Goal: Task Accomplishment & Management: Manage account settings

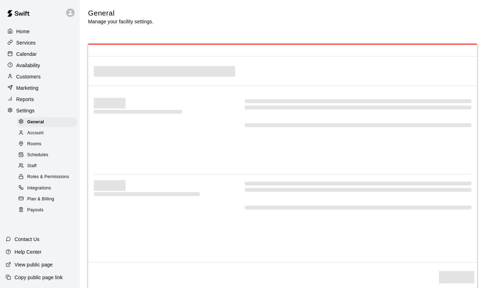
select select "**"
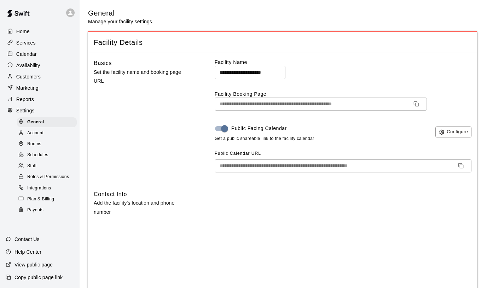
click at [22, 30] on p "Home" at bounding box center [22, 31] width 13 height 7
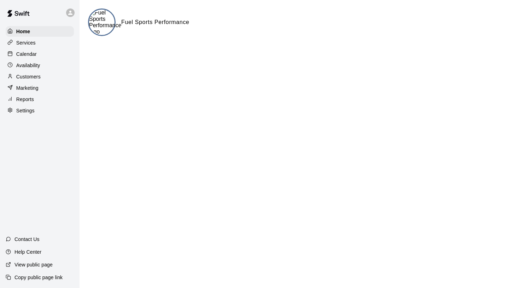
click at [38, 42] on div "Services" at bounding box center [40, 42] width 68 height 11
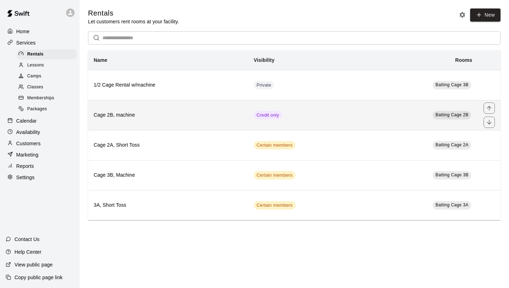
click at [129, 115] on h6 "Cage 2B, machine" at bounding box center [168, 115] width 149 height 8
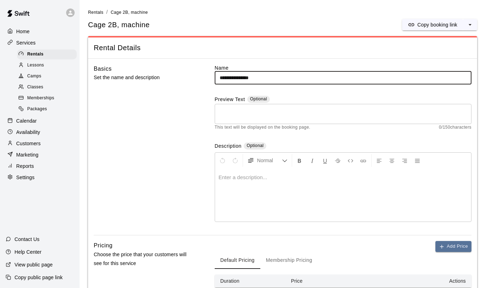
click at [31, 174] on p "Settings" at bounding box center [25, 177] width 18 height 7
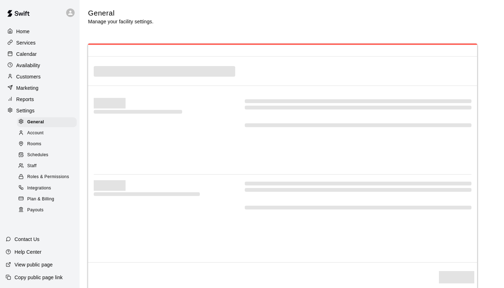
select select "**"
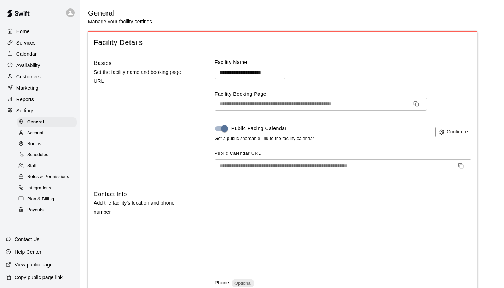
click at [37, 142] on span "Rooms" at bounding box center [34, 144] width 14 height 7
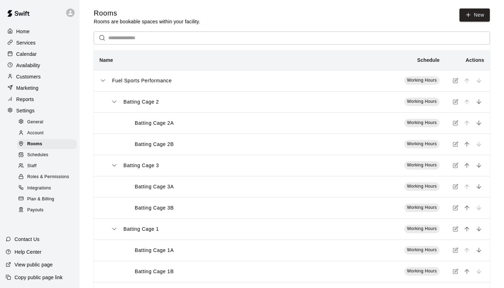
click at [456, 124] on icon "simple table" at bounding box center [455, 123] width 6 height 6
click at [24, 42] on p "Services" at bounding box center [25, 42] width 19 height 7
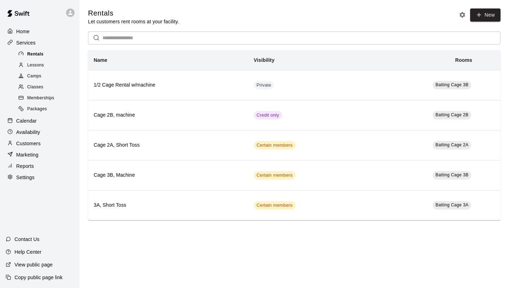
click at [52, 52] on div "Rentals" at bounding box center [47, 54] width 60 height 10
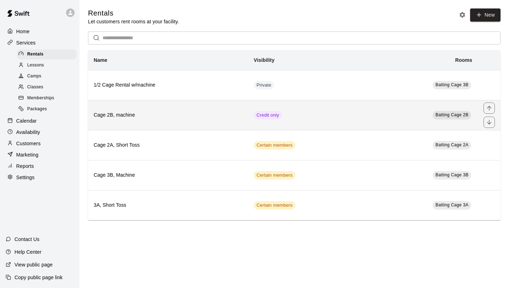
click at [147, 113] on h6 "Cage 2B, machine" at bounding box center [168, 115] width 149 height 8
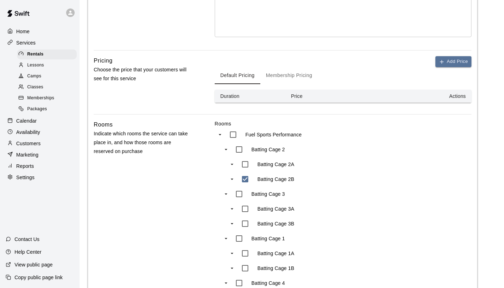
scroll to position [200, 0]
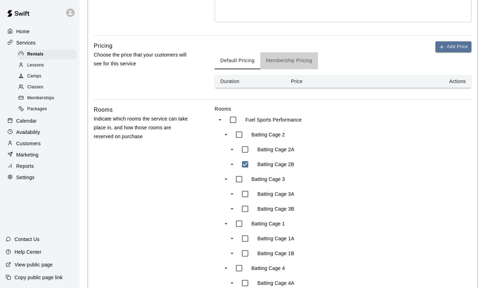
click at [289, 62] on button "Membership Pricing" at bounding box center [289, 60] width 58 height 17
click at [247, 61] on button "Default Pricing" at bounding box center [238, 60] width 46 height 17
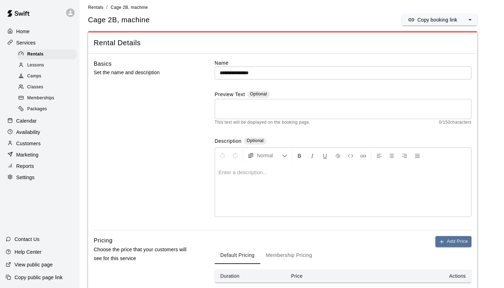
scroll to position [0, 0]
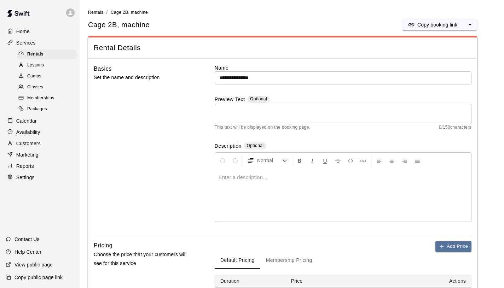
click at [35, 255] on p "Help Center" at bounding box center [27, 251] width 27 height 7
click at [37, 42] on div "Services" at bounding box center [40, 42] width 68 height 11
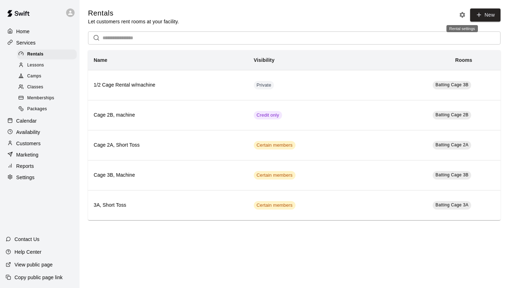
click at [460, 16] on icon "Rental settings" at bounding box center [462, 15] width 6 height 6
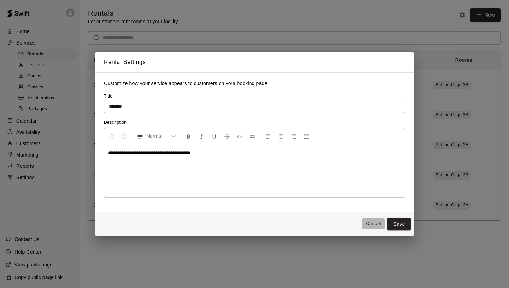
click at [375, 228] on button "Cancel" at bounding box center [373, 223] width 23 height 11
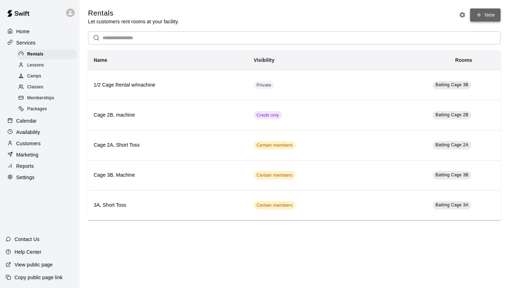
click at [493, 19] on link "New" at bounding box center [485, 14] width 30 height 13
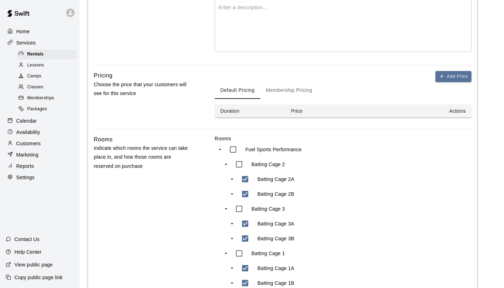
scroll to position [261, 0]
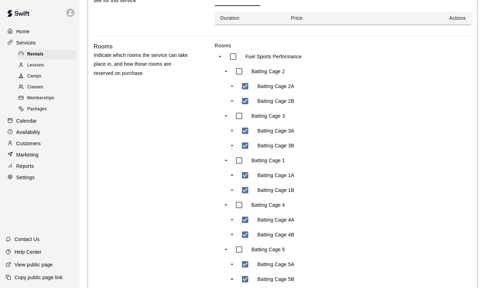
type input "**"
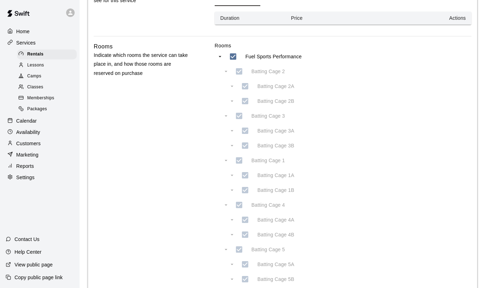
type input "***"
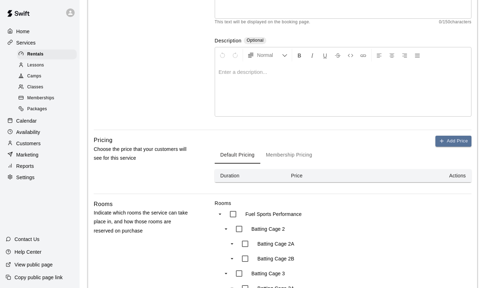
scroll to position [104, 0]
drag, startPoint x: 460, startPoint y: 149, endPoint x: 459, endPoint y: 145, distance: 4.0
click at [460, 147] on div "Default Pricing Membership Pricing" at bounding box center [343, 154] width 257 height 17
click at [460, 142] on button "Add Price" at bounding box center [453, 140] width 36 height 11
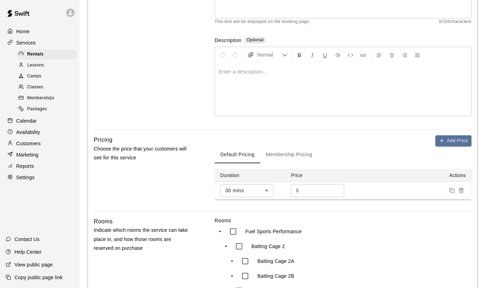
click at [461, 191] on line "Remove price" at bounding box center [461, 190] width 0 height 1
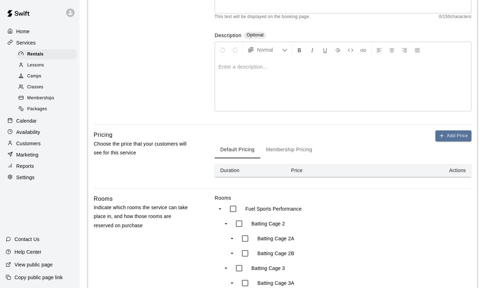
scroll to position [451, 0]
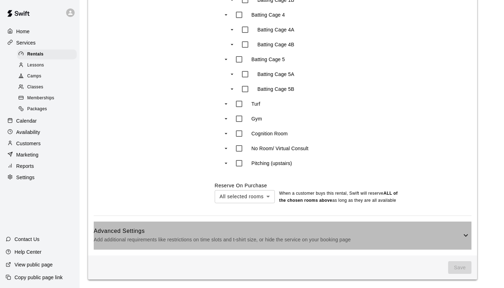
click at [337, 230] on h6 "Advanced Settings" at bounding box center [278, 231] width 368 height 9
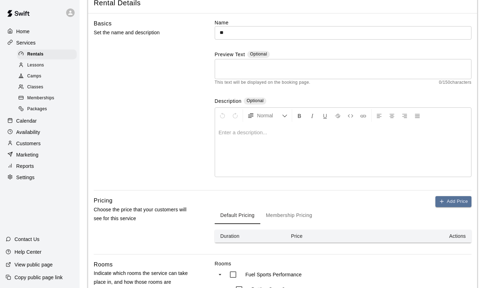
scroll to position [0, 0]
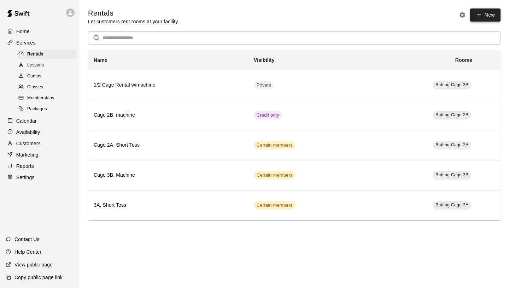
click at [482, 19] on link "New" at bounding box center [485, 14] width 30 height 13
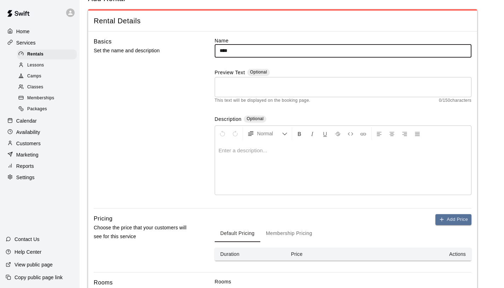
scroll to position [129, 0]
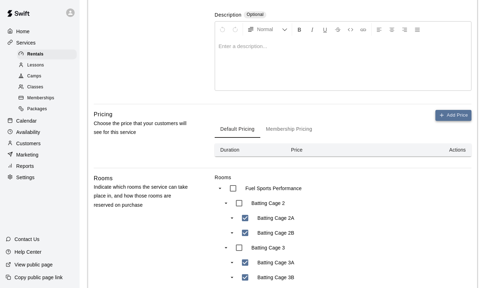
type input "****"
click at [452, 120] on button "Add Price" at bounding box center [453, 115] width 36 height 11
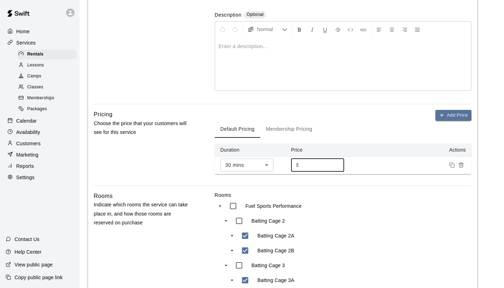
click at [329, 163] on input "*" at bounding box center [322, 165] width 42 height 13
click at [405, 194] on label "Rooms" at bounding box center [343, 195] width 257 height 7
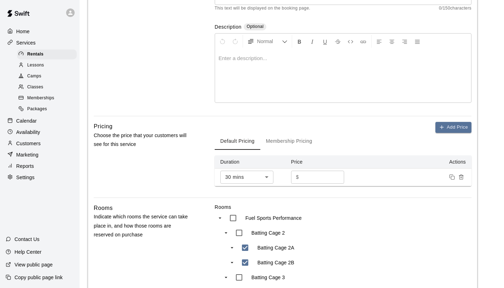
scroll to position [53, 0]
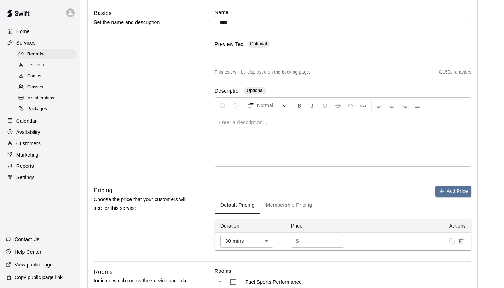
click at [319, 239] on input "number" at bounding box center [322, 241] width 42 height 13
click at [338, 242] on input "**" at bounding box center [322, 241] width 42 height 13
click at [337, 241] on input "*" at bounding box center [322, 241] width 42 height 13
type input "*"
click at [337, 241] on input "*" at bounding box center [322, 241] width 42 height 13
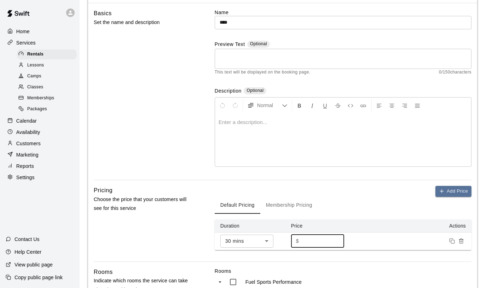
click at [295, 209] on button "Membership Pricing" at bounding box center [289, 205] width 58 height 17
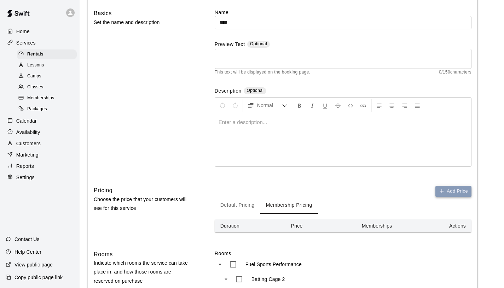
click at [441, 194] on button "Add Price" at bounding box center [453, 191] width 36 height 11
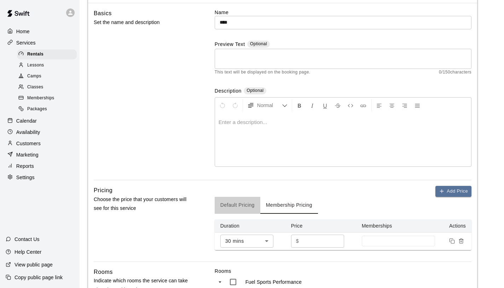
click at [241, 207] on button "Default Pricing" at bounding box center [238, 205] width 46 height 17
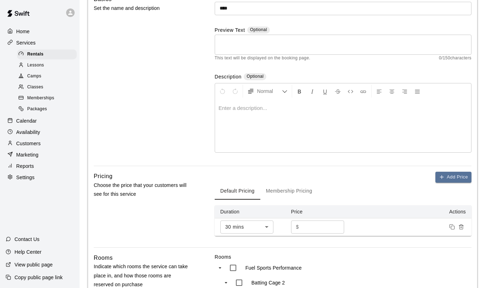
scroll to position [76, 0]
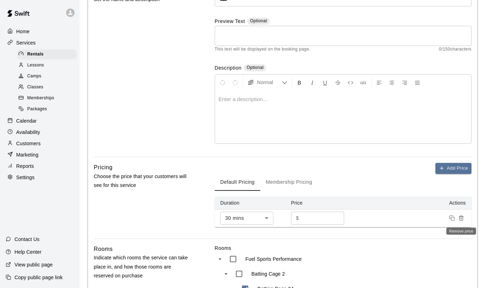
click at [460, 217] on icon "Remove price" at bounding box center [461, 218] width 6 height 6
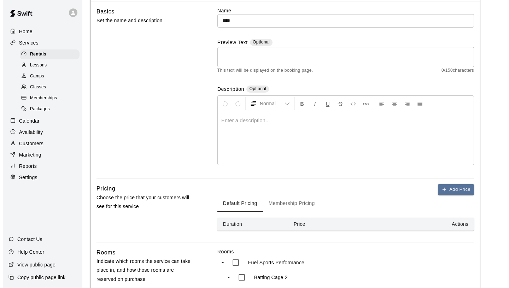
scroll to position [0, 0]
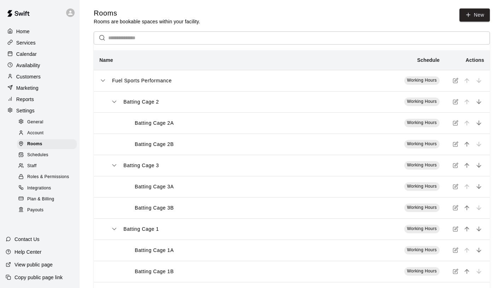
click at [39, 42] on div "Services" at bounding box center [40, 42] width 68 height 11
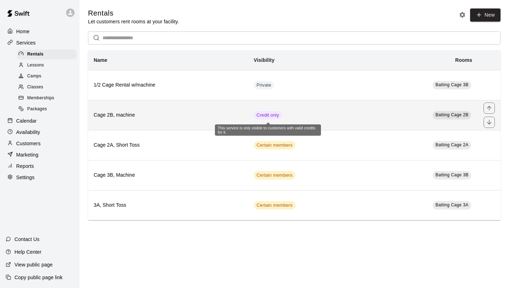
click at [271, 114] on span "Credit only" at bounding box center [268, 115] width 28 height 7
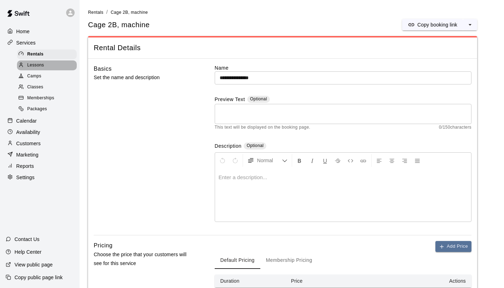
click at [38, 63] on span "Lessons" at bounding box center [35, 65] width 17 height 7
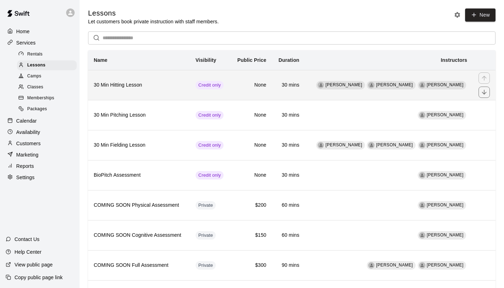
click at [174, 80] on th "30 Min Hitting Lesson" at bounding box center [139, 85] width 102 height 30
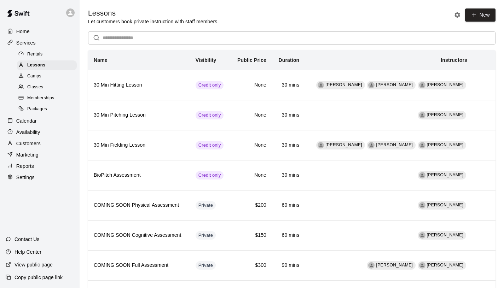
click at [28, 53] on span "Rentals" at bounding box center [35, 54] width 16 height 7
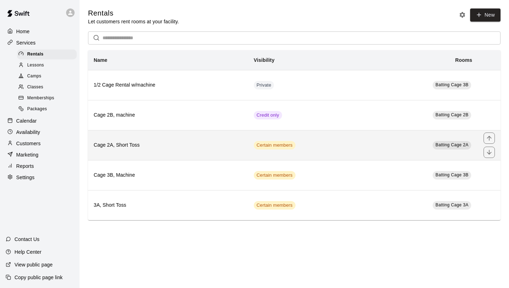
click at [200, 138] on th "Cage 2A, Short Toss" at bounding box center [168, 145] width 160 height 30
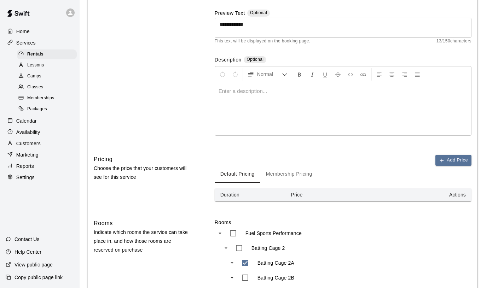
scroll to position [228, 0]
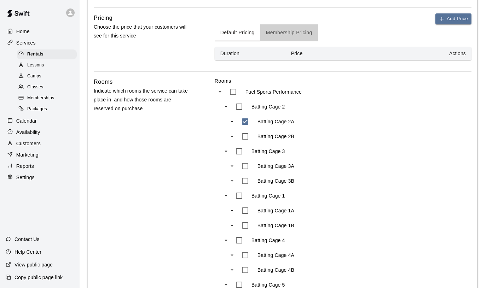
click at [311, 36] on button "Membership Pricing" at bounding box center [289, 32] width 58 height 17
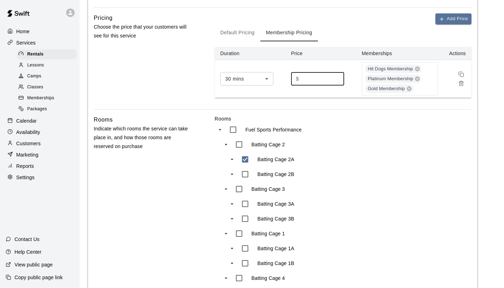
click at [316, 80] on input "***" at bounding box center [322, 78] width 42 height 13
type input "*"
click at [350, 153] on div "Batting Cage 2A" at bounding box center [295, 159] width 116 height 15
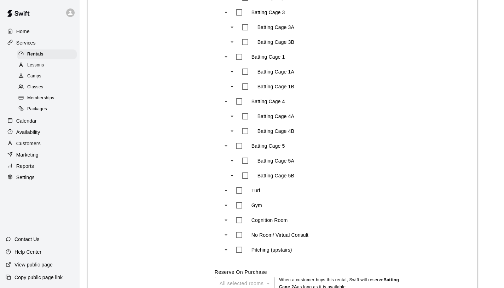
scroll to position [491, 0]
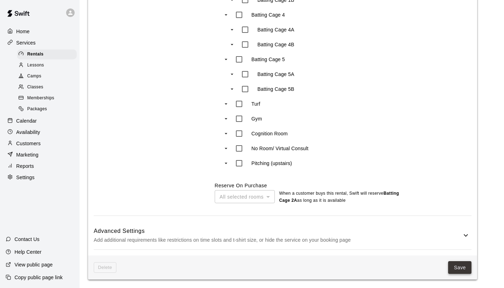
click at [456, 269] on button "Save" at bounding box center [459, 267] width 23 height 13
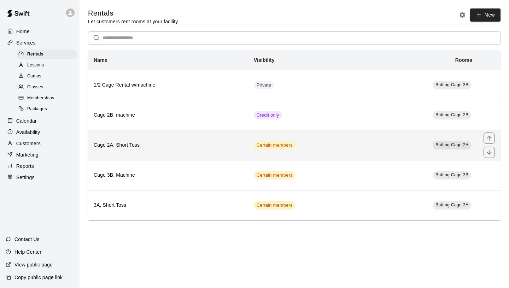
click at [319, 146] on td "Certain members" at bounding box center [306, 145] width 116 height 30
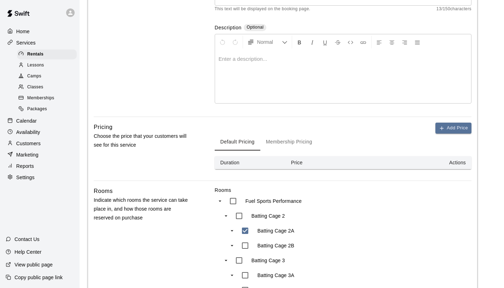
scroll to position [101, 0]
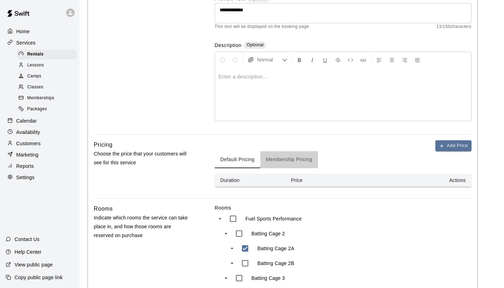
click at [286, 158] on button "Membership Pricing" at bounding box center [289, 159] width 58 height 17
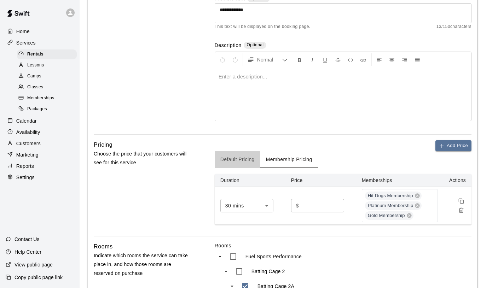
click at [232, 162] on button "Default Pricing" at bounding box center [238, 159] width 46 height 17
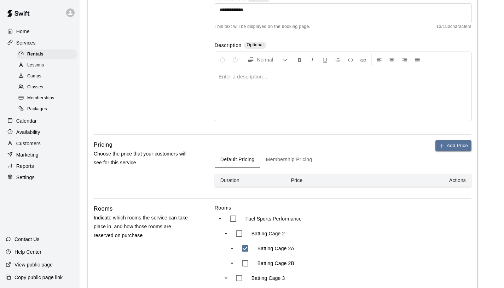
scroll to position [453, 0]
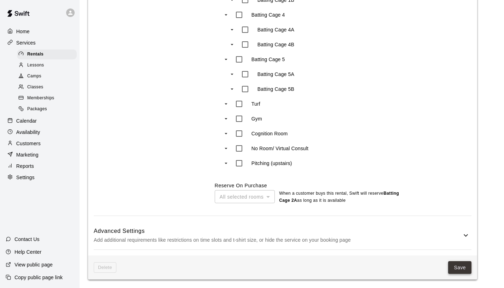
click at [460, 268] on button "Save" at bounding box center [459, 267] width 23 height 13
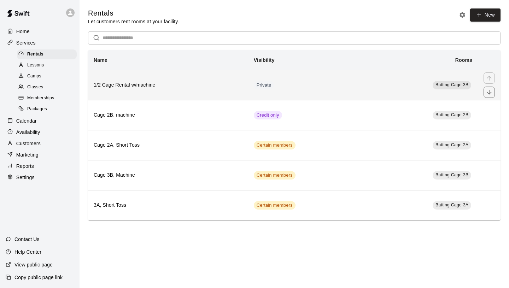
click at [292, 84] on td "Private" at bounding box center [306, 85] width 116 height 30
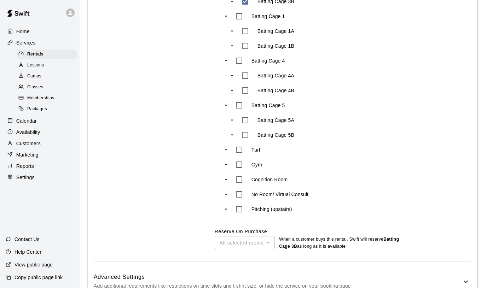
scroll to position [471, 0]
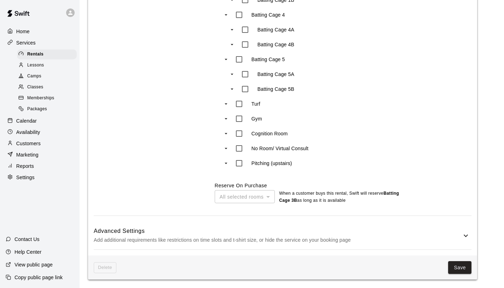
click at [429, 231] on h6 "Advanced Settings" at bounding box center [278, 231] width 368 height 9
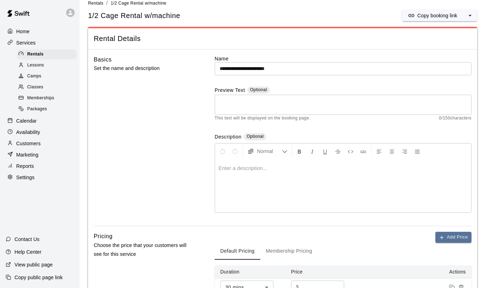
scroll to position [0, 0]
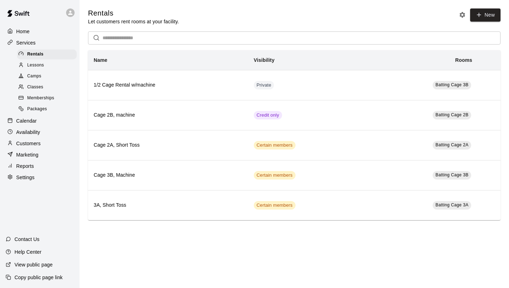
click at [34, 176] on p "Settings" at bounding box center [25, 177] width 18 height 7
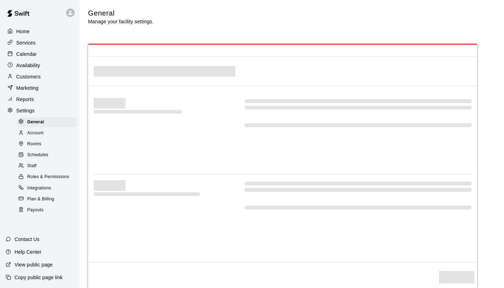
select select "**"
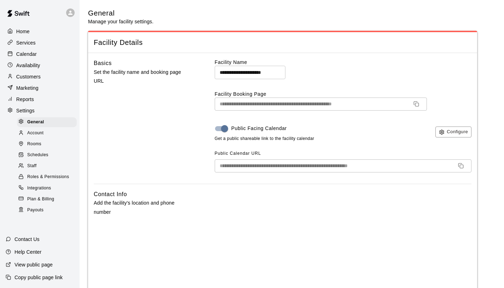
click at [36, 43] on div "Services" at bounding box center [40, 42] width 68 height 11
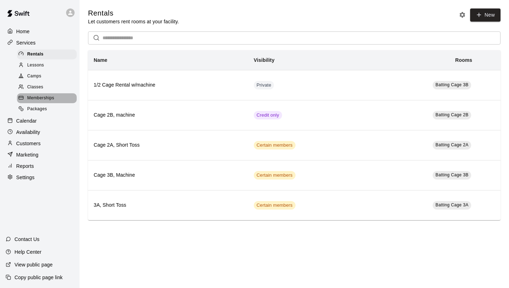
click at [47, 102] on div "Memberships" at bounding box center [47, 98] width 60 height 10
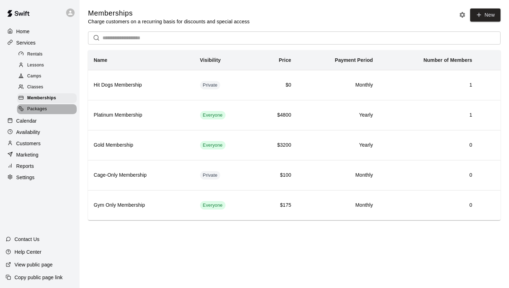
click at [43, 110] on span "Packages" at bounding box center [37, 109] width 20 height 7
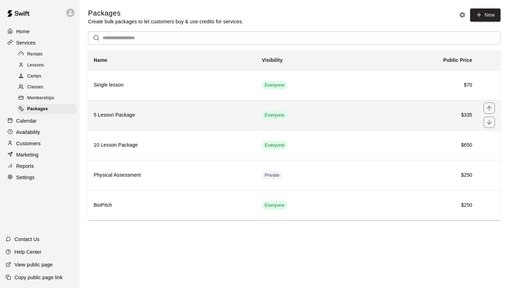
click at [176, 122] on th "5 Lesson Package" at bounding box center [172, 115] width 168 height 30
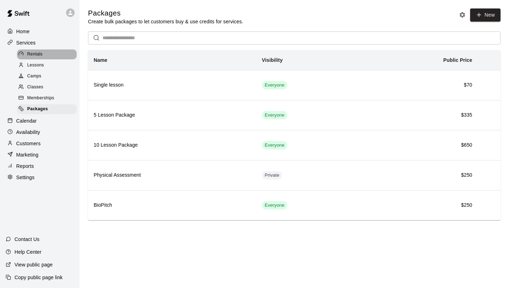
click at [37, 58] on div "Rentals" at bounding box center [47, 54] width 60 height 10
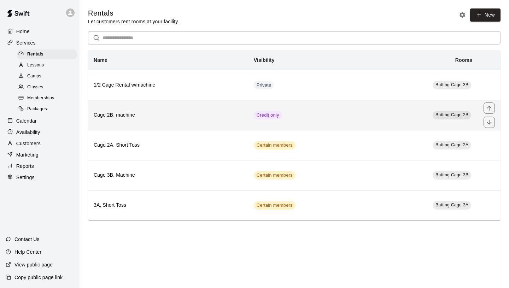
click at [230, 120] on th "Cage 2B, machine" at bounding box center [168, 115] width 160 height 30
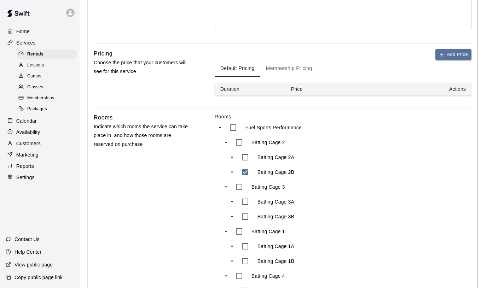
scroll to position [145, 0]
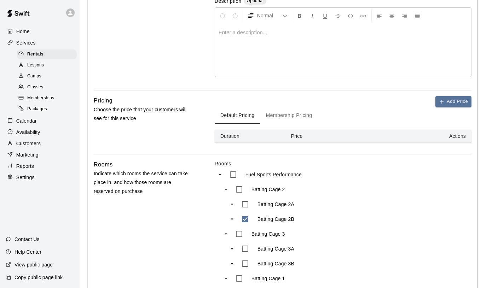
click at [299, 121] on button "Membership Pricing" at bounding box center [289, 115] width 58 height 17
click at [245, 118] on button "Default Pricing" at bounding box center [238, 115] width 46 height 17
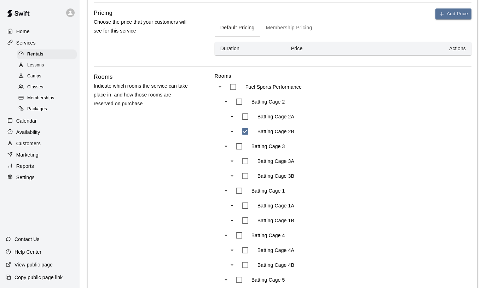
scroll to position [111, 0]
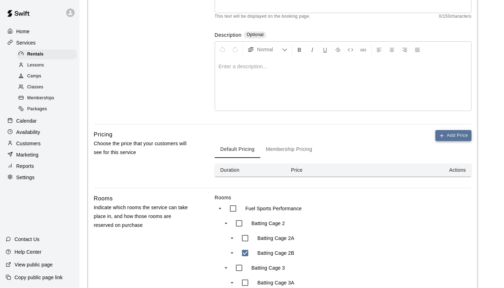
click at [455, 136] on button "Add Price" at bounding box center [453, 135] width 36 height 11
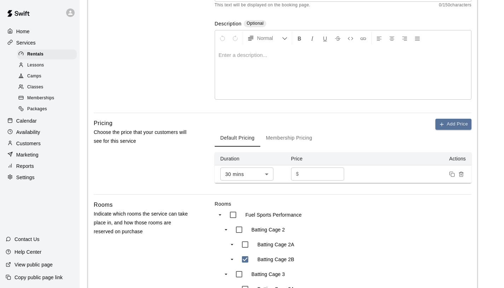
scroll to position [118, 0]
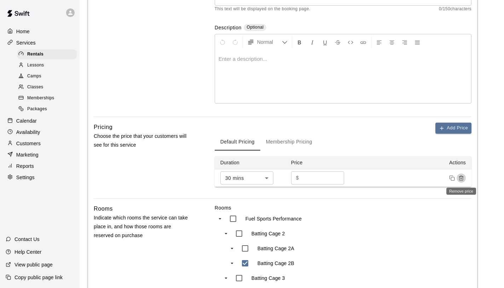
click at [459, 179] on icon "Remove price" at bounding box center [460, 179] width 3 height 4
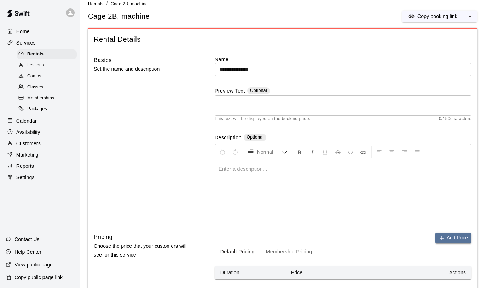
scroll to position [0, 0]
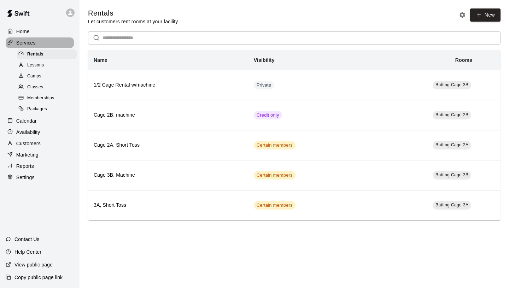
click at [27, 42] on p "Services" at bounding box center [25, 42] width 19 height 7
click at [32, 118] on p "Calendar" at bounding box center [26, 120] width 20 height 7
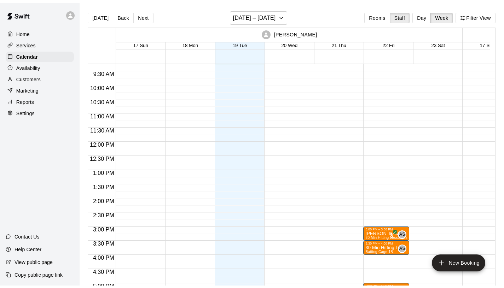
scroll to position [263, 0]
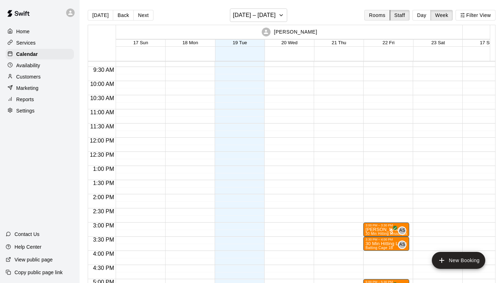
click at [376, 15] on button "Rooms" at bounding box center [376, 15] width 25 height 11
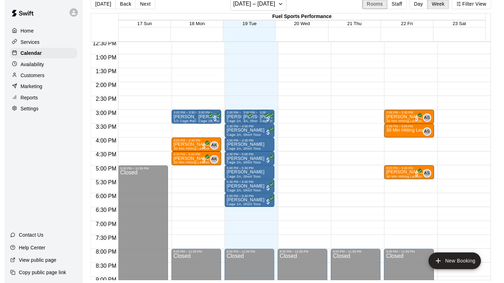
scroll to position [0, 0]
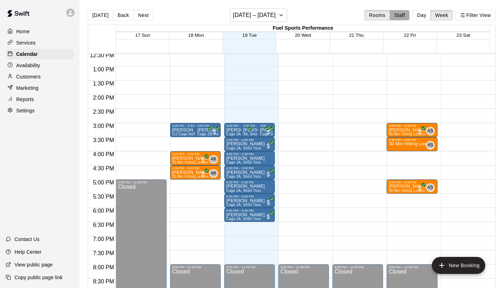
click at [407, 15] on button "Staff" at bounding box center [399, 15] width 20 height 11
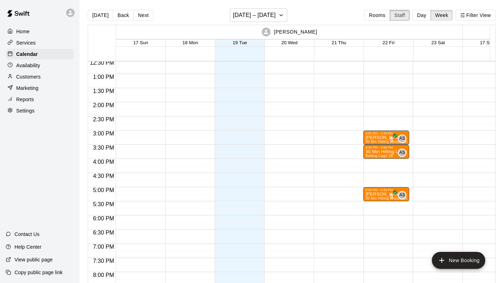
drag, startPoint x: 509, startPoint y: 105, endPoint x: 505, endPoint y: 13, distance: 92.6
click at [504, 13] on html "Home Services Calendar Availability Customers Marketing Reports Settings Contac…" at bounding box center [252, 147] width 504 height 294
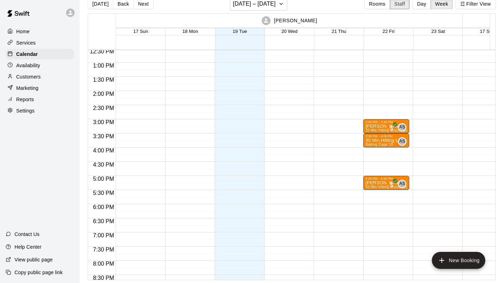
scroll to position [17, 4]
drag, startPoint x: 205, startPoint y: 287, endPoint x: 233, endPoint y: 284, distance: 28.4
click at [249, 272] on html "Home Services Calendar Availability Customers Marketing Reports Settings Contac…" at bounding box center [252, 136] width 504 height 294
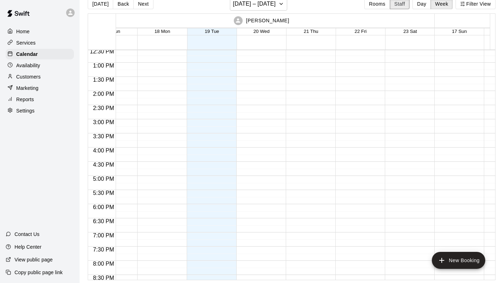
scroll to position [0, 0]
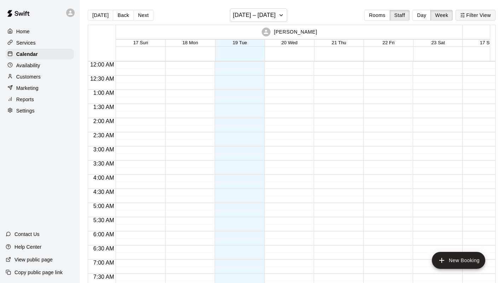
click at [469, 19] on button "Filter View" at bounding box center [475, 15] width 40 height 11
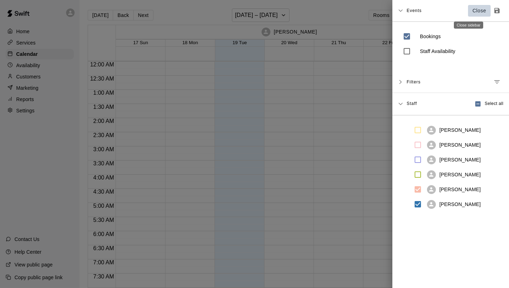
click at [473, 12] on p "Close" at bounding box center [480, 10] width 14 height 7
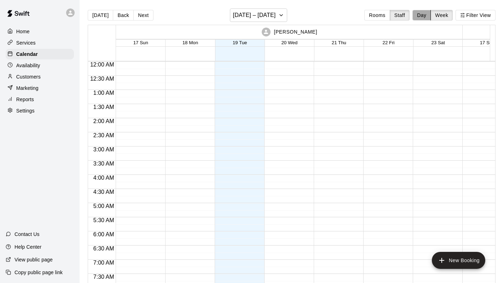
click at [428, 16] on button "Day" at bounding box center [421, 15] width 18 height 11
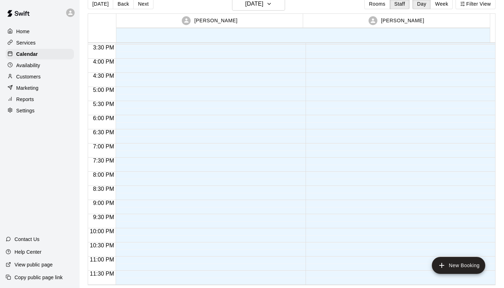
click at [30, 66] on p "Availability" at bounding box center [28, 65] width 24 height 7
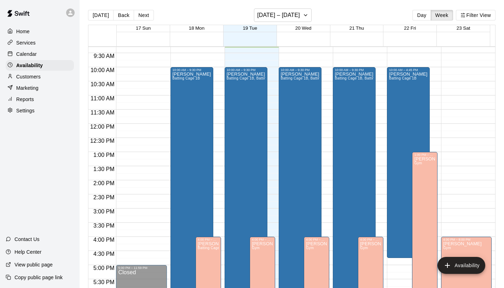
click at [28, 75] on p "Customers" at bounding box center [28, 76] width 24 height 7
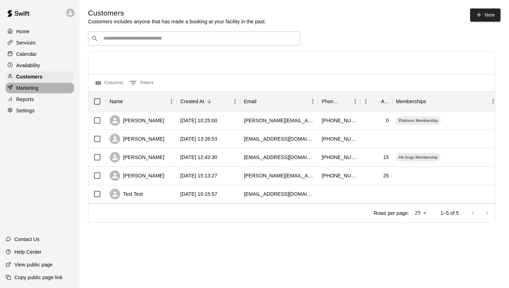
click at [29, 87] on p "Marketing" at bounding box center [27, 87] width 22 height 7
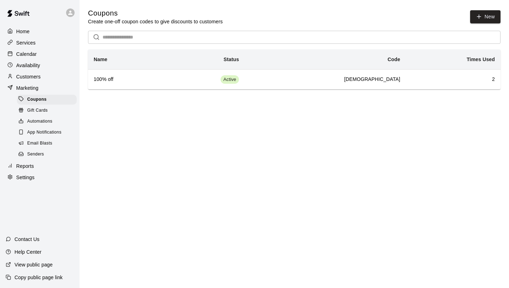
click at [39, 112] on span "Gift Cards" at bounding box center [37, 110] width 20 height 7
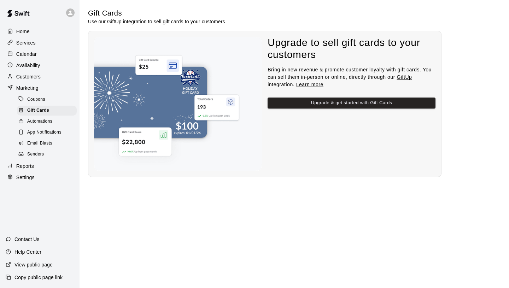
click at [41, 121] on span "Automations" at bounding box center [39, 121] width 25 height 7
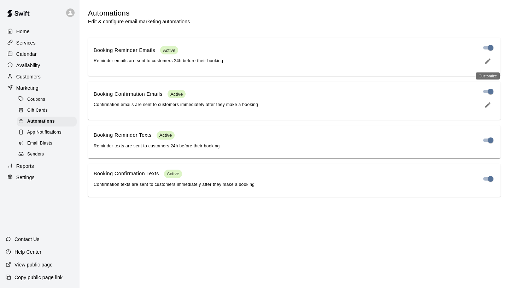
click at [484, 63] on icon "edit" at bounding box center [487, 61] width 7 height 7
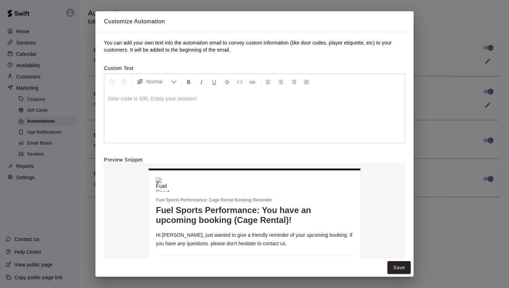
scroll to position [11, 0]
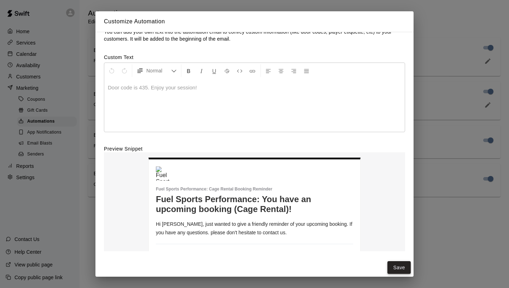
click at [402, 266] on button "Save" at bounding box center [398, 267] width 23 height 13
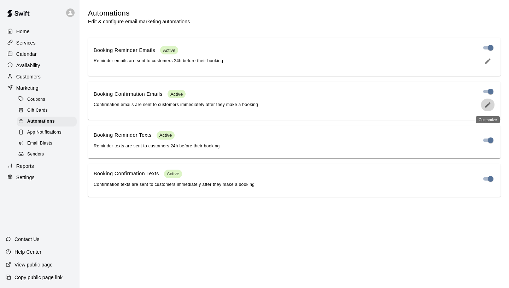
click at [488, 108] on icon "edit" at bounding box center [487, 104] width 7 height 7
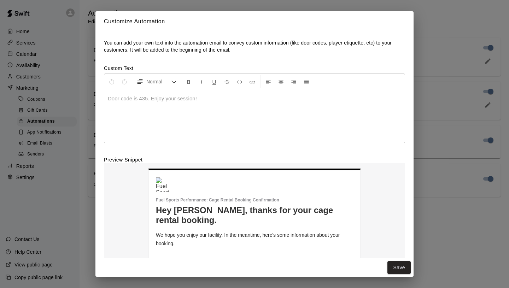
click at [451, 119] on div "Customize Automation You can add your own text into the automation email to con…" at bounding box center [254, 144] width 509 height 288
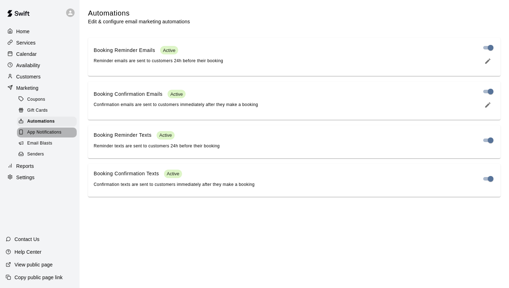
click at [46, 132] on span "App Notifications" at bounding box center [44, 132] width 34 height 7
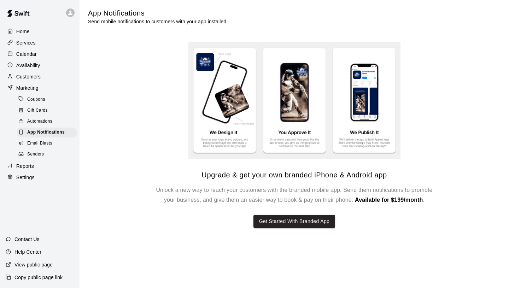
click at [46, 141] on span "Email Blasts" at bounding box center [39, 143] width 25 height 7
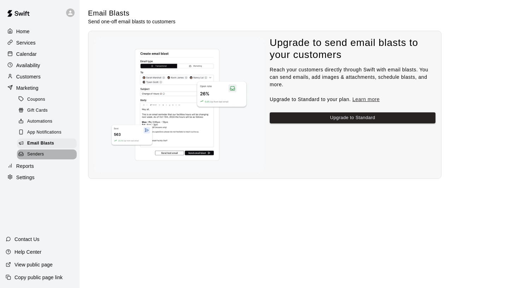
click at [45, 154] on div "Senders" at bounding box center [47, 154] width 60 height 10
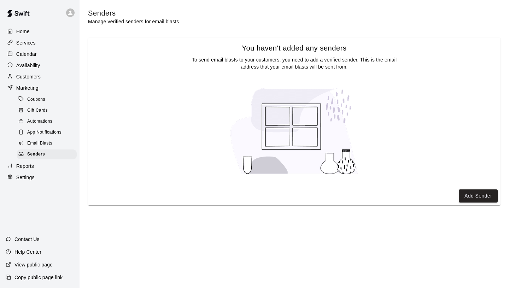
click at [30, 33] on div "Home" at bounding box center [40, 31] width 68 height 11
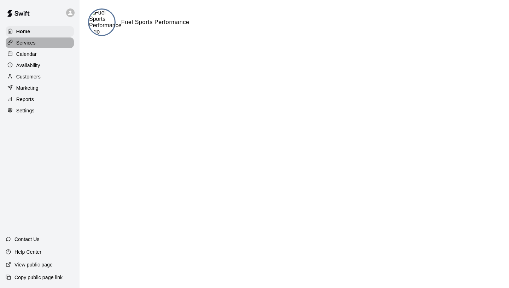
click at [42, 44] on div "Services" at bounding box center [40, 42] width 68 height 11
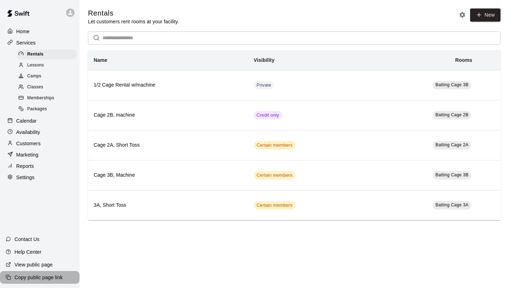
click at [41, 278] on p "Copy public page link" at bounding box center [38, 277] width 48 height 7
click at [34, 131] on p "Availability" at bounding box center [28, 132] width 24 height 7
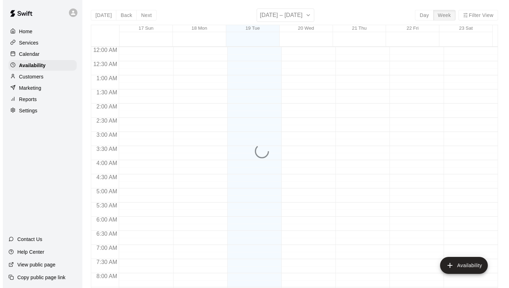
scroll to position [264, 0]
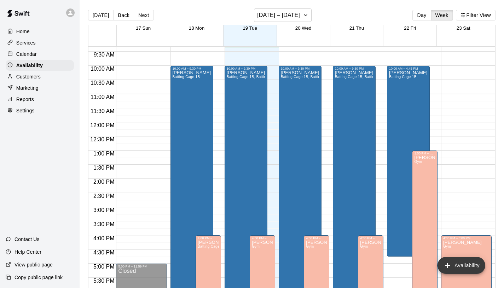
click at [469, 268] on button "Availability" at bounding box center [461, 265] width 48 height 17
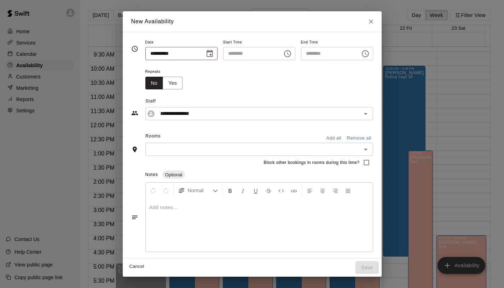
type input "**********"
type input "********"
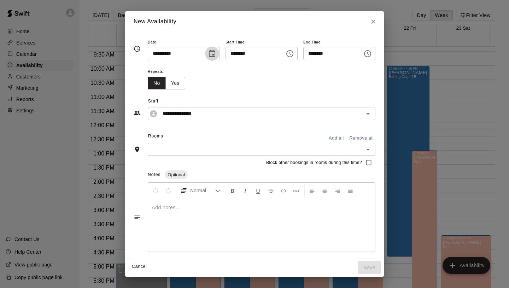
click at [209, 55] on icon "Choose date, selected date is Aug 19, 2025" at bounding box center [212, 53] width 6 height 7
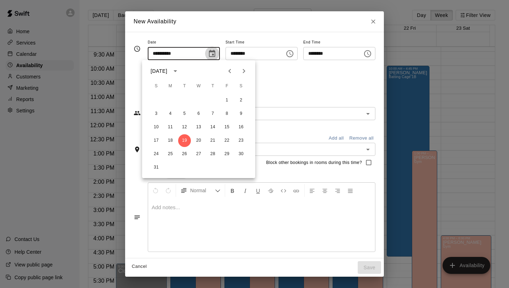
click at [209, 55] on icon "Choose date, selected date is Aug 19, 2025" at bounding box center [212, 53] width 6 height 7
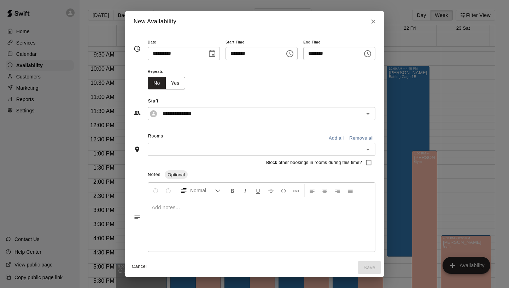
click at [166, 82] on button "Yes" at bounding box center [175, 83] width 20 height 13
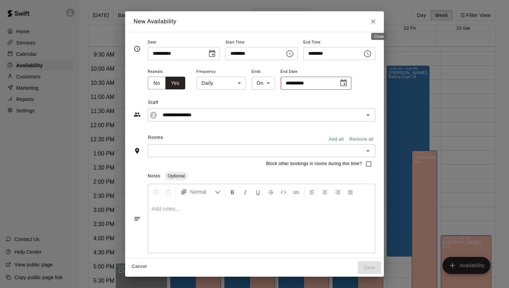
click at [377, 24] on icon "Close" at bounding box center [373, 21] width 7 height 7
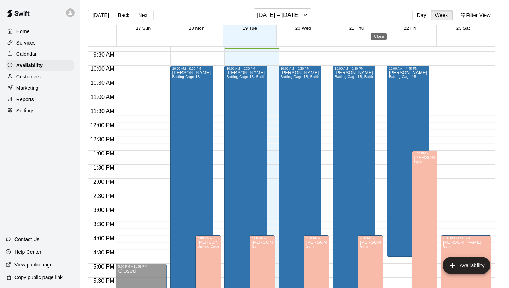
type input "**********"
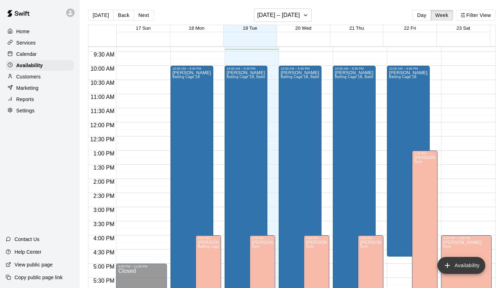
click at [477, 268] on button "Availability" at bounding box center [461, 265] width 48 height 17
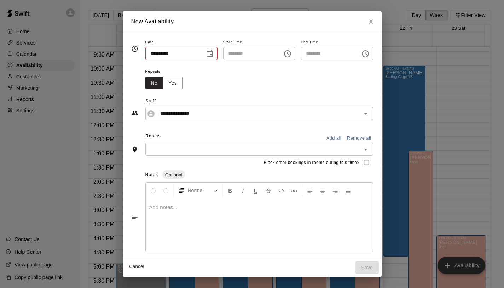
type input "**********"
type input "********"
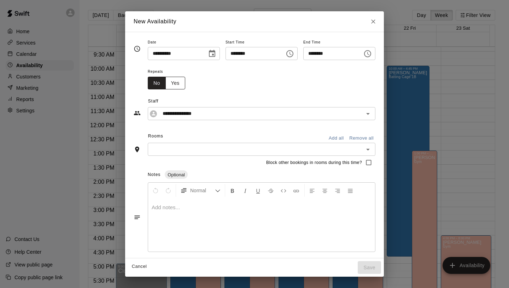
click at [174, 79] on button "Yes" at bounding box center [175, 83] width 20 height 13
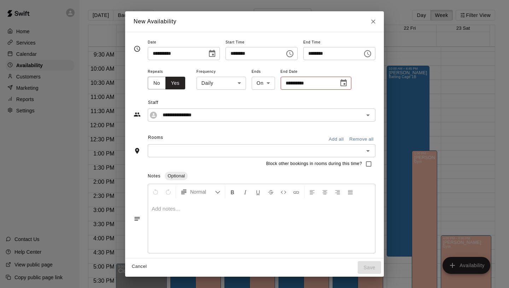
click at [230, 87] on body "Home Services Calendar Availability Customers Marketing Reports Settings Contac…" at bounding box center [254, 149] width 509 height 299
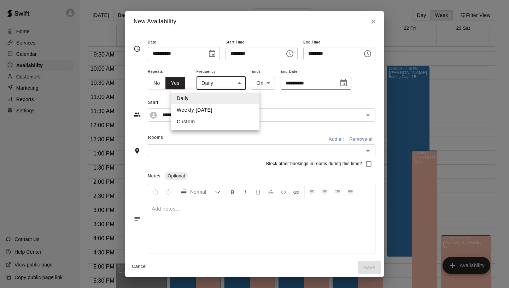
click at [205, 122] on li "Custom" at bounding box center [215, 122] width 88 height 12
type input "******"
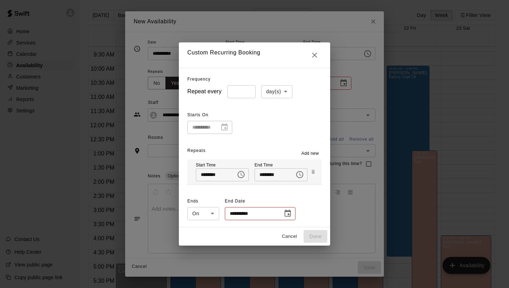
click at [277, 92] on body "Home Services Calendar Availability Customers Marketing Reports Settings Contac…" at bounding box center [254, 149] width 509 height 299
click at [277, 92] on div at bounding box center [254, 144] width 509 height 288
click at [265, 94] on body "Home Services Calendar Availability Customers Marketing Reports Settings Contac…" at bounding box center [254, 149] width 509 height 299
click at [274, 117] on li "week(s)" at bounding box center [274, 119] width 31 height 12
type input "******"
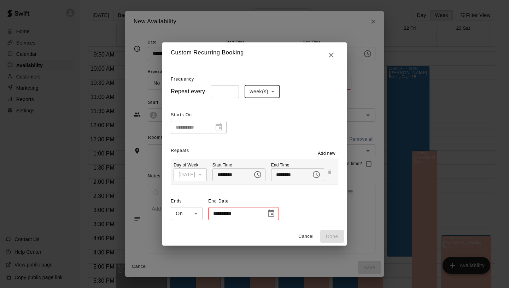
click at [200, 176] on div "Tuesday" at bounding box center [190, 174] width 33 height 13
click at [216, 126] on div "**********" at bounding box center [199, 127] width 56 height 13
click at [263, 92] on body "Home Services Calendar Availability Customers Marketing Reports Settings Contac…" at bounding box center [254, 149] width 509 height 299
click at [237, 92] on div at bounding box center [254, 144] width 509 height 288
click at [254, 92] on body "Home Services Calendar Availability Customers Marketing Reports Settings Contac…" at bounding box center [254, 149] width 509 height 299
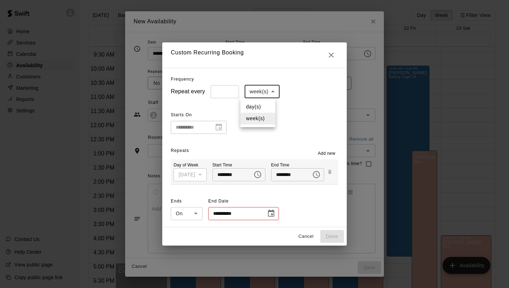
click at [291, 105] on div at bounding box center [254, 144] width 509 height 288
click at [334, 151] on span "Add new" at bounding box center [327, 153] width 18 height 7
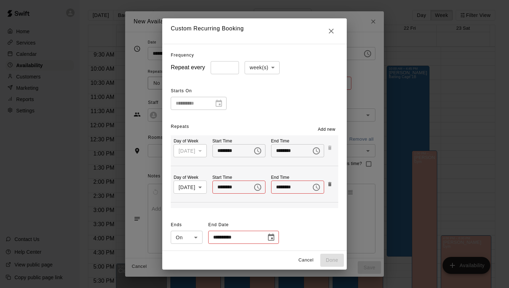
click at [199, 188] on body "Home Services Calendar Availability Customers Marketing Reports Settings Contac…" at bounding box center [254, 149] width 509 height 299
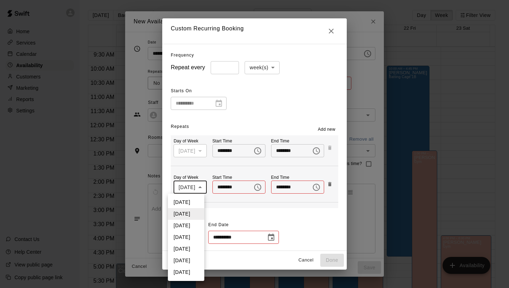
click at [190, 204] on li "Monday" at bounding box center [186, 202] width 36 height 12
type input "*"
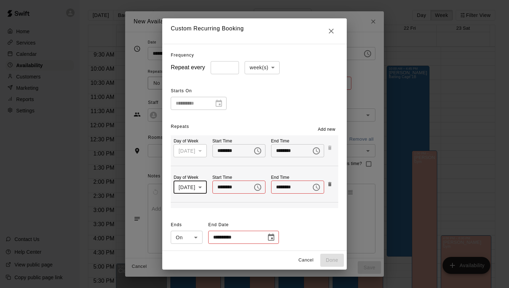
click at [331, 128] on span "Add new" at bounding box center [327, 129] width 18 height 7
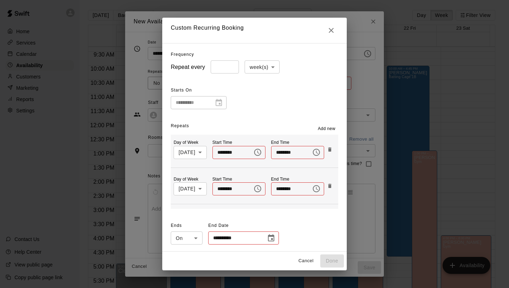
scroll to position [35, 0]
click at [197, 190] on body "Home Services Calendar Availability Customers Marketing Reports Settings Contac…" at bounding box center [254, 149] width 509 height 299
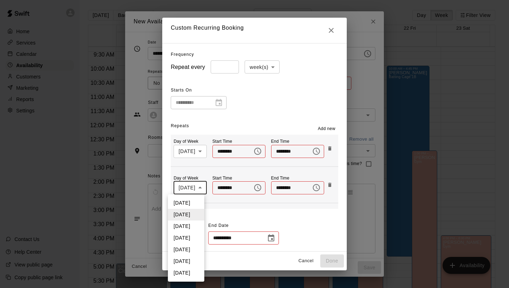
click at [206, 170] on div at bounding box center [254, 144] width 509 height 288
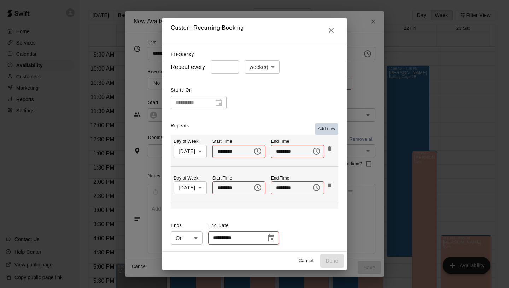
click at [335, 130] on span "Add new" at bounding box center [327, 128] width 18 height 7
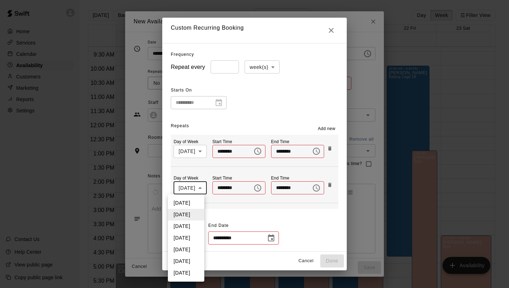
click at [197, 188] on body "Home Services Calendar Availability Customers Marketing Reports Settings Contac…" at bounding box center [254, 149] width 509 height 299
click at [189, 228] on li "Wednesday" at bounding box center [186, 227] width 36 height 12
type input "*"
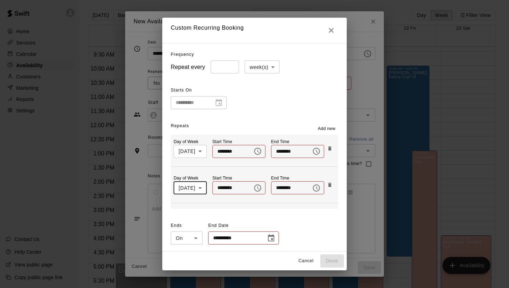
click at [331, 127] on span "Add new" at bounding box center [327, 128] width 18 height 7
click at [200, 188] on body "Home Services Calendar Availability Customers Marketing Reports Settings Contac…" at bounding box center [254, 149] width 509 height 299
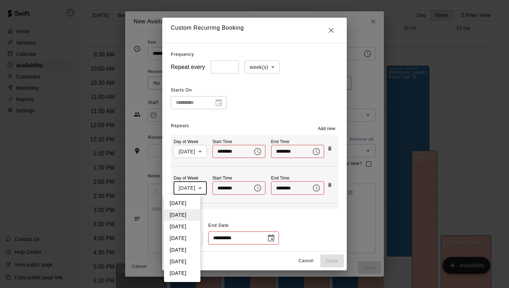
click at [189, 241] on li "Thursday" at bounding box center [182, 239] width 36 height 12
type input "*"
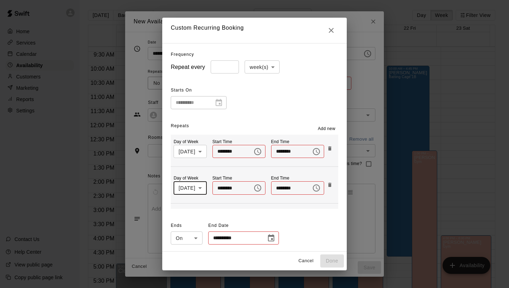
click at [331, 127] on span "Add new" at bounding box center [327, 128] width 18 height 7
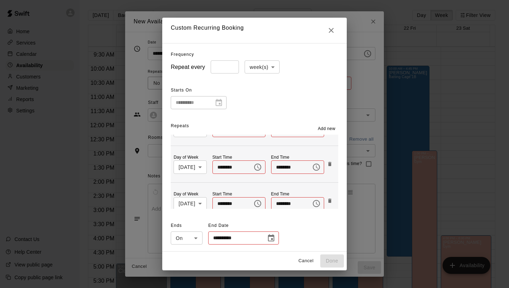
scroll to position [145, 0]
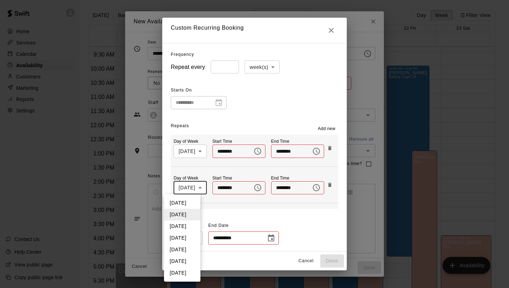
click at [198, 187] on body "Home Services Calendar Availability Customers Marketing Reports Settings Contac…" at bounding box center [254, 149] width 509 height 299
click at [192, 249] on li "Friday" at bounding box center [182, 250] width 36 height 12
type input "*"
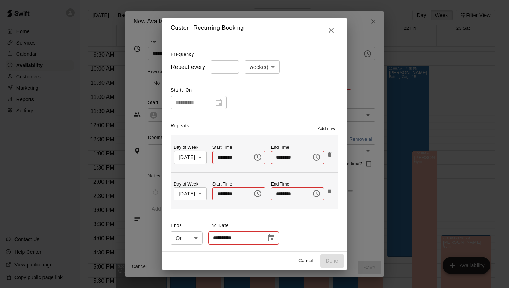
scroll to position [31, 0]
click at [257, 156] on icon "Choose time" at bounding box center [258, 154] width 2 height 3
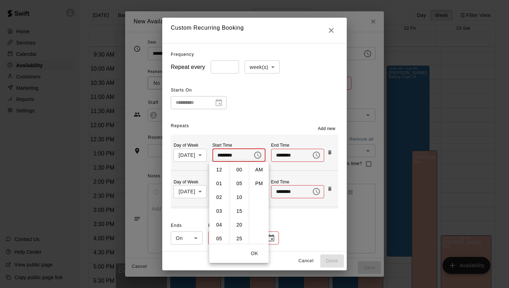
click at [284, 121] on div "Repeats Add new Day of Week Tuesday * ​ Start Time ******** ​ End Time ********…" at bounding box center [254, 165] width 167 height 88
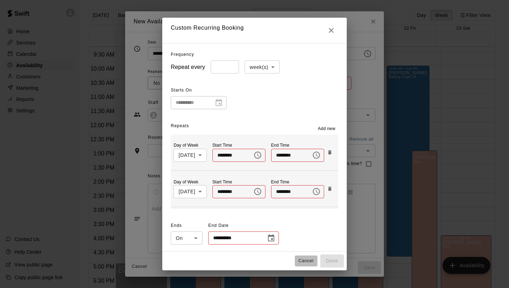
click at [315, 262] on button "Cancel" at bounding box center [306, 261] width 23 height 11
type input "*****"
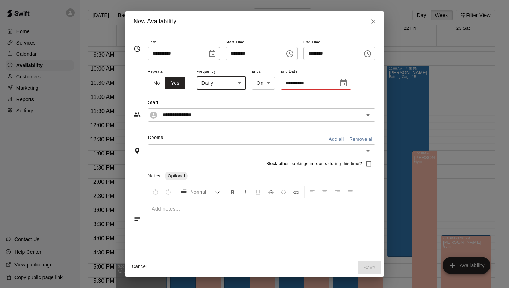
click at [208, 54] on icon "Choose date, selected date is Aug 19, 2025" at bounding box center [212, 53] width 8 height 8
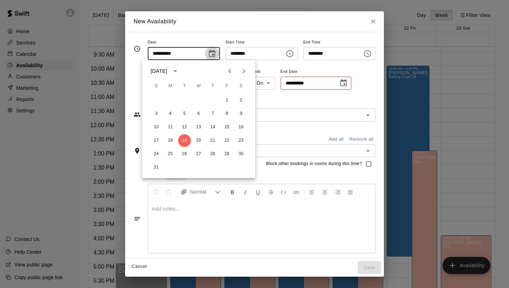
click at [209, 55] on icon "Choose date, selected date is Aug 19, 2025" at bounding box center [212, 53] width 8 height 8
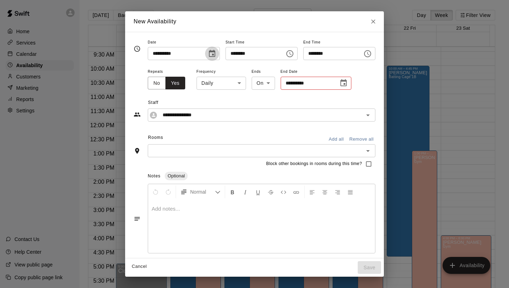
click at [209, 55] on icon "Choose date, selected date is Aug 19, 2025" at bounding box center [212, 53] width 8 height 8
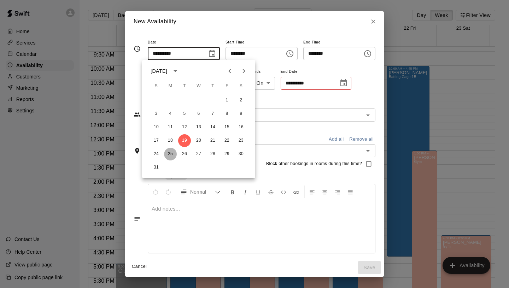
click at [170, 153] on button "25" at bounding box center [170, 154] width 13 height 13
type input "**********"
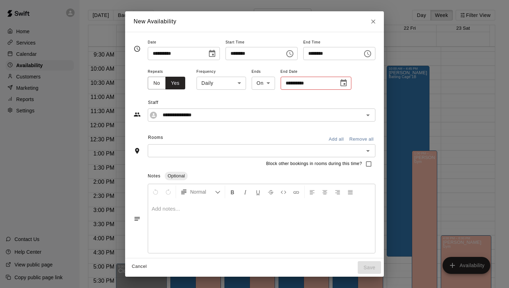
click at [231, 86] on body "Home Services Calendar Availability Customers Marketing Reports Settings Contac…" at bounding box center [254, 149] width 509 height 299
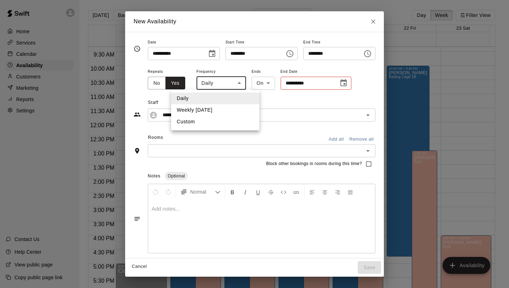
click at [219, 123] on li "Custom" at bounding box center [215, 122] width 88 height 12
type input "******"
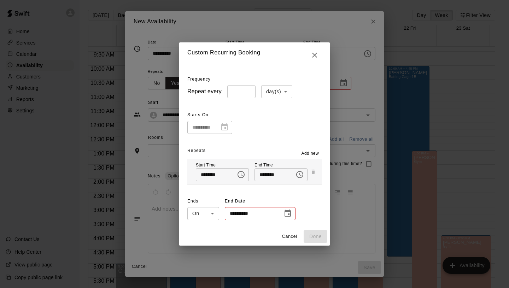
click at [281, 93] on body "Home Services Calendar Availability Customers Marketing Reports Settings Contac…" at bounding box center [254, 149] width 509 height 299
click at [271, 117] on li "week(s)" at bounding box center [274, 119] width 31 height 12
type input "******"
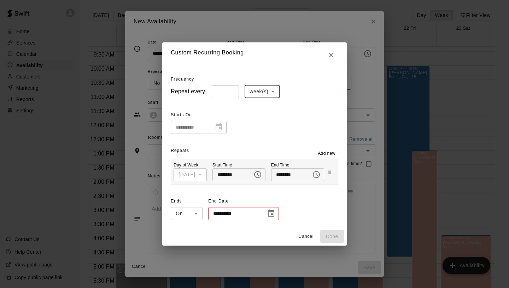
click at [197, 178] on div "[DATE]" at bounding box center [190, 174] width 33 height 13
click at [329, 171] on div "Day of Week Tuesday * ​ Start Time ******** ​ End Time ******** ​" at bounding box center [254, 171] width 167 height 25
click at [328, 158] on button "Add new" at bounding box center [326, 153] width 23 height 11
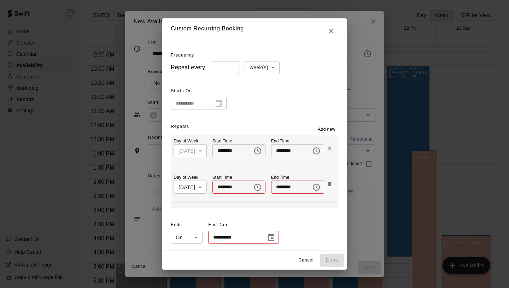
click at [258, 152] on icon "Choose time, selected time is 9:00 AM" at bounding box center [257, 151] width 8 height 8
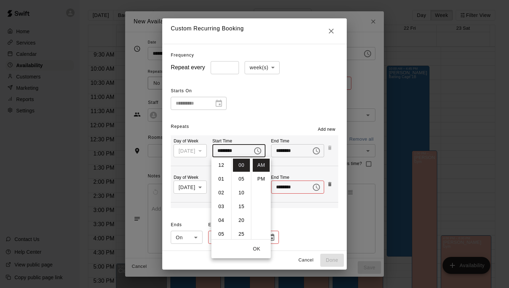
scroll to position [124, 0]
click at [224, 169] on li "07" at bounding box center [221, 169] width 17 height 13
click at [262, 178] on li "PM" at bounding box center [261, 178] width 17 height 13
type input "********"
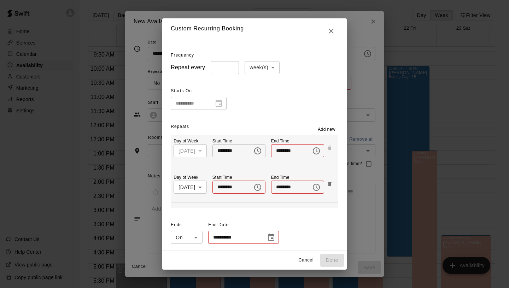
scroll to position [13, 0]
click at [317, 153] on icon "Choose time" at bounding box center [316, 150] width 7 height 7
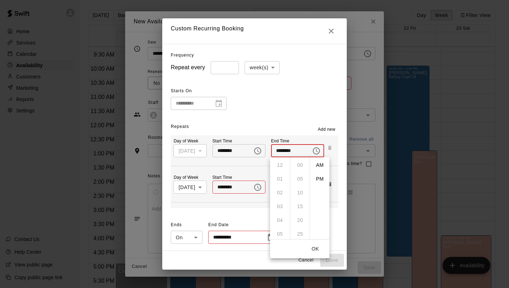
scroll to position [91, 0]
click at [283, 196] on li "09" at bounding box center [279, 198] width 17 height 13
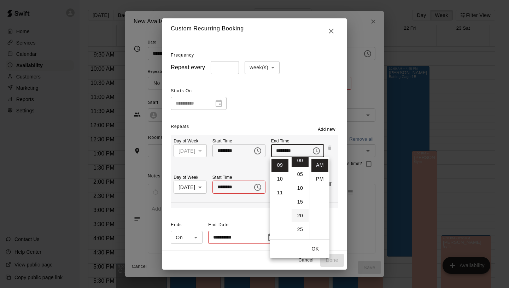
scroll to position [0, 0]
click at [300, 220] on li "30" at bounding box center [300, 216] width 17 height 13
click at [322, 178] on li "PM" at bounding box center [319, 178] width 17 height 13
type input "********"
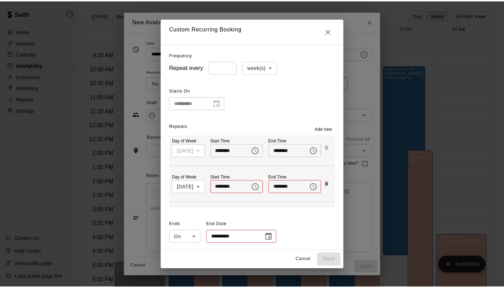
scroll to position [13, 0]
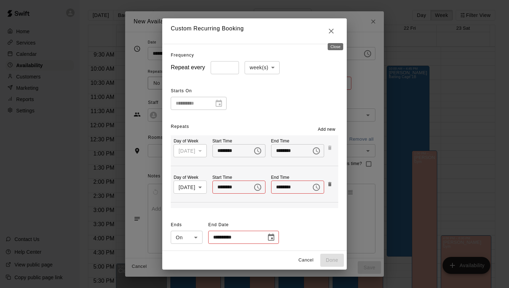
click at [334, 33] on icon "Close" at bounding box center [331, 31] width 5 height 5
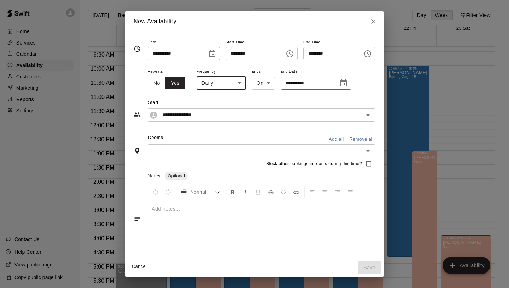
click at [211, 55] on icon "Choose date, selected date is Aug 25, 2025" at bounding box center [212, 53] width 8 height 8
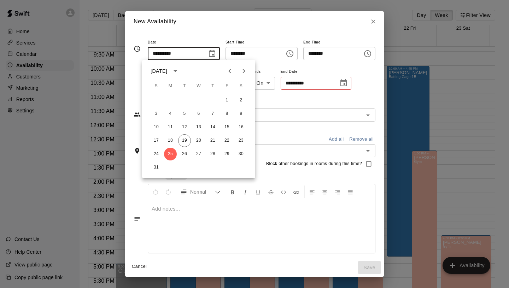
click at [211, 55] on icon "Choose date, selected date is Aug 25, 2025" at bounding box center [212, 53] width 8 height 8
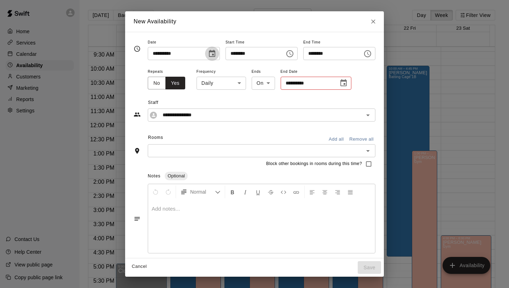
click at [210, 54] on icon "Choose date, selected date is Aug 25, 2025" at bounding box center [212, 53] width 8 height 8
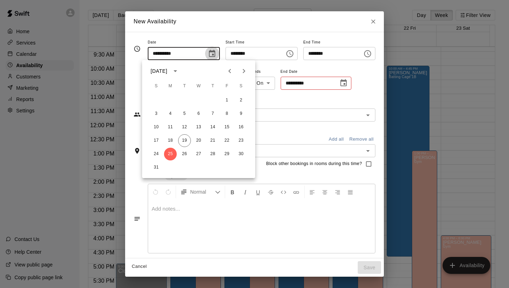
click at [210, 54] on icon "Choose date, selected date is Aug 25, 2025" at bounding box center [212, 53] width 8 height 8
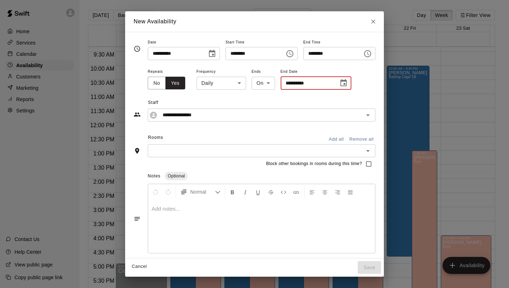
click at [298, 87] on input "**********" at bounding box center [307, 83] width 53 height 13
click at [256, 80] on body "Home Services Calendar Availability Customers Marketing Reports Settings Contac…" at bounding box center [254, 149] width 509 height 299
click at [257, 83] on div at bounding box center [254, 144] width 509 height 288
click at [231, 85] on body "Home Services Calendar Availability Customers Marketing Reports Settings Contac…" at bounding box center [254, 149] width 509 height 299
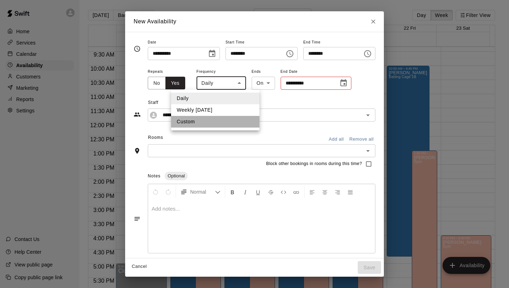
click at [220, 119] on li "Custom" at bounding box center [215, 122] width 88 height 12
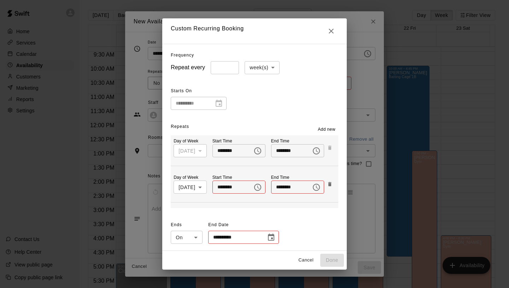
click at [196, 145] on div "[DATE]" at bounding box center [190, 150] width 33 height 13
click at [334, 31] on icon "Close" at bounding box center [331, 31] width 5 height 5
type input "*****"
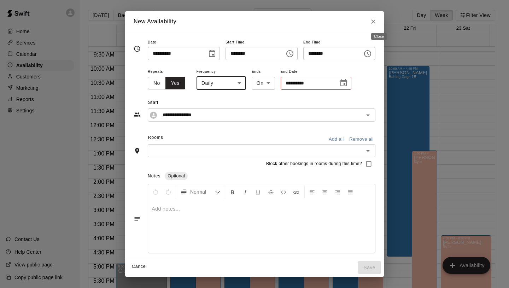
click at [377, 22] on icon "Close" at bounding box center [373, 21] width 7 height 7
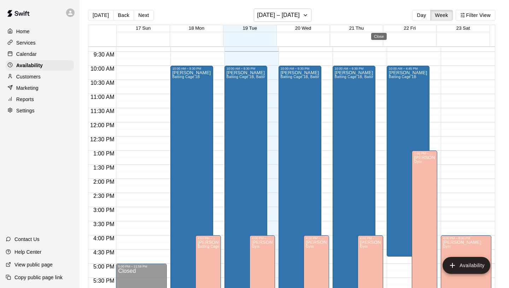
type input "**********"
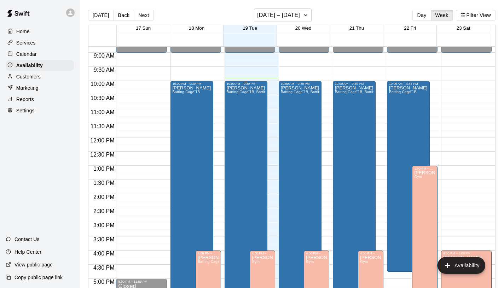
scroll to position [301, 0]
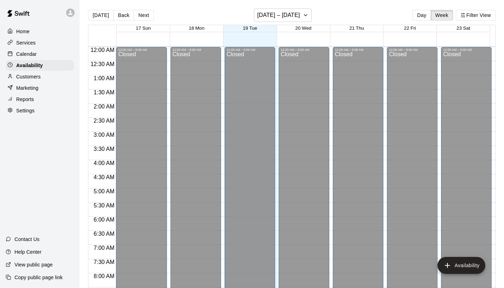
scroll to position [282, 0]
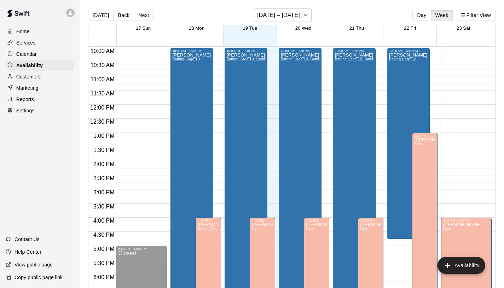
click at [36, 78] on p "Customers" at bounding box center [28, 76] width 24 height 7
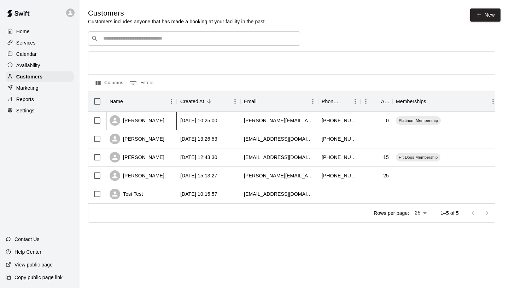
click at [175, 124] on div "Joe Test" at bounding box center [141, 121] width 71 height 18
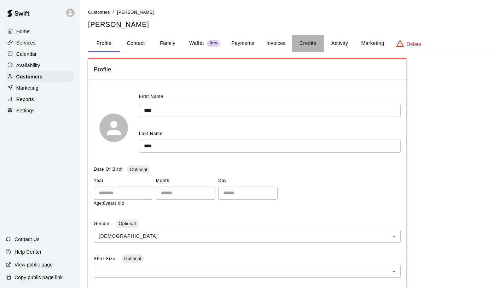
click at [314, 46] on button "Credits" at bounding box center [308, 43] width 32 height 17
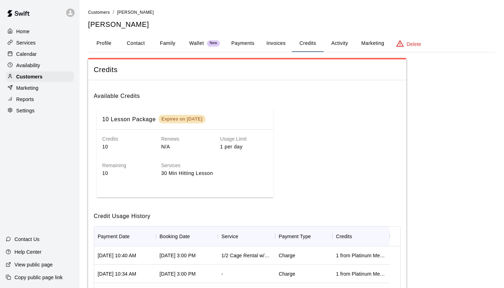
click at [333, 46] on button "Activity" at bounding box center [339, 43] width 32 height 17
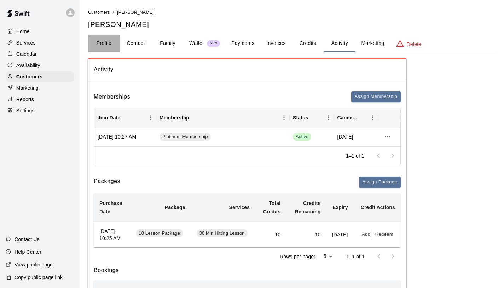
click at [110, 47] on button "Profile" at bounding box center [104, 43] width 32 height 17
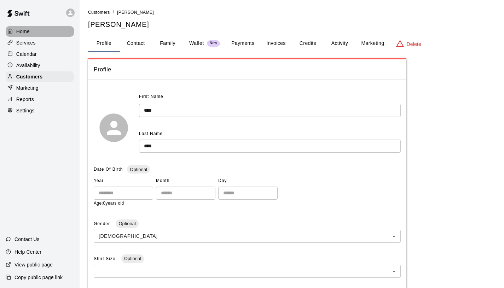
click at [26, 33] on p "Home" at bounding box center [22, 31] width 13 height 7
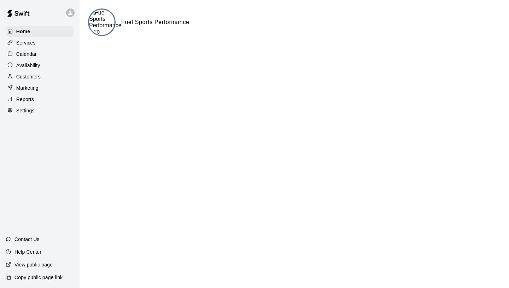
click at [33, 43] on p "Services" at bounding box center [25, 42] width 19 height 7
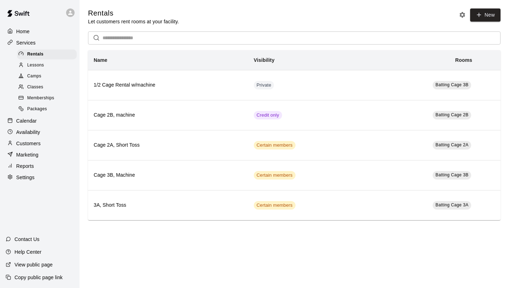
click at [48, 123] on div "Calendar" at bounding box center [40, 121] width 68 height 11
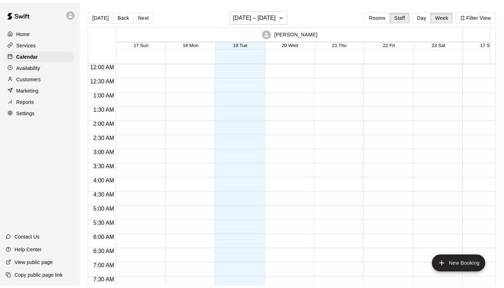
scroll to position [283, 0]
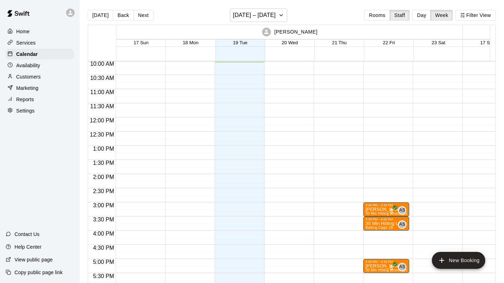
click at [29, 41] on p "Services" at bounding box center [25, 42] width 19 height 7
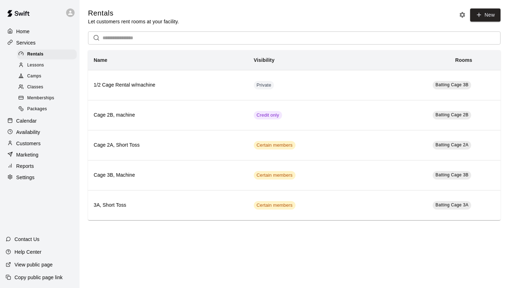
click at [36, 66] on span "Lessons" at bounding box center [35, 65] width 17 height 7
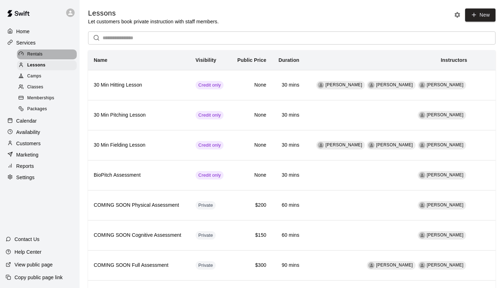
click at [38, 51] on span "Rentals" at bounding box center [35, 54] width 16 height 7
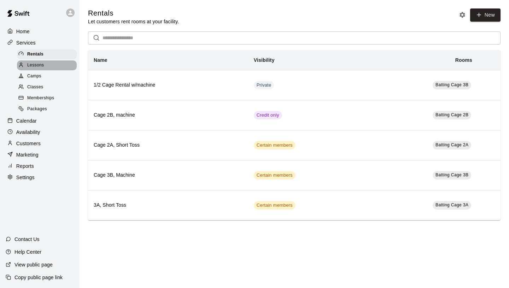
drag, startPoint x: 41, startPoint y: 66, endPoint x: 45, endPoint y: 68, distance: 3.6
click at [41, 66] on span "Lessons" at bounding box center [35, 65] width 17 height 7
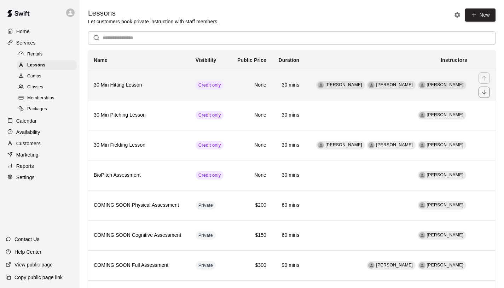
click at [143, 86] on h6 "30 Min Hitting Lesson" at bounding box center [139, 85] width 90 height 8
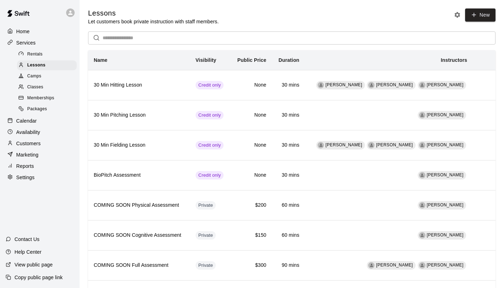
click at [30, 43] on p "Services" at bounding box center [25, 42] width 19 height 7
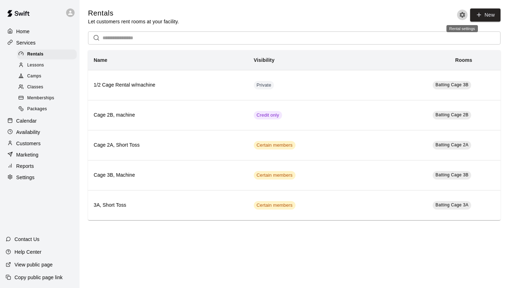
click at [462, 18] on icon "Rental settings" at bounding box center [462, 14] width 7 height 7
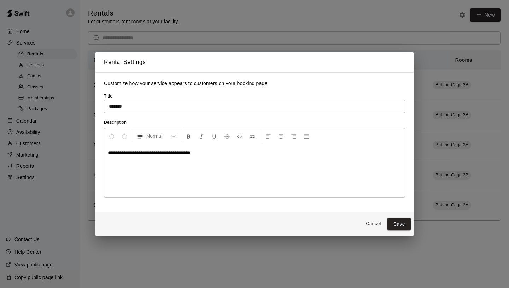
click at [371, 224] on button "Cancel" at bounding box center [373, 223] width 23 height 11
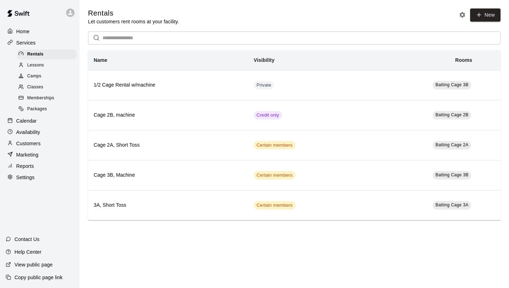
click at [42, 66] on span "Lessons" at bounding box center [35, 65] width 17 height 7
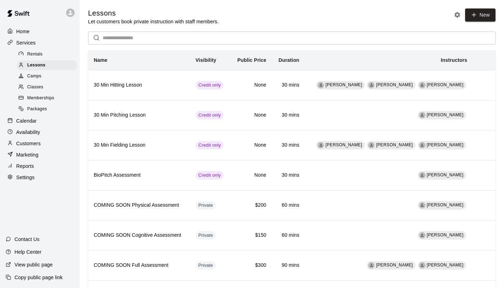
click at [458, 15] on icon "Lesson settings" at bounding box center [457, 15] width 6 height 6
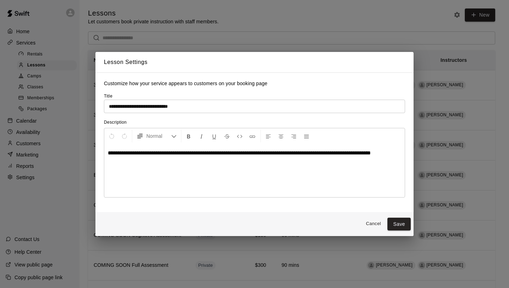
click at [212, 112] on input "**********" at bounding box center [254, 106] width 301 height 13
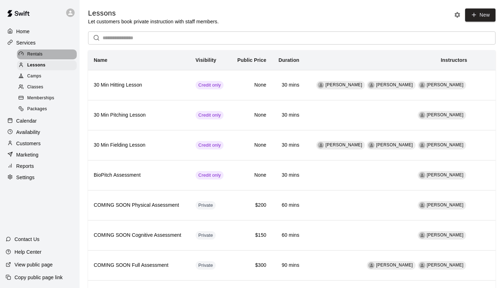
click at [45, 56] on div "Rentals" at bounding box center [47, 54] width 60 height 10
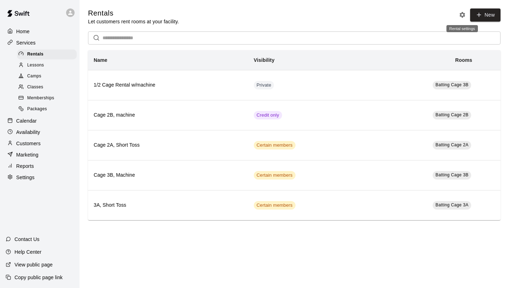
click at [462, 14] on icon "Rental settings" at bounding box center [462, 14] width 7 height 7
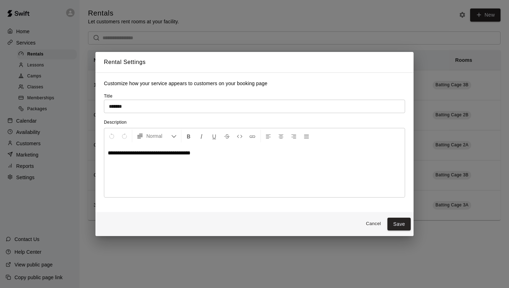
drag, startPoint x: 370, startPoint y: 225, endPoint x: 365, endPoint y: 222, distance: 5.5
click at [369, 224] on button "Cancel" at bounding box center [373, 223] width 23 height 11
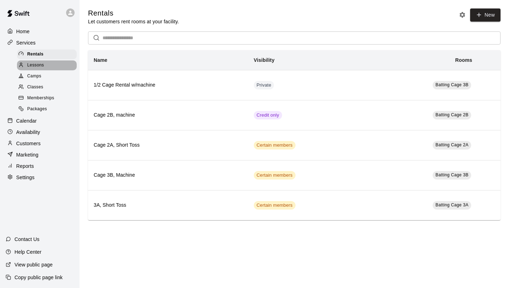
click at [34, 68] on span "Lessons" at bounding box center [35, 65] width 17 height 7
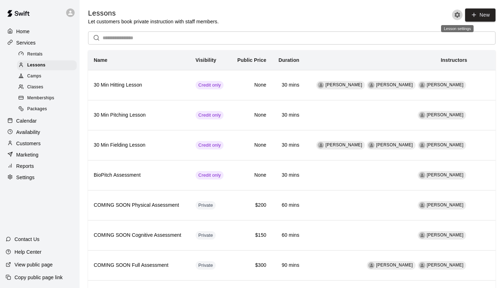
click at [456, 15] on icon "Lesson settings" at bounding box center [457, 15] width 6 height 6
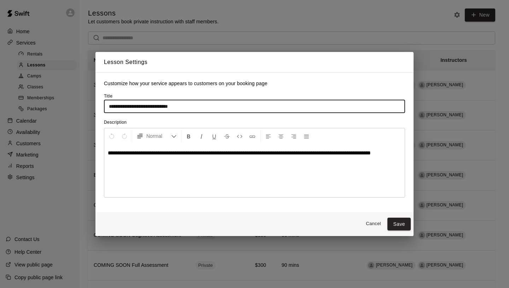
click at [277, 109] on input "**********" at bounding box center [254, 106] width 301 height 13
click at [222, 105] on input "**********" at bounding box center [254, 106] width 301 height 13
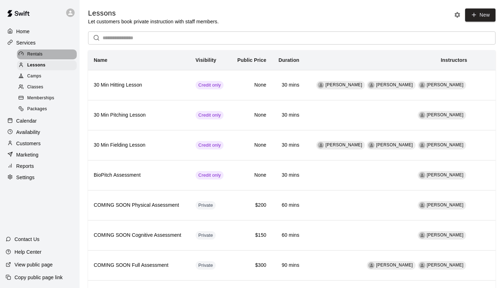
click at [38, 52] on span "Rentals" at bounding box center [35, 54] width 16 height 7
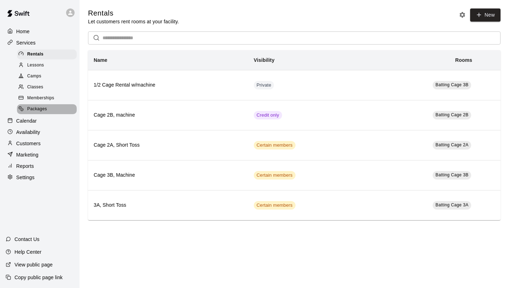
click at [54, 109] on div "Packages" at bounding box center [47, 109] width 60 height 10
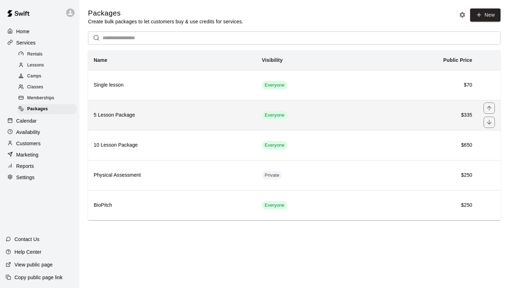
click at [174, 108] on th "5 Lesson Package" at bounding box center [172, 115] width 168 height 30
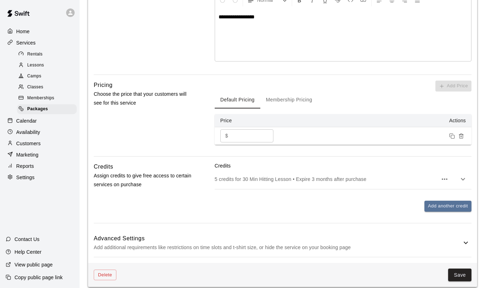
scroll to position [190, 0]
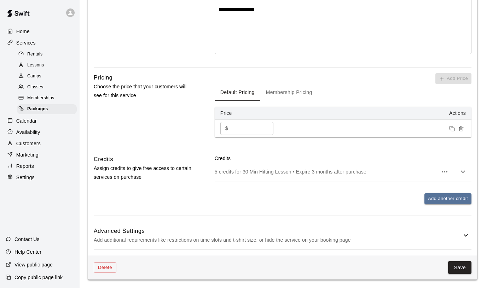
click at [443, 172] on icon "button" at bounding box center [444, 172] width 8 height 8
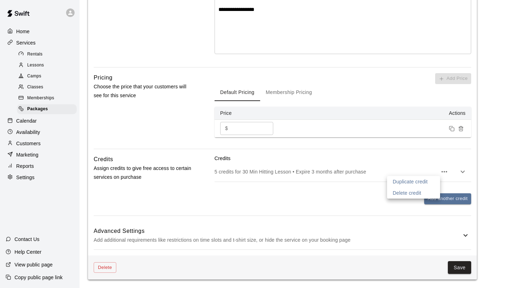
click at [348, 170] on div at bounding box center [254, 144] width 509 height 288
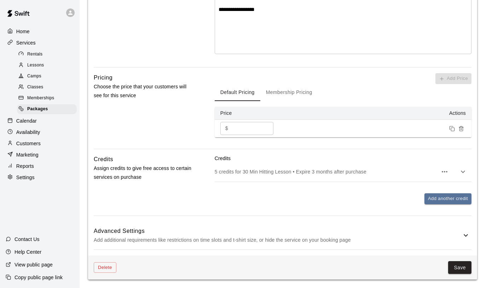
click at [348, 171] on p "5 credits for 30 Min Hitting Lesson • Expire 3 months after purchase" at bounding box center [326, 171] width 223 height 7
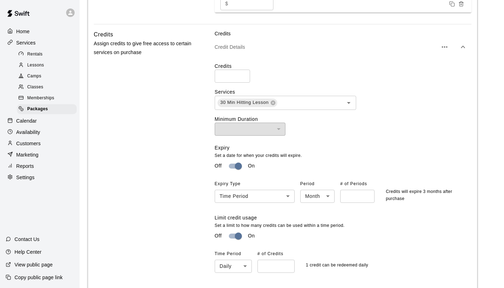
scroll to position [316, 0]
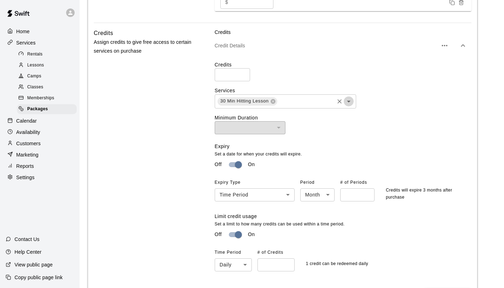
click at [351, 104] on icon "Open" at bounding box center [348, 101] width 8 height 8
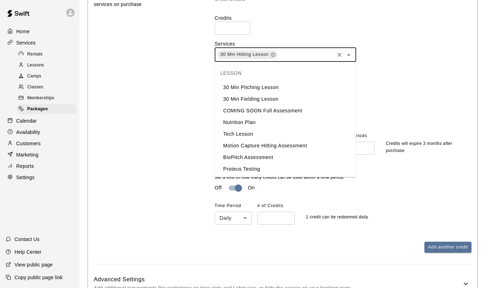
scroll to position [361, 0]
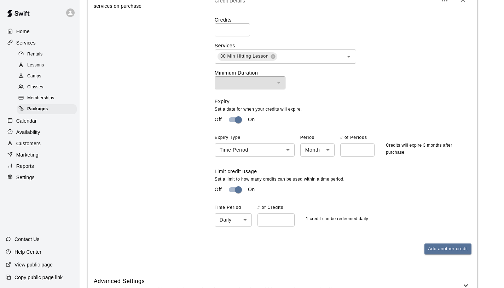
click at [424, 108] on p "Set a date for when your credits will expire." at bounding box center [340, 109] width 251 height 7
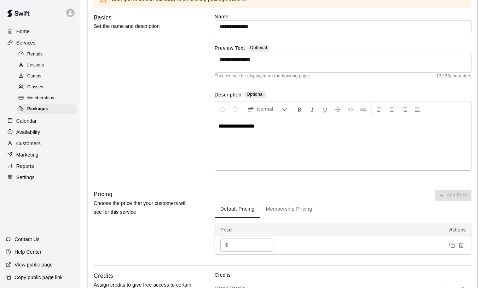
scroll to position [411, 0]
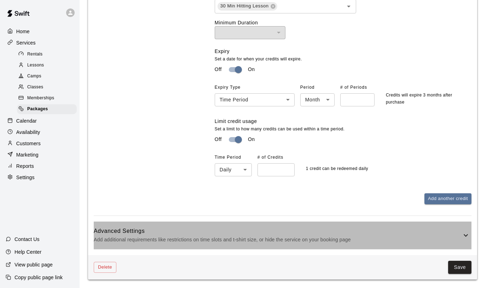
click at [461, 243] on div "Advanced Settings Add additional requirements like restrictions on time slots a…" at bounding box center [282, 236] width 377 height 28
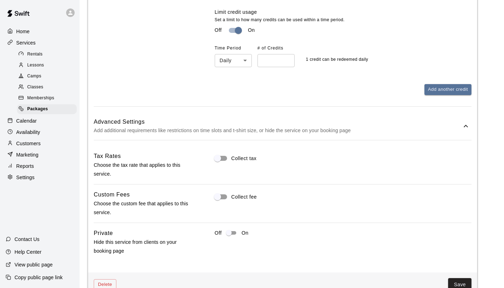
scroll to position [538, 0]
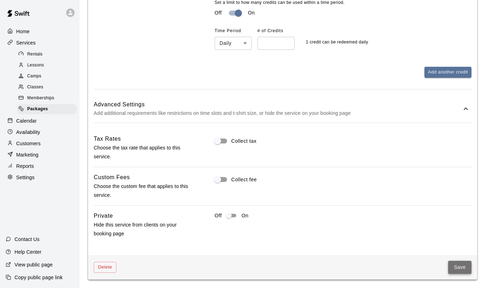
click at [462, 272] on button "Save" at bounding box center [459, 267] width 23 height 13
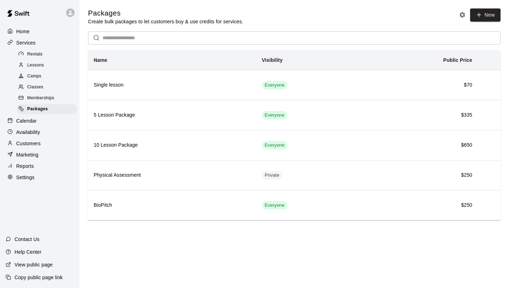
click at [35, 55] on span "Rentals" at bounding box center [35, 54] width 16 height 7
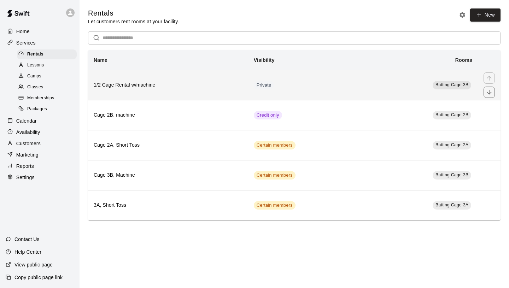
click at [219, 82] on h6 "1/2 Cage Rental w/machine" at bounding box center [168, 85] width 149 height 8
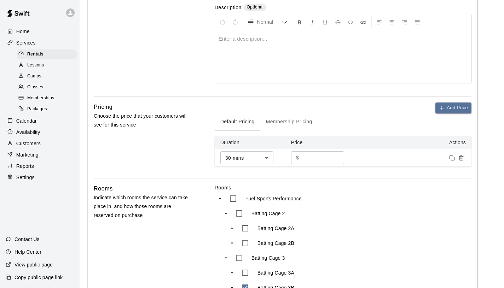
scroll to position [156, 0]
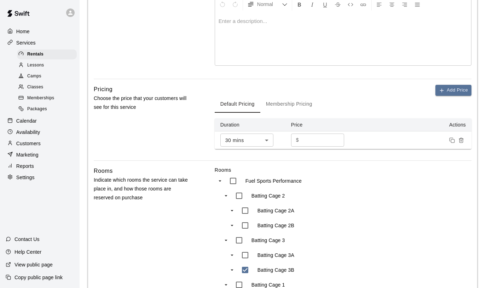
click at [293, 106] on button "Membership Pricing" at bounding box center [289, 104] width 58 height 17
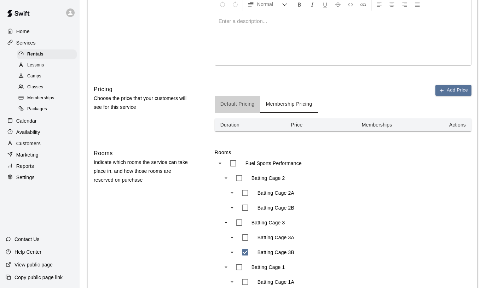
click at [247, 105] on button "Default Pricing" at bounding box center [238, 104] width 46 height 17
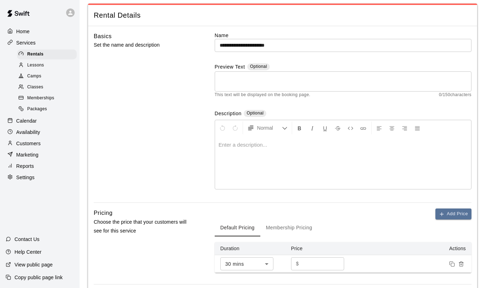
scroll to position [0, 0]
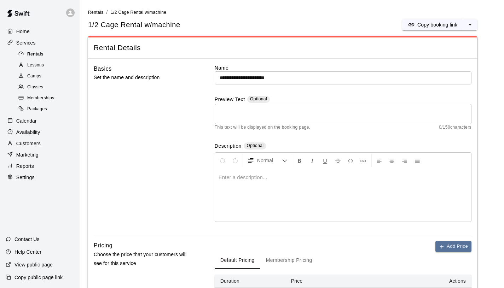
click at [60, 55] on div "Rentals" at bounding box center [47, 54] width 60 height 10
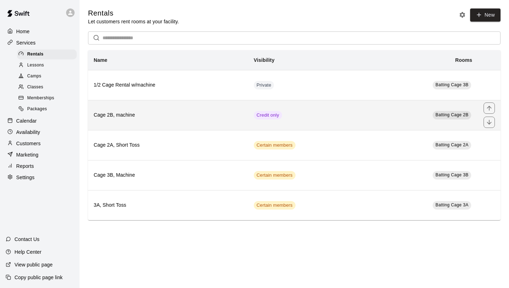
click at [195, 116] on h6 "Cage 2B, machine" at bounding box center [168, 115] width 149 height 8
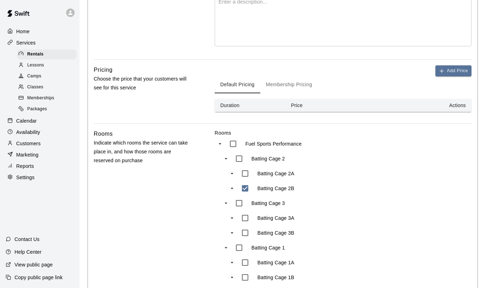
scroll to position [178, 0]
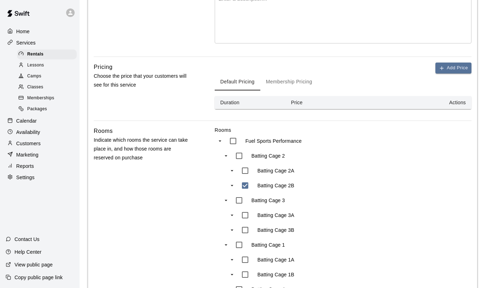
click at [299, 84] on button "Membership Pricing" at bounding box center [289, 82] width 58 height 17
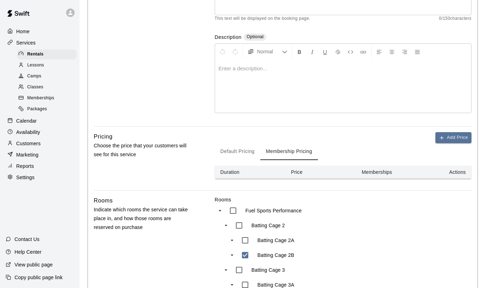
scroll to position [147, 0]
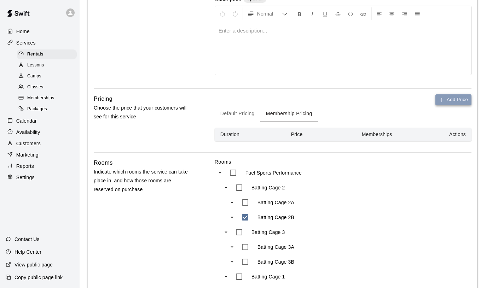
click at [464, 102] on button "Add Price" at bounding box center [453, 99] width 36 height 11
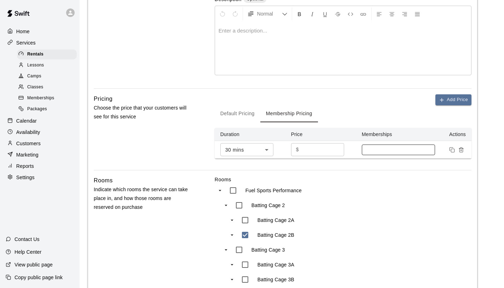
click at [396, 146] on div at bounding box center [399, 150] width 74 height 11
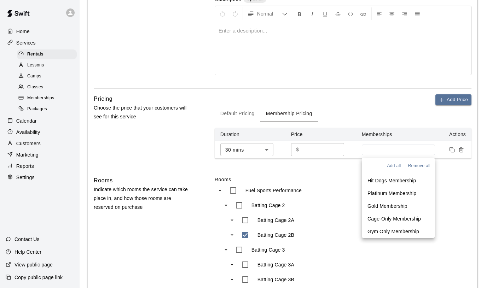
click at [347, 168] on div "Add Price Default Pricing Membership Pricing Duration Price Memberships Actions…" at bounding box center [343, 132] width 257 height 76
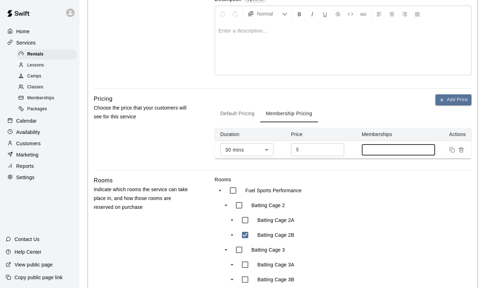
click at [378, 148] on input at bounding box center [398, 150] width 66 height 6
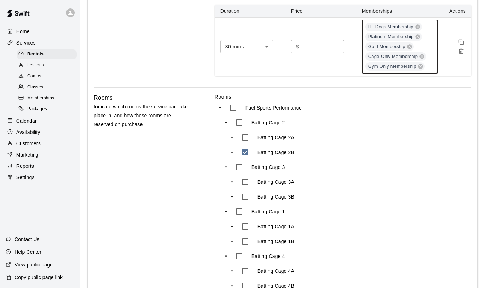
scroll to position [184, 0]
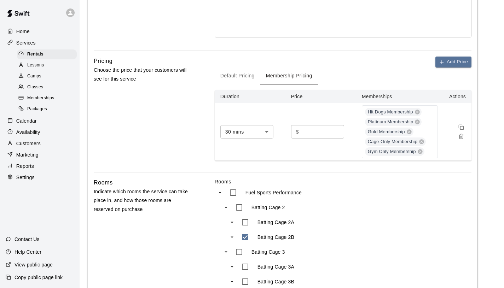
click at [315, 133] on input "*" at bounding box center [322, 131] width 42 height 13
click at [342, 196] on div "Fuel Sports Performance" at bounding box center [289, 192] width 128 height 15
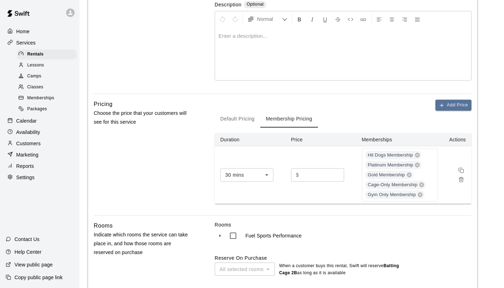
scroll to position [135, 0]
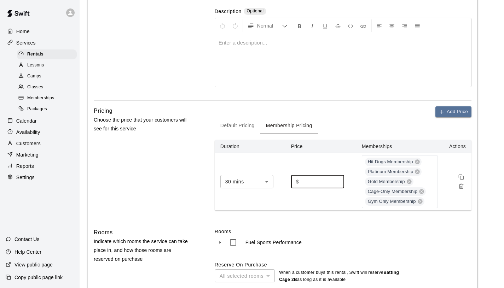
click at [322, 182] on input "number" at bounding box center [322, 181] width 42 height 13
type input "*"
click at [355, 243] on div "Rooms Fuel Sports Performance Reserve On Purchase All selected rooms *** ​ When…" at bounding box center [343, 255] width 257 height 55
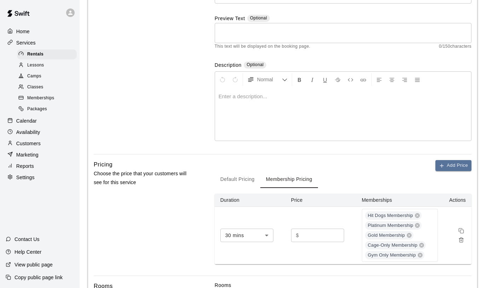
scroll to position [122, 0]
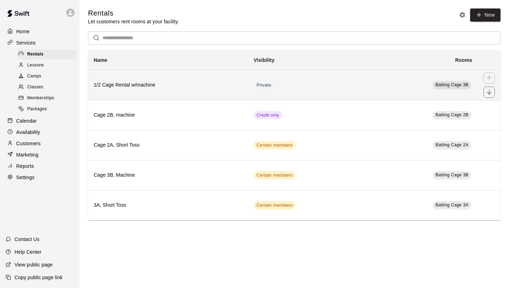
click at [202, 91] on th "1/2 Cage Rental w/machine" at bounding box center [168, 85] width 160 height 30
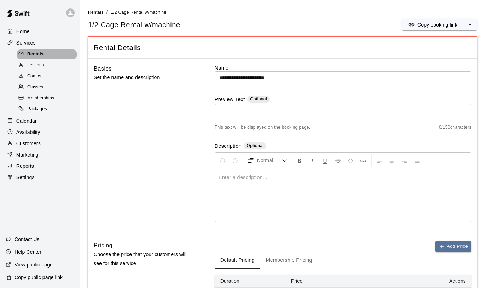
click at [48, 57] on div "Rentals" at bounding box center [47, 54] width 60 height 10
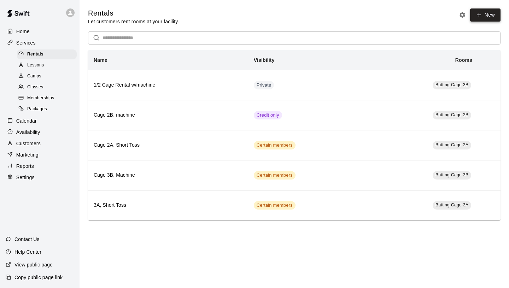
click at [488, 14] on link "New" at bounding box center [485, 14] width 30 height 13
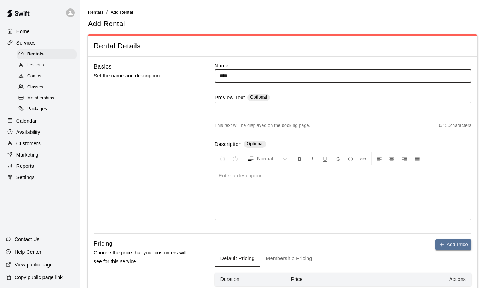
type input "****"
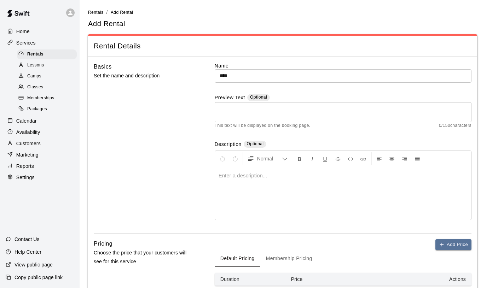
click at [307, 197] on div at bounding box center [343, 193] width 256 height 53
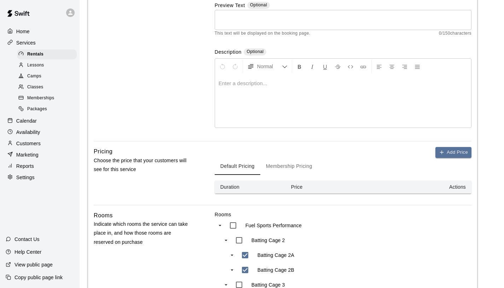
scroll to position [121, 0]
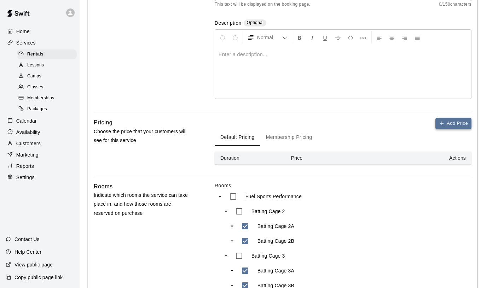
click at [453, 126] on button "Add Price" at bounding box center [453, 123] width 36 height 11
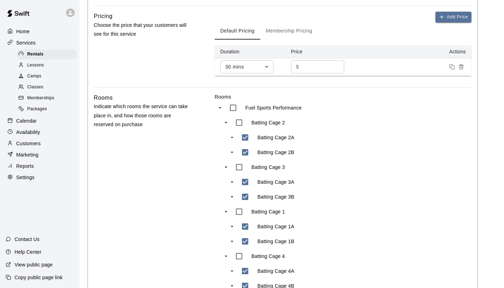
scroll to position [283, 0]
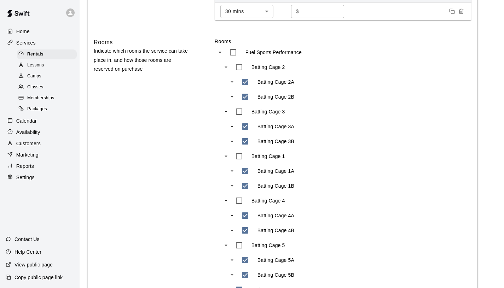
type input "***"
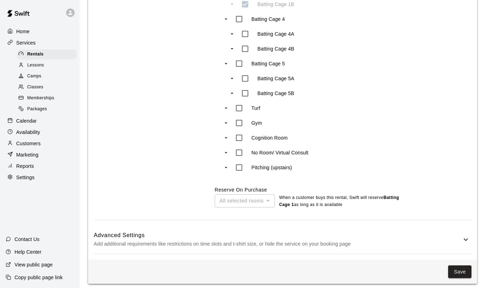
scroll to position [469, 0]
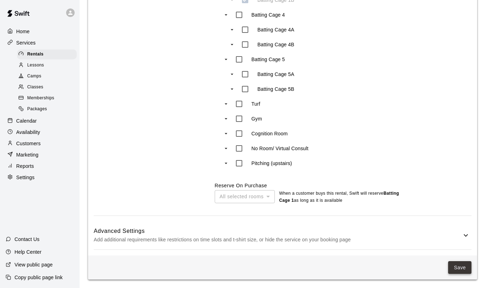
click at [458, 264] on button "Save" at bounding box center [459, 267] width 23 height 13
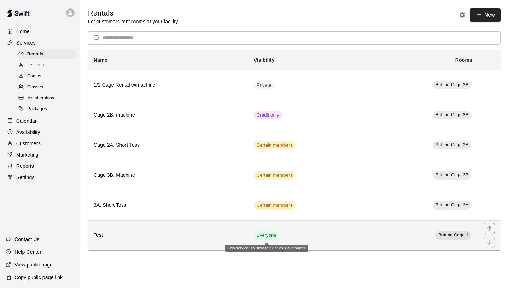
click at [270, 236] on span "Everyone" at bounding box center [266, 235] width 25 height 7
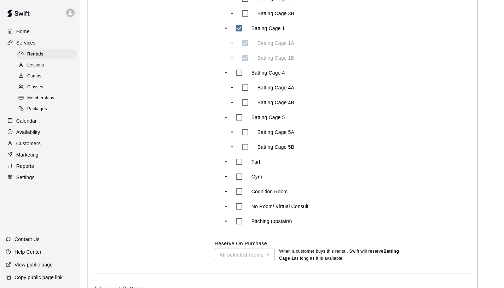
scroll to position [471, 0]
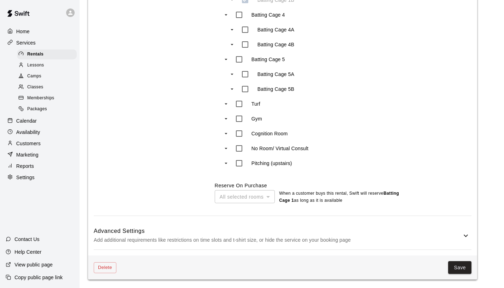
click at [302, 236] on p "Add additional requirements like restrictions on time slots and t-shirt size, o…" at bounding box center [278, 240] width 368 height 9
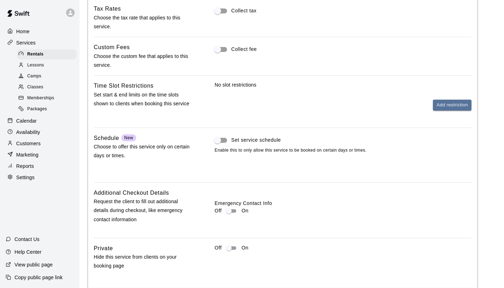
scroll to position [760, 0]
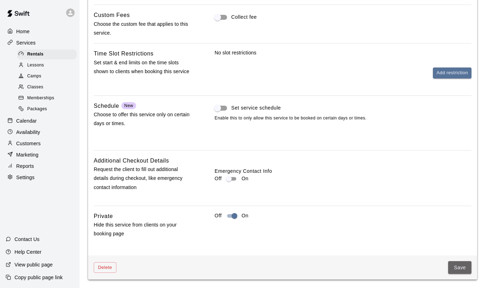
drag, startPoint x: 458, startPoint y: 266, endPoint x: 452, endPoint y: 262, distance: 7.6
click at [458, 265] on button "Save" at bounding box center [459, 267] width 23 height 13
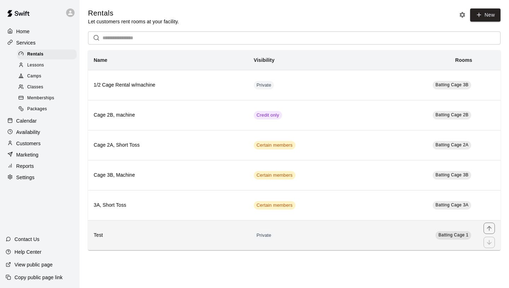
click at [282, 236] on td "Private" at bounding box center [306, 235] width 116 height 30
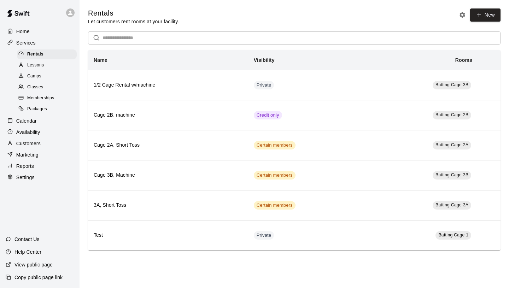
click at [46, 107] on span "Packages" at bounding box center [37, 109] width 20 height 7
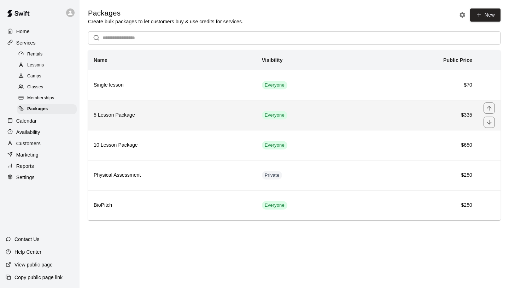
click at [203, 112] on h6 "5 Lesson Package" at bounding box center [172, 115] width 157 height 8
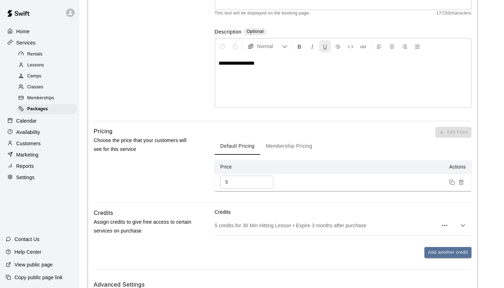
scroll to position [190, 0]
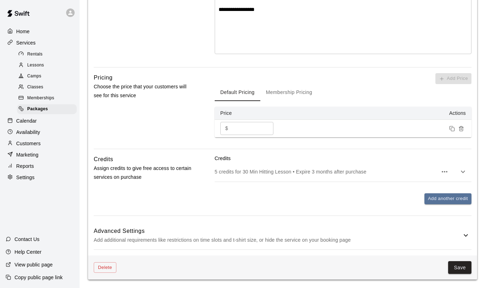
click at [443, 174] on icon "button" at bounding box center [444, 172] width 8 height 8
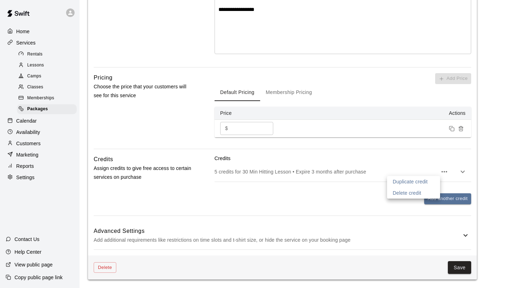
click at [358, 196] on div at bounding box center [254, 144] width 509 height 288
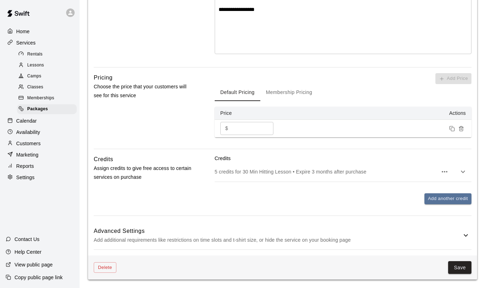
click at [386, 174] on p "5 credits for 30 Min Hitting Lesson • Expire 3 months after purchase" at bounding box center [326, 171] width 223 height 7
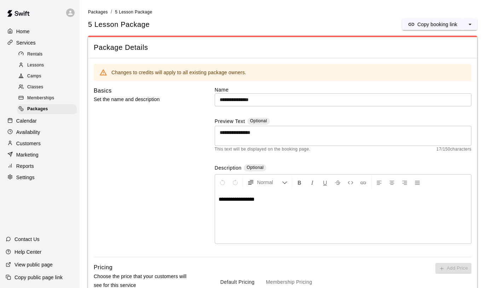
scroll to position [0, 0]
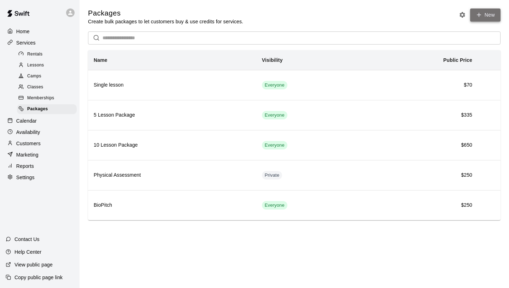
click at [483, 16] on link "New" at bounding box center [485, 14] width 30 height 13
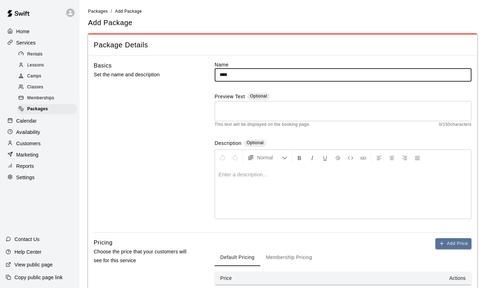
scroll to position [128, 0]
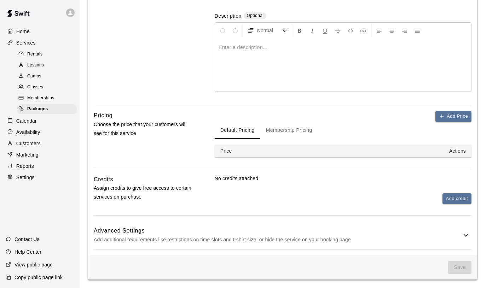
type input "****"
click at [450, 198] on button "Add credit" at bounding box center [456, 198] width 29 height 11
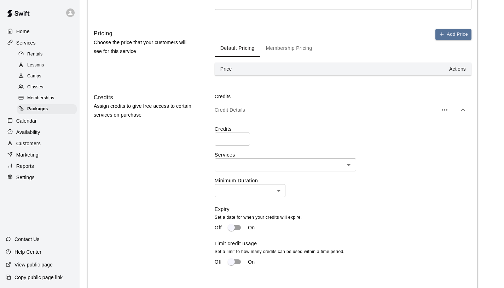
scroll to position [224, 0]
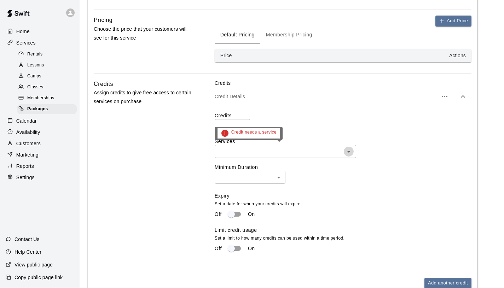
click at [349, 152] on icon "Open" at bounding box center [348, 151] width 8 height 8
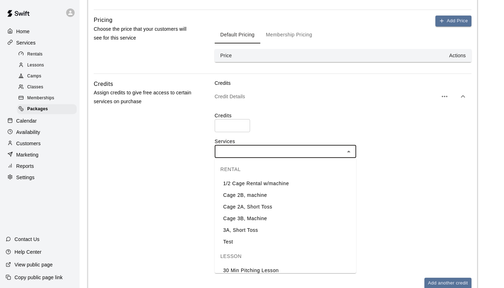
click at [318, 186] on li "1/2 Cage Rental w/machine" at bounding box center [285, 184] width 141 height 12
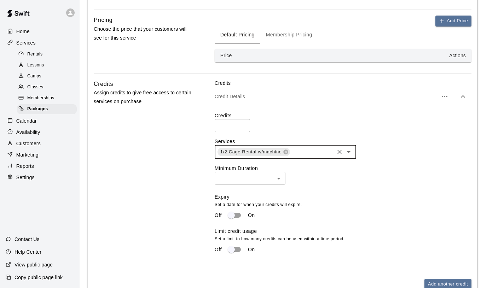
click at [237, 127] on input "number" at bounding box center [232, 125] width 35 height 13
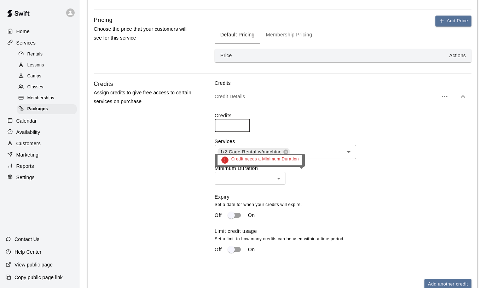
type input "*"
click at [277, 180] on body "Home Services Rentals Lessons Camps Classes Memberships Packages Calendar Avail…" at bounding box center [252, 74] width 504 height 597
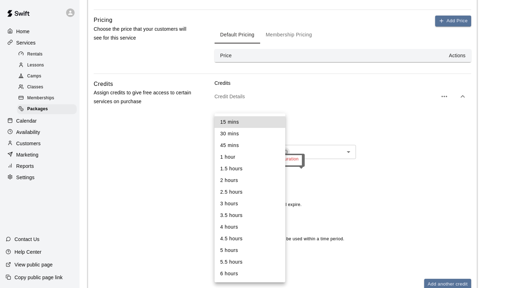
click at [258, 135] on li "30 mins" at bounding box center [250, 134] width 71 height 12
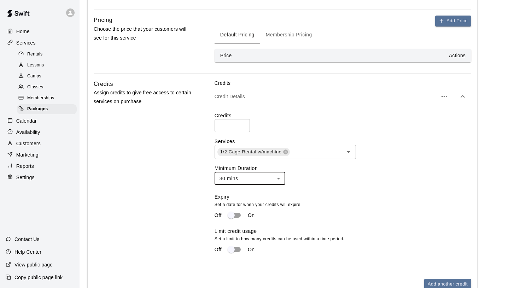
type input "**"
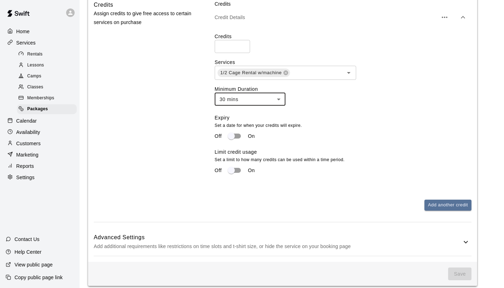
scroll to position [309, 0]
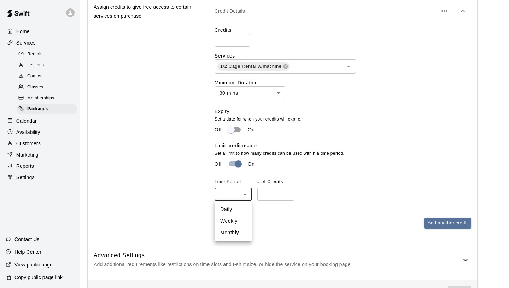
click at [236, 194] on body "Home Services Rentals Lessons Camps Classes Memberships Packages Calendar Avail…" at bounding box center [254, 2] width 509 height 622
click at [231, 210] on li "Daily" at bounding box center [233, 210] width 37 height 12
type input "*****"
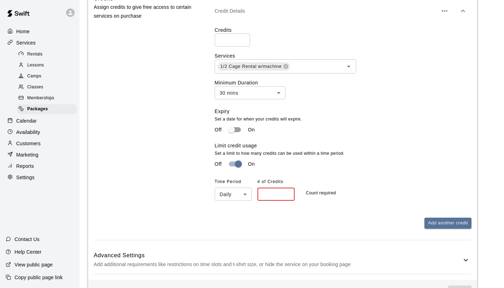
click at [265, 196] on input "number" at bounding box center [275, 194] width 37 height 13
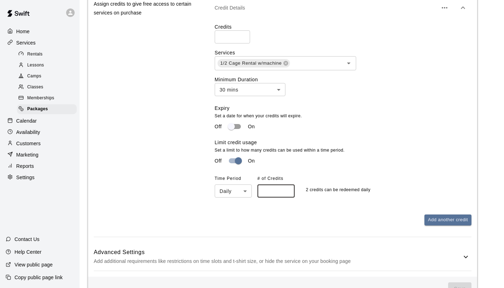
scroll to position [334, 0]
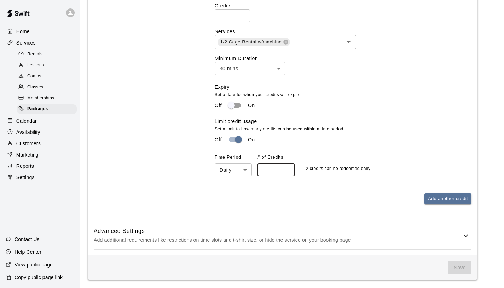
type input "*"
click at [406, 93] on p "Set a date for when your credits will expire." at bounding box center [340, 95] width 251 height 7
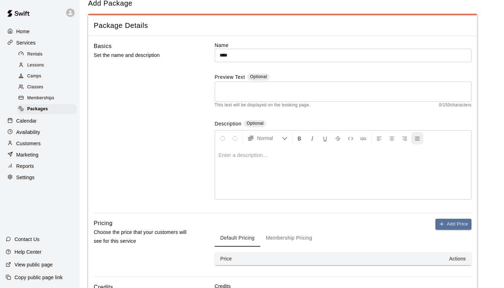
scroll to position [112, 0]
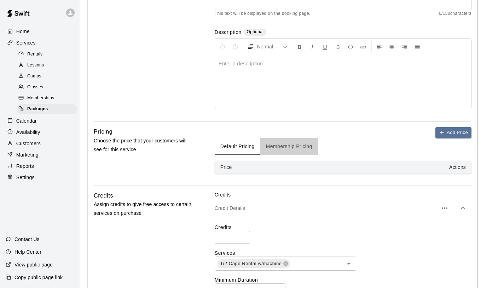
click at [276, 147] on button "Membership Pricing" at bounding box center [289, 146] width 58 height 17
click at [248, 148] on button "Default Pricing" at bounding box center [238, 146] width 46 height 17
click at [290, 145] on button "Membership Pricing" at bounding box center [289, 146] width 58 height 17
click at [456, 133] on button "Add Price" at bounding box center [453, 132] width 36 height 11
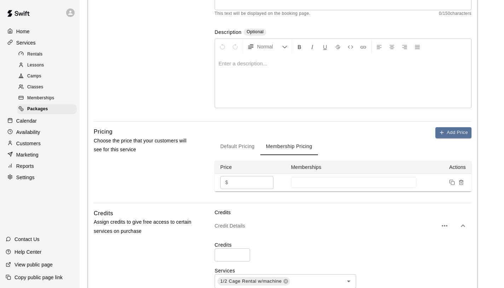
click at [261, 183] on input "*" at bounding box center [252, 182] width 42 height 13
click at [265, 184] on input "**" at bounding box center [252, 182] width 42 height 13
type input "*"
click at [266, 182] on input "*" at bounding box center [252, 182] width 42 height 13
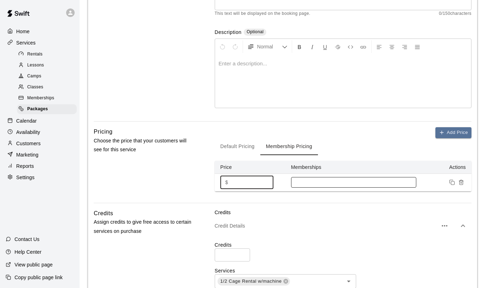
click at [317, 178] on div at bounding box center [353, 182] width 125 height 11
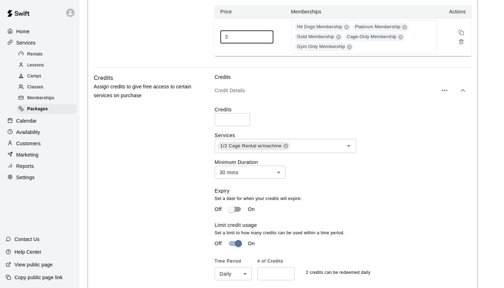
scroll to position [371, 0]
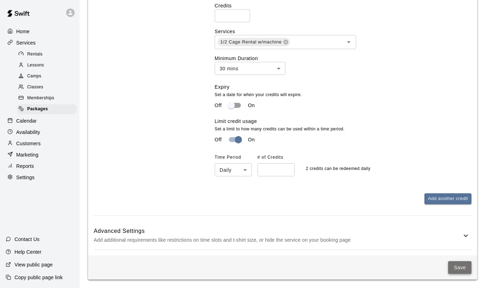
click at [457, 264] on button "Save" at bounding box center [459, 267] width 23 height 13
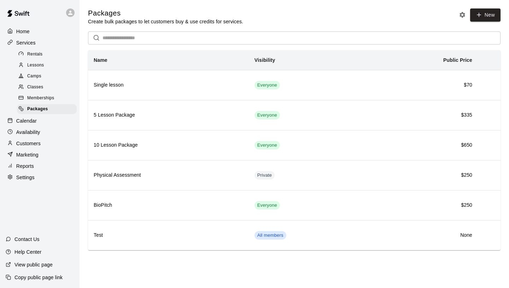
click at [30, 56] on span "Rentals" at bounding box center [35, 54] width 16 height 7
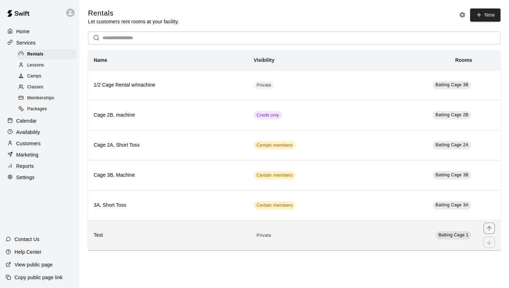
click at [213, 235] on h6 "Test" at bounding box center [168, 235] width 149 height 8
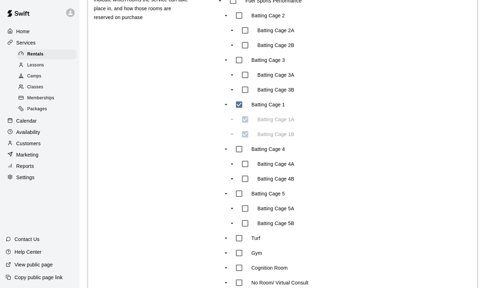
scroll to position [471, 0]
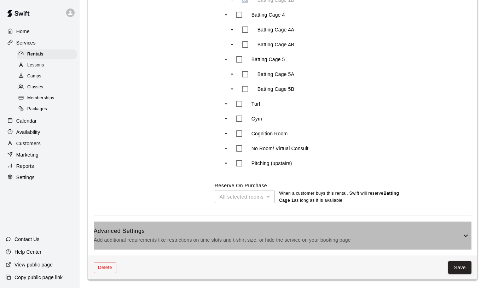
click at [270, 247] on div "Advanced Settings Add additional requirements like restrictions on time slots a…" at bounding box center [282, 236] width 377 height 28
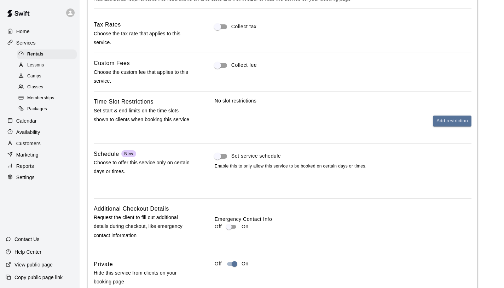
scroll to position [759, 0]
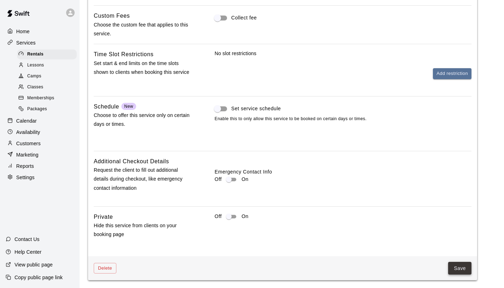
click at [454, 272] on button "Save" at bounding box center [459, 268] width 23 height 13
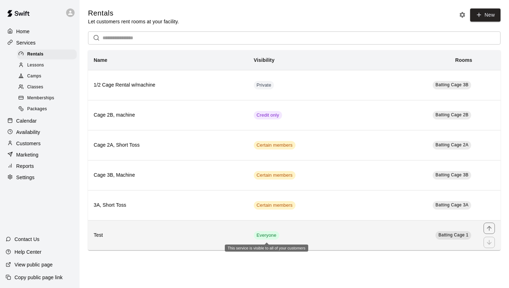
click at [272, 237] on span "Everyone" at bounding box center [266, 235] width 25 height 7
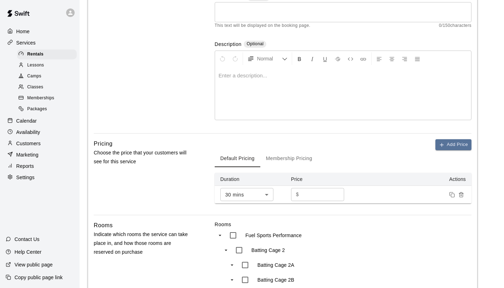
scroll to position [109, 0]
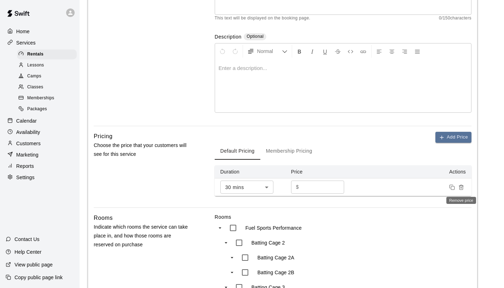
click at [460, 187] on line "Remove price" at bounding box center [460, 187] width 0 height 1
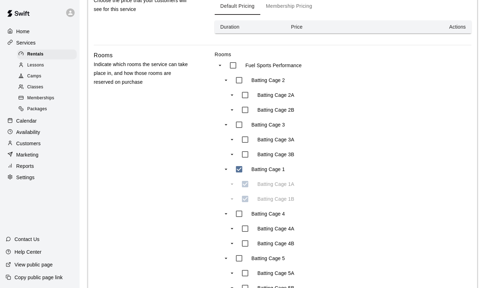
scroll to position [243, 0]
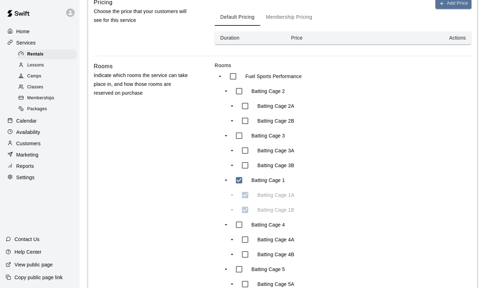
click at [280, 17] on button "Membership Pricing" at bounding box center [289, 17] width 58 height 17
click at [457, 6] on button "Add Price" at bounding box center [453, 3] width 36 height 11
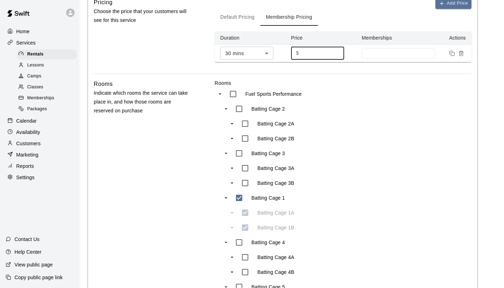
drag, startPoint x: 265, startPoint y: 57, endPoint x: 244, endPoint y: 52, distance: 21.8
click at [244, 52] on tr "30 mins ** ​ $ * ​" at bounding box center [343, 54] width 257 height 18
click at [380, 54] on input at bounding box center [398, 54] width 66 height 6
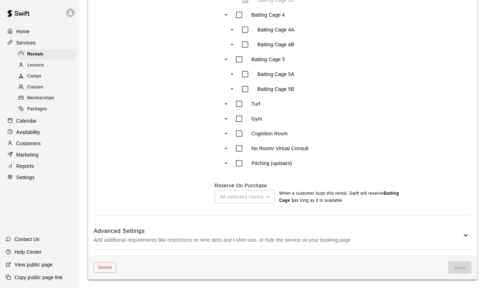
click at [410, 120] on div "Rooms Fuel Sports Performance Batting Cage 2 Batting Cage 2A Batting Cage 2B Ba…" at bounding box center [343, 28] width 257 height 352
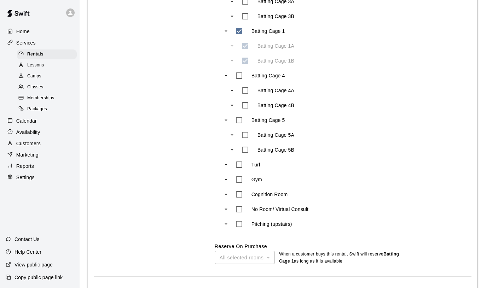
scroll to position [217, 0]
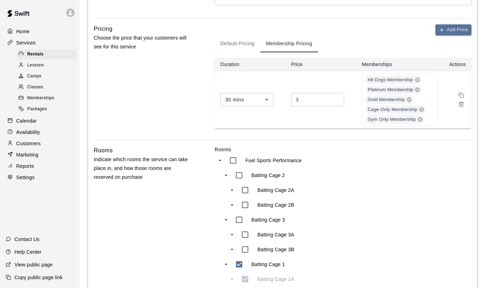
click at [322, 98] on input "number" at bounding box center [322, 99] width 42 height 13
type input "*"
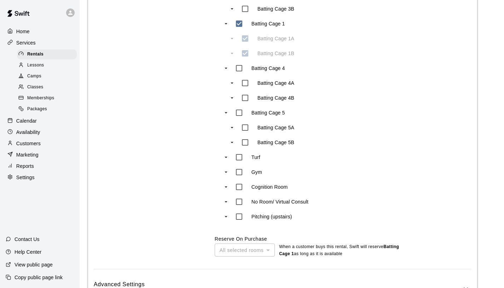
scroll to position [511, 0]
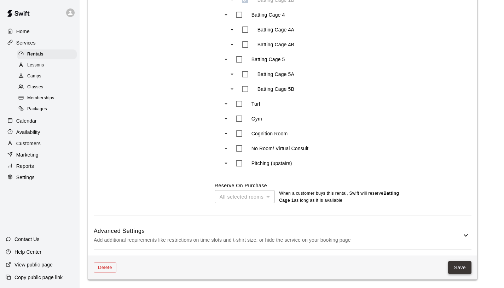
click at [460, 267] on button "Save" at bounding box center [459, 267] width 23 height 13
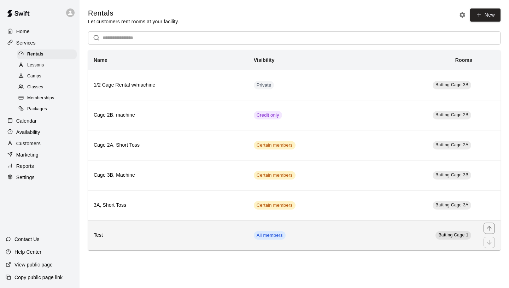
click at [317, 237] on td "All members" at bounding box center [306, 235] width 116 height 30
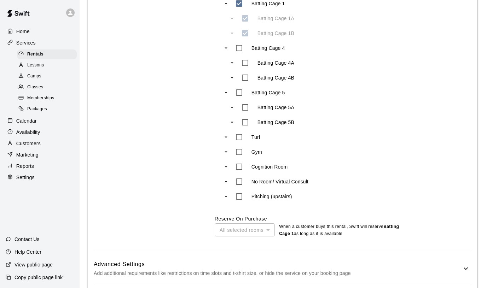
scroll to position [453, 0]
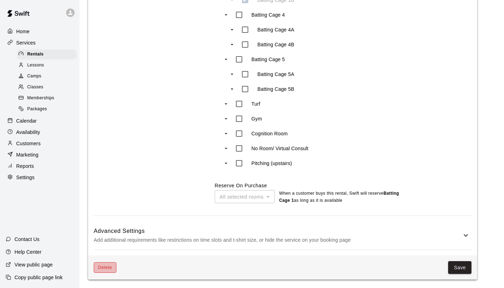
click at [104, 267] on button "Delete" at bounding box center [105, 267] width 23 height 11
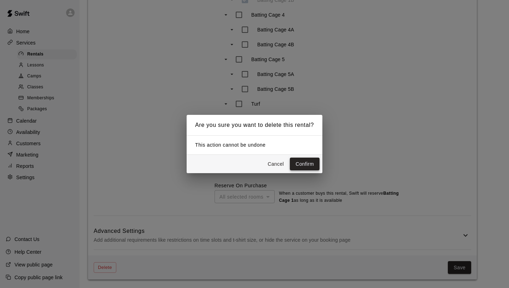
click at [308, 169] on button "Confirm" at bounding box center [305, 164] width 30 height 13
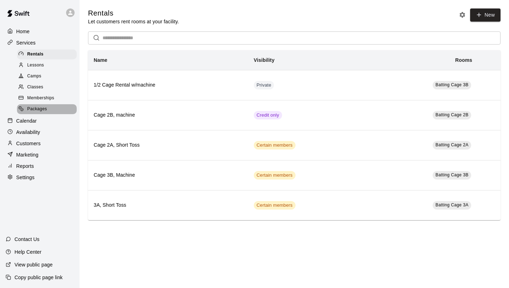
click at [46, 109] on span "Packages" at bounding box center [37, 109] width 20 height 7
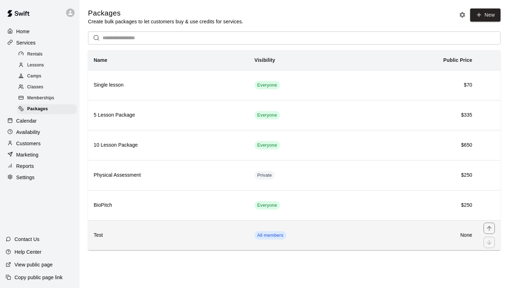
click at [212, 240] on th "Test" at bounding box center [168, 235] width 161 height 30
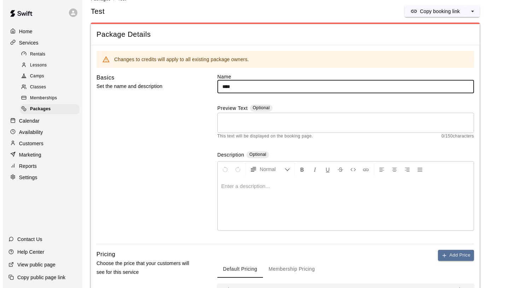
scroll to position [172, 0]
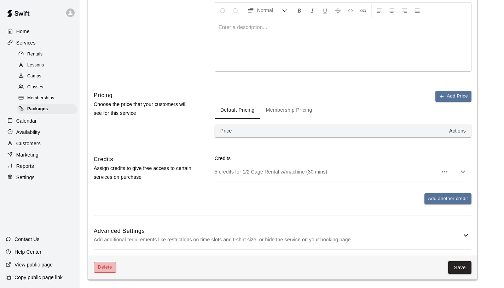
click at [101, 269] on button "Delete" at bounding box center [105, 267] width 23 height 11
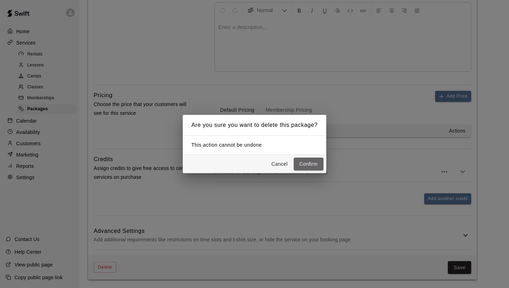
drag, startPoint x: 311, startPoint y: 166, endPoint x: 284, endPoint y: 167, distance: 27.2
click at [311, 166] on button "Confirm" at bounding box center [309, 164] width 30 height 13
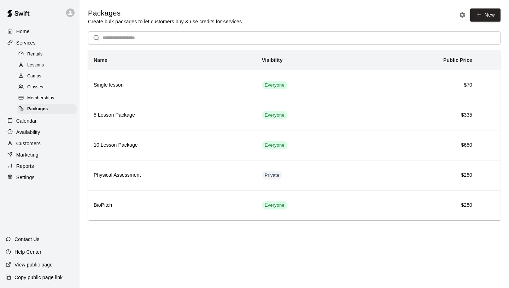
click at [32, 42] on p "Services" at bounding box center [25, 42] width 19 height 7
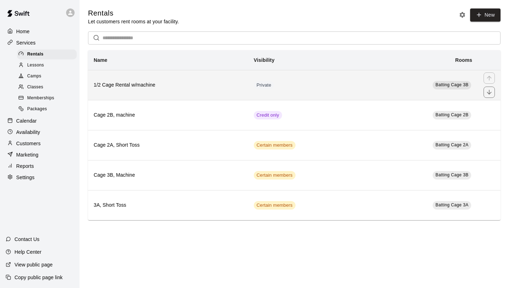
click at [222, 87] on h6 "1/2 Cage Rental w/machine" at bounding box center [168, 85] width 149 height 8
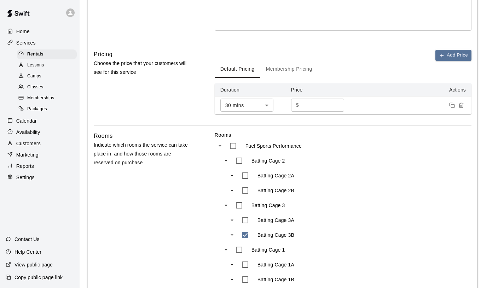
scroll to position [119, 0]
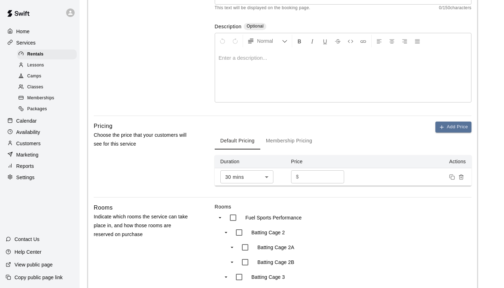
click at [293, 141] on button "Membership Pricing" at bounding box center [289, 141] width 58 height 17
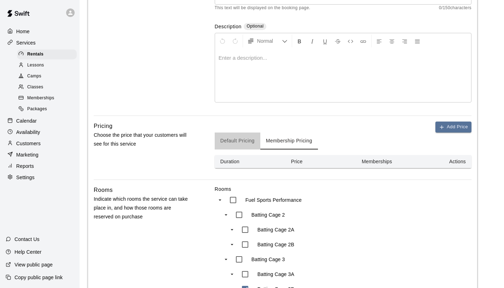
click at [245, 140] on button "Default Pricing" at bounding box center [238, 141] width 46 height 17
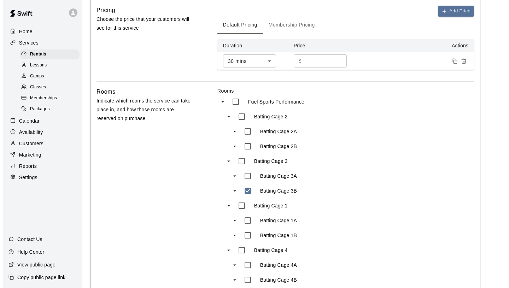
scroll to position [0, 0]
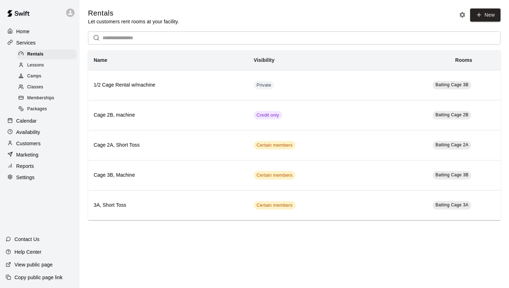
click at [25, 33] on p "Home" at bounding box center [22, 31] width 13 height 7
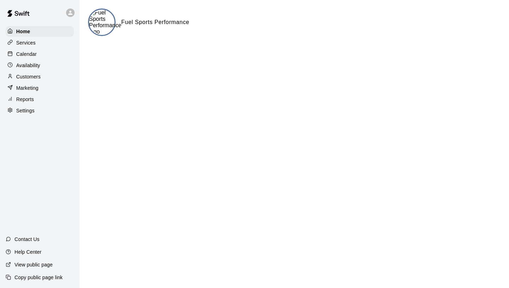
click at [33, 45] on p "Services" at bounding box center [25, 42] width 19 height 7
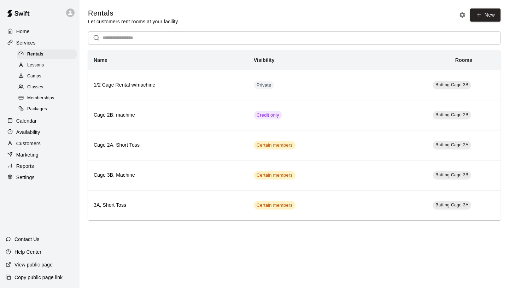
click at [42, 67] on span "Lessons" at bounding box center [35, 65] width 17 height 7
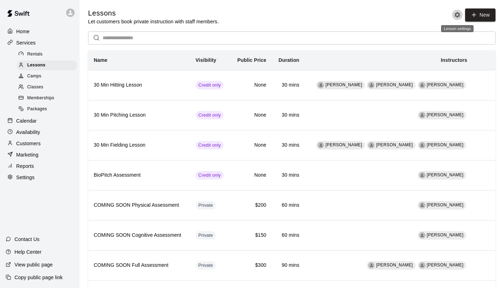
click at [454, 16] on icon "Lesson settings" at bounding box center [456, 14] width 7 height 7
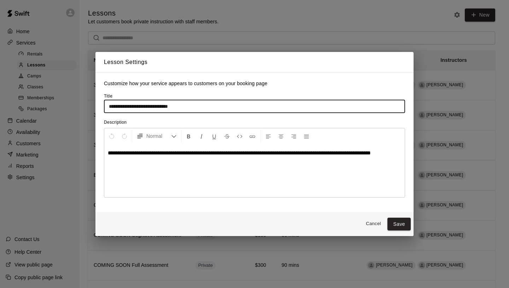
click at [200, 106] on input "**********" at bounding box center [254, 106] width 301 height 13
click at [123, 108] on input "**********" at bounding box center [254, 106] width 301 height 13
click at [140, 108] on input "**********" at bounding box center [254, 106] width 301 height 13
click at [194, 108] on input "**********" at bounding box center [254, 106] width 301 height 13
type input "**********"
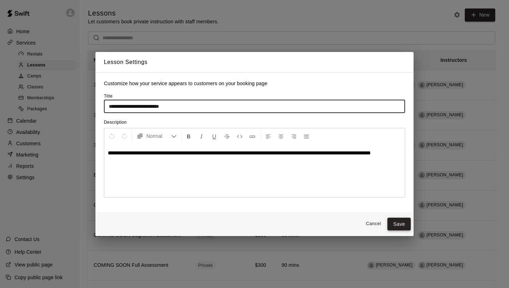
click at [403, 225] on button "Save" at bounding box center [398, 224] width 23 height 13
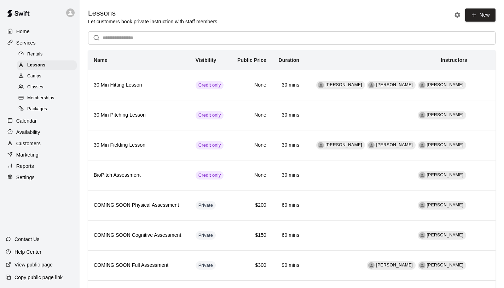
click at [47, 55] on div "Rentals" at bounding box center [47, 54] width 60 height 10
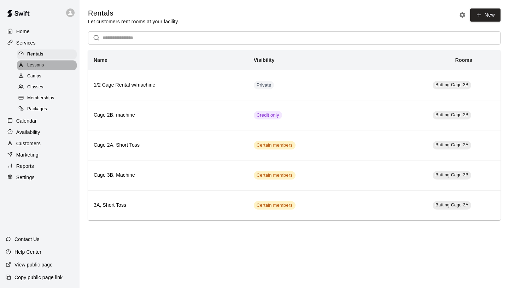
click at [47, 66] on div "Lessons" at bounding box center [47, 65] width 60 height 10
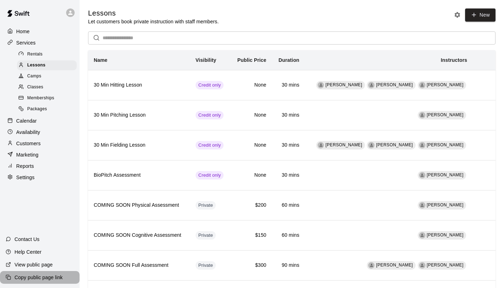
click at [32, 279] on p "Copy public page link" at bounding box center [38, 277] width 48 height 7
click at [39, 53] on span "Rentals" at bounding box center [35, 54] width 16 height 7
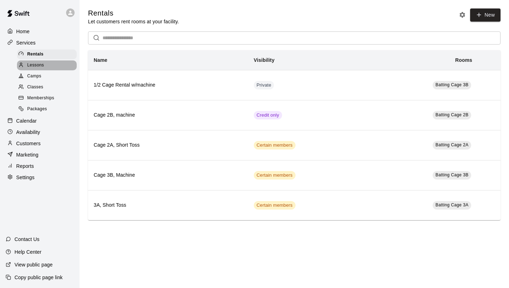
click at [30, 65] on span "Lessons" at bounding box center [35, 65] width 17 height 7
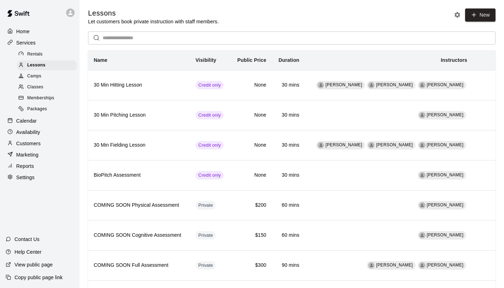
click at [45, 55] on div "Rentals" at bounding box center [47, 54] width 60 height 10
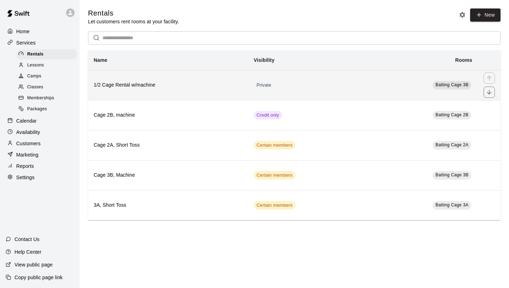
click at [221, 92] on th "1/2 Cage Rental w/machine" at bounding box center [168, 85] width 160 height 30
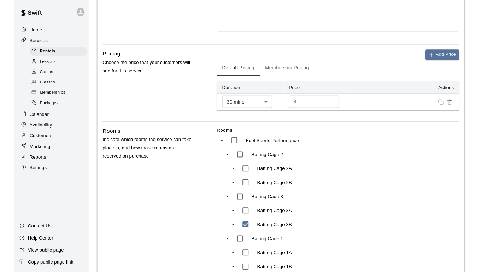
scroll to position [188, 0]
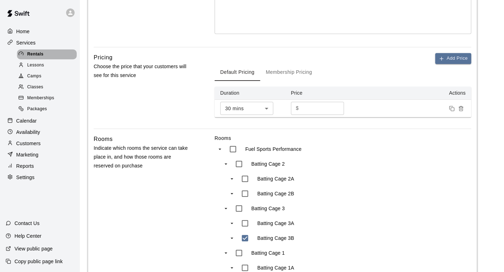
click at [57, 54] on div "Rentals" at bounding box center [47, 54] width 60 height 10
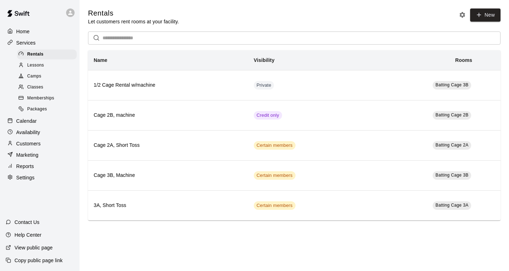
click at [45, 98] on span "Memberships" at bounding box center [40, 98] width 27 height 7
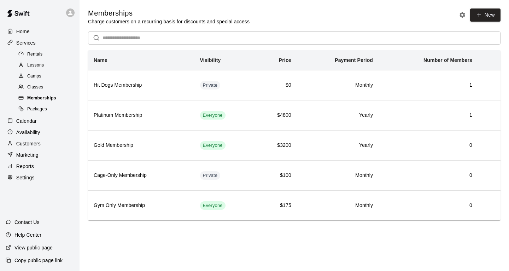
click at [46, 99] on span "Memberships" at bounding box center [41, 98] width 29 height 7
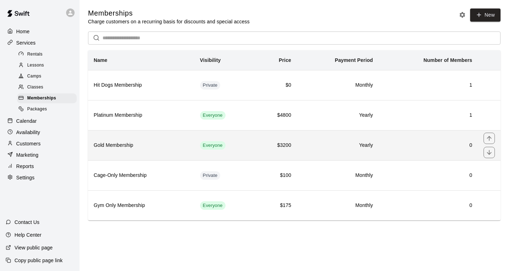
click at [235, 143] on td "Everyone" at bounding box center [224, 145] width 61 height 30
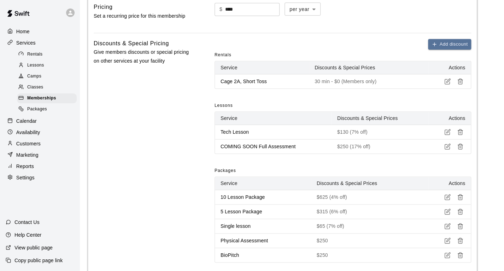
scroll to position [270, 0]
click at [461, 81] on line "button" at bounding box center [461, 82] width 0 height 2
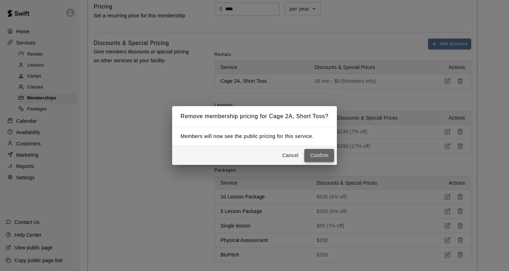
click at [329, 155] on button "Confirm" at bounding box center [319, 155] width 30 height 13
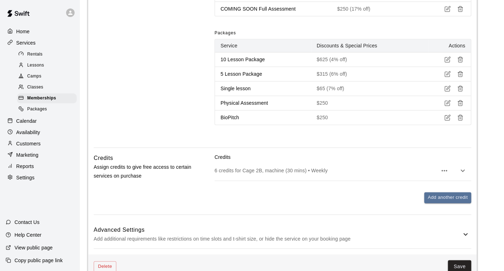
scroll to position [359, 0]
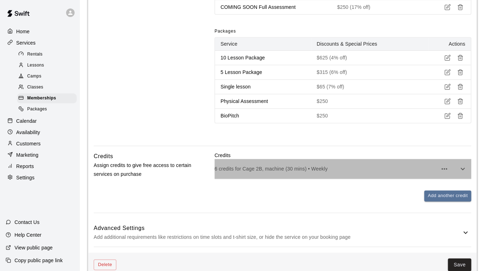
click at [414, 167] on p "6 credits for Cage 2B, machine (30 mins) • Weekly" at bounding box center [326, 168] width 223 height 7
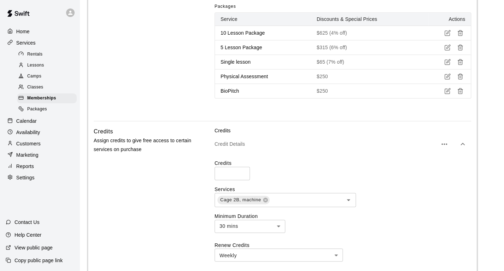
scroll to position [386, 0]
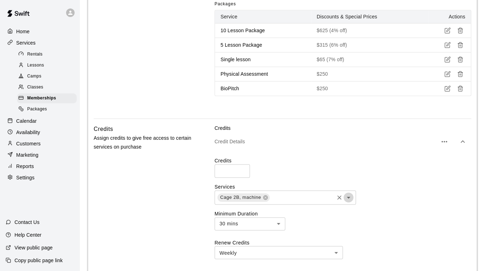
click at [350, 197] on icon "Open" at bounding box center [348, 197] width 8 height 8
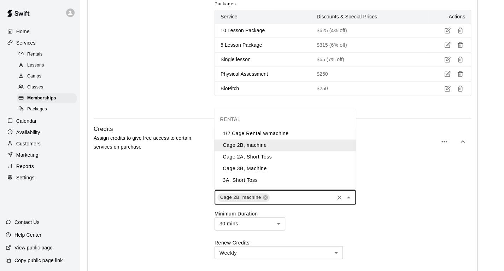
click at [278, 157] on li "Cage 2A, Short Toss" at bounding box center [284, 157] width 141 height 12
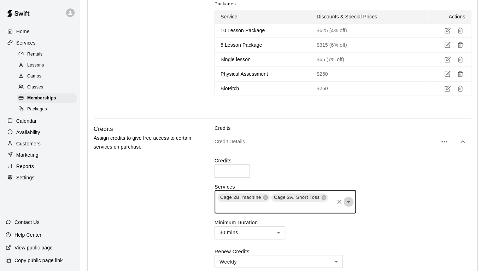
click at [347, 202] on icon "Open" at bounding box center [348, 201] width 8 height 8
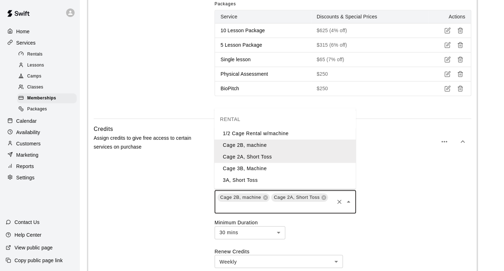
click at [276, 171] on li "Cage 3B, Machine" at bounding box center [284, 169] width 141 height 12
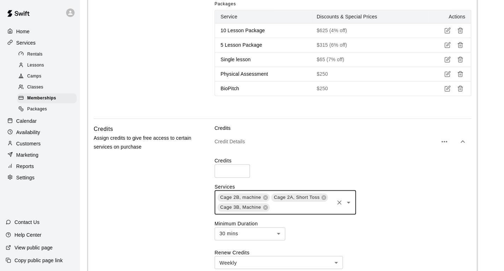
click at [350, 200] on icon "Open" at bounding box center [348, 202] width 8 height 8
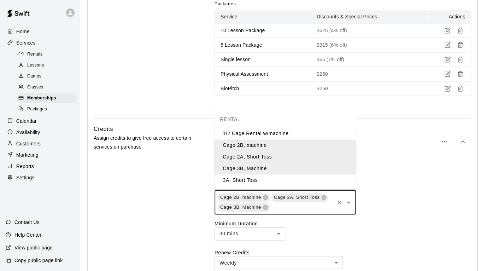
click at [385, 200] on div "Cage 2B, machine Cage 2A, Short Toss Cage 3B, Machine ​" at bounding box center [343, 202] width 257 height 24
click at [402, 191] on div "Cage 2B, machine Cage 2A, Short Toss Cage 3B, Machine ​" at bounding box center [343, 202] width 257 height 24
click at [395, 184] on label "Services" at bounding box center [343, 186] width 257 height 7
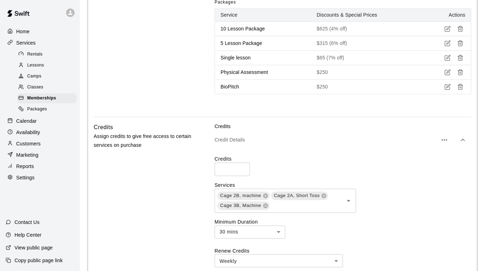
scroll to position [481, 0]
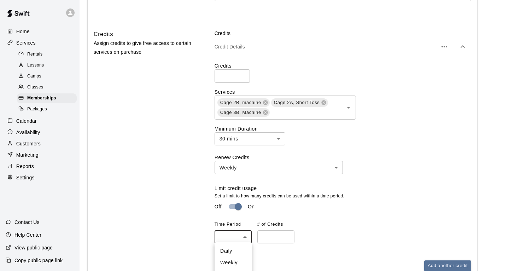
click at [241, 249] on li "Daily" at bounding box center [233, 251] width 37 height 12
type input "*****"
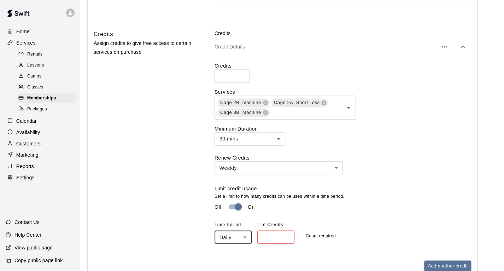
click at [273, 236] on input "number" at bounding box center [275, 236] width 37 height 13
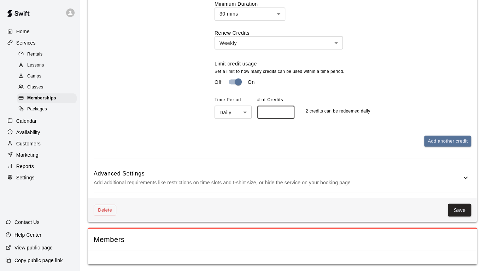
scroll to position [606, 0]
type input "*"
click at [462, 212] on button "Save" at bounding box center [459, 209] width 23 height 13
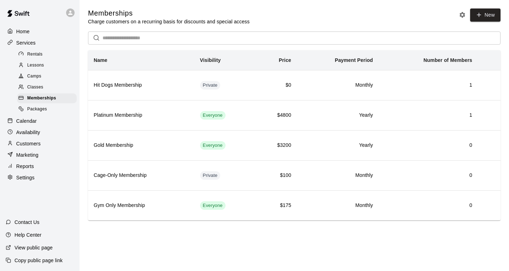
click at [34, 54] on span "Rentals" at bounding box center [35, 54] width 16 height 7
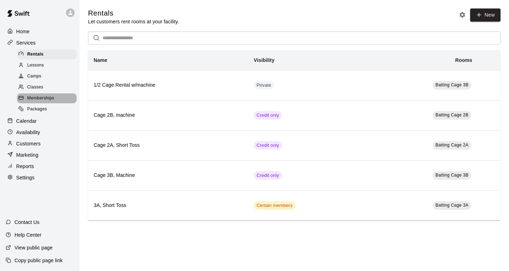
click at [50, 97] on span "Memberships" at bounding box center [40, 98] width 27 height 7
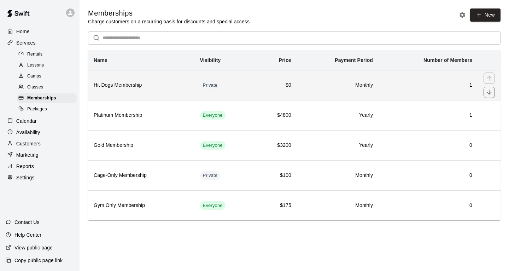
click at [252, 78] on td "Private" at bounding box center [224, 85] width 61 height 30
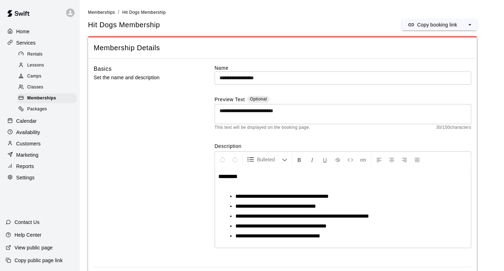
scroll to position [208, 0]
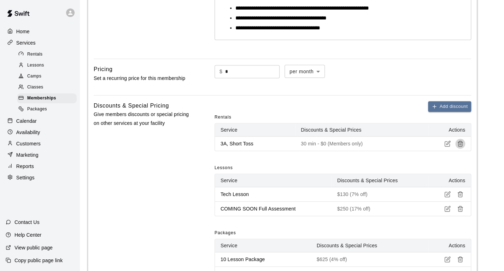
click at [462, 143] on icon "button" at bounding box center [460, 143] width 6 height 6
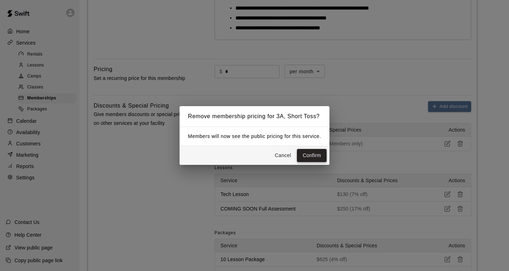
click at [318, 153] on button "Confirm" at bounding box center [312, 155] width 30 height 13
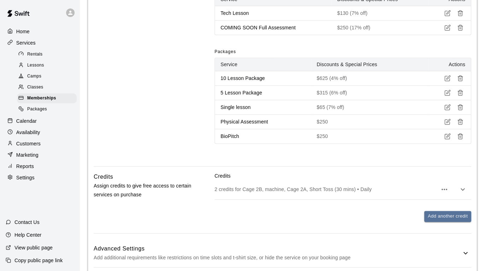
scroll to position [363, 0]
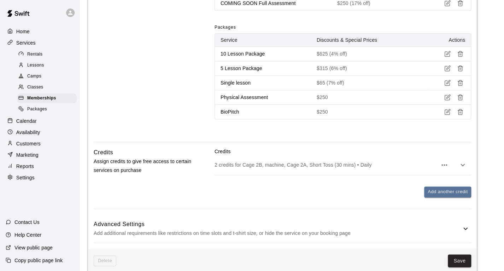
drag, startPoint x: 394, startPoint y: 162, endPoint x: 363, endPoint y: 181, distance: 36.6
click at [394, 162] on p "2 credits for Cage 2B, machine, Cage 2A, Short Toss (30 mins) • Daily" at bounding box center [326, 164] width 223 height 7
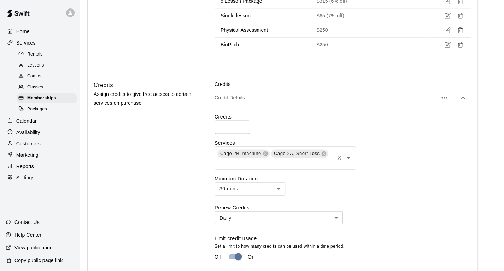
scroll to position [430, 0]
click at [347, 157] on icon "Open" at bounding box center [348, 157] width 8 height 8
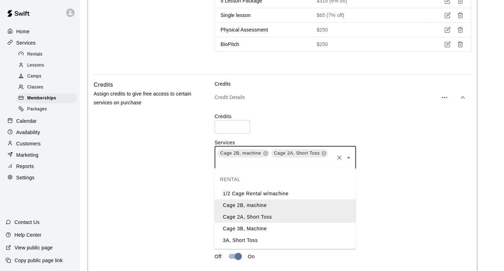
click at [286, 227] on li "Cage 3B, Machine" at bounding box center [284, 228] width 141 height 12
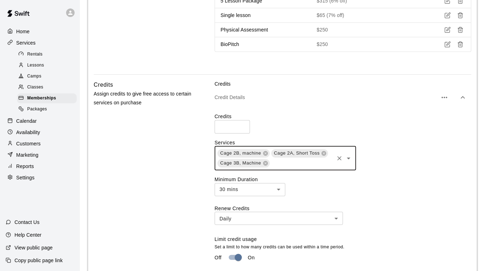
click at [347, 157] on icon "Open" at bounding box center [349, 158] width 4 height 2
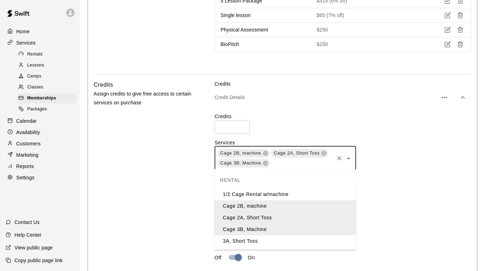
click at [282, 241] on li "3A, Short Toss" at bounding box center [284, 241] width 141 height 12
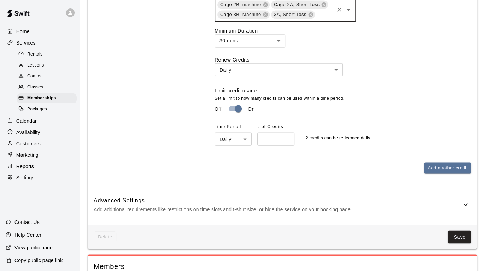
scroll to position [614, 0]
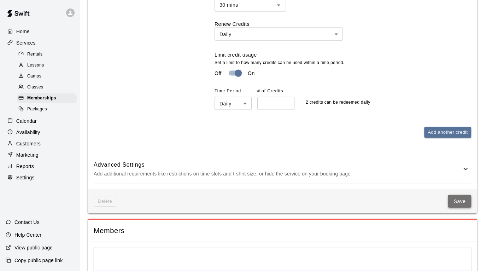
click at [463, 202] on button "Save" at bounding box center [459, 200] width 23 height 13
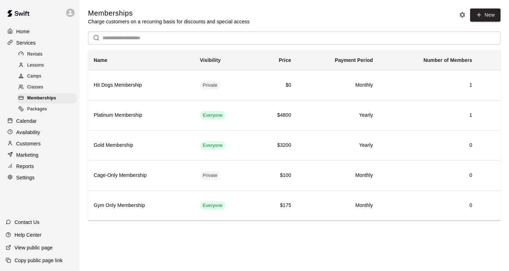
click at [38, 52] on span "Rentals" at bounding box center [35, 54] width 16 height 7
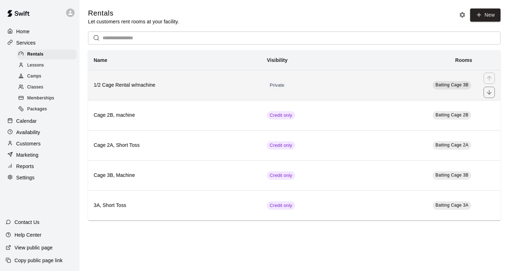
click at [205, 78] on th "1/2 Cage Rental w/machine" at bounding box center [174, 85] width 173 height 30
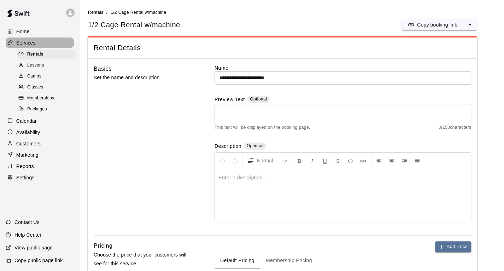
click at [44, 45] on div "Services" at bounding box center [40, 42] width 68 height 11
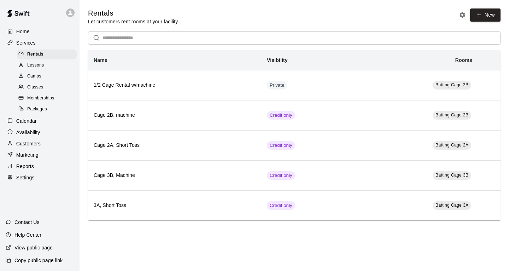
click at [35, 131] on p "Availability" at bounding box center [28, 132] width 24 height 7
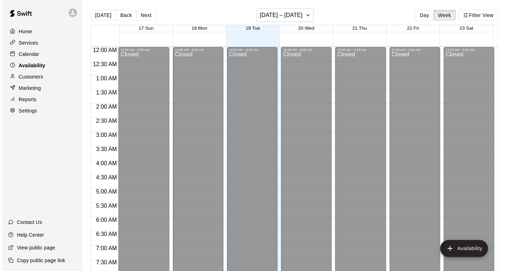
scroll to position [329, 0]
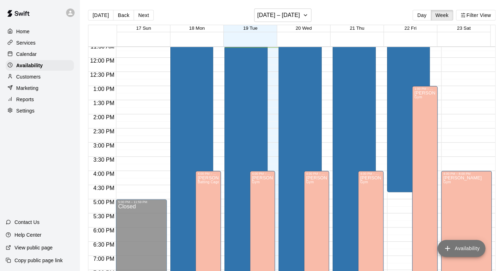
click at [456, 247] on button "Availability" at bounding box center [462, 248] width 48 height 17
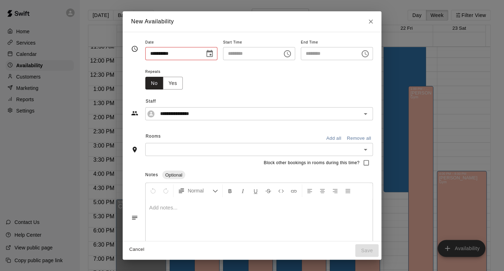
type input "**********"
type input "********"
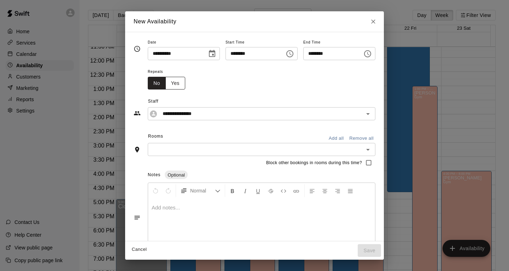
click at [165, 84] on button "Yes" at bounding box center [175, 83] width 20 height 13
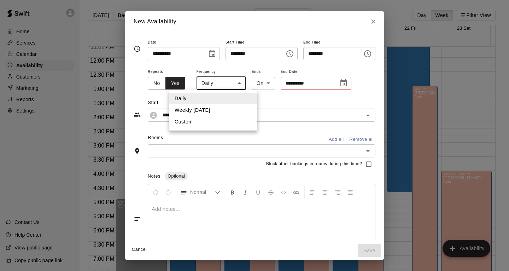
click at [218, 83] on body "Home Services Calendar Availability Customers Marketing Reports Settings Contac…" at bounding box center [254, 141] width 509 height 282
click at [209, 121] on li "Custom" at bounding box center [213, 122] width 88 height 12
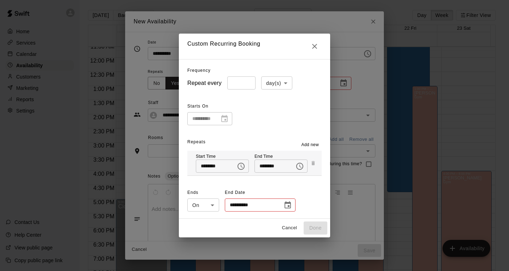
click at [310, 145] on span "Add new" at bounding box center [310, 144] width 18 height 7
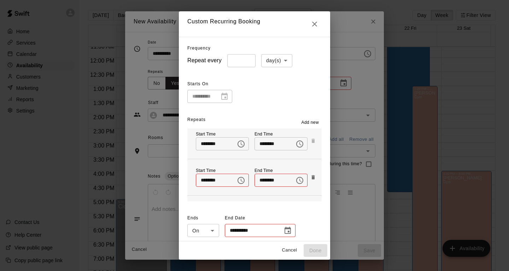
click at [319, 24] on icon "Close" at bounding box center [314, 24] width 8 height 8
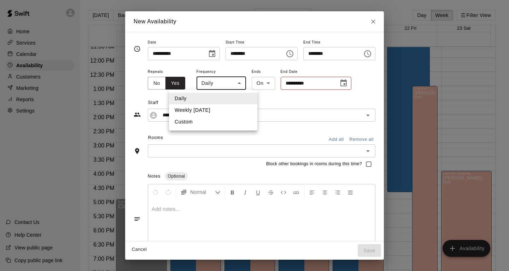
click at [227, 85] on body "Home Services Calendar Availability Customers Marketing Reports Settings Contac…" at bounding box center [254, 141] width 509 height 282
click at [205, 122] on li "Custom" at bounding box center [213, 122] width 88 height 12
type input "******"
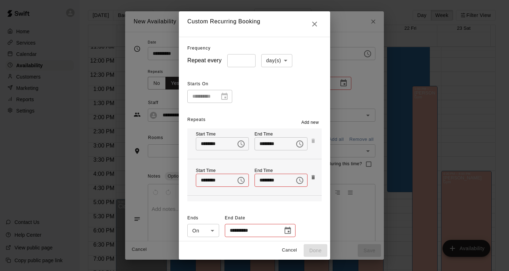
click at [265, 61] on body "Home Services Calendar Availability Customers Marketing Reports Settings Contac…" at bounding box center [254, 141] width 509 height 282
click at [271, 89] on li "week(s)" at bounding box center [271, 88] width 31 height 12
type input "******"
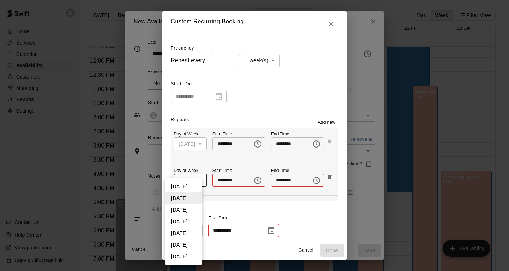
click at [197, 182] on body "Home Services Calendar Availability Customers Marketing Reports Settings Contac…" at bounding box center [254, 141] width 509 height 282
click at [194, 211] on li "Wednesday" at bounding box center [183, 210] width 36 height 12
type input "*"
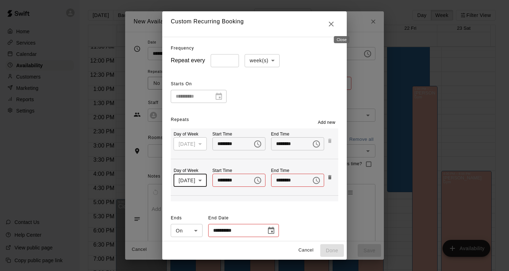
click at [334, 25] on icon "Close" at bounding box center [331, 24] width 5 height 5
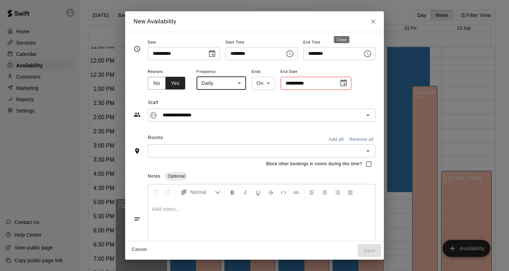
type input "*****"
click at [208, 55] on icon "Choose date, selected date is Aug 19, 2025" at bounding box center [212, 53] width 8 height 8
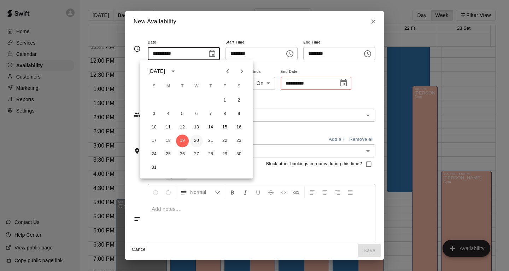
click at [196, 140] on button "20" at bounding box center [196, 140] width 13 height 13
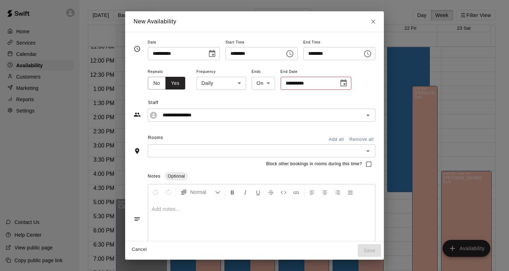
type input "**********"
click at [289, 55] on icon "Choose time, selected time is 11:00 AM" at bounding box center [290, 53] width 8 height 8
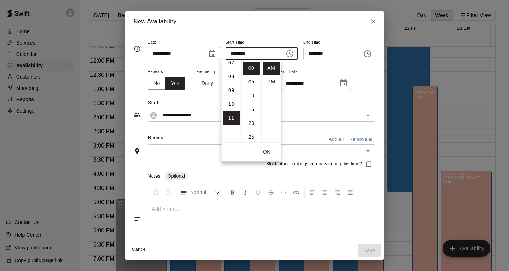
scroll to position [65, 0]
drag, startPoint x: 234, startPoint y: 101, endPoint x: 267, endPoint y: 95, distance: 33.8
click at [234, 101] on li "07" at bounding box center [231, 99] width 17 height 13
click at [273, 82] on li "PM" at bounding box center [271, 81] width 17 height 13
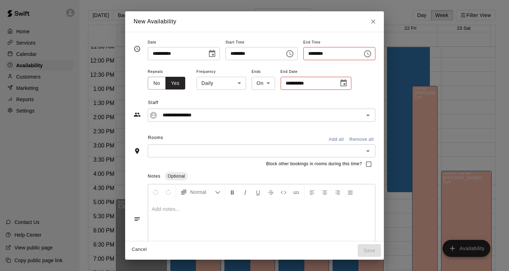
type input "********"
click at [371, 56] on icon "Choose time, selected time is 7:30 PM" at bounding box center [367, 53] width 7 height 7
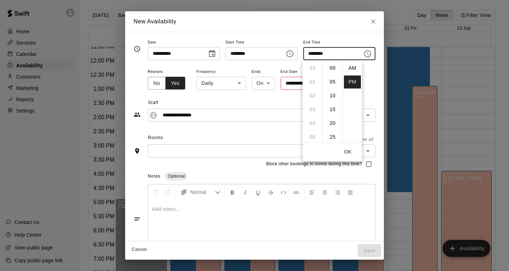
scroll to position [13, 0]
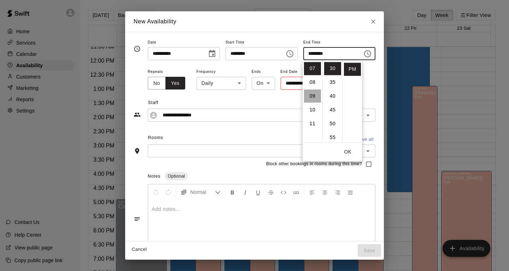
click at [314, 96] on li "09" at bounding box center [312, 95] width 17 height 13
type input "********"
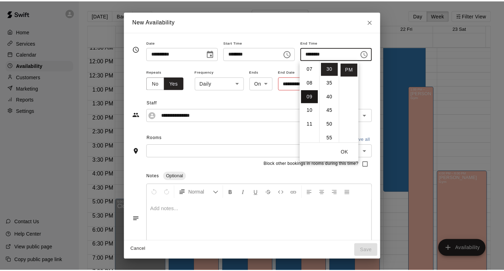
scroll to position [124, 0]
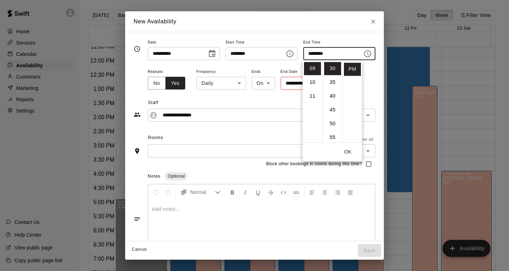
click at [369, 75] on div "**********" at bounding box center [262, 79] width 228 height 24
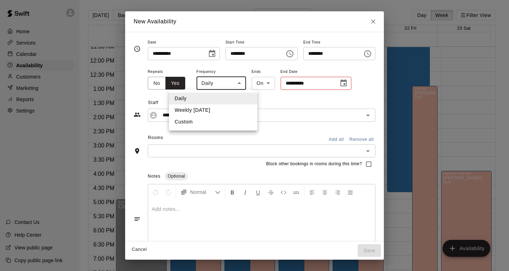
click at [231, 84] on body "Home Services Calendar Availability Customers Marketing Reports Settings Contac…" at bounding box center [254, 141] width 509 height 282
click at [223, 124] on li "Custom" at bounding box center [213, 122] width 88 height 12
type input "******"
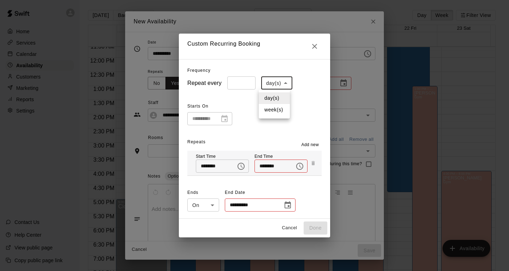
click at [278, 85] on body "Home Services Calendar Availability Customers Marketing Reports Settings Contac…" at bounding box center [254, 141] width 509 height 282
click at [276, 109] on li "week(s)" at bounding box center [274, 110] width 31 height 12
type input "******"
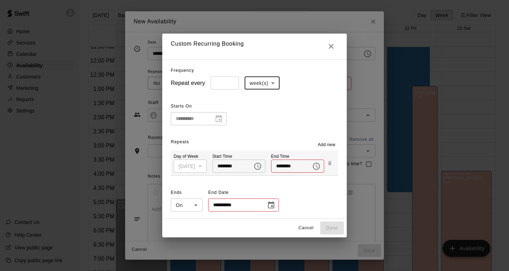
click at [311, 229] on button "Cancel" at bounding box center [306, 227] width 23 height 11
type input "*****"
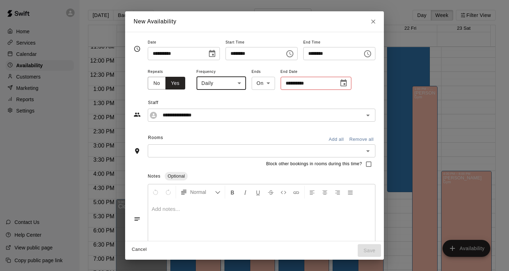
click at [377, 19] on icon "Close" at bounding box center [373, 21] width 7 height 7
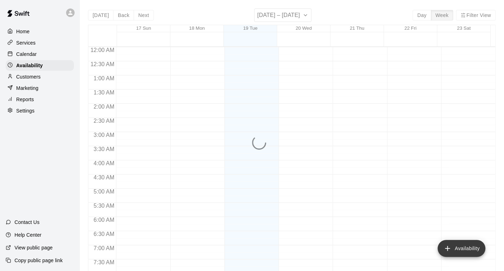
click at [461, 251] on button "Availability" at bounding box center [462, 248] width 48 height 17
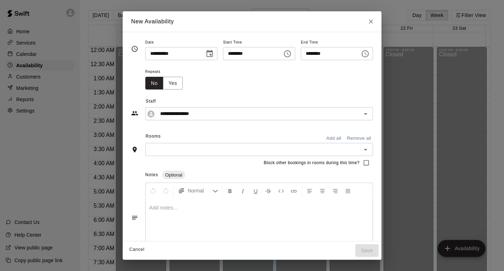
type input "**********"
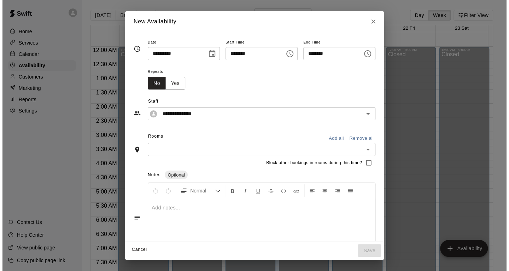
scroll to position [330, 0]
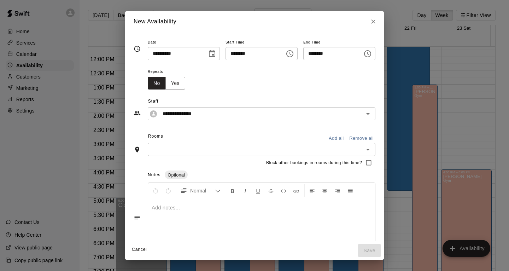
click at [208, 55] on icon "Choose date, selected date is Aug 19, 2025" at bounding box center [212, 53] width 8 height 8
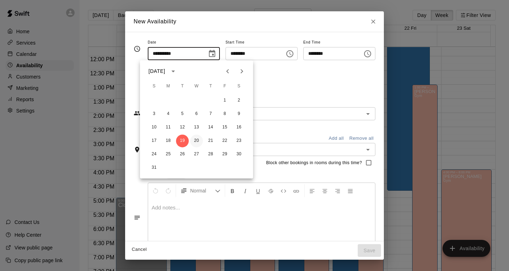
click at [196, 142] on button "20" at bounding box center [196, 140] width 13 height 13
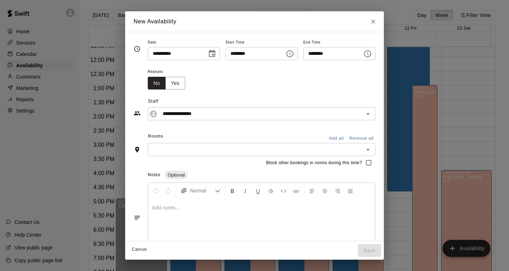
type input "**********"
click at [290, 53] on icon "Choose time, selected time is 11:00 AM" at bounding box center [290, 53] width 8 height 8
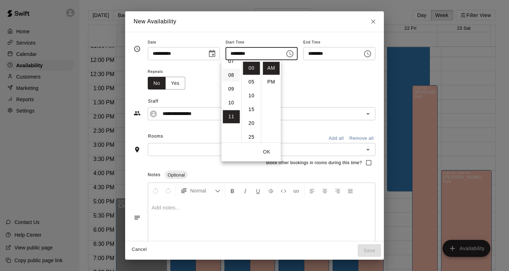
scroll to position [92, 0]
click at [230, 75] on li "07" at bounding box center [231, 72] width 17 height 13
click at [274, 80] on li "PM" at bounding box center [271, 81] width 17 height 13
type input "********"
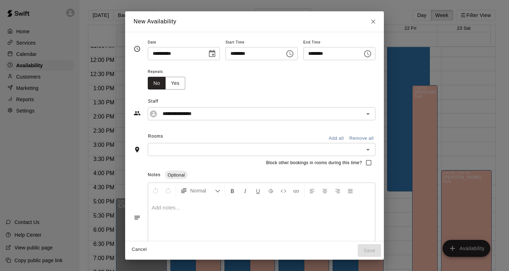
scroll to position [0, 0]
click at [369, 55] on icon "Choose time, selected time is 7:30 PM" at bounding box center [368, 53] width 2 height 3
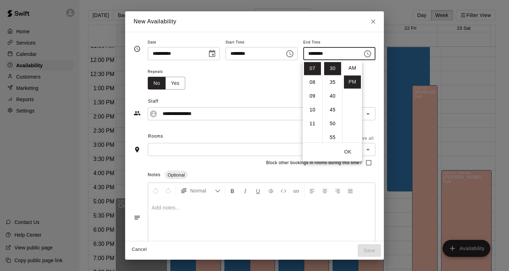
scroll to position [13, 0]
click at [308, 95] on li "09" at bounding box center [312, 95] width 17 height 13
type input "********"
click at [380, 76] on div "**********" at bounding box center [254, 136] width 259 height 209
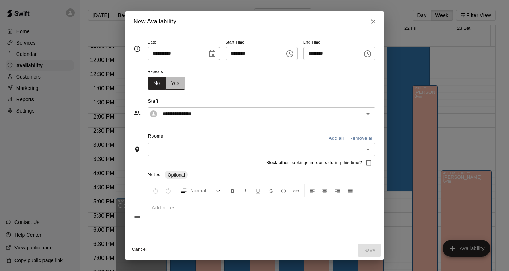
click at [170, 86] on button "Yes" at bounding box center [175, 83] width 20 height 13
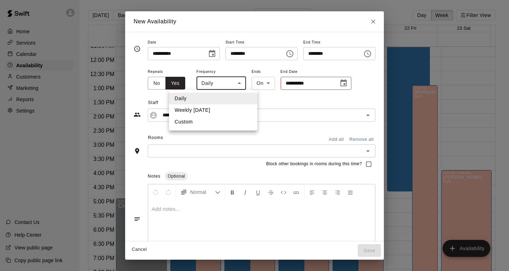
click at [224, 86] on body "Home Services Calendar Availability Customers Marketing Reports Settings Contac…" at bounding box center [254, 141] width 509 height 282
click at [211, 120] on li "Custom" at bounding box center [213, 122] width 88 height 12
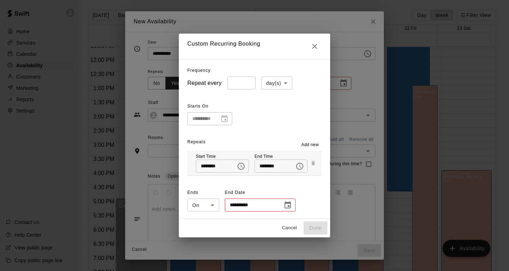
type input "******"
click at [273, 84] on body "Home Services Calendar Availability Customers Marketing Reports Settings Contac…" at bounding box center [254, 141] width 509 height 282
click at [272, 111] on li "week(s)" at bounding box center [274, 110] width 31 height 12
type input "******"
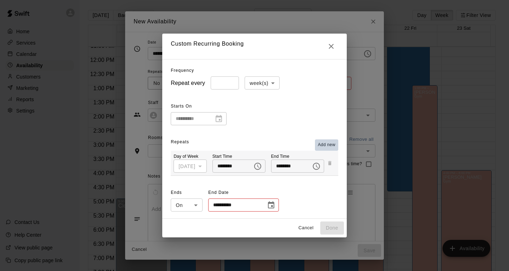
click at [333, 144] on span "Add new" at bounding box center [327, 144] width 18 height 7
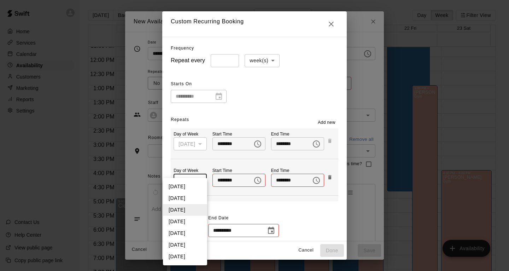
click at [203, 181] on body "Home Services Calendar Availability Customers Marketing Reports Settings Contac…" at bounding box center [254, 141] width 509 height 282
click at [197, 224] on li "[DATE]" at bounding box center [185, 222] width 44 height 12
type input "*"
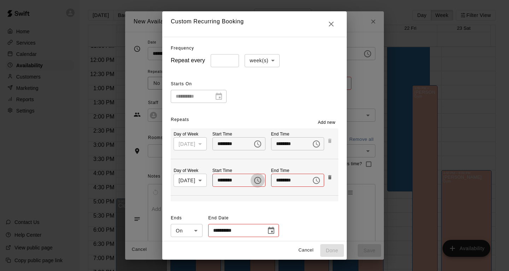
click at [257, 181] on icon "Choose time" at bounding box center [257, 180] width 7 height 7
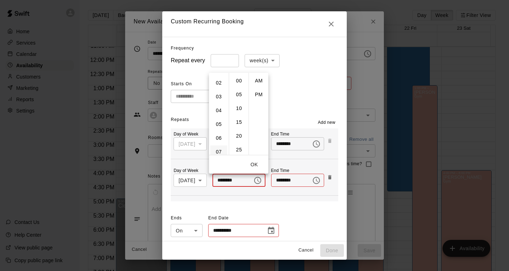
scroll to position [35, 0]
click at [220, 140] on li "07" at bounding box center [218, 141] width 17 height 13
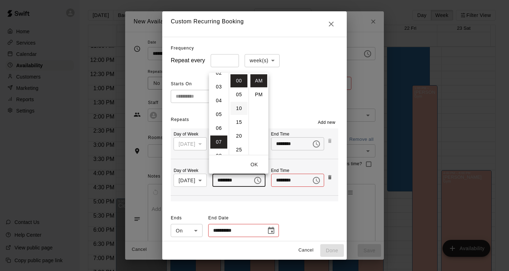
scroll to position [96, 0]
click at [260, 95] on li "PM" at bounding box center [258, 94] width 17 height 13
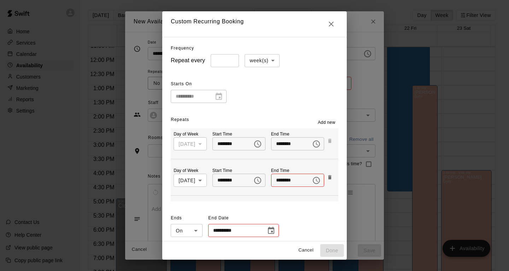
type input "********"
click at [288, 181] on input "********" at bounding box center [288, 180] width 35 height 13
drag, startPoint x: 315, startPoint y: 180, endPoint x: 267, endPoint y: 160, distance: 52.3
click at [315, 180] on icon "Choose time" at bounding box center [316, 180] width 8 height 8
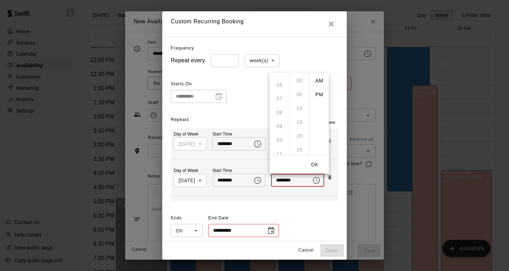
scroll to position [78, 0]
click at [319, 93] on li "PM" at bounding box center [319, 94] width 17 height 13
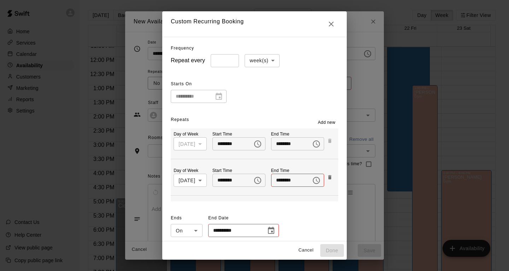
scroll to position [0, 0]
click at [315, 180] on icon "Choose time, selected time is 12:00 PM" at bounding box center [316, 180] width 8 height 8
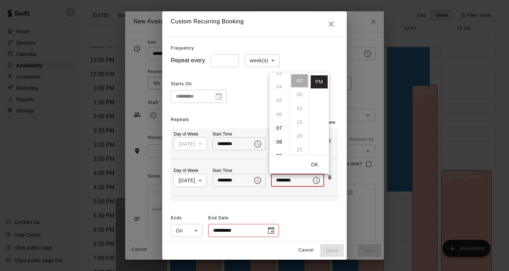
scroll to position [106, 0]
click at [280, 99] on li "09" at bounding box center [279, 98] width 17 height 13
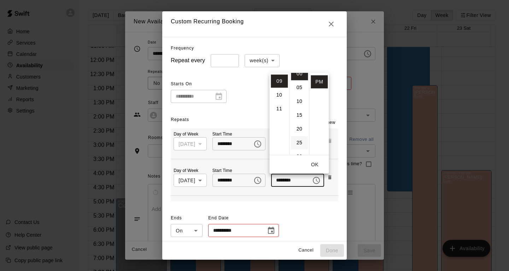
scroll to position [15, 0]
click at [301, 149] on li "30" at bounding box center [299, 147] width 17 height 13
type input "********"
click at [319, 167] on button "OK" at bounding box center [314, 164] width 23 height 13
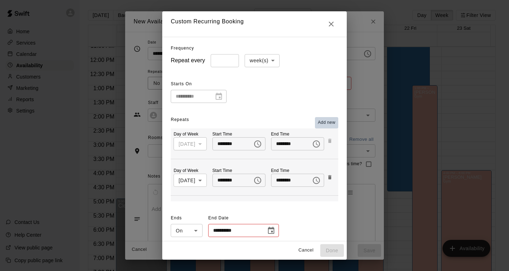
click at [335, 122] on span "Add new" at bounding box center [327, 122] width 18 height 7
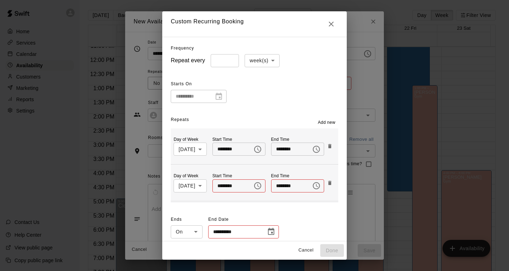
scroll to position [35, 0]
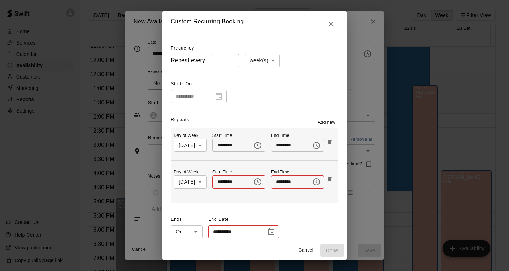
click at [201, 182] on body "Home Services Calendar Availability Customers Marketing Reports Settings Contac…" at bounding box center [254, 141] width 509 height 282
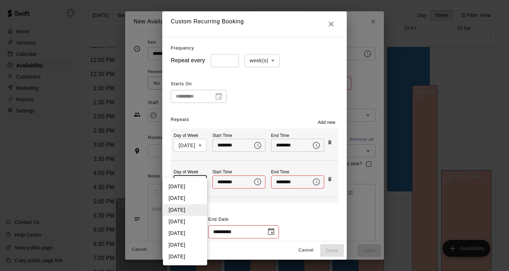
click at [188, 234] on li "[DATE]" at bounding box center [185, 233] width 44 height 12
type input "*"
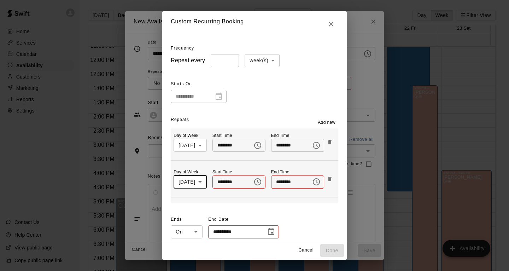
click at [257, 182] on icon "Choose time" at bounding box center [258, 181] width 2 height 3
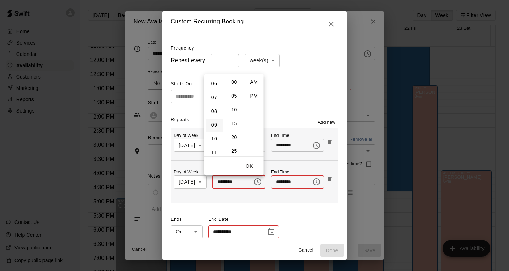
scroll to position [83, 0]
click at [217, 99] on li "07" at bounding box center [214, 95] width 17 height 13
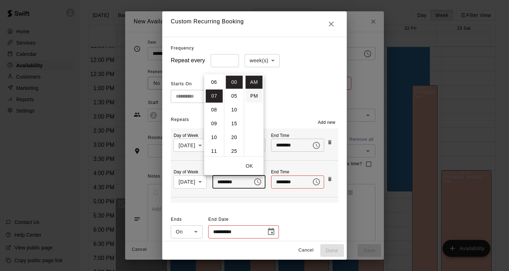
scroll to position [96, 0]
click at [254, 98] on li "PM" at bounding box center [254, 95] width 17 height 13
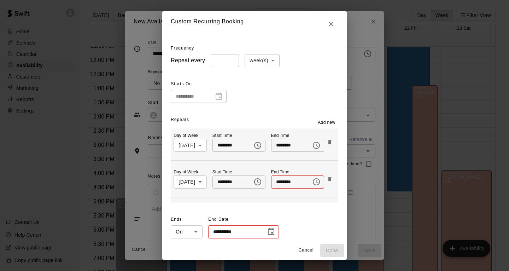
type input "********"
click at [312, 182] on icon "Choose time" at bounding box center [316, 181] width 8 height 8
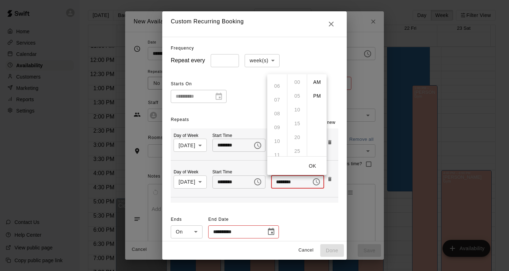
scroll to position [112, 0]
click at [277, 95] on ul "12 01 02 03 04 05 06 07 08 09 10 11" at bounding box center [277, 115] width 20 height 82
click at [321, 98] on li "PM" at bounding box center [317, 95] width 17 height 13
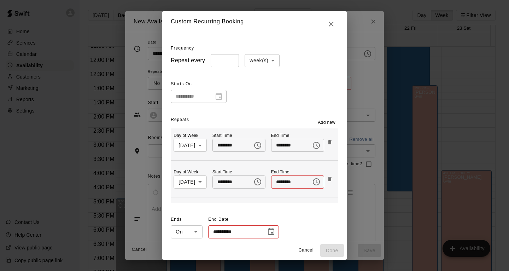
click at [314, 182] on icon "Choose time, selected time is 12:00 PM" at bounding box center [316, 181] width 8 height 8
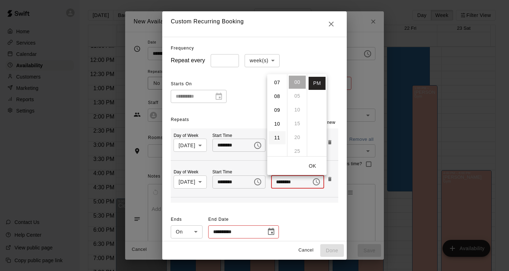
scroll to position [90, 0]
click at [276, 116] on li "09" at bounding box center [277, 115] width 17 height 13
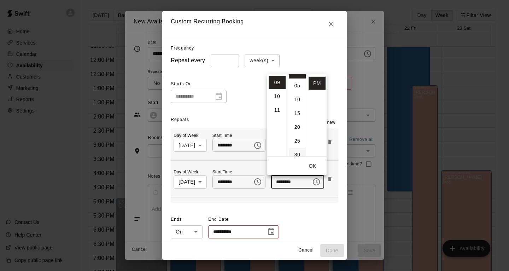
scroll to position [18, 0]
click at [296, 148] on li "30" at bounding box center [297, 146] width 17 height 13
type input "********"
click at [312, 168] on button "OK" at bounding box center [312, 165] width 23 height 13
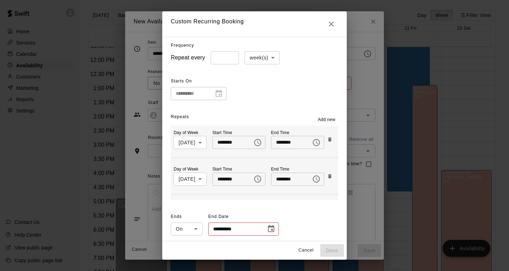
scroll to position [4, 0]
click at [328, 118] on span "Add new" at bounding box center [327, 118] width 18 height 7
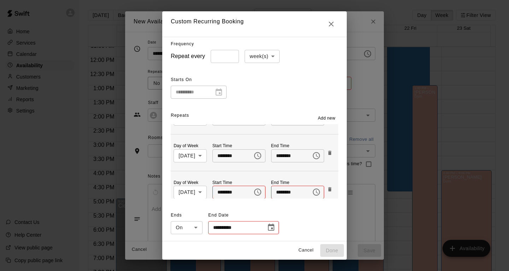
scroll to position [71, 0]
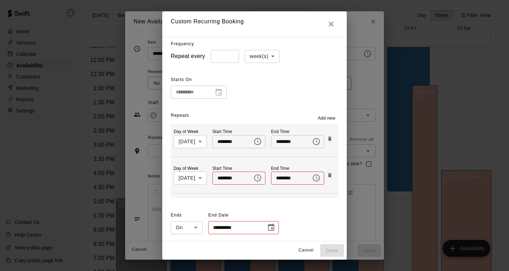
click at [200, 177] on body "Home Services Calendar Availability Customers Marketing Reports Settings Contac…" at bounding box center [254, 141] width 509 height 282
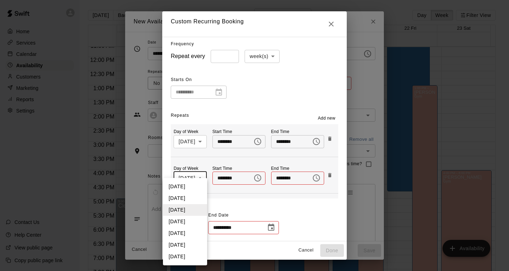
click at [193, 188] on li "[DATE]" at bounding box center [185, 187] width 44 height 12
type input "*"
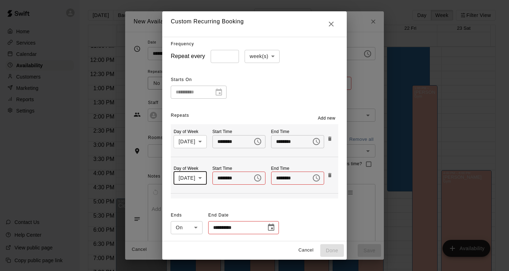
click at [253, 178] on icon "Choose time" at bounding box center [257, 178] width 8 height 8
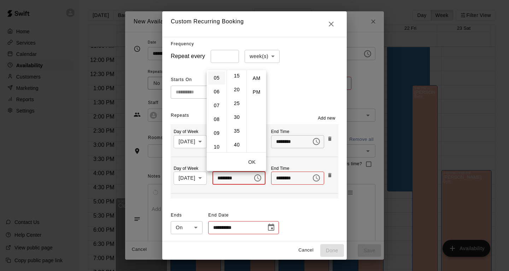
scroll to position [76, 0]
click at [216, 102] on li "07" at bounding box center [216, 98] width 17 height 13
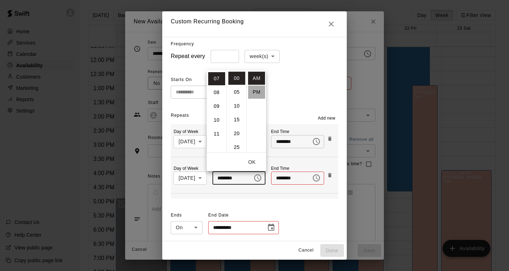
click at [254, 90] on li "PM" at bounding box center [256, 91] width 17 height 13
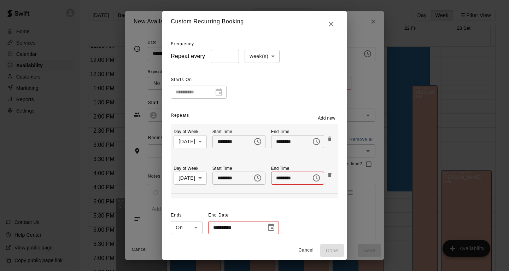
type input "********"
click at [313, 181] on icon "Choose time" at bounding box center [316, 177] width 7 height 7
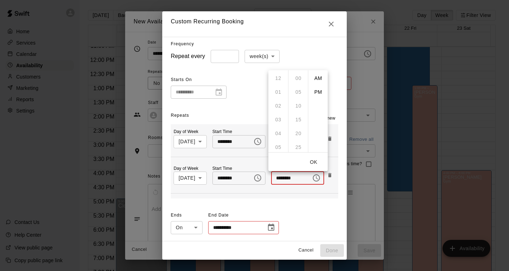
scroll to position [116, 0]
drag, startPoint x: 321, startPoint y: 93, endPoint x: 306, endPoint y: 124, distance: 34.9
click at [321, 93] on li "PM" at bounding box center [318, 91] width 17 height 13
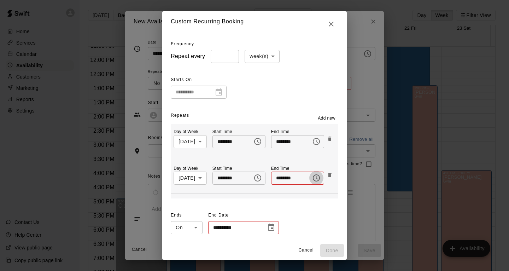
click at [313, 178] on icon "Choose time, selected time is 12:00 PM" at bounding box center [316, 178] width 8 height 8
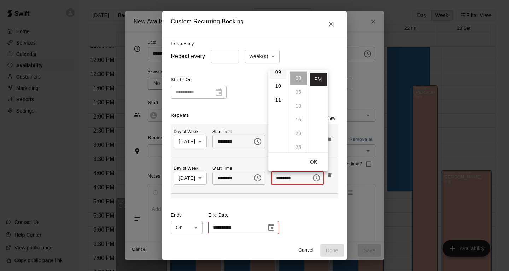
scroll to position [68, 0]
click at [281, 134] on li "09" at bounding box center [278, 134] width 17 height 13
click at [300, 144] on li "30" at bounding box center [298, 145] width 17 height 13
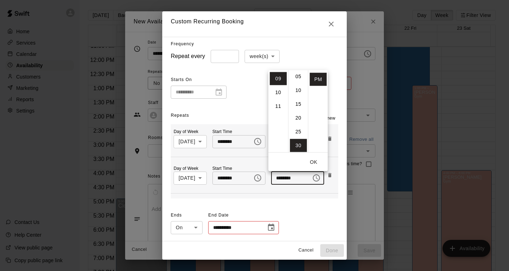
type input "********"
click at [315, 162] on button "OK" at bounding box center [313, 161] width 23 height 13
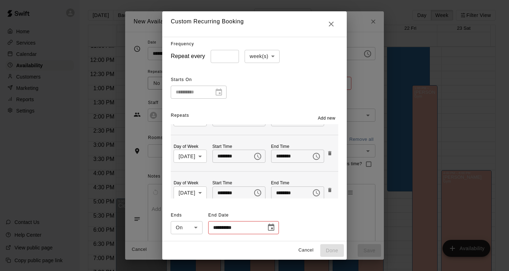
scroll to position [71, 0]
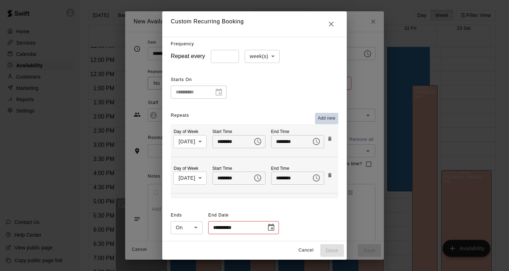
click at [335, 118] on span "Add new" at bounding box center [327, 118] width 18 height 7
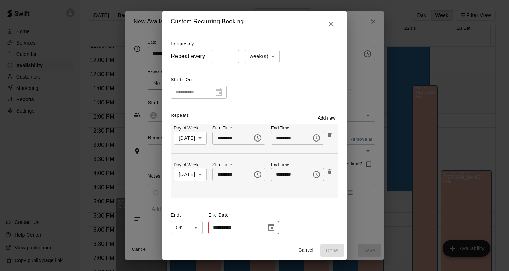
scroll to position [107, 0]
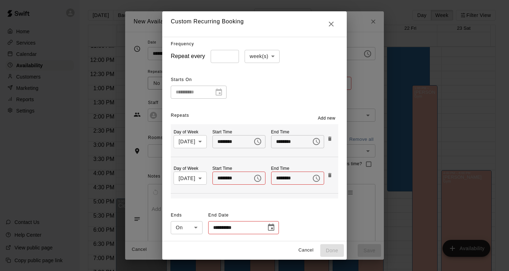
click at [197, 181] on body "Home Services Calendar Availability Customers Marketing Reports Settings Contac…" at bounding box center [254, 141] width 509 height 282
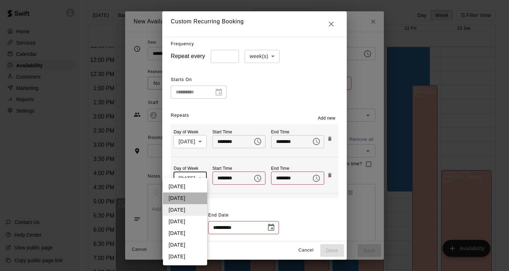
click at [189, 198] on li "[DATE]" at bounding box center [185, 198] width 44 height 12
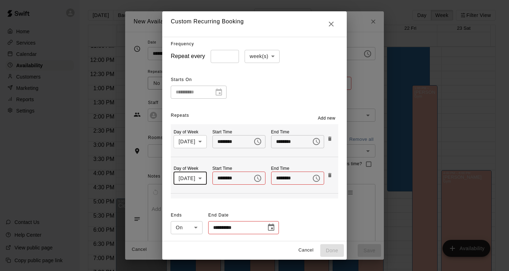
type input "*"
click at [254, 178] on icon "Choose time" at bounding box center [257, 178] width 8 height 8
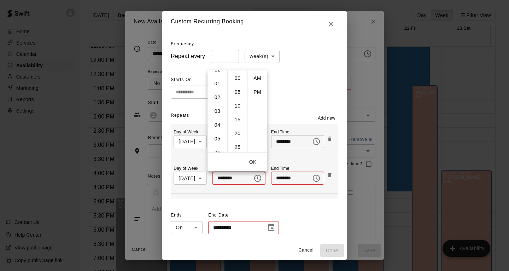
scroll to position [54, 0]
click at [218, 124] on li "07" at bounding box center [217, 120] width 17 height 13
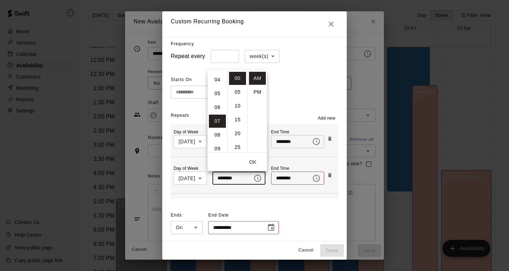
click at [239, 78] on li "00" at bounding box center [237, 77] width 17 height 13
click at [257, 89] on li "PM" at bounding box center [257, 91] width 17 height 13
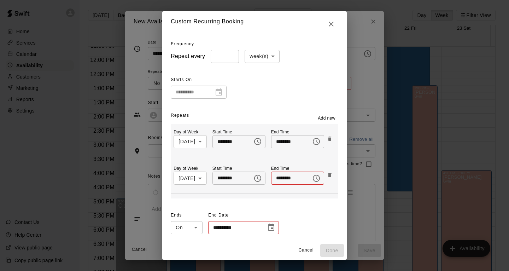
type input "********"
click at [315, 179] on icon "Choose time" at bounding box center [316, 178] width 8 height 8
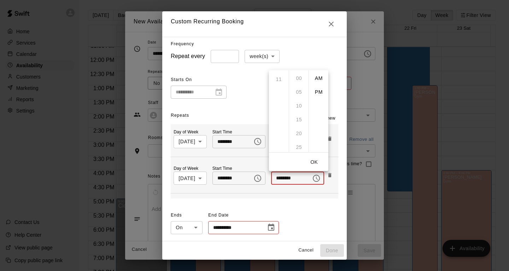
scroll to position [51, 0]
click at [318, 92] on li "PM" at bounding box center [318, 91] width 17 height 13
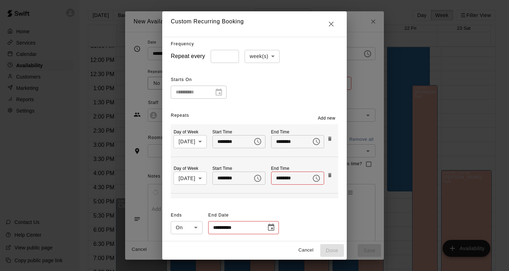
scroll to position [0, 0]
click at [316, 178] on icon "Choose time, selected time is 12:00 PM" at bounding box center [317, 177] width 2 height 3
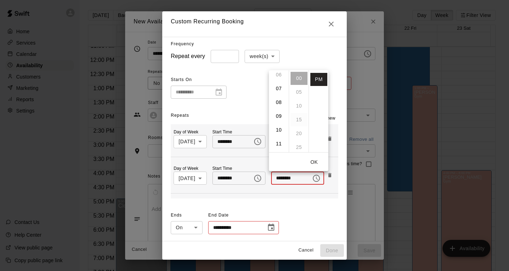
drag, startPoint x: 278, startPoint y: 118, endPoint x: 298, endPoint y: 125, distance: 21.3
click at [278, 118] on li "09" at bounding box center [278, 115] width 17 height 13
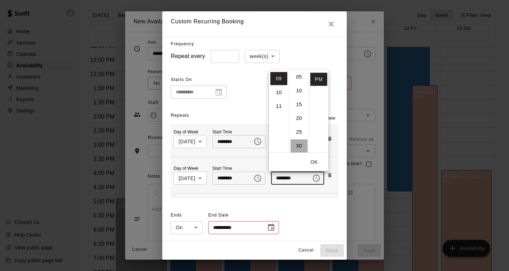
click at [301, 145] on li "30" at bounding box center [299, 145] width 17 height 13
type input "********"
click at [315, 162] on button "OK" at bounding box center [314, 161] width 23 height 13
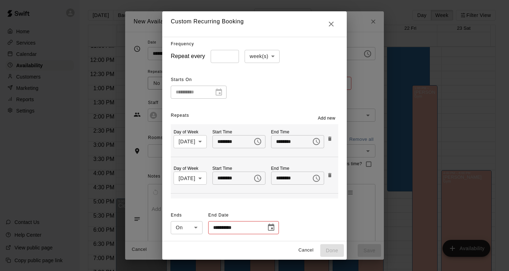
click at [267, 229] on icon "Choose date" at bounding box center [271, 227] width 8 height 8
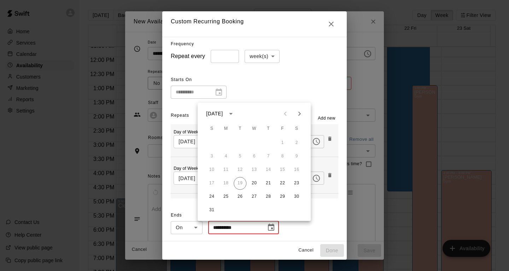
click at [298, 113] on icon "Next month" at bounding box center [299, 113] width 8 height 8
click at [242, 198] on button "30" at bounding box center [240, 196] width 13 height 13
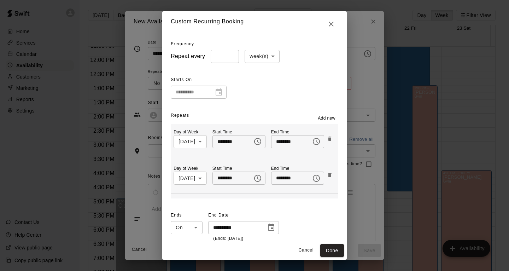
type input "**********"
click at [344, 252] on button "Done" at bounding box center [332, 250] width 24 height 13
type input "**********"
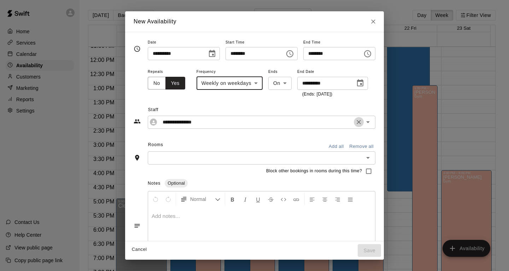
click at [361, 122] on icon "Clear" at bounding box center [359, 122] width 4 height 4
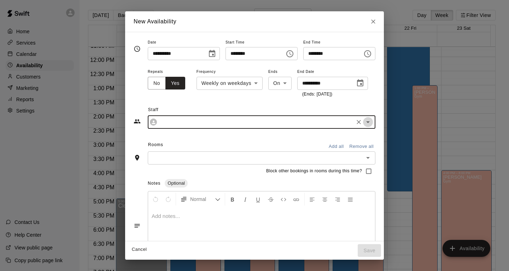
click at [368, 123] on icon "Open" at bounding box center [368, 122] width 8 height 8
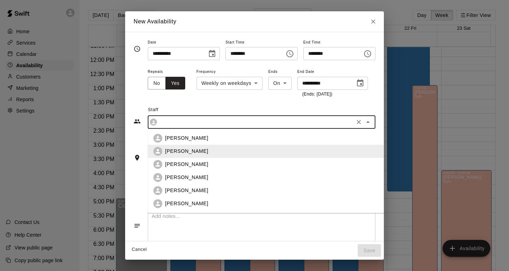
scroll to position [27, 0]
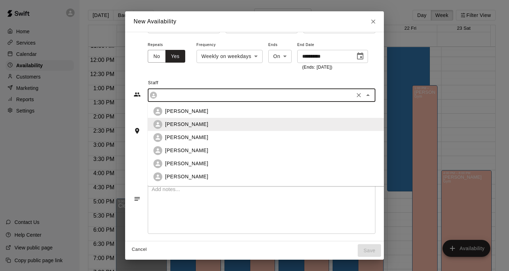
click at [194, 161] on div "[PERSON_NAME]" at bounding box center [272, 163] width 215 height 7
type input "**********"
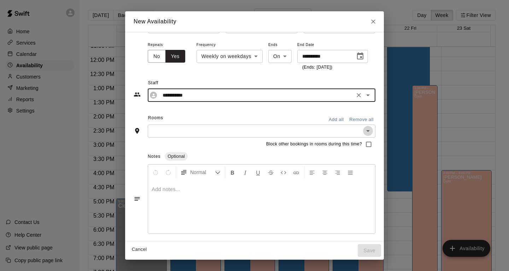
click at [369, 131] on icon "Open" at bounding box center [368, 131] width 8 height 8
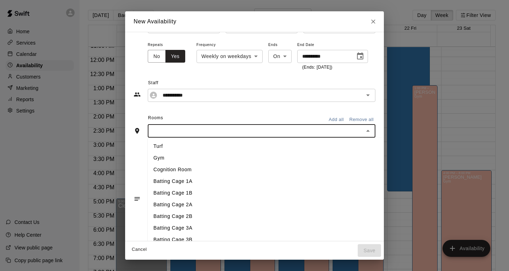
click at [291, 143] on li "Turf" at bounding box center [267, 146] width 238 height 12
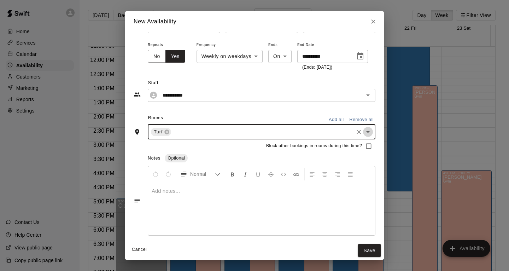
click at [372, 131] on icon "Open" at bounding box center [368, 132] width 8 height 8
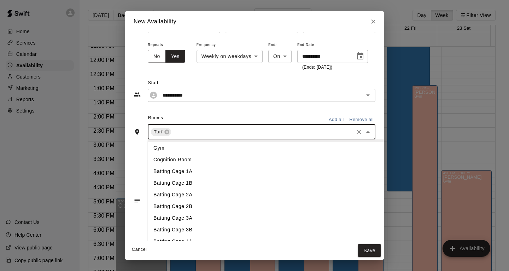
scroll to position [14, 0]
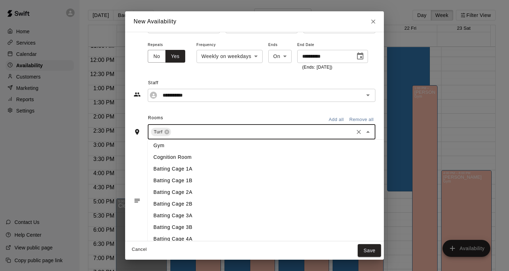
click at [198, 169] on li "Batting Cage 1A" at bounding box center [267, 169] width 238 height 12
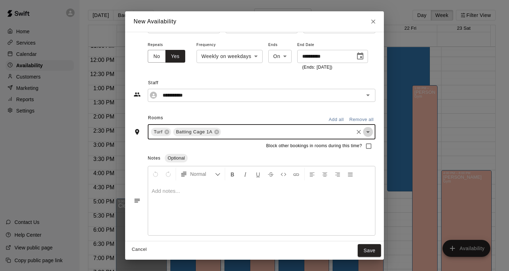
click at [370, 130] on icon "Open" at bounding box center [368, 132] width 8 height 8
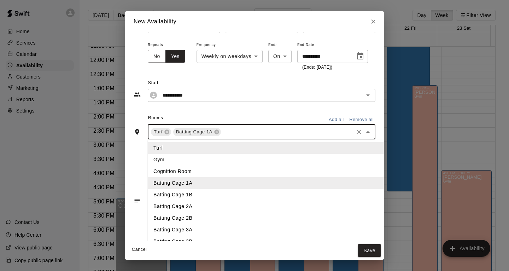
click at [246, 202] on li "Batting Cage 2A" at bounding box center [267, 206] width 238 height 12
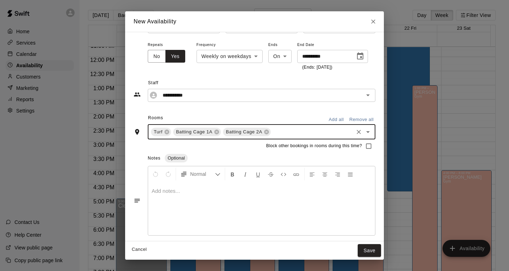
click at [370, 131] on icon "Open" at bounding box center [368, 132] width 4 height 2
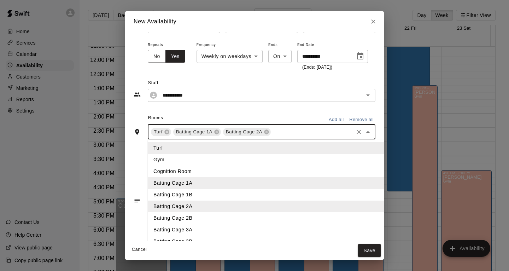
click at [222, 216] on li "Batting Cage 2B" at bounding box center [267, 218] width 238 height 12
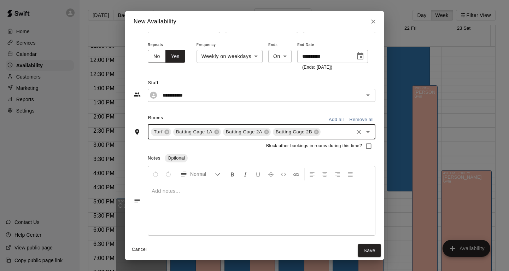
drag, startPoint x: 369, startPoint y: 131, endPoint x: 365, endPoint y: 135, distance: 5.3
click at [369, 131] on icon "Open" at bounding box center [368, 132] width 8 height 8
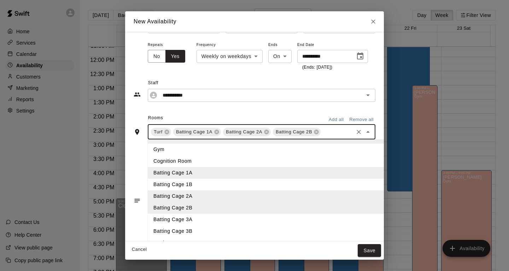
scroll to position [19, 0]
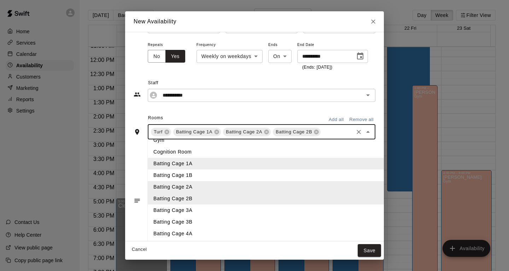
click at [203, 209] on li "Batting Cage 3A" at bounding box center [267, 210] width 238 height 12
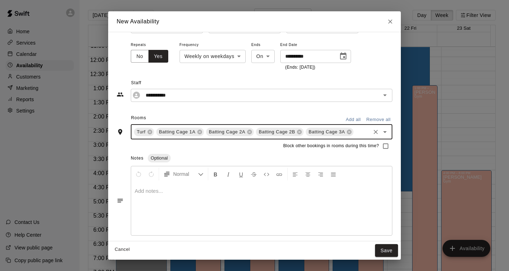
click at [383, 131] on icon "Open" at bounding box center [385, 132] width 8 height 8
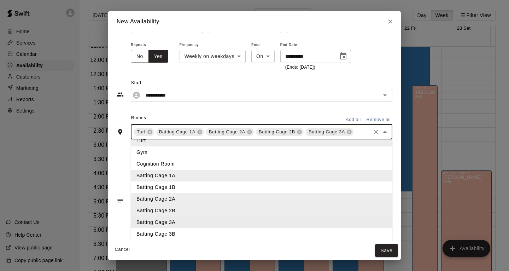
scroll to position [16, 0]
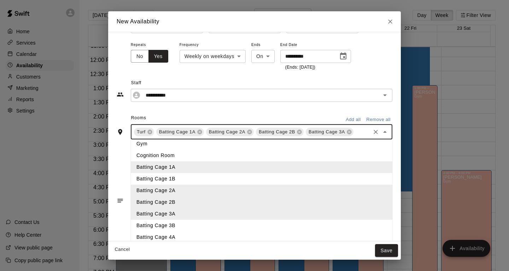
drag, startPoint x: 182, startPoint y: 223, endPoint x: 421, endPoint y: 189, distance: 241.7
click at [182, 224] on li "Batting Cage 3B" at bounding box center [262, 225] width 262 height 12
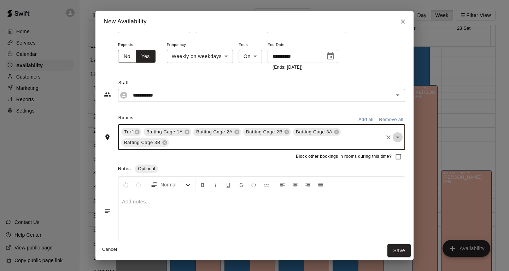
click at [393, 138] on icon "Open" at bounding box center [397, 137] width 8 height 8
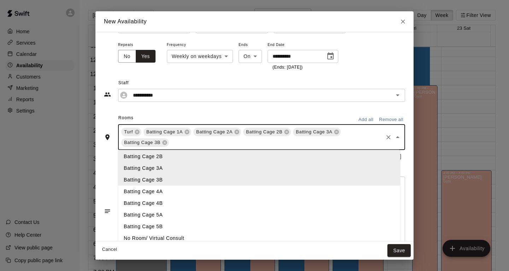
scroll to position [44, 0]
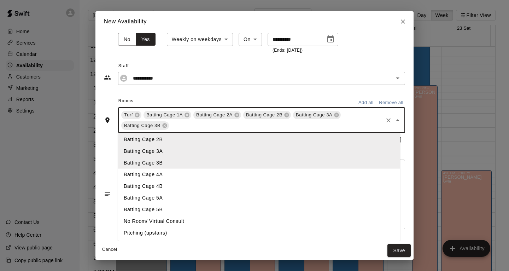
click at [218, 231] on li "Pitching (upstairs)" at bounding box center [259, 233] width 282 height 12
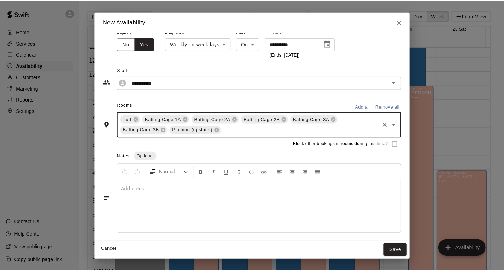
scroll to position [39, 0]
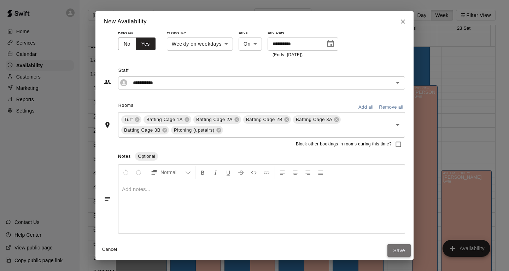
click at [391, 248] on button "Save" at bounding box center [398, 250] width 23 height 13
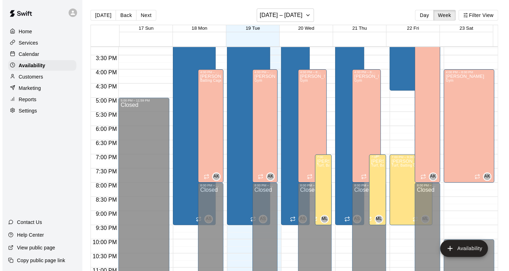
scroll to position [446, 0]
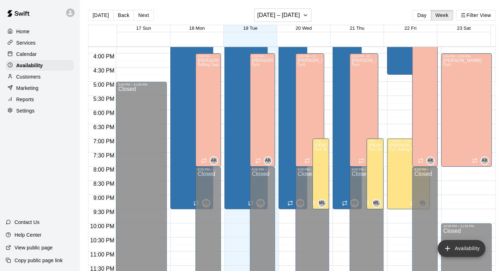
click at [463, 248] on button "Availability" at bounding box center [462, 248] width 48 height 17
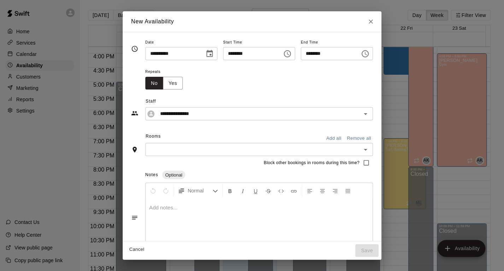
type input "**********"
type input "********"
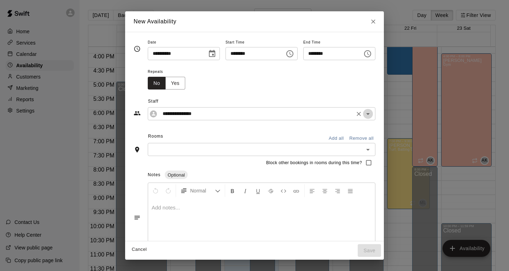
click at [371, 115] on icon "Open" at bounding box center [368, 114] width 8 height 8
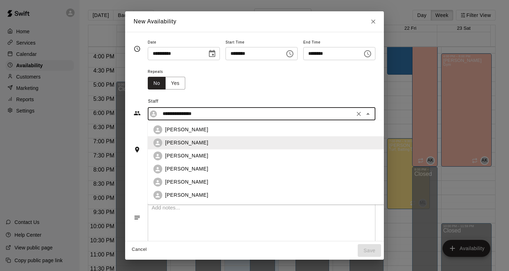
click at [250, 181] on div "[PERSON_NAME]" at bounding box center [272, 181] width 215 height 7
type input "**********"
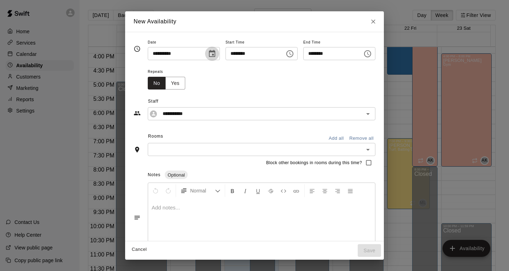
click at [208, 52] on icon "Choose date, selected date is Aug 19, 2025" at bounding box center [212, 53] width 8 height 8
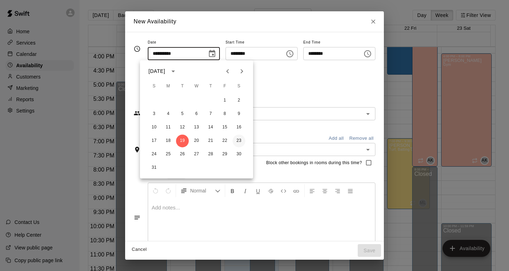
click at [238, 142] on button "23" at bounding box center [239, 140] width 13 height 13
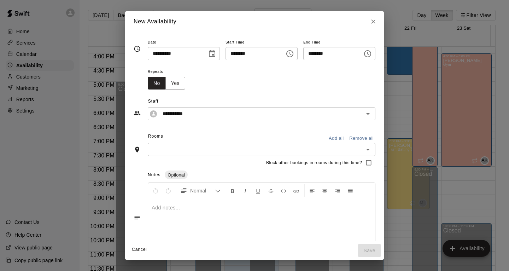
type input "**********"
click at [290, 51] on icon "Choose time, selected time is 11:00 AM" at bounding box center [289, 53] width 7 height 7
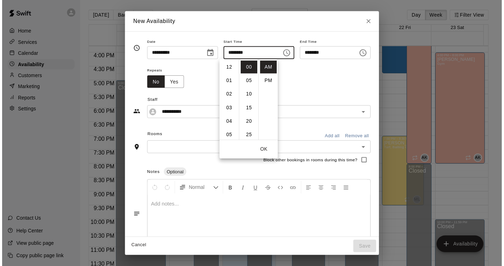
scroll to position [151, 0]
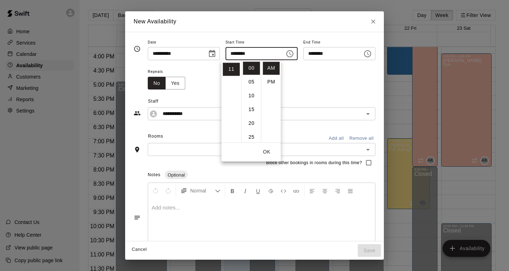
click at [350, 82] on div "Repeats No Yes" at bounding box center [262, 78] width 228 height 22
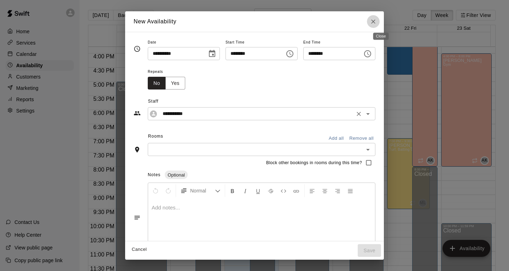
drag, startPoint x: 382, startPoint y: 23, endPoint x: 282, endPoint y: 117, distance: 137.3
click at [377, 23] on icon "Close" at bounding box center [373, 21] width 7 height 7
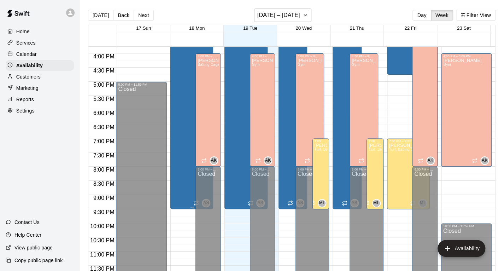
click at [181, 116] on div "Adam Sobocienski Batting Cage 1B" at bounding box center [191, 23] width 39 height 271
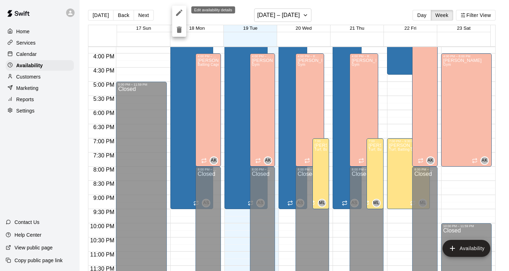
click at [179, 10] on icon "edit" at bounding box center [179, 12] width 8 height 8
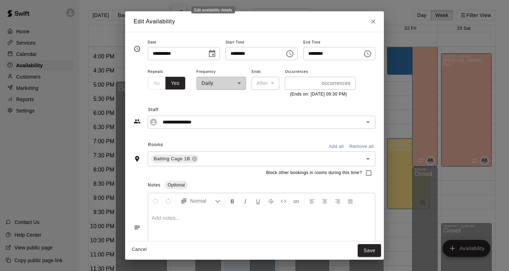
type input "**********"
click at [322, 58] on input "********" at bounding box center [330, 53] width 54 height 13
type input "********"
click at [373, 251] on button "Save" at bounding box center [369, 250] width 23 height 13
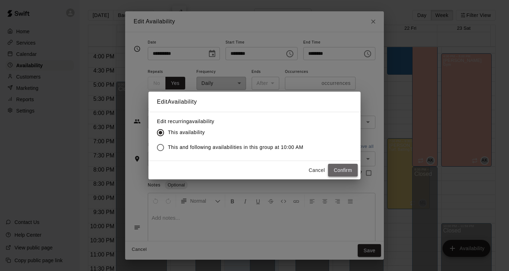
click at [348, 169] on button "Confirm" at bounding box center [343, 170] width 30 height 13
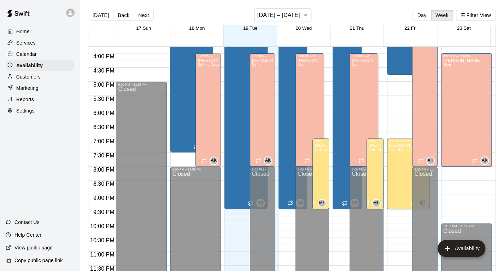
click at [22, 55] on p "Calendar" at bounding box center [26, 54] width 20 height 7
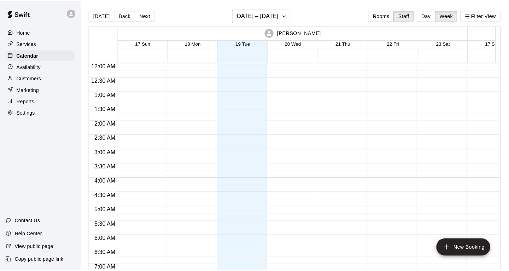
scroll to position [335, 0]
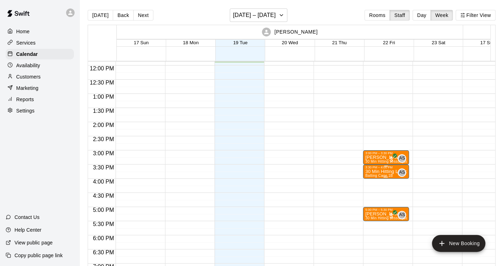
click at [383, 174] on span "Batting Cage 1B" at bounding box center [379, 176] width 28 height 4
click at [387, 166] on div at bounding box center [252, 133] width 504 height 266
click at [383, 171] on p "30 Min Hitting Lesson" at bounding box center [386, 171] width 42 height 0
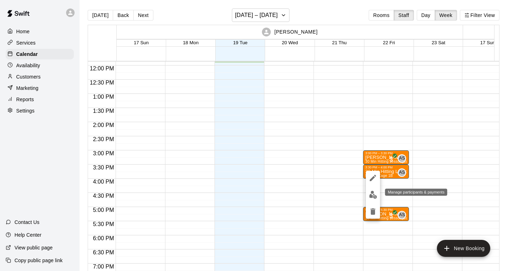
click at [373, 195] on img "edit" at bounding box center [373, 194] width 8 height 8
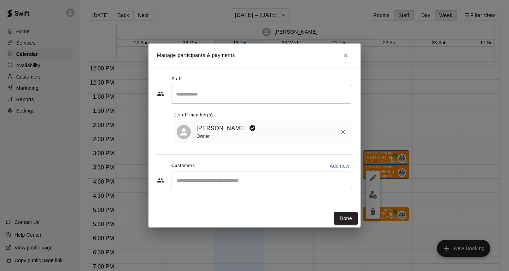
click at [346, 55] on icon "Close" at bounding box center [346, 55] width 4 height 4
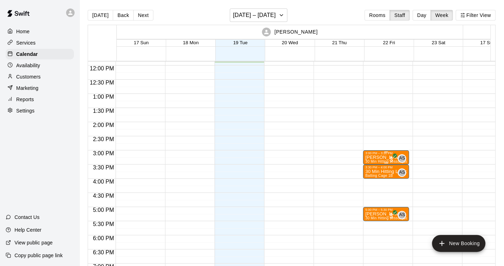
click at [395, 156] on icon "All customers have paid" at bounding box center [395, 155] width 4 height 4
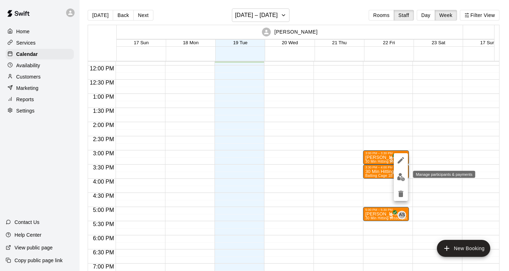
click at [399, 177] on img "edit" at bounding box center [401, 177] width 8 height 8
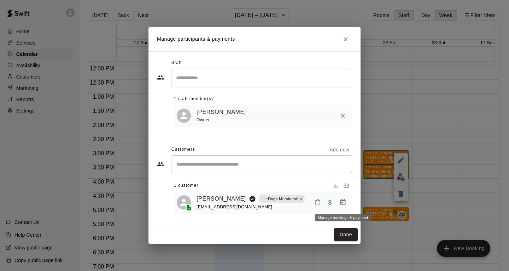
click at [342, 203] on icon "Manage bookings & payment" at bounding box center [342, 202] width 5 height 6
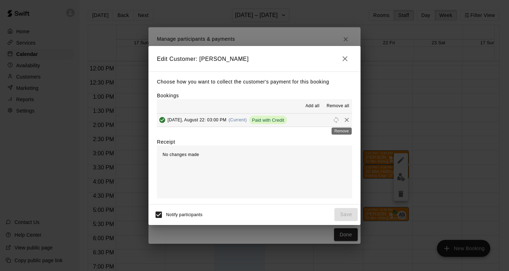
click at [345, 119] on icon "Remove" at bounding box center [347, 120] width 4 height 4
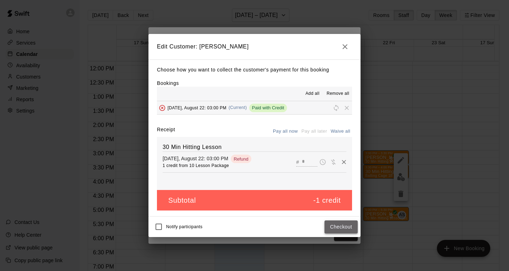
click at [338, 226] on button "Checkout" at bounding box center [340, 226] width 33 height 13
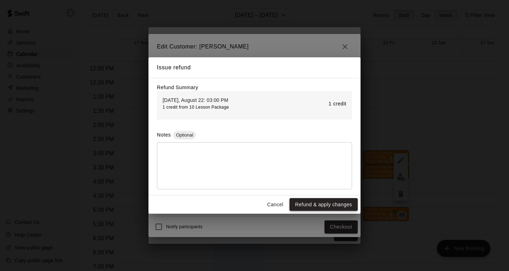
click at [326, 206] on button "Refund & apply changes" at bounding box center [323, 204] width 68 height 13
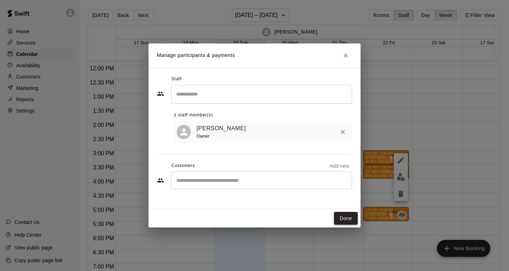
click at [343, 220] on button "Done" at bounding box center [346, 218] width 24 height 13
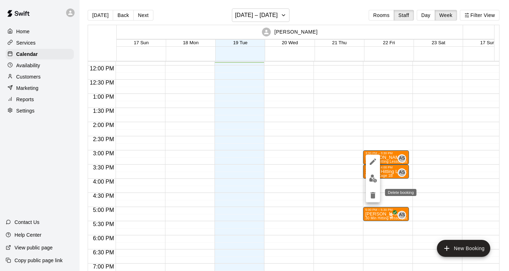
click at [372, 196] on icon "delete" at bounding box center [372, 195] width 5 height 6
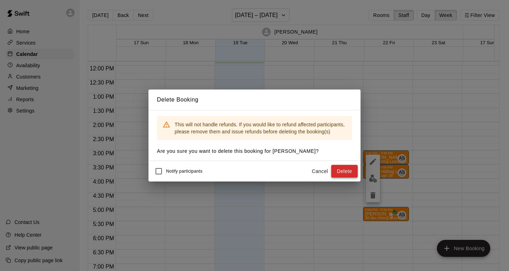
click at [348, 170] on button "Delete" at bounding box center [344, 171] width 27 height 13
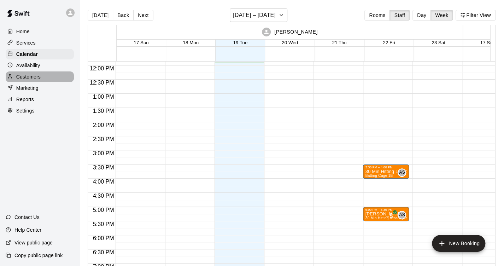
click at [29, 74] on p "Customers" at bounding box center [28, 76] width 24 height 7
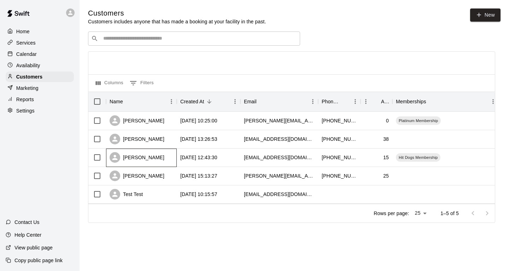
click at [152, 157] on div "[PERSON_NAME]" at bounding box center [141, 157] width 71 height 18
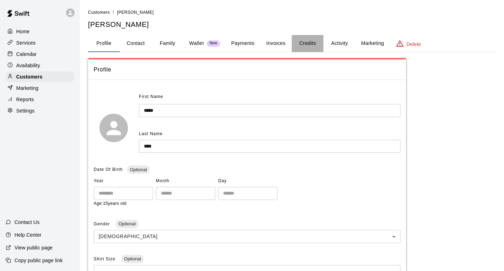
click at [316, 48] on button "Credits" at bounding box center [308, 43] width 32 height 17
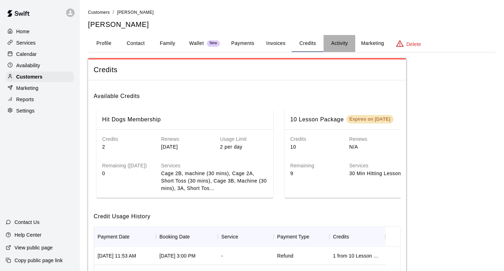
click at [343, 41] on button "Activity" at bounding box center [339, 43] width 32 height 17
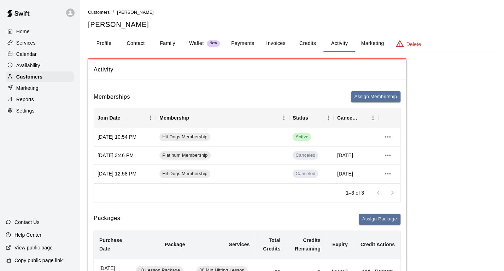
scroll to position [106, 0]
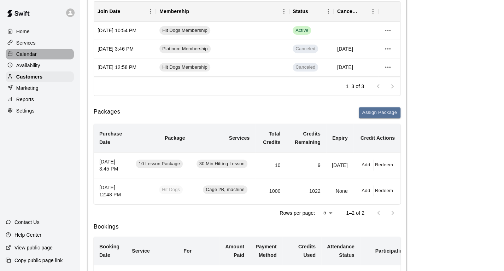
click at [25, 53] on p "Calendar" at bounding box center [26, 54] width 20 height 7
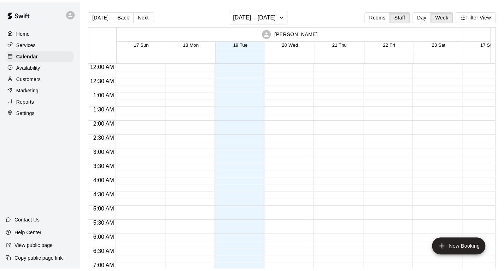
scroll to position [338, 0]
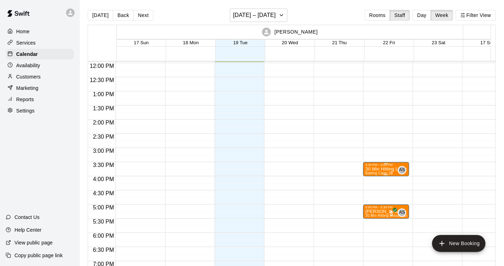
click at [387, 171] on span "Batting Cage 1B" at bounding box center [379, 173] width 28 height 4
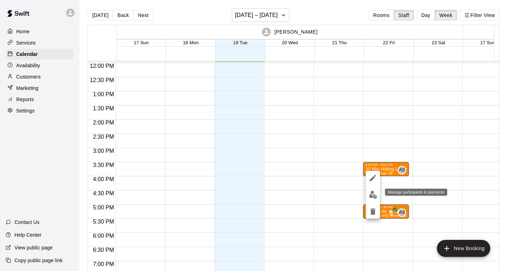
click at [375, 194] on img "edit" at bounding box center [373, 194] width 8 height 8
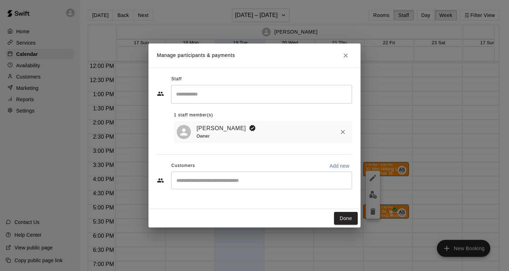
click at [335, 180] on input "Start typing to search customers..." at bounding box center [261, 180] width 175 height 7
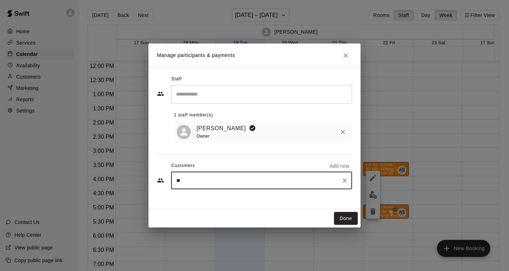
type input "***"
click at [268, 199] on span "Hit Dogs Membership" at bounding box center [259, 196] width 46 height 6
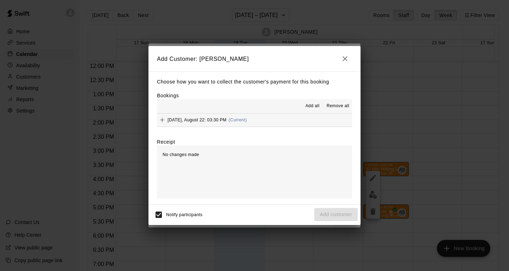
click at [311, 104] on span "Add all" at bounding box center [312, 105] width 14 height 7
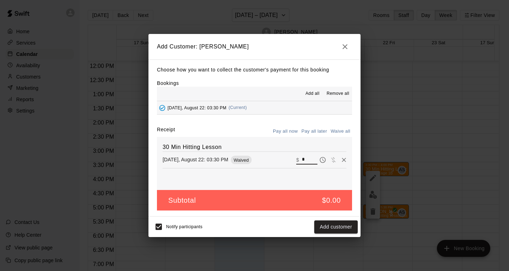
click at [302, 160] on input "*" at bounding box center [310, 159] width 16 height 9
type input "*"
click at [338, 229] on button "Checkout" at bounding box center [340, 226] width 33 height 13
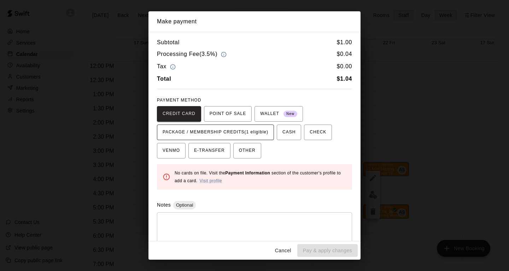
click at [252, 134] on span "PACKAGE / MEMBERSHIP CREDITS (1 eligible)" at bounding box center [216, 132] width 106 height 11
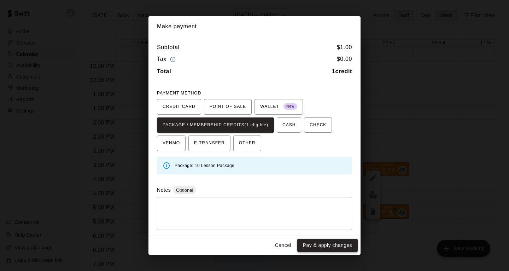
click at [339, 243] on button "Pay & apply changes" at bounding box center [327, 245] width 60 height 13
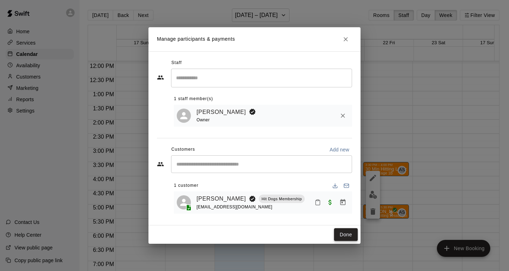
click at [350, 234] on button "Done" at bounding box center [346, 234] width 24 height 13
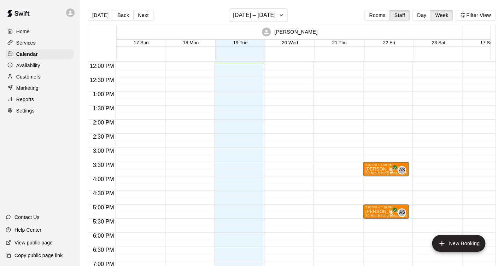
click at [17, 30] on p "Home" at bounding box center [22, 31] width 13 height 7
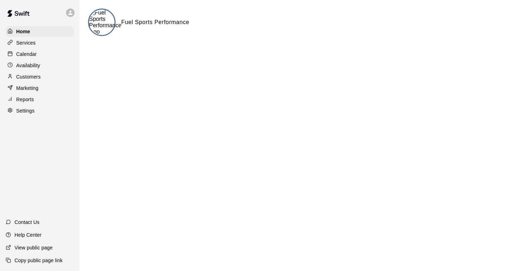
click at [39, 108] on div "Settings" at bounding box center [40, 110] width 68 height 11
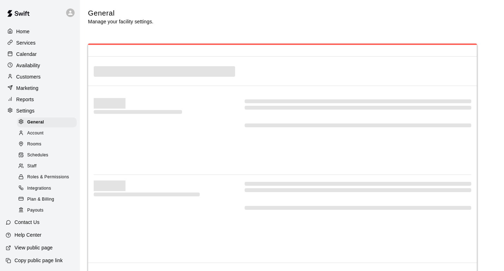
select select "**"
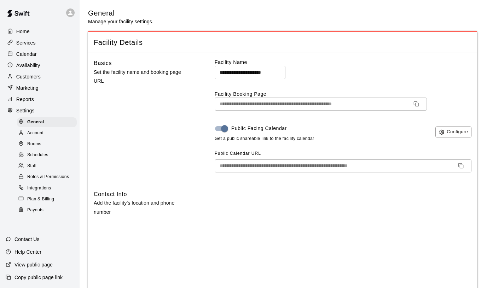
drag, startPoint x: 29, startPoint y: 32, endPoint x: 40, endPoint y: 34, distance: 10.5
click at [29, 32] on p "Home" at bounding box center [22, 31] width 13 height 7
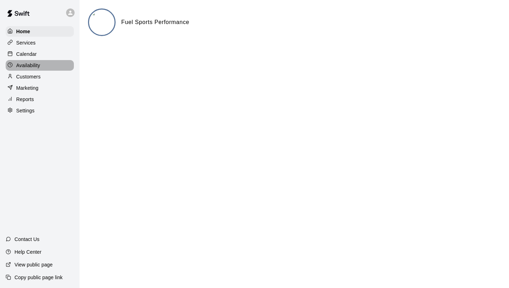
click at [44, 63] on div "Availability" at bounding box center [40, 65] width 68 height 11
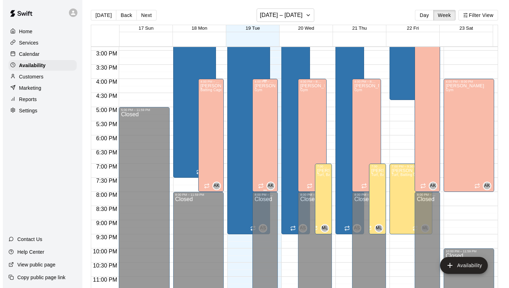
scroll to position [429, 0]
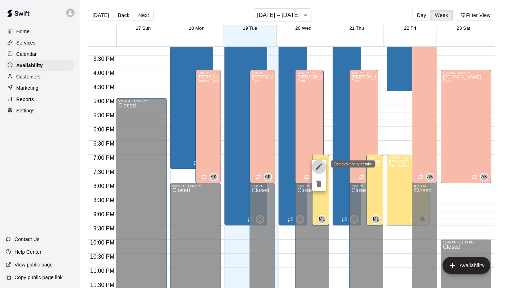
click at [319, 165] on icon "edit" at bounding box center [319, 167] width 6 height 6
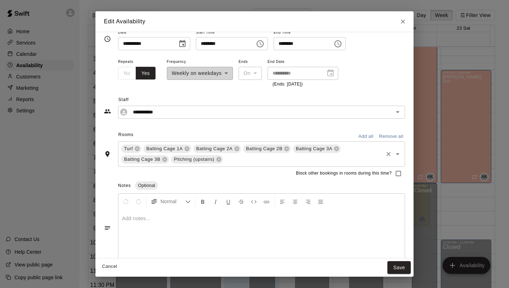
scroll to position [0, 0]
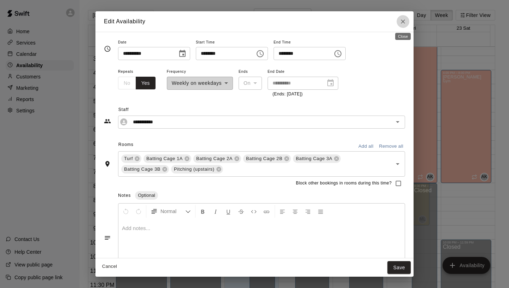
click at [400, 23] on icon "Close" at bounding box center [402, 21] width 7 height 7
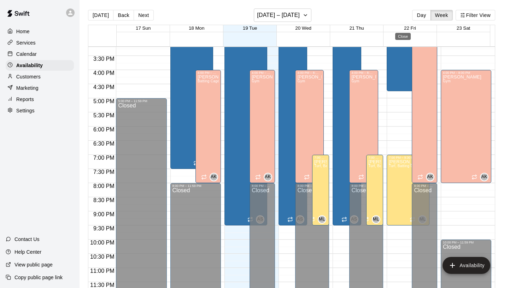
type input "**********"
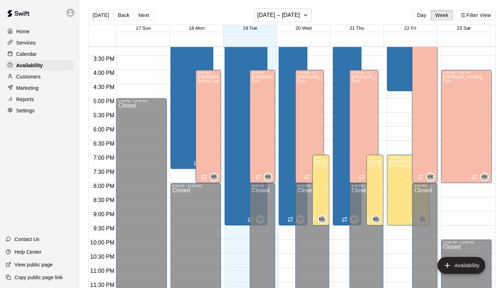
click at [27, 32] on p "Home" at bounding box center [22, 31] width 13 height 7
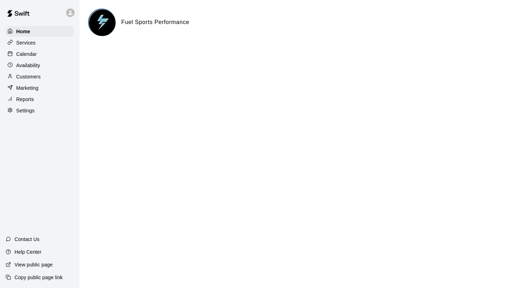
click at [34, 264] on p "View public page" at bounding box center [33, 264] width 38 height 7
click at [51, 31] on div "Home" at bounding box center [40, 31] width 68 height 11
click at [37, 64] on p "Availability" at bounding box center [28, 65] width 24 height 7
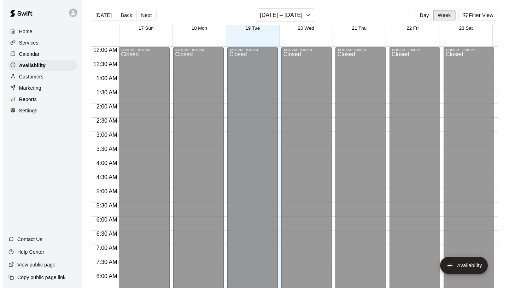
scroll to position [342, 0]
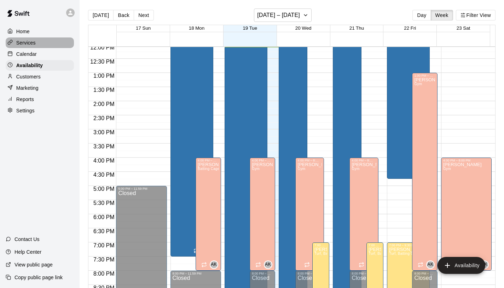
click at [23, 46] on p "Services" at bounding box center [25, 42] width 19 height 7
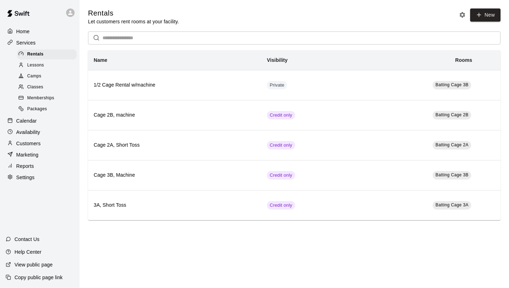
click at [42, 65] on span "Lessons" at bounding box center [35, 65] width 17 height 7
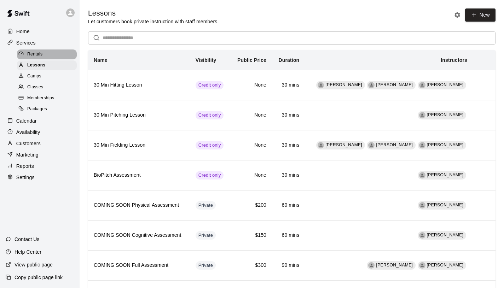
click at [46, 52] on div "Rentals" at bounding box center [47, 54] width 60 height 10
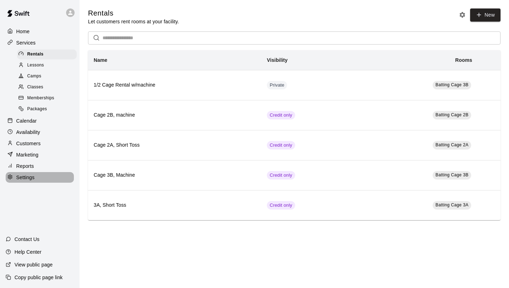
click at [31, 175] on p "Settings" at bounding box center [25, 177] width 18 height 7
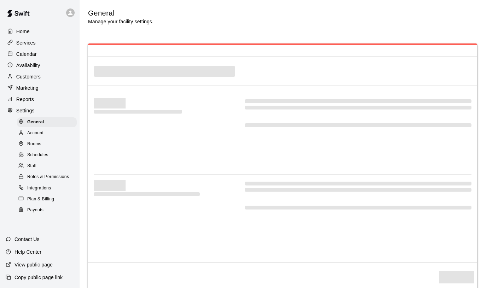
select select "**"
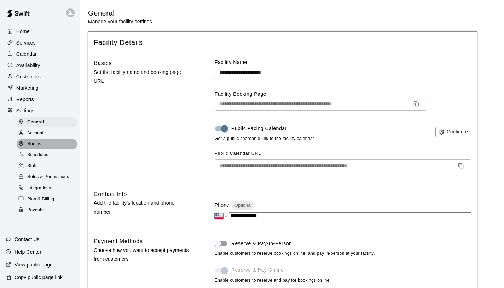
click at [40, 142] on span "Rooms" at bounding box center [34, 144] width 14 height 7
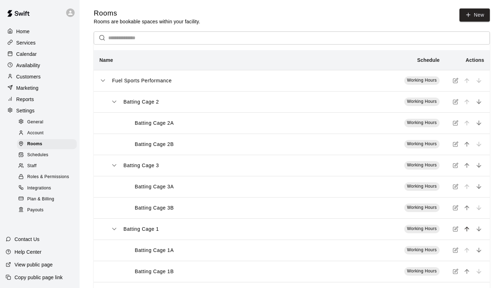
click at [466, 230] on icon "move item up" at bounding box center [466, 228] width 7 height 7
click at [468, 167] on icon "move item up" at bounding box center [466, 165] width 7 height 7
click at [37, 42] on div "Services" at bounding box center [40, 42] width 68 height 11
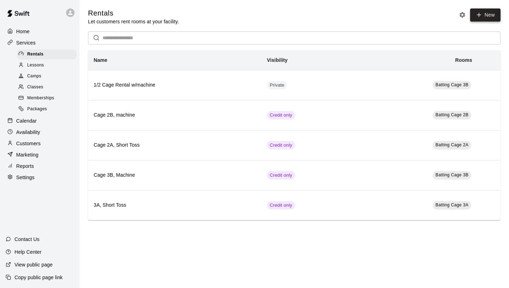
click at [487, 15] on link "New" at bounding box center [485, 14] width 30 height 13
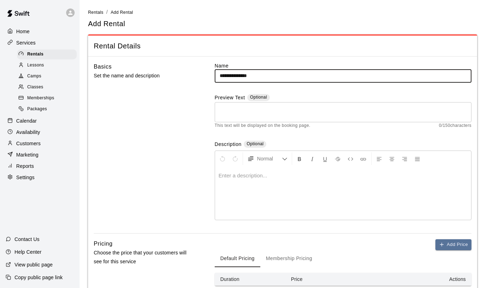
type input "**********"
click at [311, 112] on textarea at bounding box center [342, 112] width 247 height 14
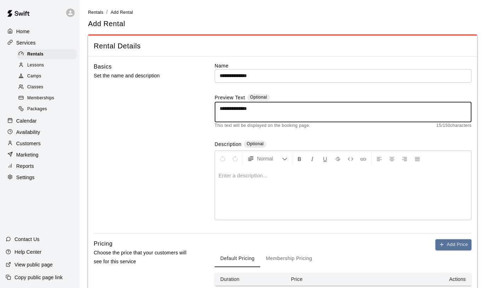
type textarea "**********"
click at [299, 183] on div at bounding box center [343, 193] width 256 height 53
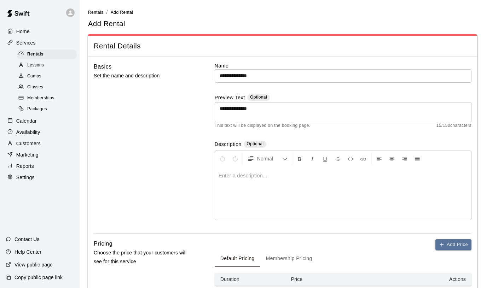
click at [43, 108] on span "Packages" at bounding box center [37, 109] width 20 height 7
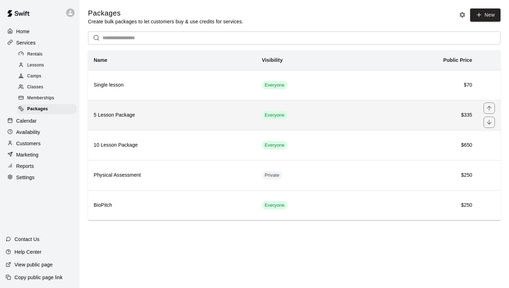
click at [162, 112] on h6 "5 Lesson Package" at bounding box center [172, 115] width 157 height 8
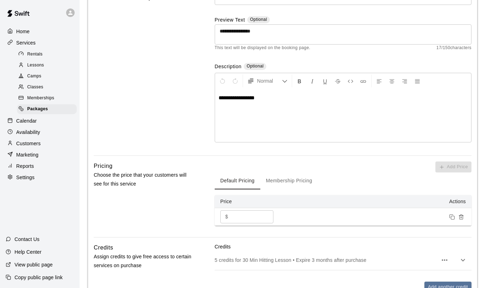
scroll to position [190, 0]
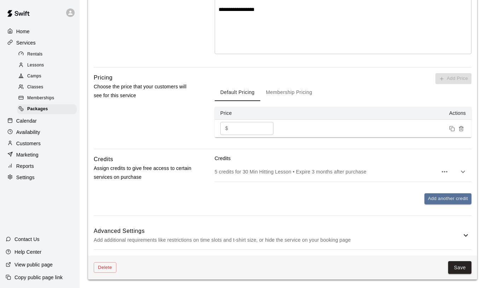
click at [399, 174] on p "5 credits for 30 Min Hitting Lesson • Expire 3 months after purchase" at bounding box center [326, 171] width 223 height 7
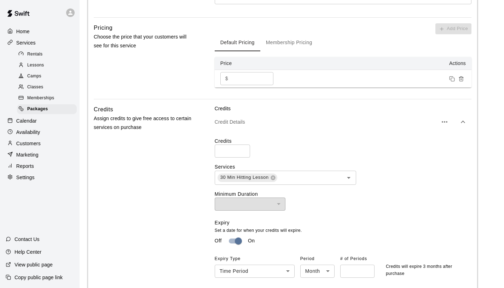
scroll to position [289, 0]
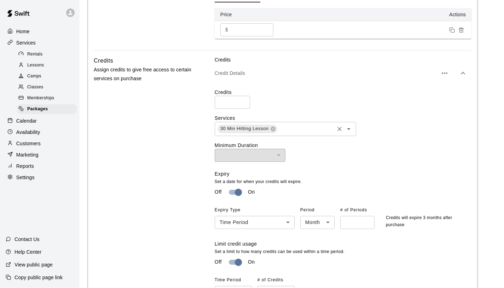
click at [348, 134] on div "30 Min Hitting Lesson ​" at bounding box center [285, 129] width 141 height 14
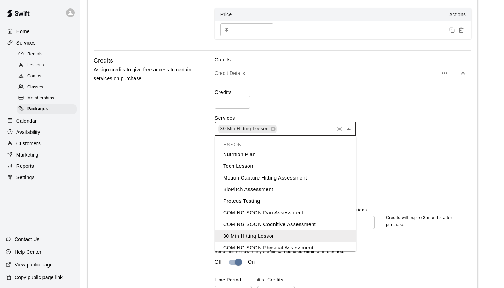
scroll to position [0, 0]
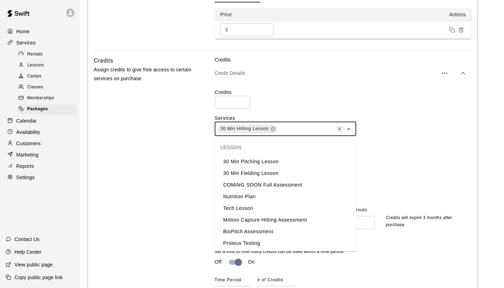
click at [410, 163] on div "Credits * ​ Services 30 Min Hitting Lesson ​ Minimum Duration ​ ​ Expiry Set a …" at bounding box center [343, 194] width 257 height 210
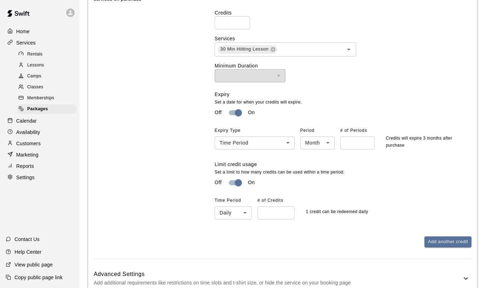
scroll to position [368, 0]
click at [347, 49] on icon "Open" at bounding box center [348, 50] width 8 height 8
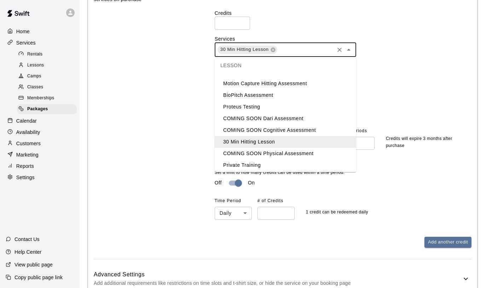
scroll to position [59, 0]
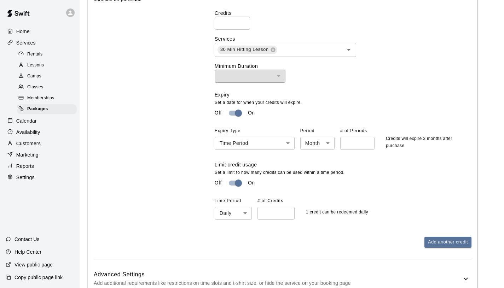
drag, startPoint x: 415, startPoint y: 97, endPoint x: 408, endPoint y: 96, distance: 6.4
click at [414, 97] on div "Expiry Set a date for when your credits will expire. Off On Expiry Type Time Pe…" at bounding box center [340, 126] width 251 height 70
click at [45, 97] on span "Memberships" at bounding box center [40, 98] width 27 height 7
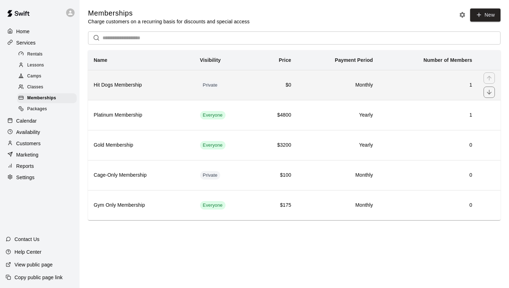
click at [312, 95] on td "Monthly" at bounding box center [338, 85] width 82 height 30
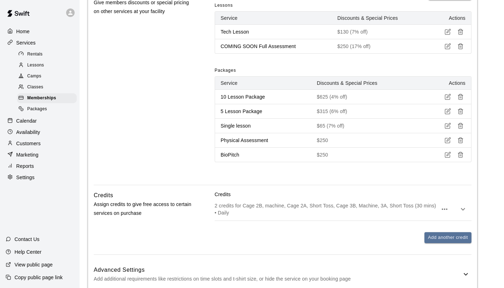
scroll to position [374, 0]
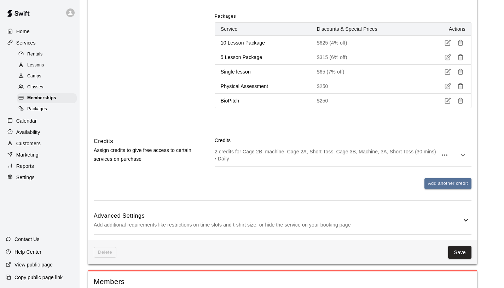
click at [422, 154] on p "2 credits for Cage 2B, machine, Cage 2A, Short Toss, Cage 3B, Machine, 3A, Shor…" at bounding box center [326, 155] width 223 height 14
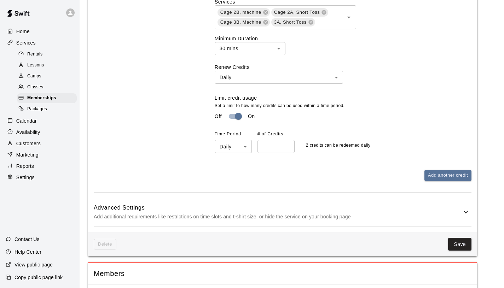
scroll to position [571, 0]
click at [457, 243] on button "Save" at bounding box center [459, 243] width 23 height 13
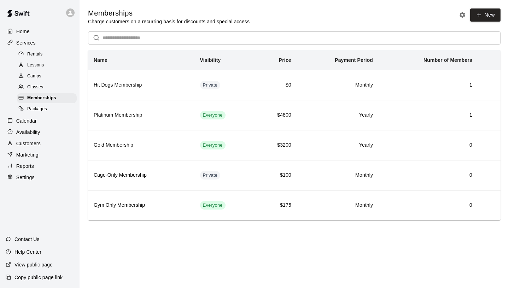
click at [54, 263] on div "View public page" at bounding box center [29, 264] width 58 height 13
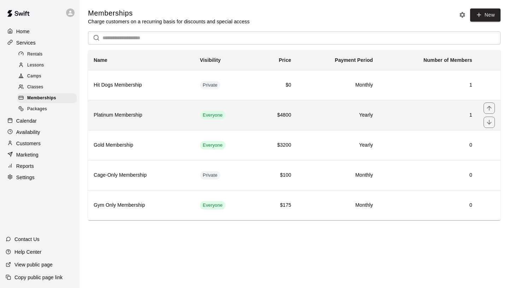
click at [227, 118] on td "Everyone" at bounding box center [224, 115] width 61 height 30
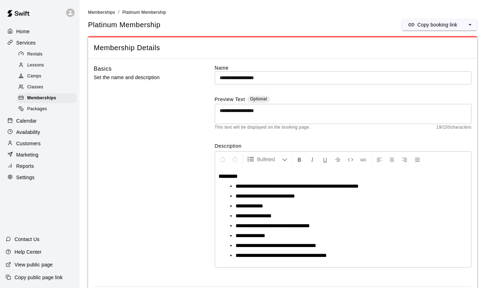
scroll to position [191, 0]
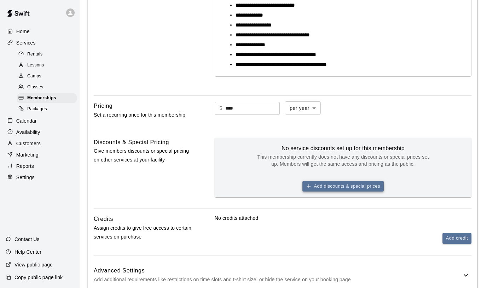
click at [324, 188] on button "Add discounts & special prices" at bounding box center [342, 186] width 81 height 11
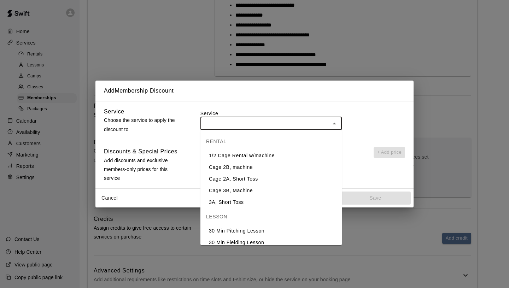
click at [309, 124] on input "text" at bounding box center [265, 123] width 125 height 9
click at [263, 202] on li "3A, Short Toss" at bounding box center [270, 202] width 141 height 12
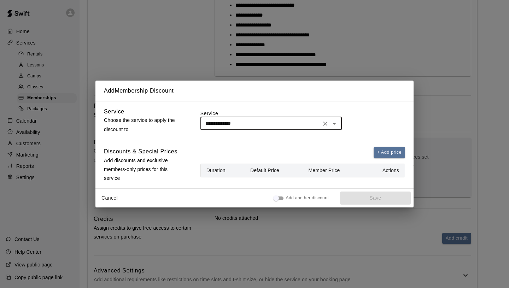
click at [333, 125] on icon "Open" at bounding box center [334, 123] width 8 height 8
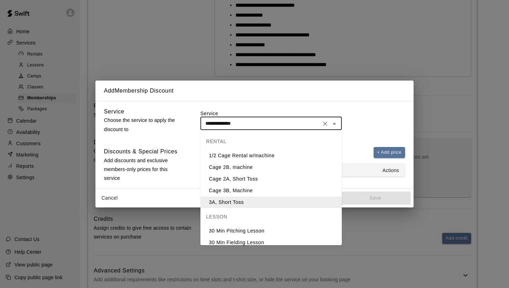
click at [255, 192] on li "Cage 3B, Machine" at bounding box center [270, 191] width 141 height 12
type input "**********"
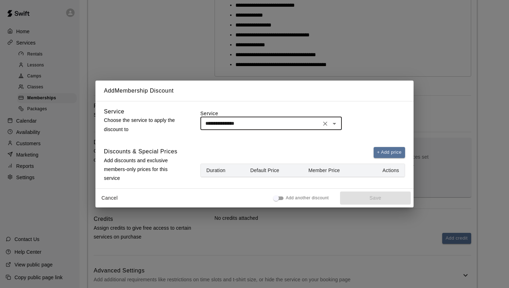
click at [106, 198] on button "Cancel" at bounding box center [109, 198] width 23 height 13
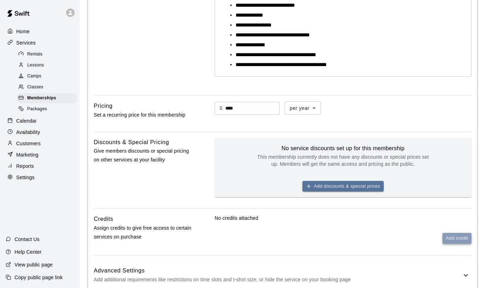
click at [452, 242] on button "Add credit" at bounding box center [456, 238] width 29 height 11
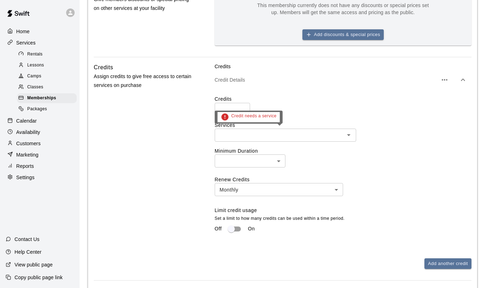
scroll to position [390, 0]
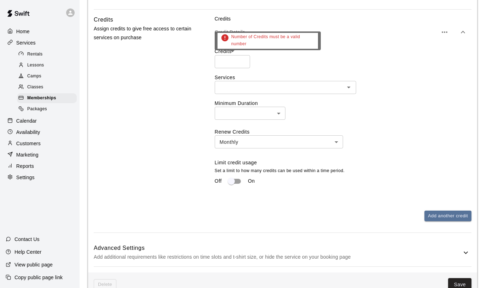
click at [227, 59] on input "number" at bounding box center [232, 61] width 35 height 13
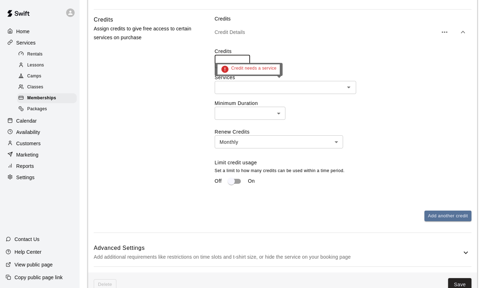
type input "*"
click at [264, 88] on input "text" at bounding box center [279, 87] width 125 height 9
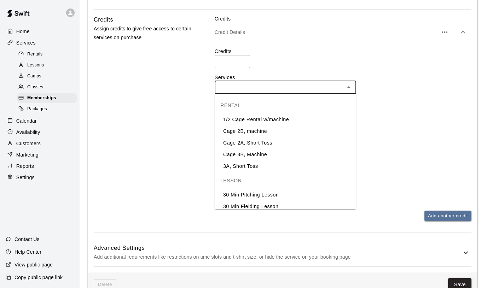
click at [258, 129] on li "Cage 2B, machine" at bounding box center [285, 131] width 141 height 12
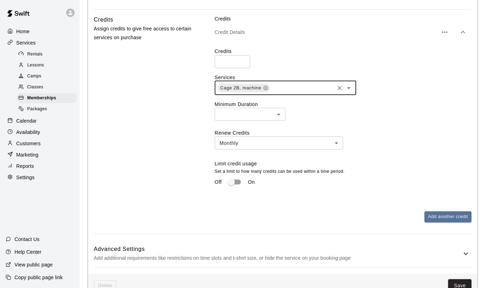
click at [351, 88] on icon "Open" at bounding box center [348, 88] width 8 height 8
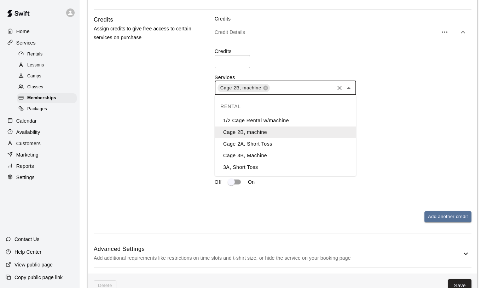
click at [273, 142] on li "Cage 2A, Short Toss" at bounding box center [285, 144] width 141 height 12
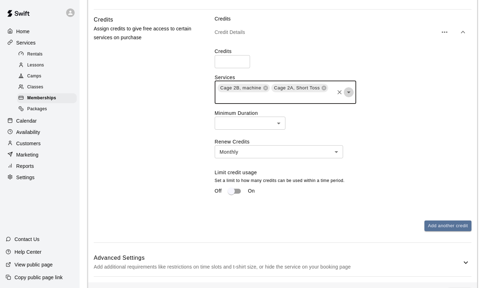
click at [347, 91] on icon "Open" at bounding box center [348, 92] width 8 height 8
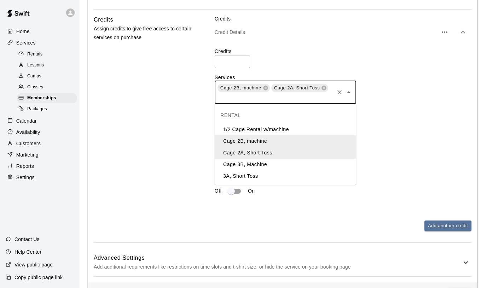
click at [263, 165] on li "Cage 3B, Machine" at bounding box center [285, 165] width 141 height 12
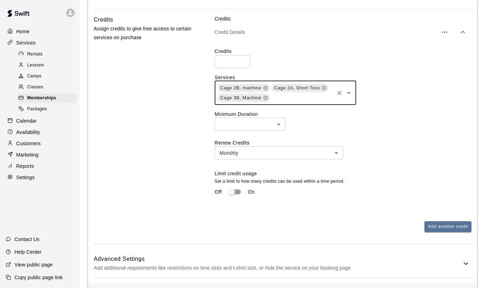
click at [348, 94] on icon "Open" at bounding box center [349, 93] width 4 height 2
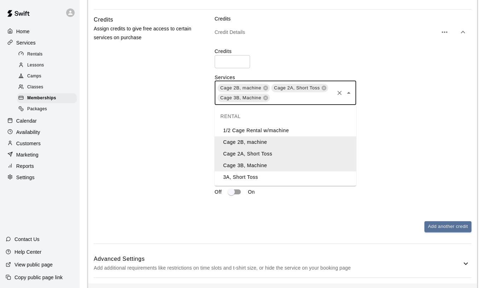
click at [284, 177] on li "3A, Short Toss" at bounding box center [285, 177] width 141 height 12
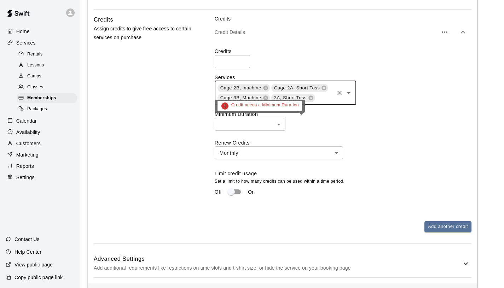
click at [278, 126] on body "**********" at bounding box center [252, 27] width 504 height 834
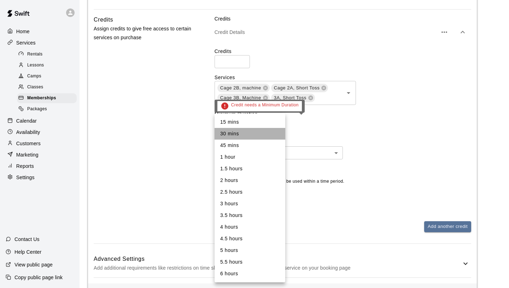
click at [252, 132] on li "30 mins" at bounding box center [250, 134] width 71 height 12
type input "**"
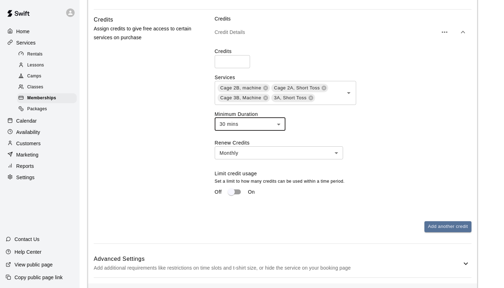
click at [301, 156] on body "**********" at bounding box center [252, 27] width 504 height 834
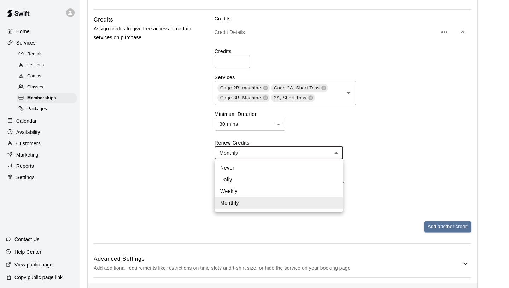
click at [268, 191] on li "Weekly" at bounding box center [279, 192] width 128 height 12
type input "******"
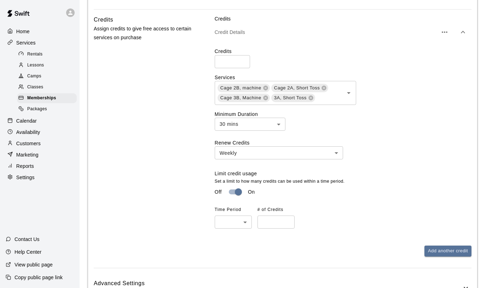
click at [241, 223] on body "**********" at bounding box center [252, 39] width 504 height 859
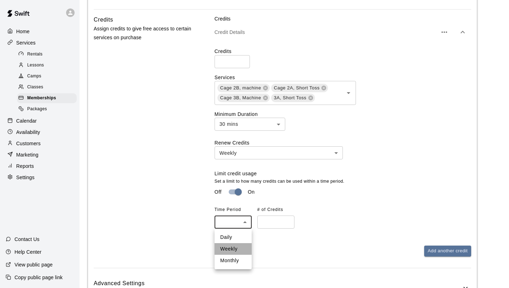
click at [237, 250] on li "Weekly" at bounding box center [233, 249] width 37 height 12
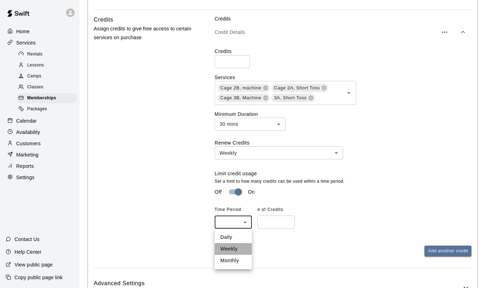
type input "******"
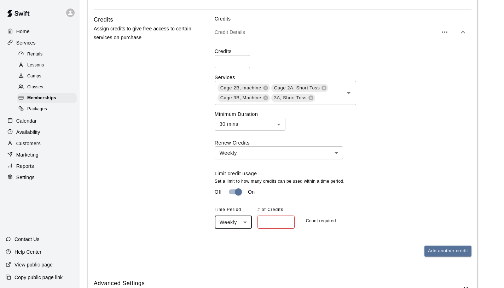
click at [269, 222] on input "number" at bounding box center [275, 222] width 37 height 13
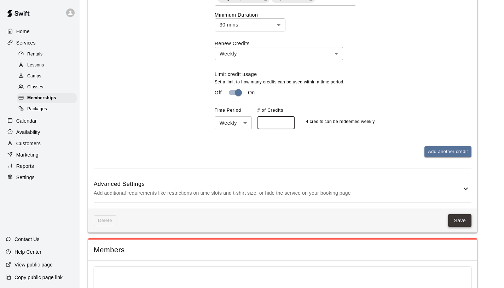
type input "*"
click at [463, 224] on button "Save" at bounding box center [459, 220] width 23 height 13
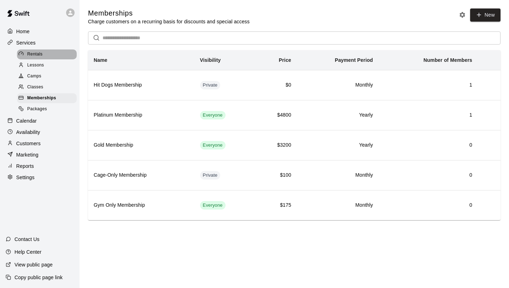
click at [35, 54] on span "Rentals" at bounding box center [35, 54] width 16 height 7
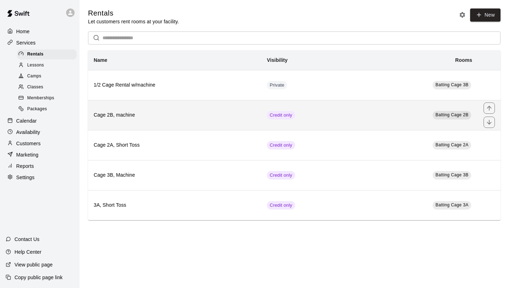
click at [170, 113] on h6 "Cage 2B, machine" at bounding box center [175, 115] width 162 height 8
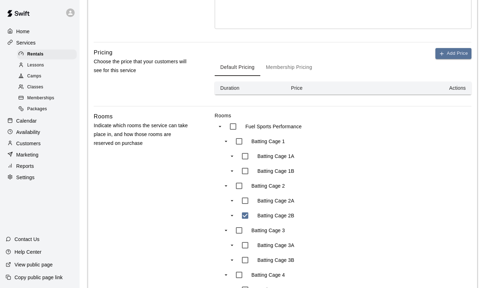
scroll to position [219, 0]
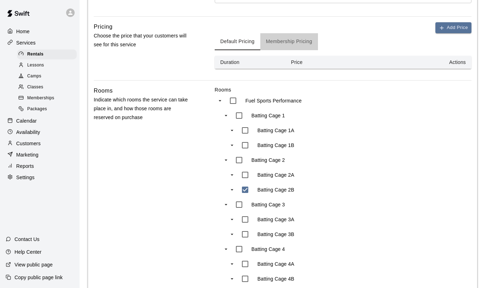
click at [295, 38] on button "Membership Pricing" at bounding box center [289, 41] width 58 height 17
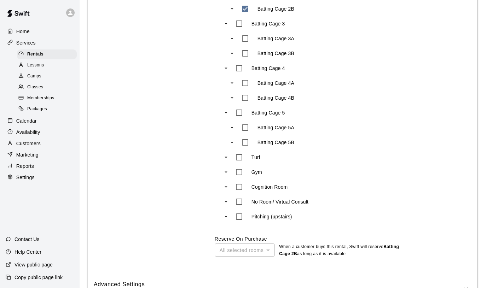
scroll to position [453, 0]
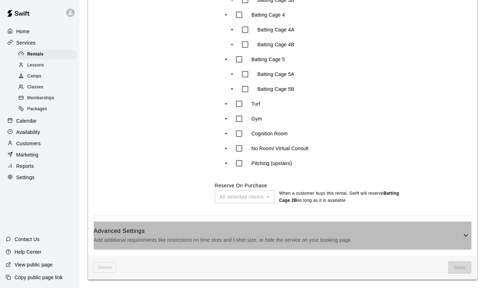
click at [355, 240] on p "Add additional requirements like restrictions on time slots and t-shirt size, o…" at bounding box center [278, 240] width 368 height 9
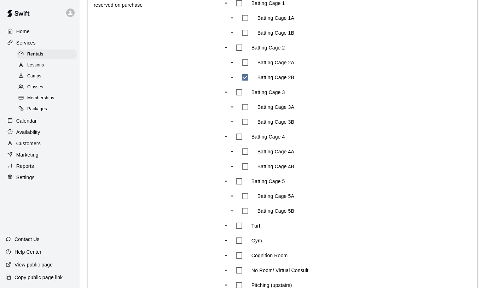
scroll to position [141, 0]
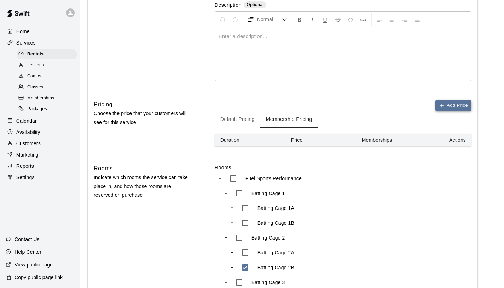
drag, startPoint x: 463, startPoint y: 106, endPoint x: 460, endPoint y: 109, distance: 4.0
click at [463, 106] on button "Add Price" at bounding box center [453, 105] width 36 height 11
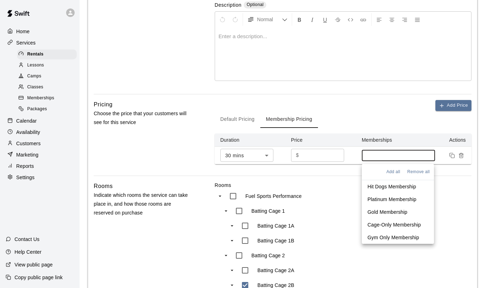
click at [383, 155] on input at bounding box center [398, 156] width 66 height 6
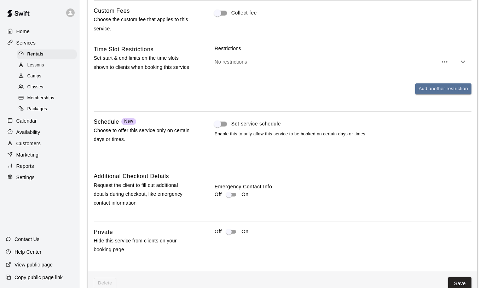
scroll to position [820, 0]
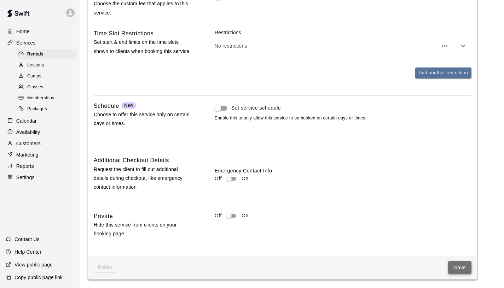
click at [465, 264] on button "Save" at bounding box center [459, 267] width 23 height 13
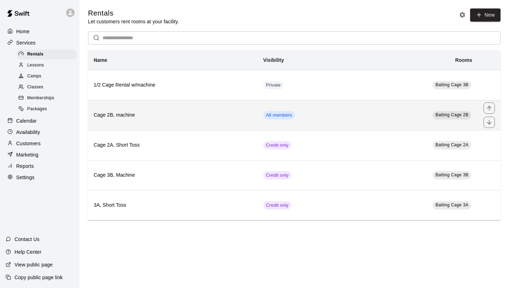
click at [328, 119] on td "All members" at bounding box center [308, 115] width 100 height 30
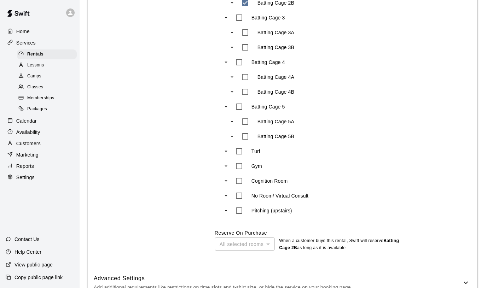
scroll to position [196, 0]
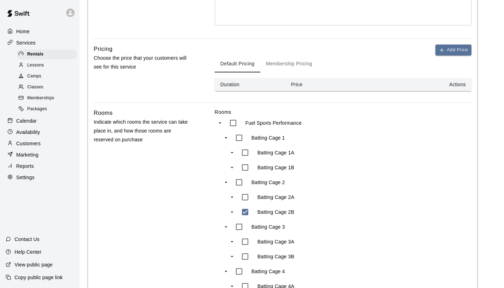
click at [297, 65] on button "Membership Pricing" at bounding box center [289, 63] width 58 height 17
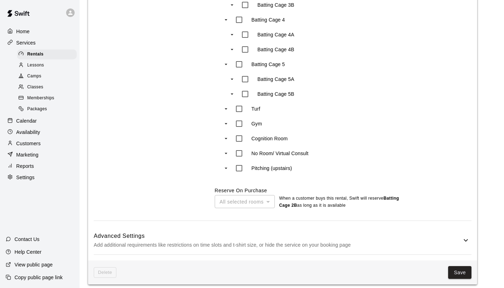
scroll to position [511, 0]
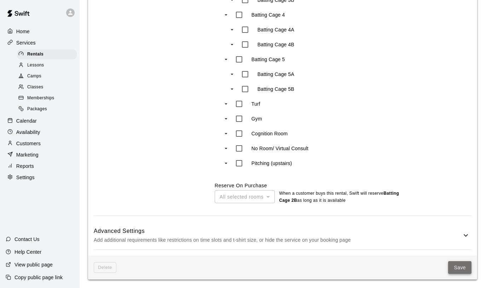
click at [459, 266] on button "Save" at bounding box center [459, 267] width 23 height 13
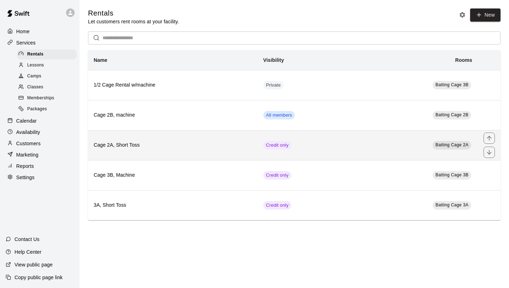
click at [227, 146] on h6 "Cage 2A, Short Toss" at bounding box center [173, 145] width 158 height 8
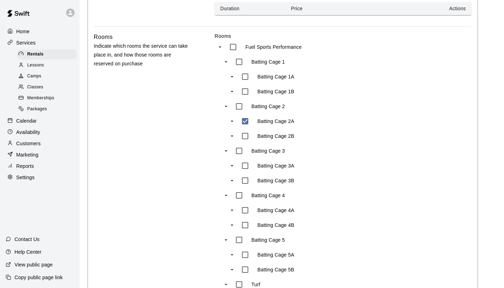
scroll to position [168, 0]
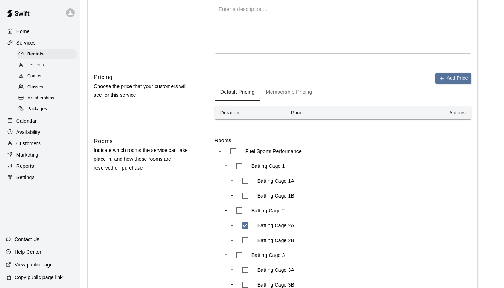
click at [288, 93] on button "Membership Pricing" at bounding box center [289, 92] width 58 height 17
click at [446, 80] on button "Add Price" at bounding box center [453, 78] width 36 height 11
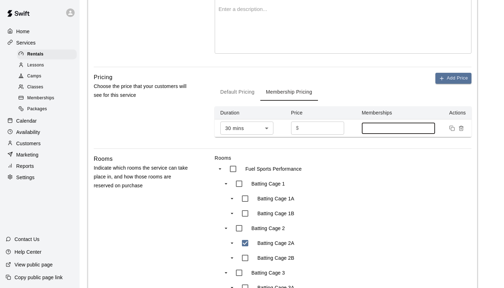
click at [406, 128] on input at bounding box center [398, 128] width 66 height 6
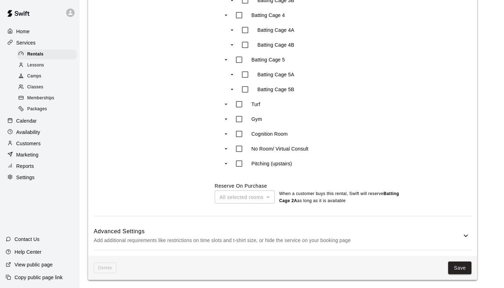
scroll to position [511, 0]
click at [460, 268] on button "Save" at bounding box center [459, 267] width 23 height 13
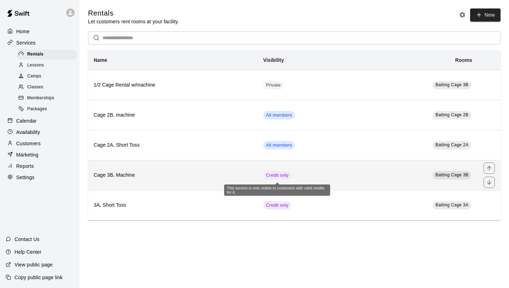
click at [280, 173] on span "Credit only" at bounding box center [277, 175] width 28 height 7
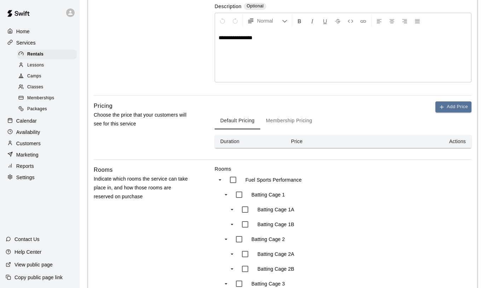
scroll to position [147, 0]
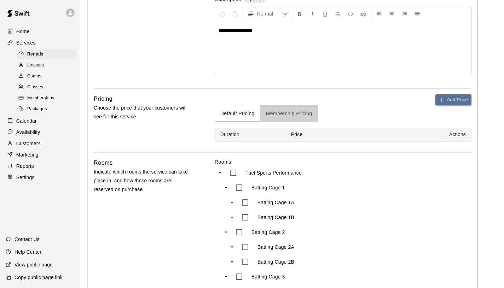
click at [289, 116] on button "Membership Pricing" at bounding box center [289, 113] width 58 height 17
click at [456, 99] on button "Add Price" at bounding box center [453, 99] width 36 height 11
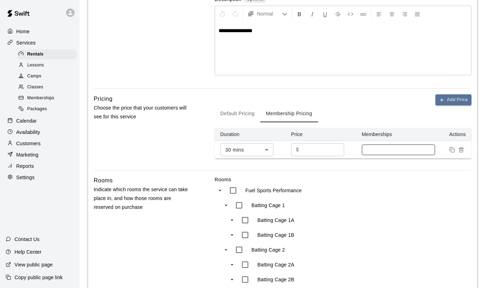
click at [370, 153] on div at bounding box center [399, 150] width 74 height 11
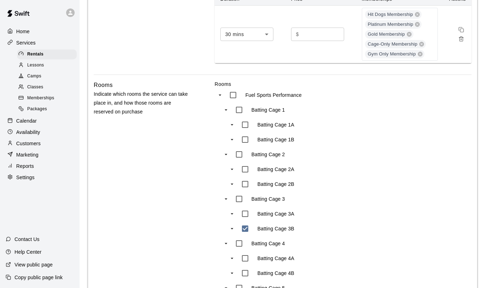
scroll to position [511, 0]
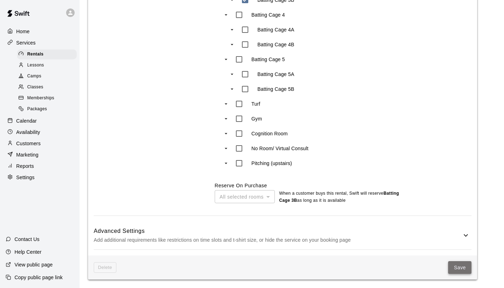
click at [460, 272] on button "Save" at bounding box center [459, 267] width 23 height 13
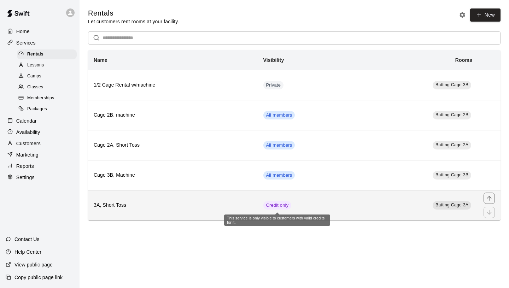
click at [280, 205] on span "Credit only" at bounding box center [277, 205] width 28 height 7
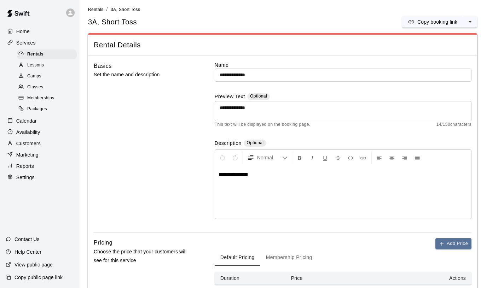
scroll to position [94, 0]
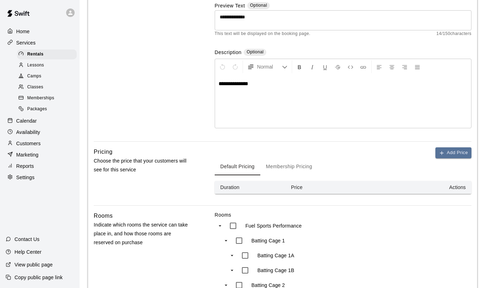
click at [296, 171] on button "Membership Pricing" at bounding box center [289, 166] width 58 height 17
drag, startPoint x: 451, startPoint y: 149, endPoint x: 441, endPoint y: 155, distance: 11.4
click at [451, 149] on button "Add Price" at bounding box center [453, 152] width 36 height 11
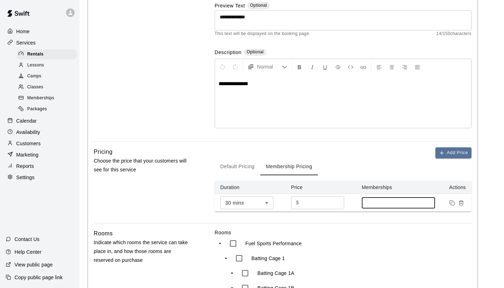
click at [376, 201] on input at bounding box center [398, 203] width 66 height 6
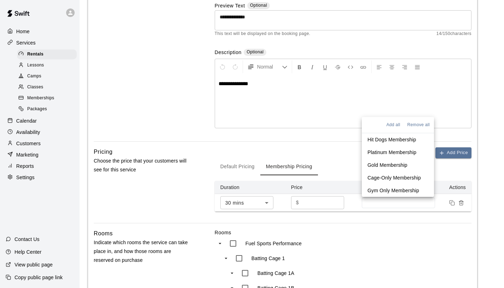
click at [382, 122] on div "Add all Remove all" at bounding box center [398, 125] width 72 height 16
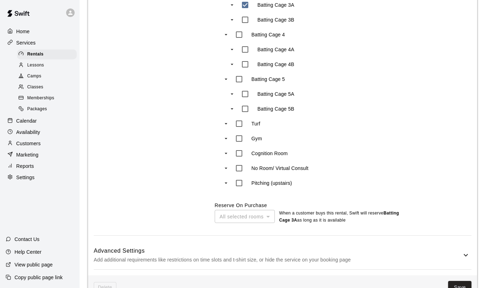
scroll to position [511, 0]
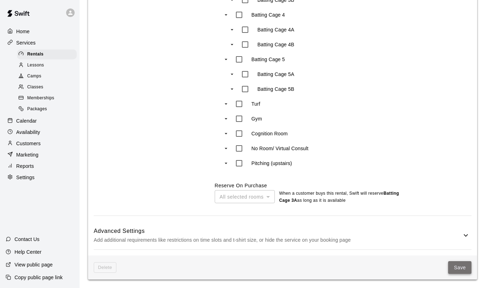
click at [462, 264] on button "Save" at bounding box center [459, 267] width 23 height 13
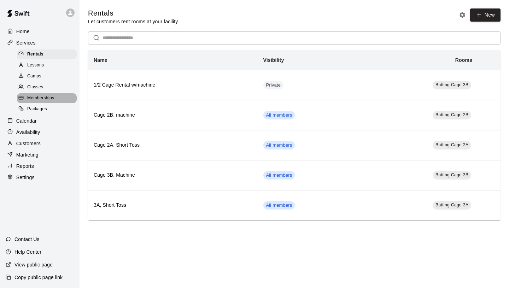
click at [38, 95] on span "Memberships" at bounding box center [40, 98] width 27 height 7
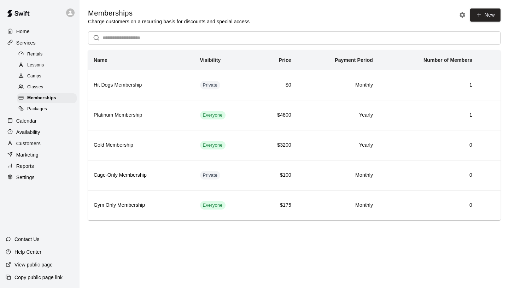
click at [44, 52] on div "Rentals" at bounding box center [47, 54] width 60 height 10
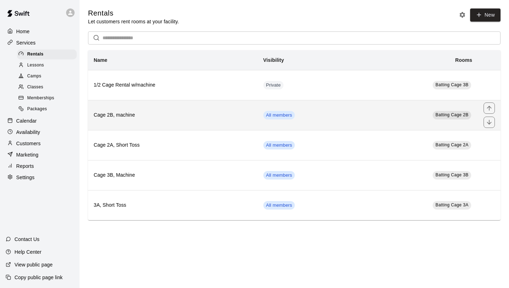
click at [184, 126] on th "Cage 2B, machine" at bounding box center [173, 115] width 170 height 30
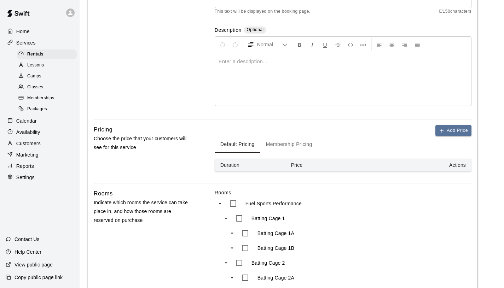
scroll to position [224, 0]
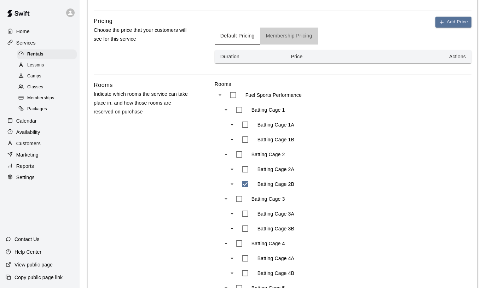
click at [303, 34] on button "Membership Pricing" at bounding box center [289, 36] width 58 height 17
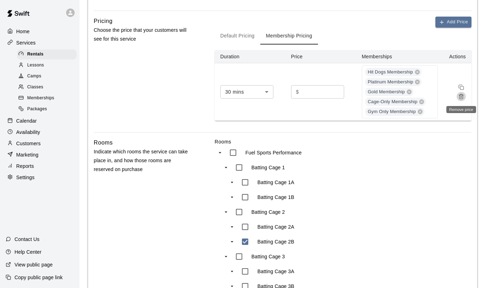
click at [460, 96] on icon "Remove price" at bounding box center [461, 97] width 6 height 6
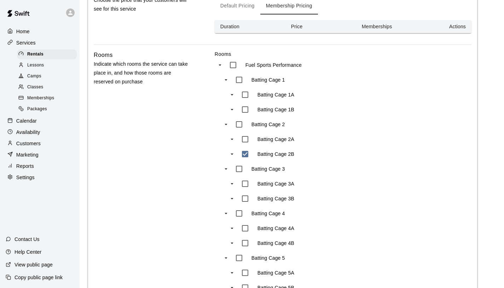
scroll to position [193, 0]
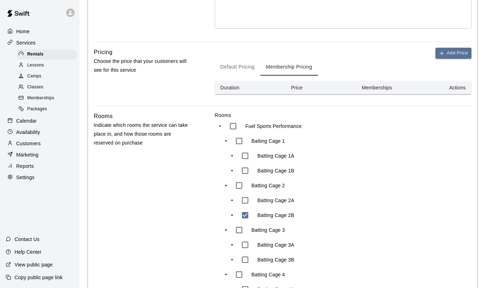
click at [245, 71] on button "Default Pricing" at bounding box center [238, 67] width 46 height 17
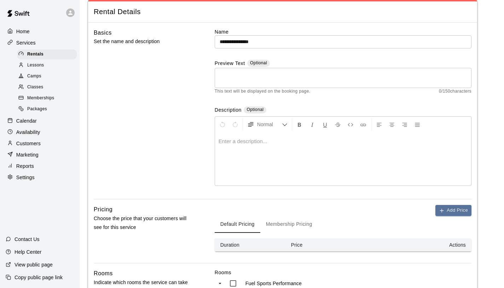
scroll to position [150, 0]
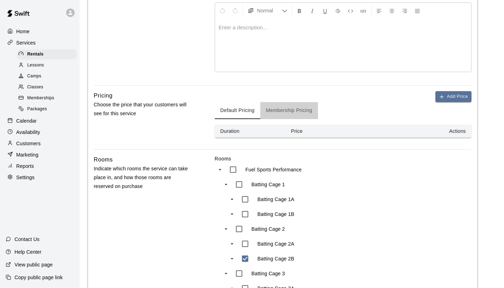
click at [297, 115] on button "Membership Pricing" at bounding box center [289, 110] width 58 height 17
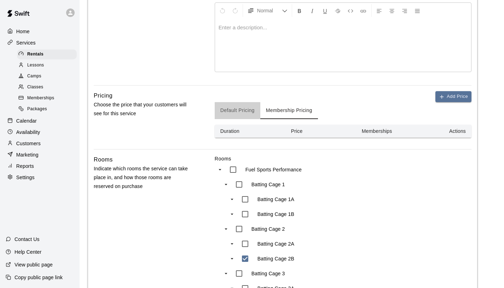
click at [240, 111] on button "Default Pricing" at bounding box center [238, 110] width 46 height 17
click at [280, 111] on button "Membership Pricing" at bounding box center [289, 110] width 58 height 17
click at [51, 98] on span "Memberships" at bounding box center [40, 98] width 27 height 7
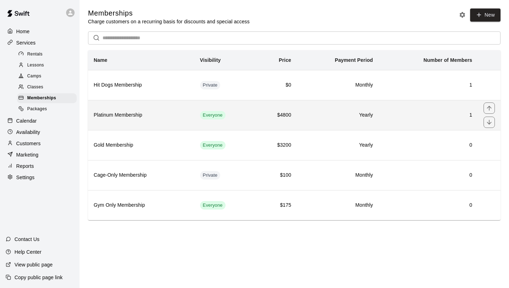
click at [251, 115] on td "Everyone" at bounding box center [224, 115] width 61 height 30
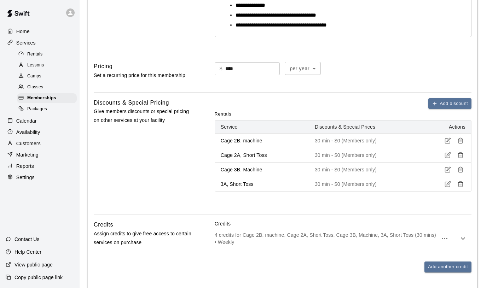
scroll to position [427, 0]
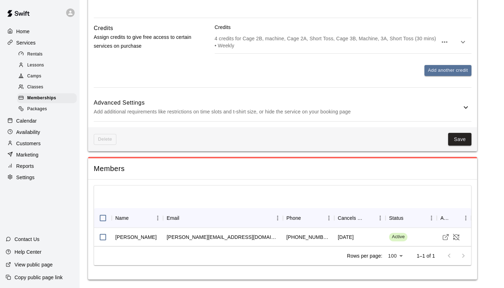
click at [382, 41] on p "4 credits for Cage 2B, machine, Cage 2A, Short Toss, Cage 3B, Machine, 3A, Shor…" at bounding box center [326, 42] width 223 height 14
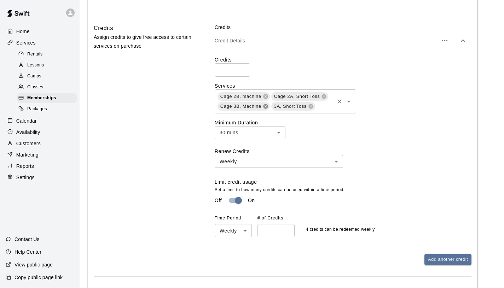
click at [266, 107] on icon at bounding box center [265, 106] width 5 height 5
click at [266, 98] on icon at bounding box center [265, 96] width 5 height 5
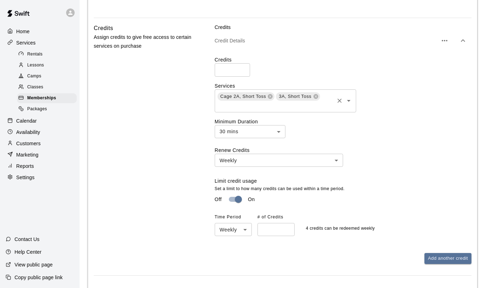
click at [269, 96] on icon at bounding box center [270, 96] width 5 height 5
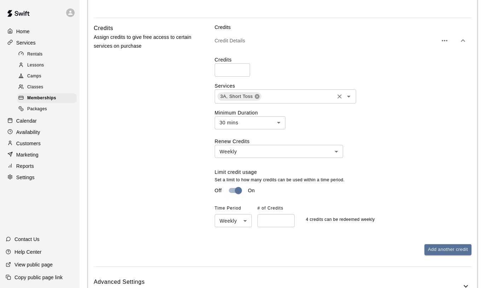
click at [258, 98] on icon at bounding box center [256, 96] width 5 height 5
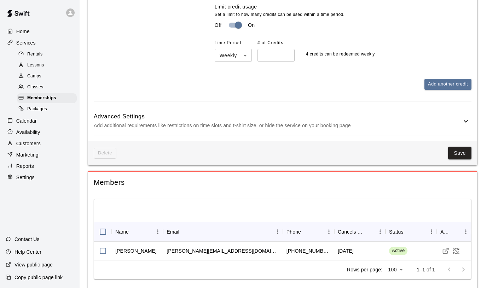
scroll to position [605, 0]
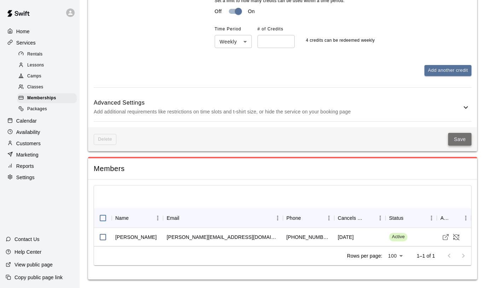
click at [454, 137] on button "Save" at bounding box center [459, 139] width 23 height 13
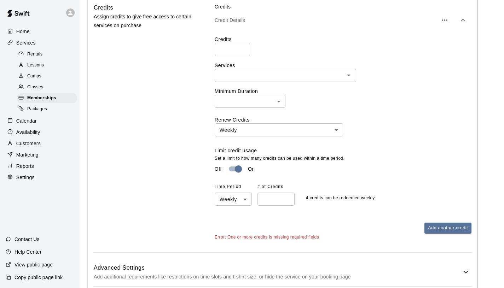
scroll to position [458, 0]
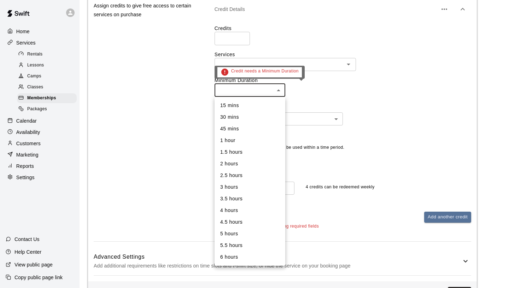
click at [274, 115] on li "30 mins" at bounding box center [250, 117] width 71 height 12
type input "**"
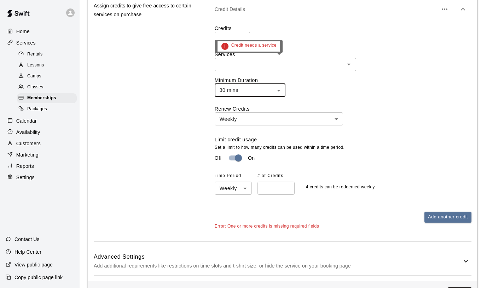
click at [316, 67] on input "text" at bounding box center [279, 64] width 125 height 9
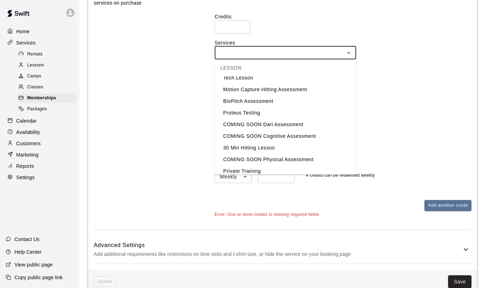
scroll to position [134, 0]
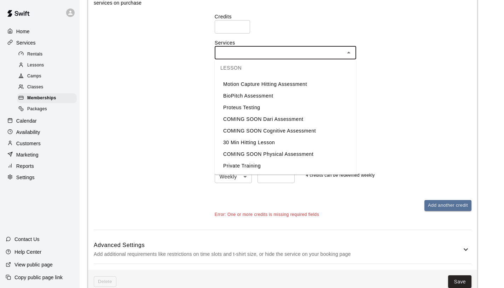
click at [433, 88] on div "Credits * ​ Services ​ Minimum Duration 30 mins ** ​ Renew Credits Weekly *****…" at bounding box center [343, 98] width 257 height 170
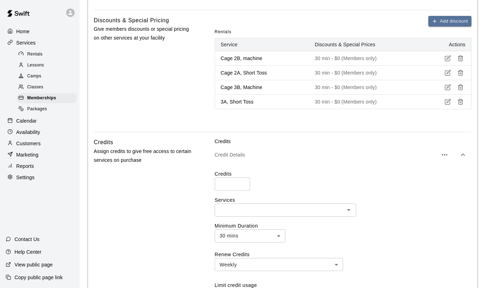
scroll to position [315, 0]
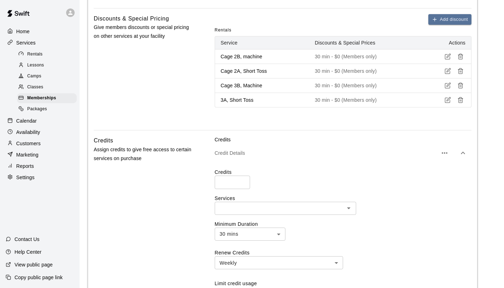
click at [42, 51] on span "Rentals" at bounding box center [35, 54] width 16 height 7
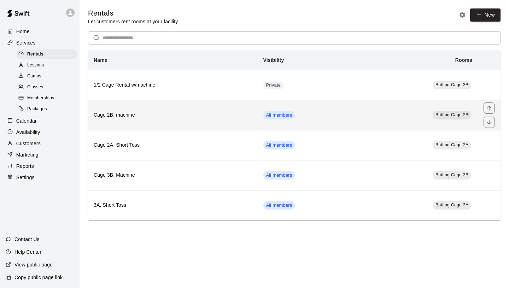
click at [203, 124] on th "Cage 2B, machine" at bounding box center [173, 115] width 170 height 30
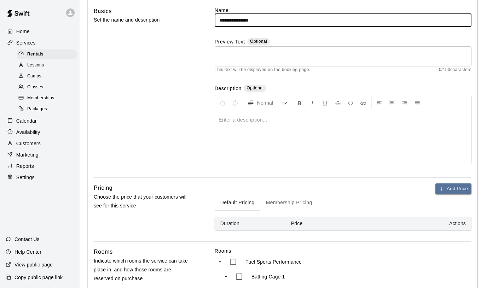
scroll to position [38, 0]
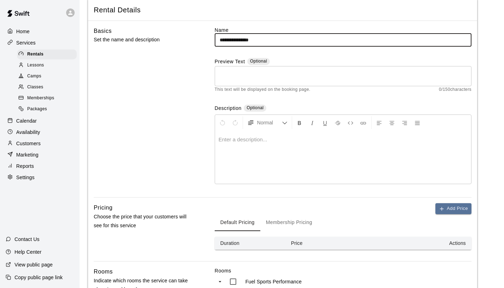
click at [293, 221] on button "Membership Pricing" at bounding box center [289, 222] width 58 height 17
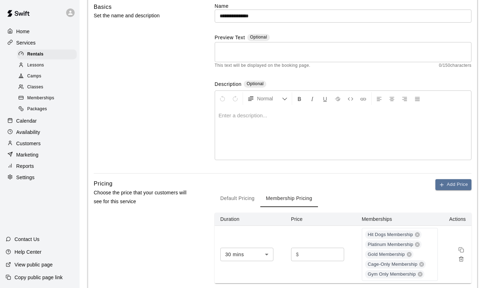
scroll to position [0, 0]
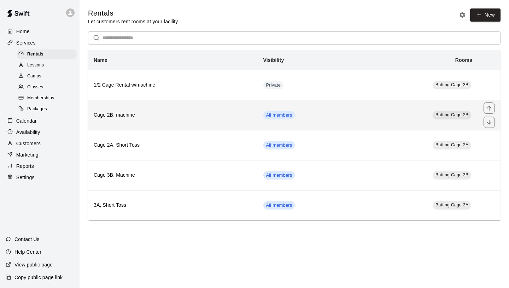
click at [184, 121] on th "Cage 2B, machine" at bounding box center [173, 115] width 170 height 30
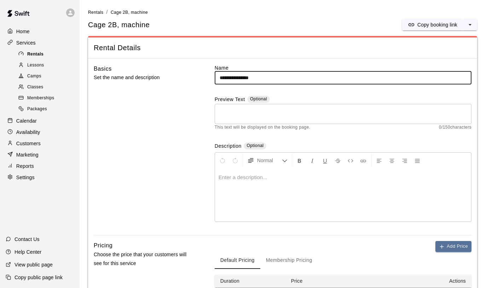
click at [52, 54] on div "Rentals" at bounding box center [47, 54] width 60 height 10
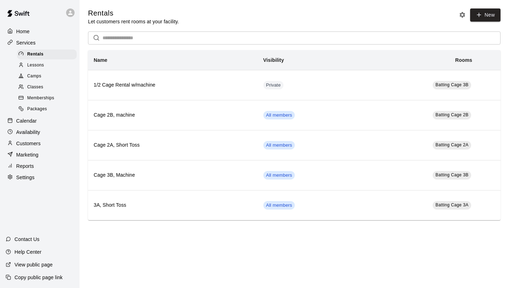
click at [49, 68] on div "Lessons" at bounding box center [47, 65] width 60 height 10
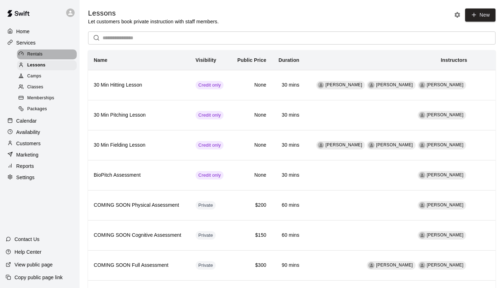
click at [47, 54] on div "Rentals" at bounding box center [47, 54] width 60 height 10
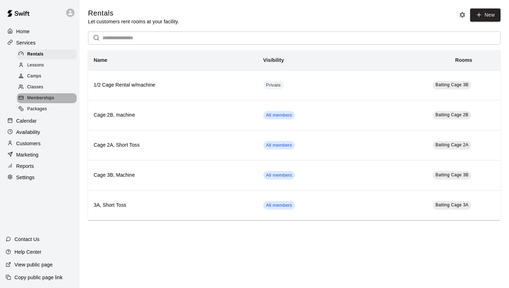
click at [48, 98] on span "Memberships" at bounding box center [40, 98] width 27 height 7
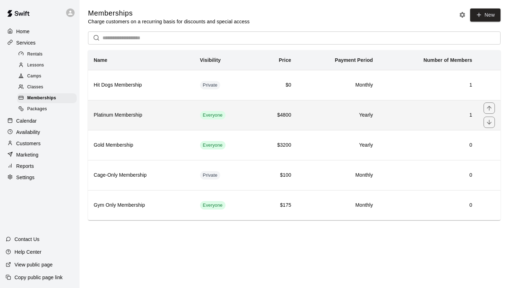
click at [242, 116] on td "Everyone" at bounding box center [224, 115] width 61 height 30
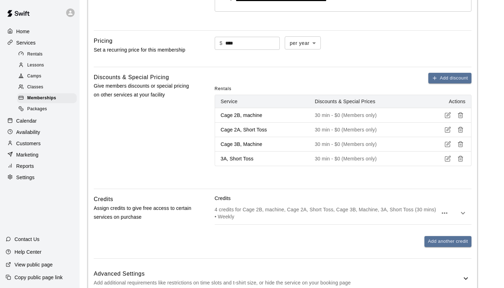
scroll to position [308, 0]
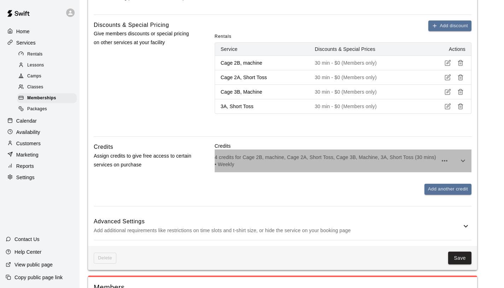
click at [401, 162] on p "4 credits for Cage 2B, machine, Cage 2A, Short Toss, Cage 3B, Machine, 3A, Shor…" at bounding box center [326, 161] width 223 height 14
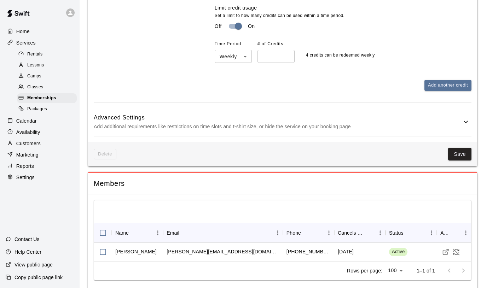
scroll to position [616, 0]
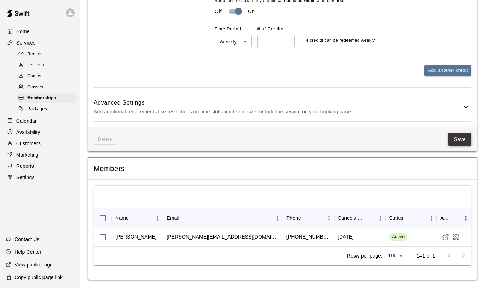
click at [456, 140] on button "Save" at bounding box center [459, 139] width 23 height 13
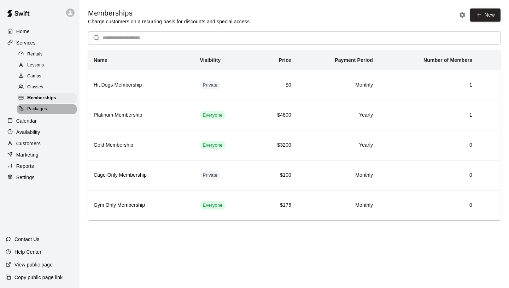
click at [41, 108] on span "Packages" at bounding box center [37, 109] width 20 height 7
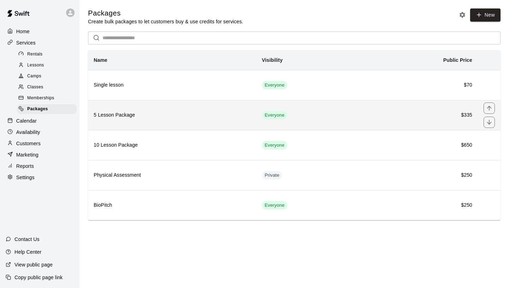
click at [220, 116] on h6 "5 Lesson Package" at bounding box center [172, 115] width 157 height 8
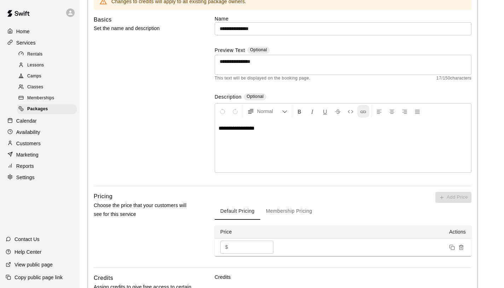
scroll to position [190, 0]
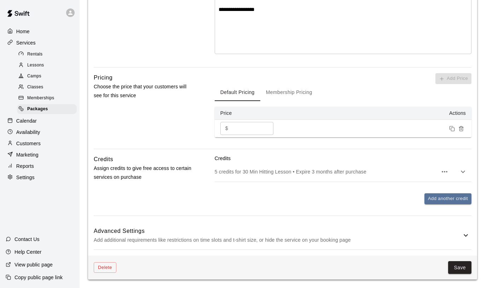
click at [379, 174] on p "5 credits for 30 Min Hitting Lesson • Expire 3 months after purchase" at bounding box center [326, 171] width 223 height 7
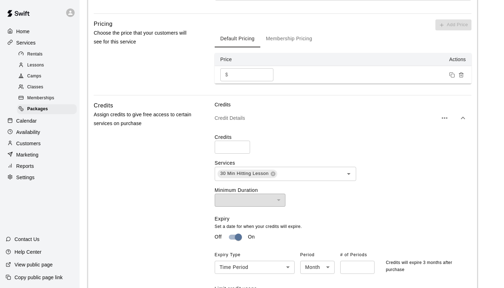
scroll to position [253, 0]
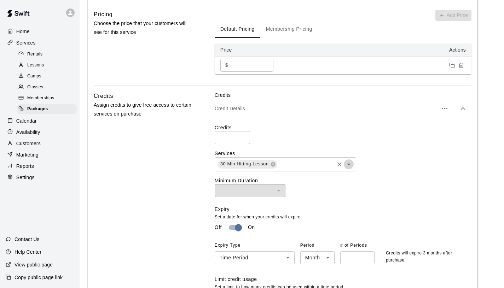
click at [347, 164] on icon "Open" at bounding box center [348, 164] width 8 height 8
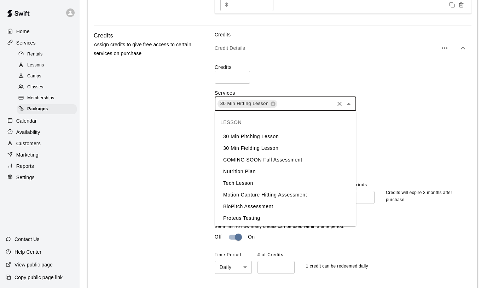
scroll to position [82, 0]
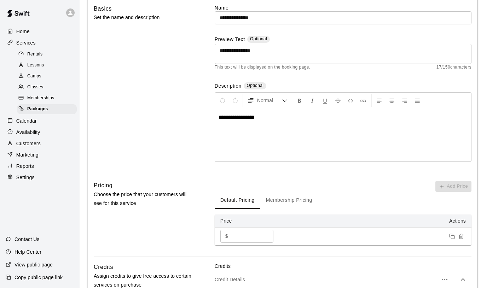
click at [365, 165] on div "**********" at bounding box center [343, 89] width 257 height 171
click at [289, 201] on button "Membership Pricing" at bounding box center [289, 200] width 58 height 17
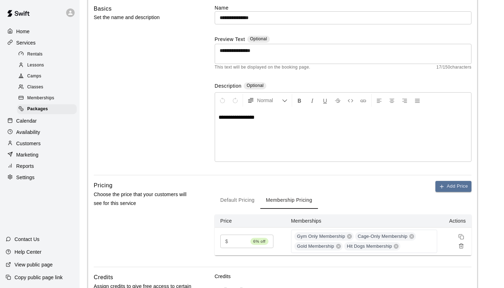
click at [238, 202] on button "Default Pricing" at bounding box center [238, 200] width 46 height 17
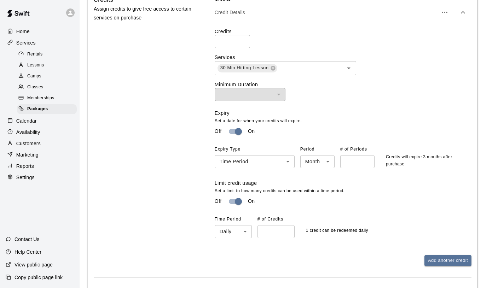
scroll to position [345, 0]
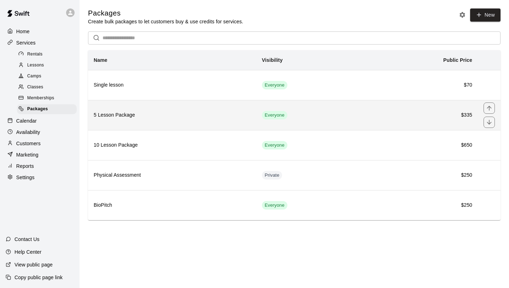
click at [168, 114] on h6 "5 Lesson Package" at bounding box center [172, 115] width 157 height 8
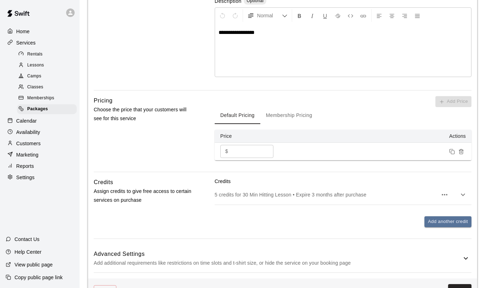
scroll to position [190, 0]
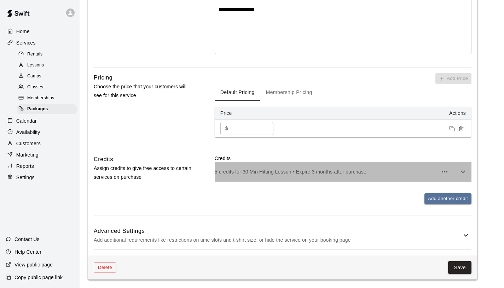
click at [392, 171] on p "5 credits for 30 Min Hitting Lesson • Expire 3 months after purchase" at bounding box center [326, 171] width 223 height 7
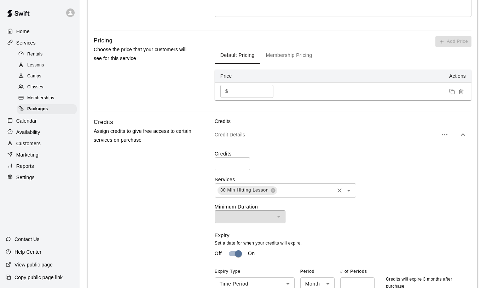
scroll to position [246, 0]
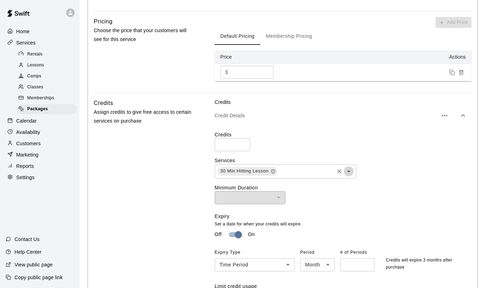
click at [350, 172] on icon "Open" at bounding box center [348, 171] width 8 height 8
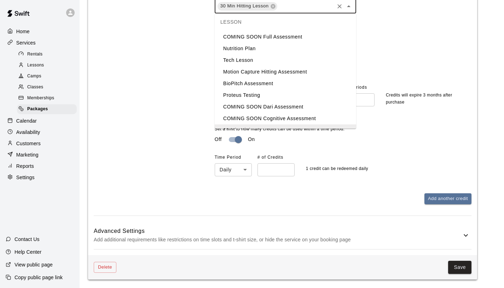
scroll to position [59, 0]
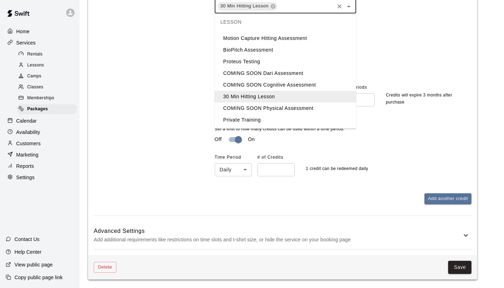
click at [413, 148] on div "Limit credit usage Set a limit to how many credits can be used within a time pe…" at bounding box center [343, 147] width 257 height 59
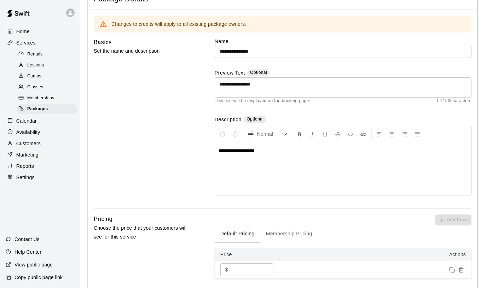
scroll to position [0, 0]
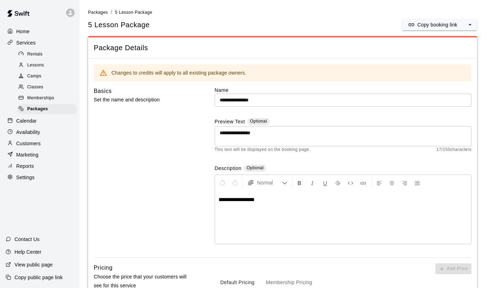
click at [47, 95] on span "Memberships" at bounding box center [40, 98] width 27 height 7
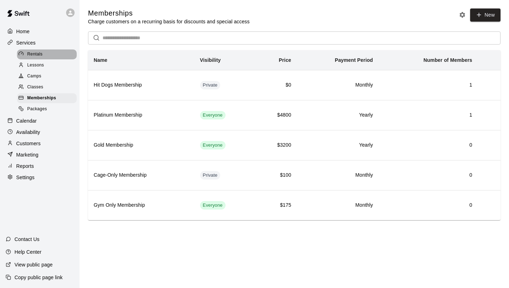
click at [52, 57] on div "Rentals" at bounding box center [47, 54] width 60 height 10
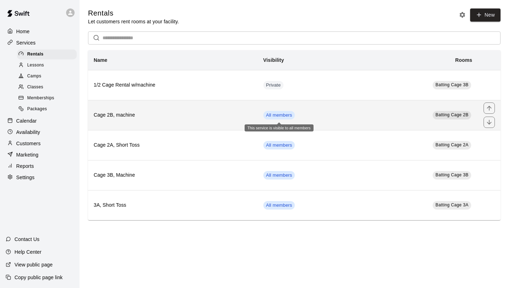
click at [287, 115] on span "All members" at bounding box center [279, 115] width 32 height 7
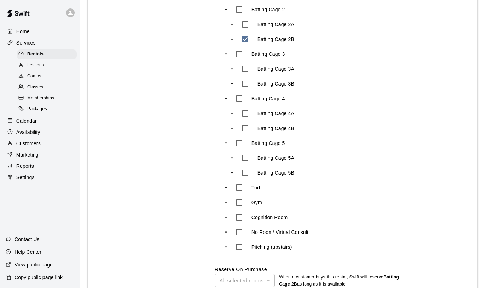
scroll to position [453, 0]
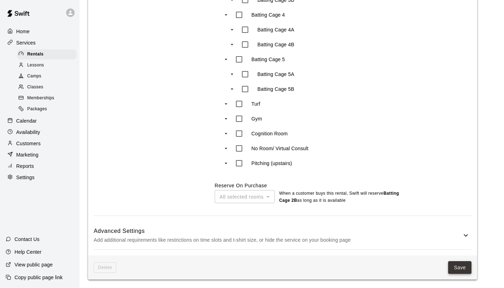
click at [457, 271] on button "Save" at bounding box center [459, 267] width 23 height 13
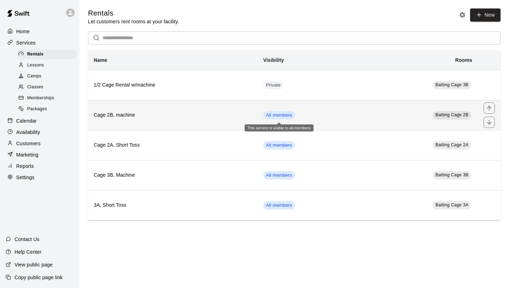
click at [275, 114] on span "All members" at bounding box center [279, 115] width 32 height 7
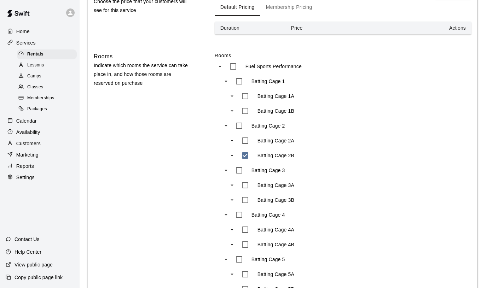
scroll to position [130, 0]
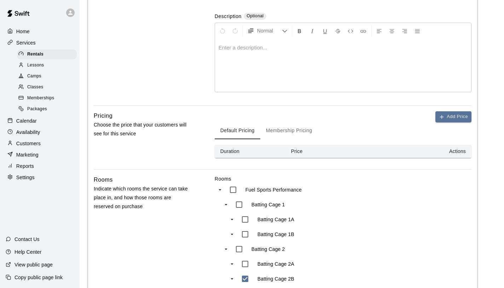
click at [295, 132] on button "Membership Pricing" at bounding box center [289, 130] width 58 height 17
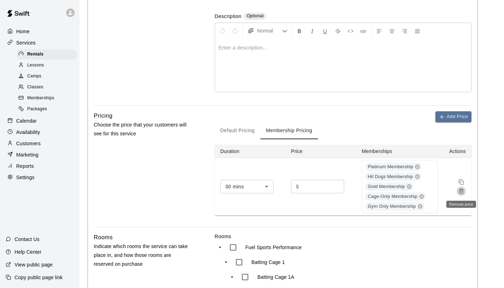
click at [460, 193] on icon "Remove price" at bounding box center [461, 191] width 6 height 6
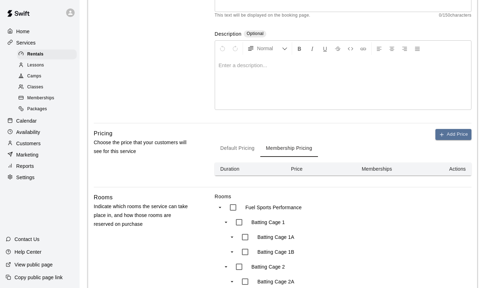
scroll to position [113, 0]
click at [248, 146] on button "Default Pricing" at bounding box center [238, 147] width 46 height 17
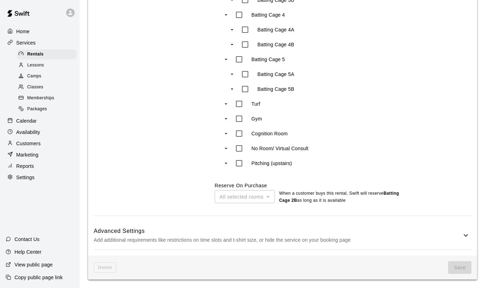
click at [357, 237] on p "Add additional requirements like restrictions on time slots and t-shirt size, o…" at bounding box center [278, 240] width 368 height 9
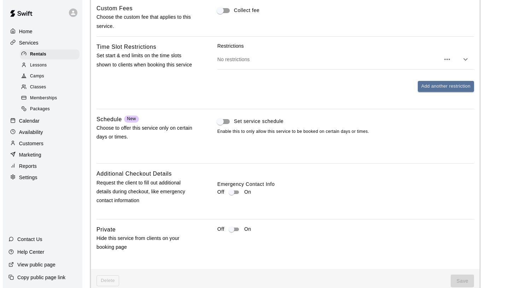
scroll to position [762, 0]
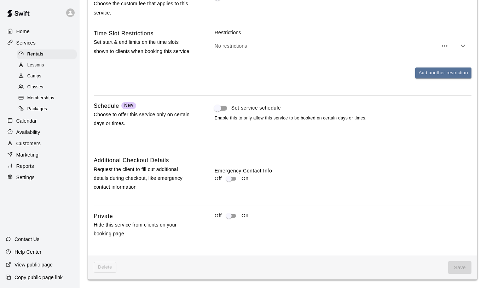
click at [447, 49] on icon "button" at bounding box center [444, 46] width 8 height 8
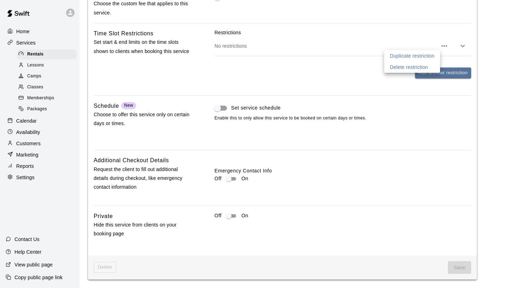
click at [430, 64] on li "Delete restriction" at bounding box center [412, 66] width 56 height 11
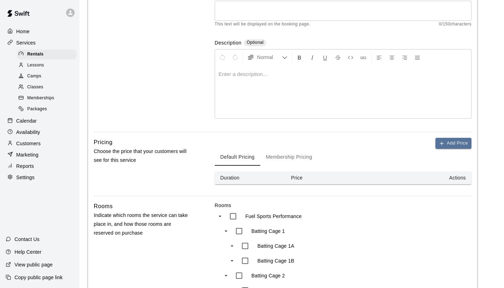
scroll to position [135, 0]
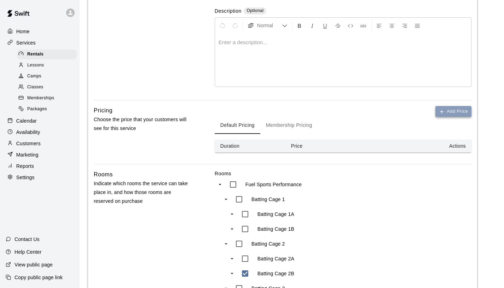
click at [445, 113] on button "Add Price" at bounding box center [453, 111] width 36 height 11
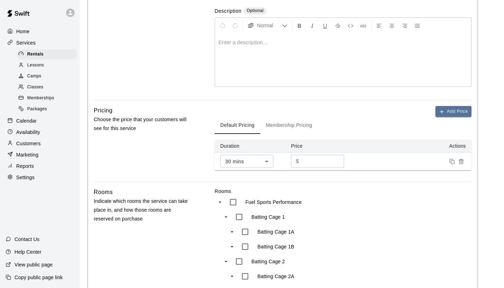
click at [301, 126] on button "Membership Pricing" at bounding box center [289, 125] width 58 height 17
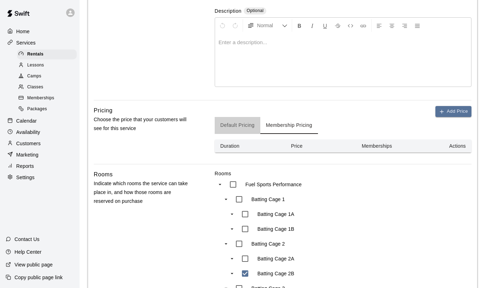
click at [244, 125] on button "Default Pricing" at bounding box center [238, 125] width 46 height 17
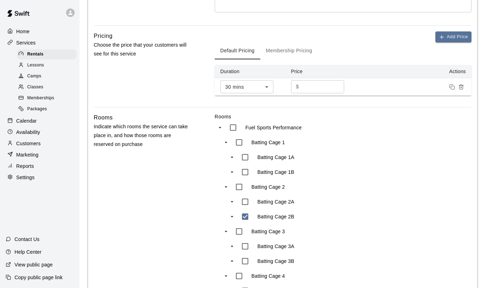
scroll to position [145, 0]
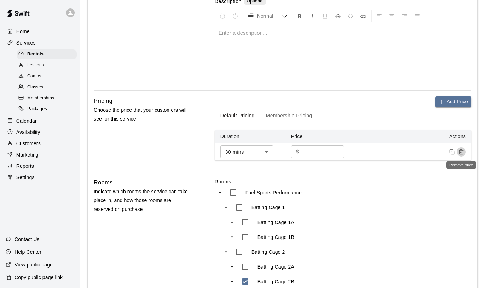
click at [460, 154] on icon "Remove price" at bounding box center [460, 153] width 3 height 4
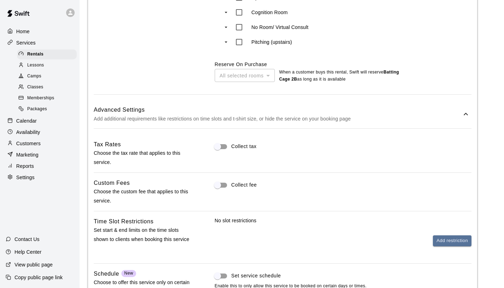
scroll to position [742, 0]
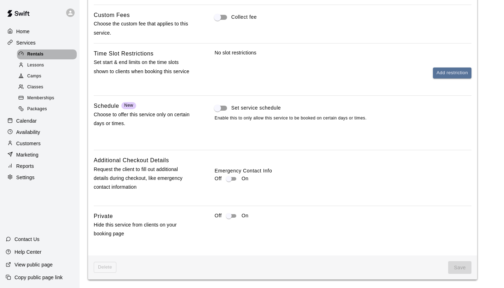
click at [35, 54] on span "Rentals" at bounding box center [35, 54] width 16 height 7
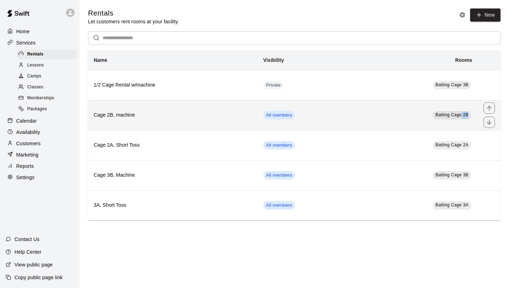
click at [460, 118] on link "Batting Cage 2B" at bounding box center [452, 115] width 39 height 8
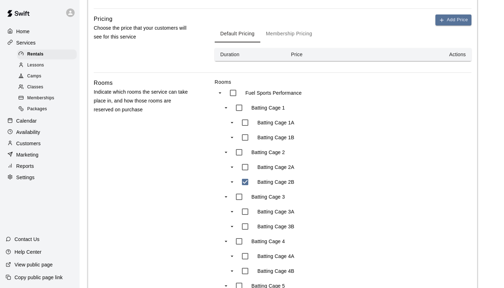
scroll to position [236, 0]
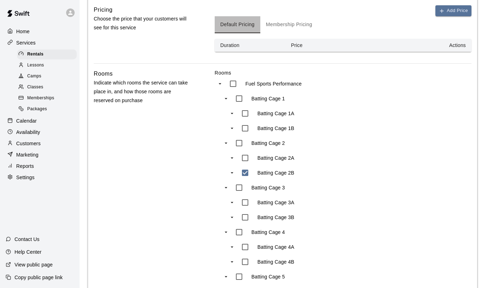
click at [237, 25] on button "Default Pricing" at bounding box center [238, 24] width 46 height 17
click at [235, 45] on th "Duration" at bounding box center [250, 45] width 71 height 13
click at [453, 44] on th "Actions" at bounding box center [413, 45] width 115 height 13
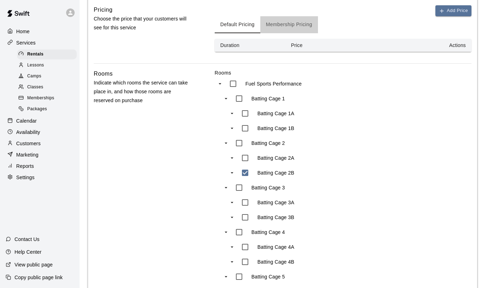
click at [286, 27] on button "Membership Pricing" at bounding box center [289, 24] width 58 height 17
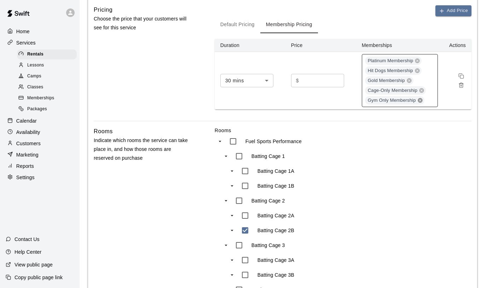
click at [419, 102] on icon at bounding box center [419, 100] width 5 height 5
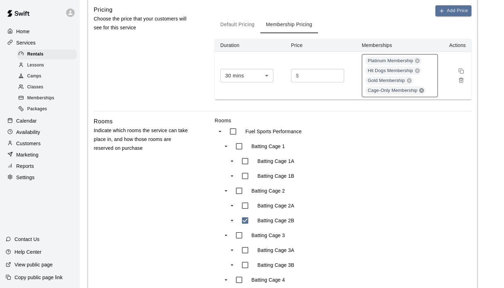
click at [422, 92] on icon at bounding box center [421, 90] width 5 height 5
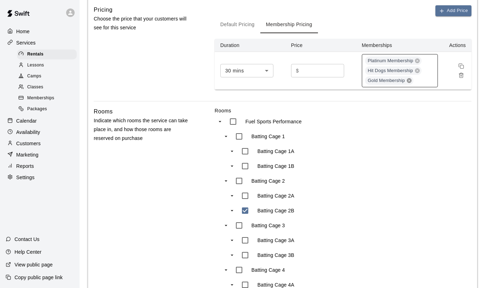
click at [410, 80] on icon at bounding box center [408, 80] width 5 height 5
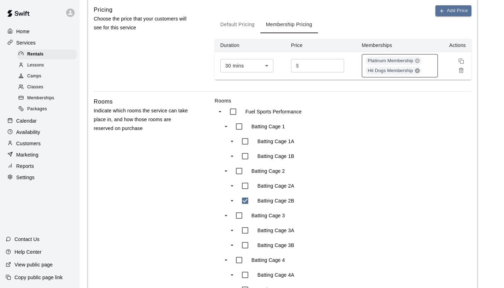
click at [415, 70] on icon at bounding box center [417, 70] width 5 height 5
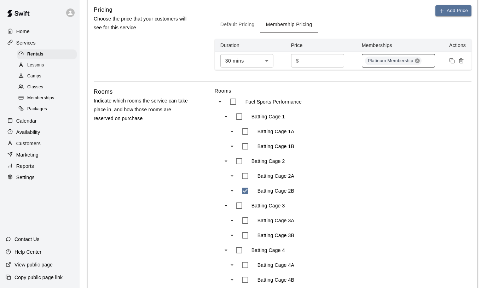
click at [417, 61] on icon at bounding box center [417, 61] width 6 height 6
click at [318, 60] on input "*" at bounding box center [322, 60] width 42 height 13
click at [451, 118] on div "Rooms Fuel Sports Performance Batting Cage 1 Batting Cage 1A Batting Cage 1B Ba…" at bounding box center [343, 263] width 257 height 352
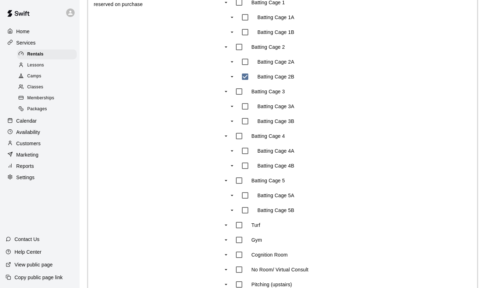
scroll to position [225, 0]
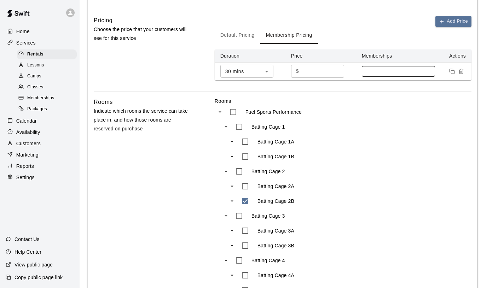
click at [381, 113] on div "Rooms Fuel Sports Performance Batting Cage 1 Batting Cage 1A Batting Cage 1B Ba…" at bounding box center [343, 274] width 257 height 352
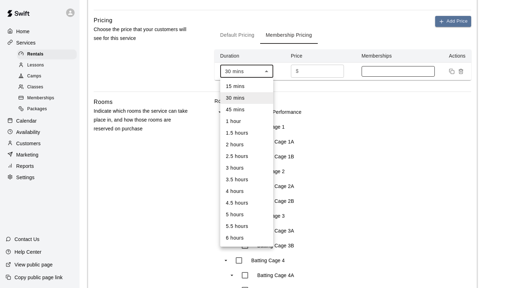
click at [268, 72] on body "**********" at bounding box center [254, 154] width 509 height 759
click at [268, 72] on div at bounding box center [254, 144] width 509 height 288
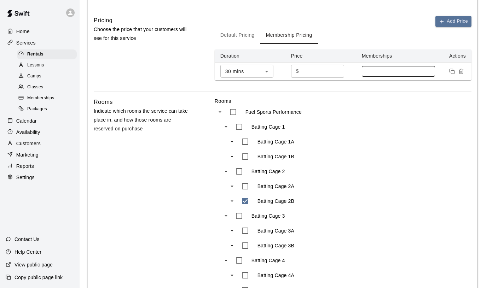
click at [341, 108] on div "Fuel Sports Performance" at bounding box center [289, 112] width 128 height 15
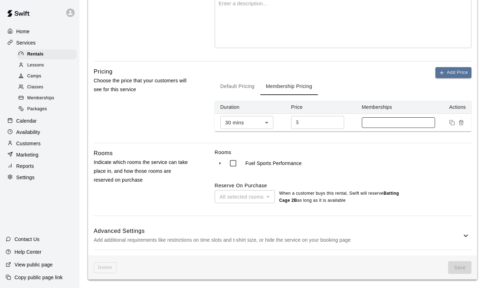
scroll to position [174, 0]
click at [235, 88] on button "Default Pricing" at bounding box center [238, 86] width 46 height 17
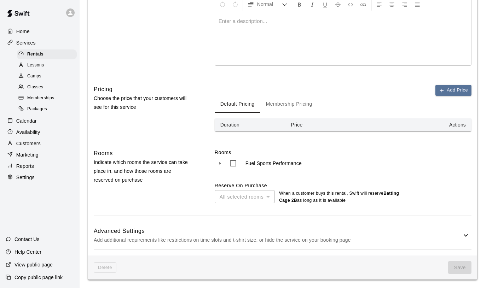
click at [287, 102] on button "Membership Pricing" at bounding box center [289, 104] width 58 height 17
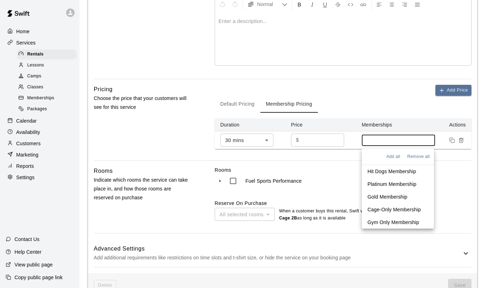
click at [384, 141] on input at bounding box center [398, 140] width 66 height 6
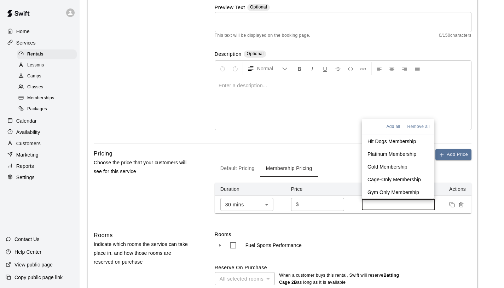
scroll to position [174, 0]
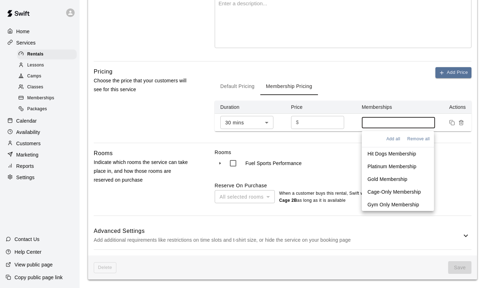
click at [386, 155] on p "Hit Dogs Membership" at bounding box center [391, 153] width 48 height 7
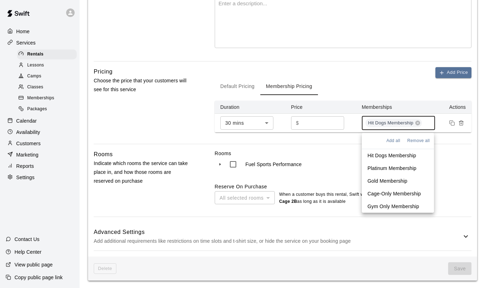
click at [388, 170] on p "Platinum Membership" at bounding box center [391, 168] width 49 height 7
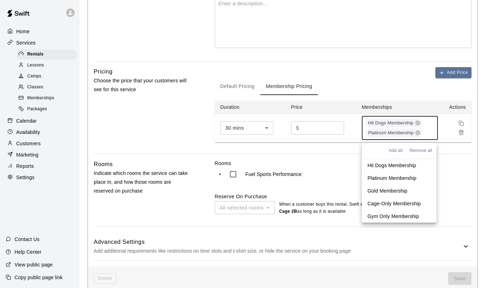
click at [390, 190] on p "Gold Membership" at bounding box center [387, 190] width 40 height 7
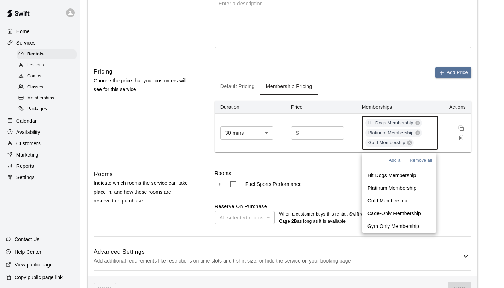
click at [394, 213] on p "Cage-Only Membership" at bounding box center [393, 213] width 53 height 7
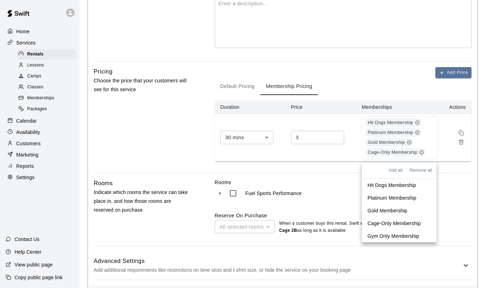
click at [463, 188] on div "Rooms Fuel Sports Performance Reserve On Purchase All selected rooms *** ​ When…" at bounding box center [343, 206] width 257 height 55
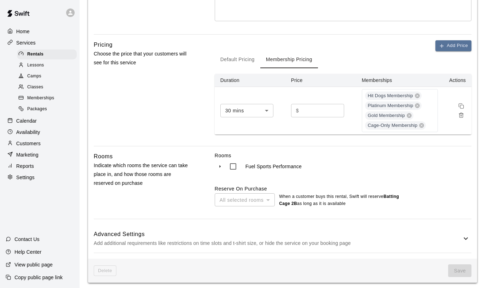
scroll to position [204, 0]
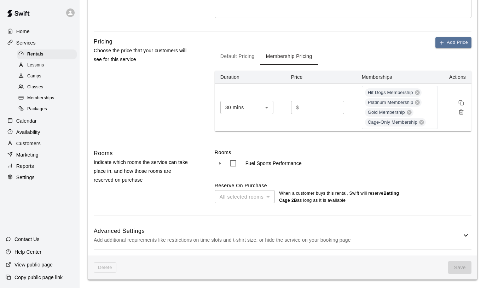
drag, startPoint x: 421, startPoint y: 175, endPoint x: 417, endPoint y: 172, distance: 5.5
click at [419, 175] on div "Rooms Fuel Sports Performance Reserve On Purchase All selected rooms *** ​ When…" at bounding box center [343, 176] width 257 height 55
click at [318, 107] on input "number" at bounding box center [322, 107] width 42 height 13
type input "*"
click at [455, 267] on button "Save" at bounding box center [459, 267] width 23 height 13
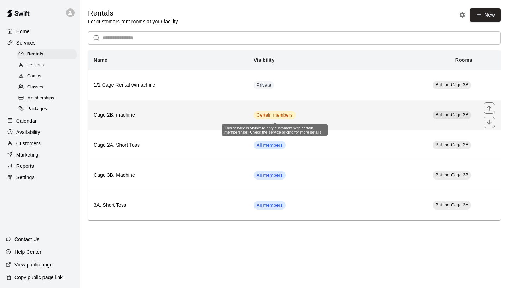
click at [266, 115] on span "Certain members" at bounding box center [275, 115] width 42 height 7
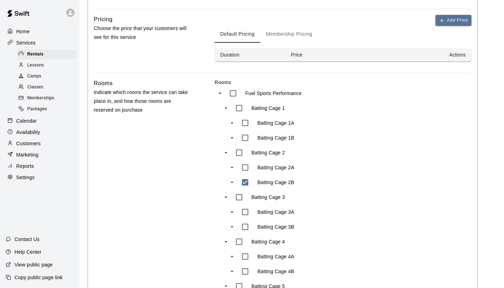
scroll to position [190, 0]
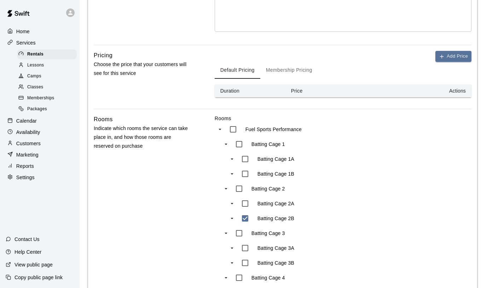
click at [297, 75] on button "Membership Pricing" at bounding box center [289, 70] width 58 height 17
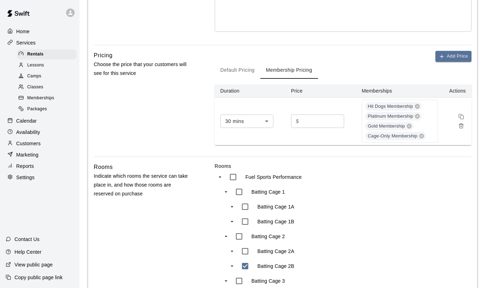
click at [246, 70] on button "Default Pricing" at bounding box center [238, 70] width 46 height 17
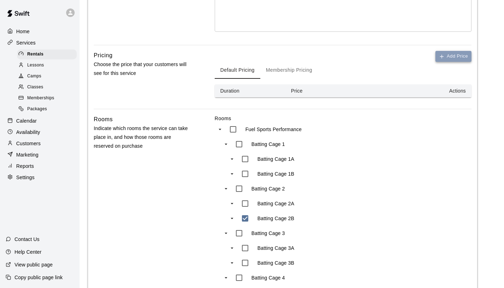
click at [457, 59] on button "Add Price" at bounding box center [453, 56] width 36 height 11
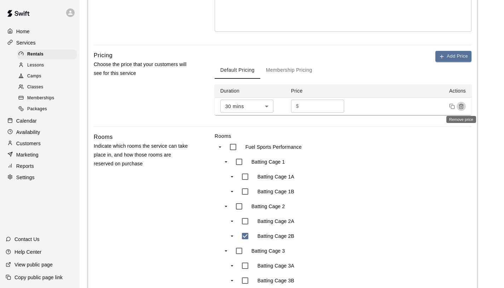
click at [459, 106] on icon "Remove price" at bounding box center [460, 107] width 3 height 4
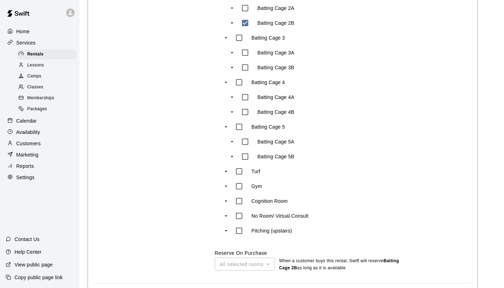
scroll to position [453, 0]
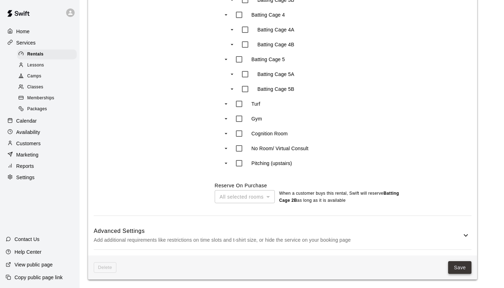
click at [456, 269] on button "Save" at bounding box center [459, 267] width 23 height 13
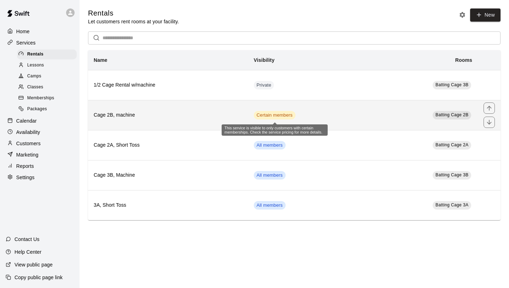
click at [272, 115] on span "Certain members" at bounding box center [275, 115] width 42 height 7
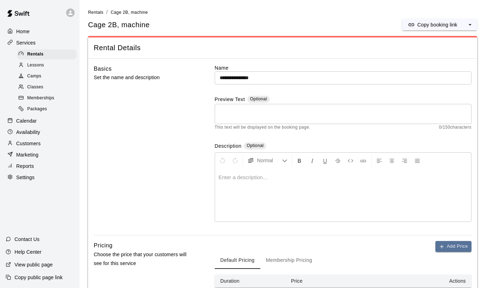
click at [190, 131] on div "Basics Set the name and description" at bounding box center [143, 149] width 98 height 171
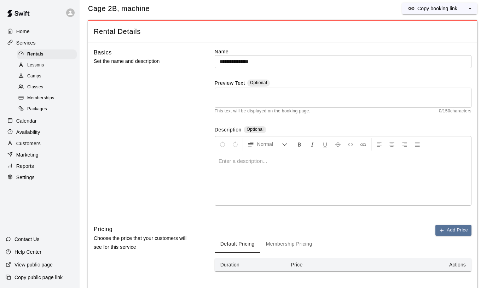
scroll to position [17, 0]
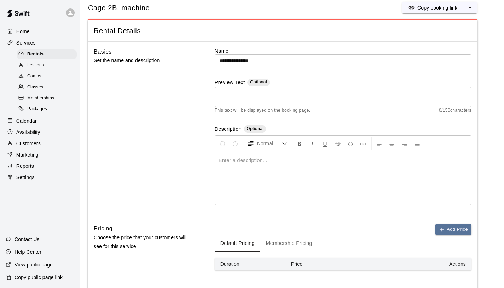
click at [44, 97] on span "Memberships" at bounding box center [40, 98] width 27 height 7
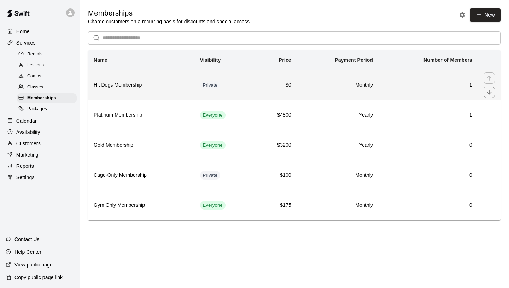
click at [271, 88] on h6 "$0" at bounding box center [276, 85] width 30 height 8
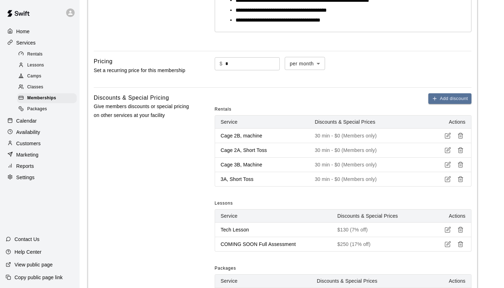
scroll to position [228, 0]
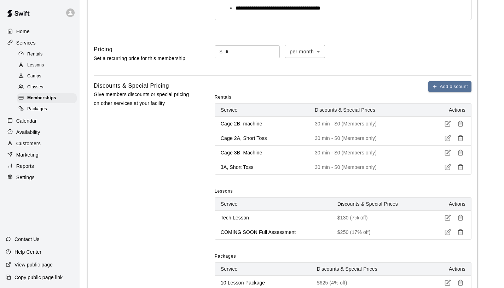
click at [447, 123] on icon "button" at bounding box center [447, 124] width 6 height 6
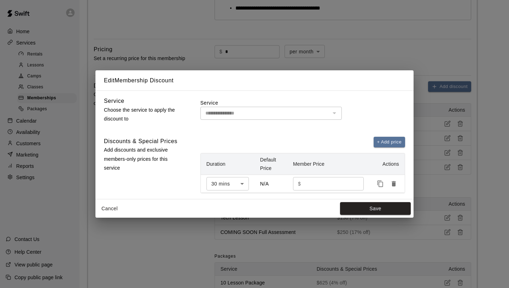
type input "**********"
click at [105, 209] on button "Cancel" at bounding box center [109, 208] width 23 height 13
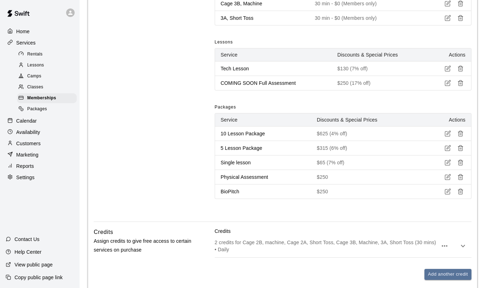
scroll to position [581, 0]
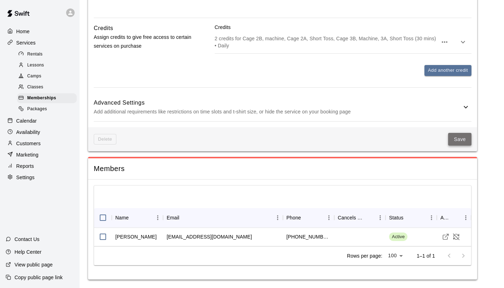
click at [464, 142] on button "Save" at bounding box center [459, 139] width 23 height 13
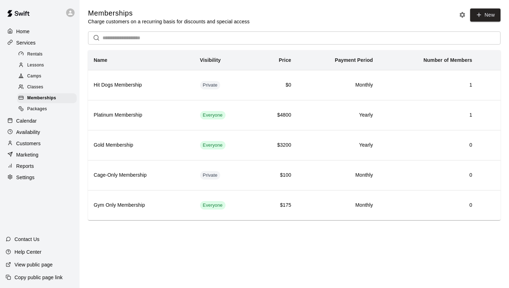
click at [46, 54] on div "Rentals" at bounding box center [47, 54] width 60 height 10
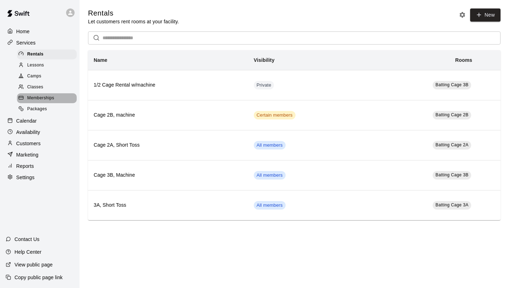
click at [48, 100] on span "Memberships" at bounding box center [40, 98] width 27 height 7
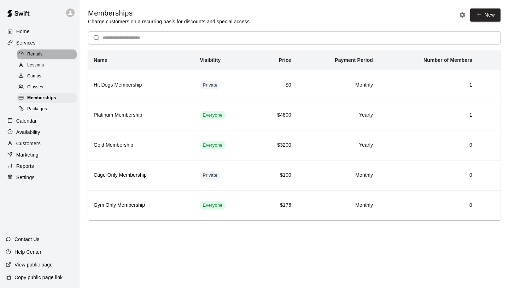
click at [48, 55] on div "Rentals" at bounding box center [47, 54] width 60 height 10
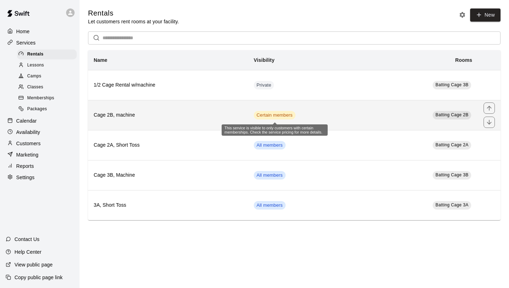
click at [276, 114] on span "Certain members" at bounding box center [275, 115] width 42 height 7
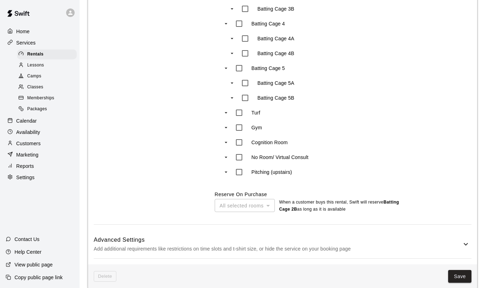
scroll to position [453, 0]
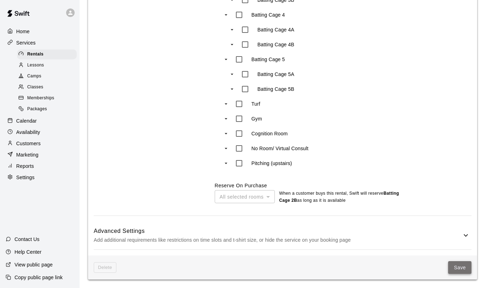
click at [460, 266] on button "Save" at bounding box center [459, 267] width 23 height 13
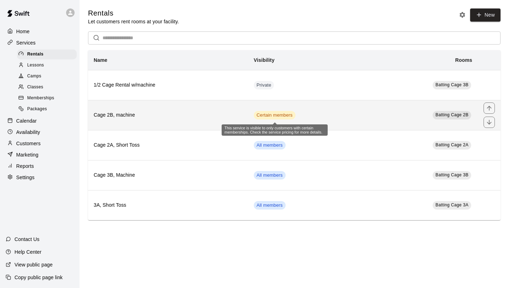
click at [260, 116] on span "Certain members" at bounding box center [275, 115] width 42 height 7
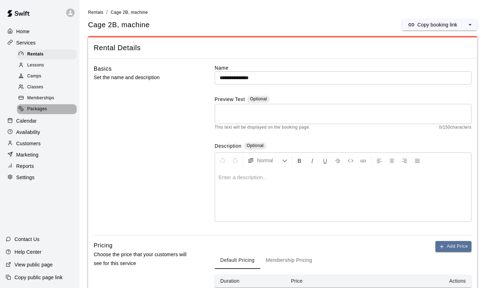
click at [43, 107] on span "Packages" at bounding box center [37, 109] width 20 height 7
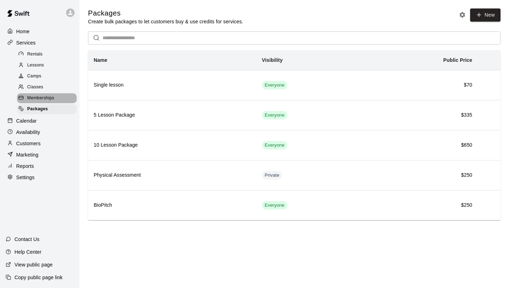
click at [45, 95] on span "Memberships" at bounding box center [40, 98] width 27 height 7
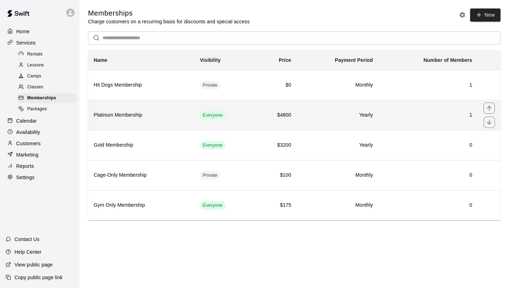
click at [173, 122] on th "Platinum Membership" at bounding box center [141, 115] width 106 height 30
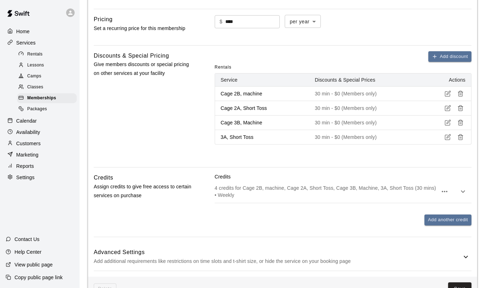
scroll to position [278, 0]
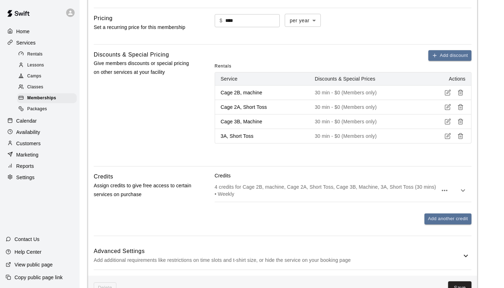
click at [431, 194] on p "4 credits for Cage 2B, machine, Cage 2A, Short Toss, Cage 3B, Machine, 3A, Shor…" at bounding box center [326, 190] width 223 height 14
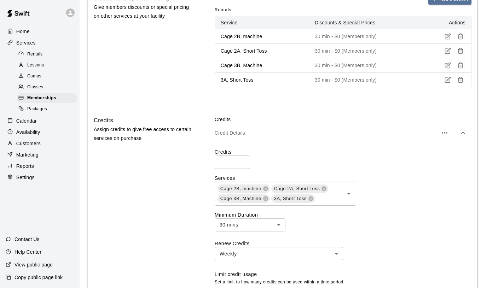
scroll to position [347, 0]
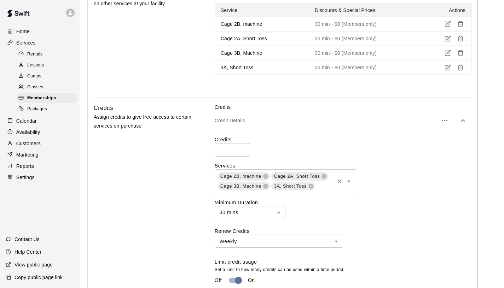
click at [348, 182] on icon "Open" at bounding box center [349, 182] width 4 height 2
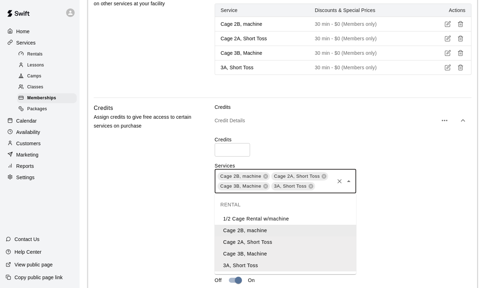
drag, startPoint x: 406, startPoint y: 182, endPoint x: 402, endPoint y: 180, distance: 4.4
click at [405, 182] on div "Cage 2B, machine Cage 2A, Short Toss Cage 3B, Machine 3A, Short Toss ​" at bounding box center [343, 181] width 257 height 24
click at [399, 154] on div "Credits * ​" at bounding box center [343, 146] width 257 height 20
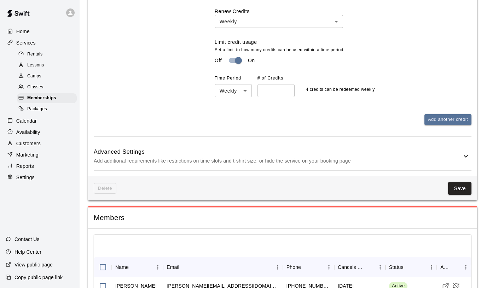
scroll to position [616, 0]
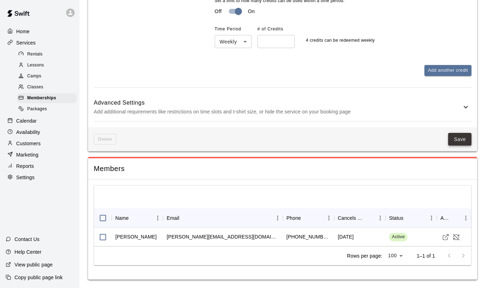
click at [464, 141] on button "Save" at bounding box center [459, 139] width 23 height 13
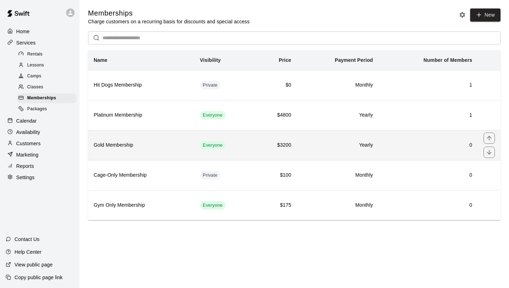
click at [246, 148] on td "Everyone" at bounding box center [224, 145] width 61 height 30
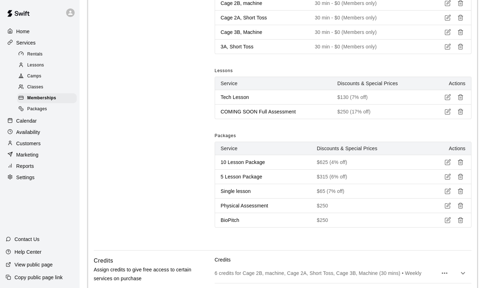
scroll to position [473, 0]
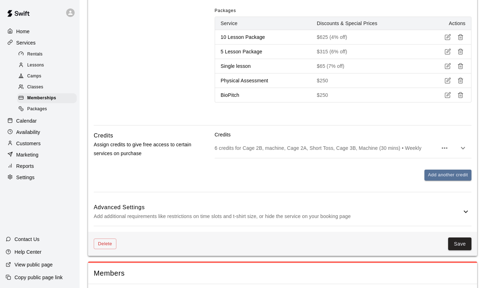
click at [380, 145] on p "6 credits for Cage 2B, machine, Cage 2A, Short Toss, Cage 3B, Machine (30 mins)…" at bounding box center [326, 148] width 223 height 7
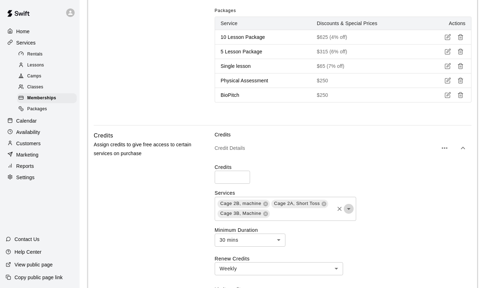
click at [349, 211] on icon "Open" at bounding box center [348, 209] width 8 height 8
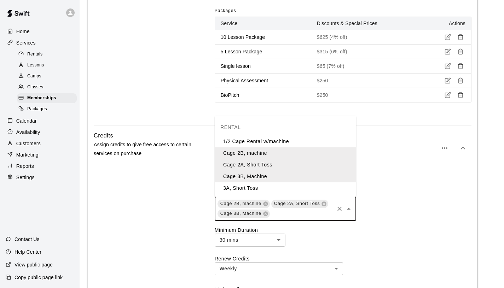
click at [296, 191] on li "3A, Short Toss" at bounding box center [285, 188] width 141 height 12
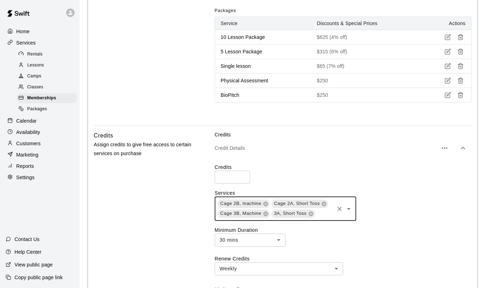
click at [348, 210] on icon "Open" at bounding box center [348, 209] width 8 height 8
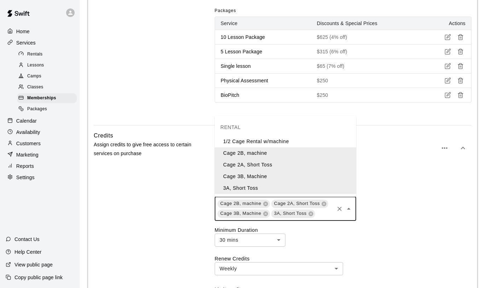
click at [380, 190] on label "Services" at bounding box center [343, 192] width 257 height 7
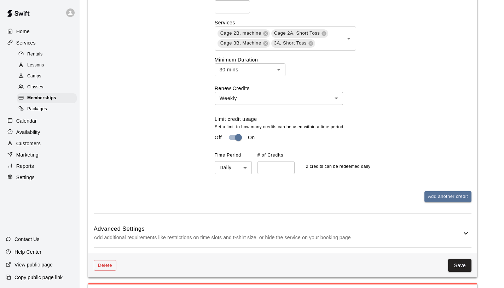
scroll to position [684, 0]
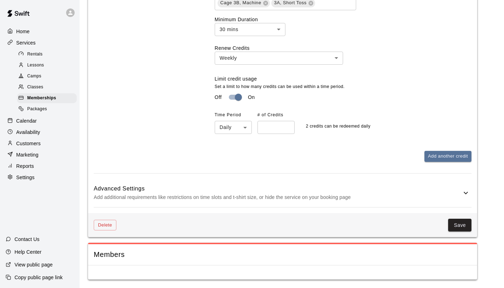
click at [468, 225] on button "Save" at bounding box center [459, 225] width 23 height 13
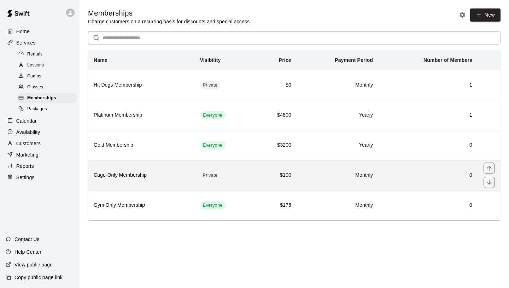
click at [246, 181] on td "Private" at bounding box center [224, 175] width 61 height 30
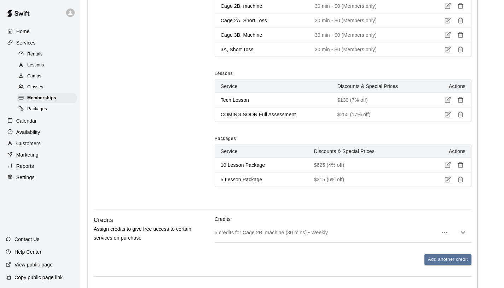
scroll to position [327, 0]
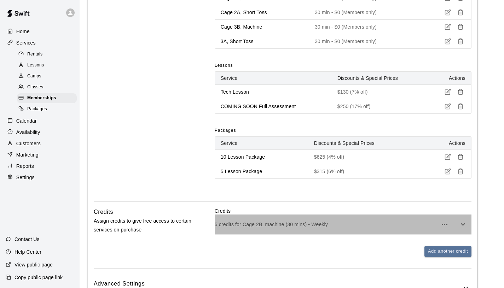
click at [347, 223] on p "5 credits for Cage 2B, machine (30 mins) • Weekly" at bounding box center [326, 224] width 223 height 7
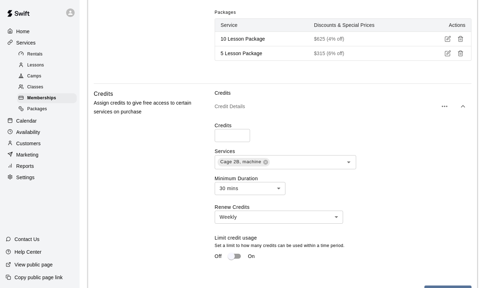
scroll to position [555, 0]
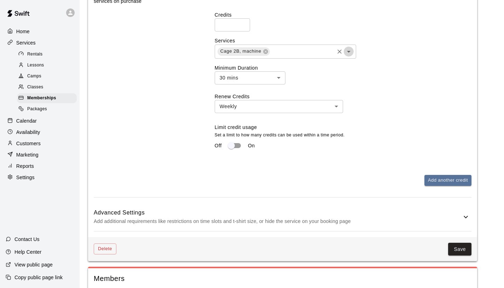
click at [348, 51] on icon "Open" at bounding box center [349, 52] width 4 height 2
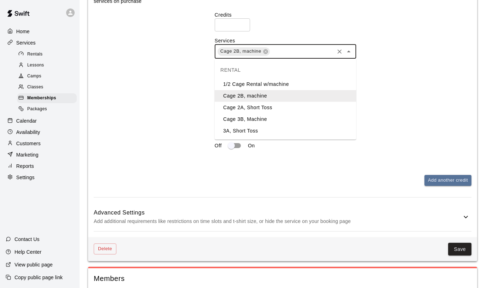
click at [309, 105] on li "Cage 2A, Short Toss" at bounding box center [285, 108] width 141 height 12
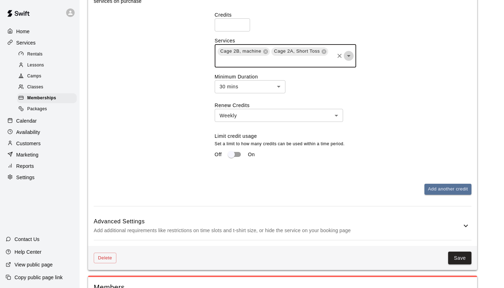
click at [346, 55] on icon "Open" at bounding box center [348, 56] width 8 height 8
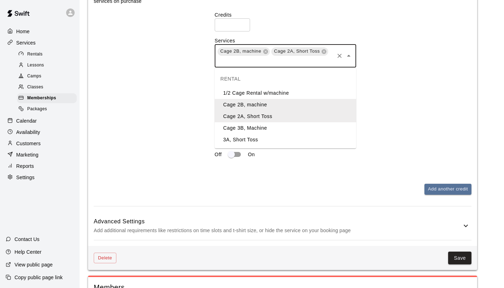
click at [293, 128] on li "Cage 3B, Machine" at bounding box center [285, 128] width 141 height 12
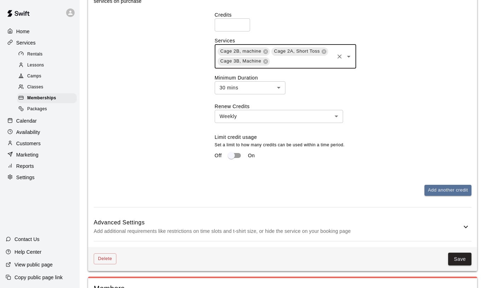
click at [348, 57] on icon "Open" at bounding box center [348, 56] width 8 height 8
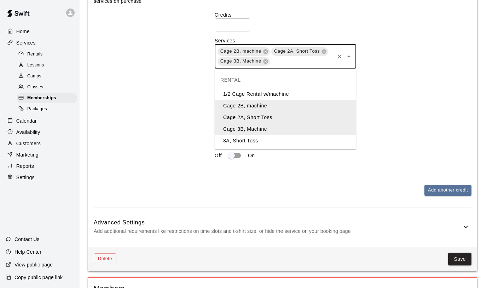
click at [314, 138] on li "3A, Short Toss" at bounding box center [285, 141] width 141 height 12
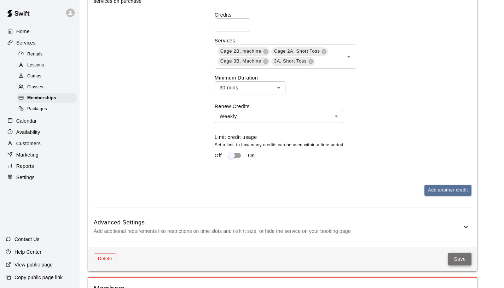
click at [461, 258] on button "Save" at bounding box center [459, 259] width 23 height 13
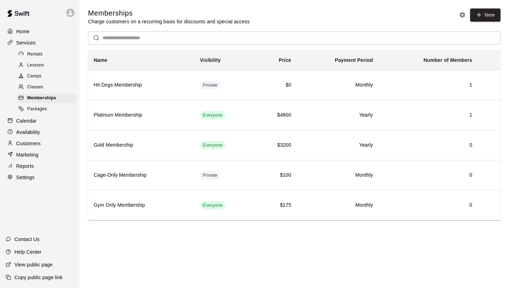
click at [46, 53] on div "Rentals" at bounding box center [47, 54] width 60 height 10
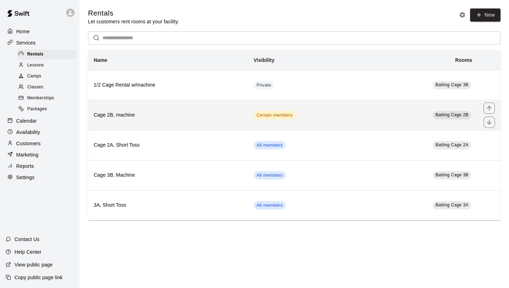
click at [463, 116] on span "Batting Cage 2B" at bounding box center [451, 114] width 33 height 5
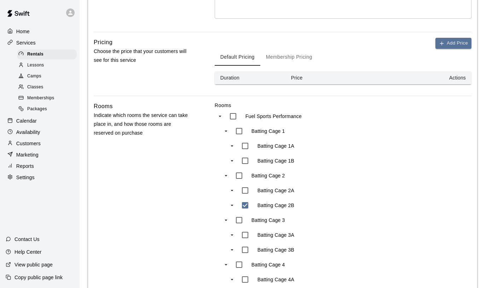
scroll to position [453, 0]
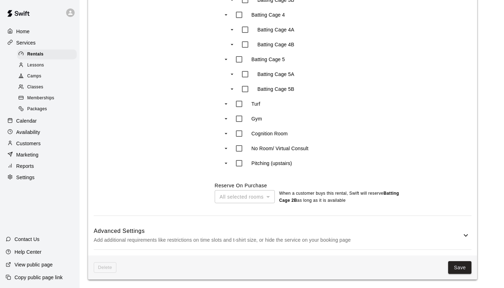
click at [462, 270] on button "Save" at bounding box center [459, 267] width 23 height 13
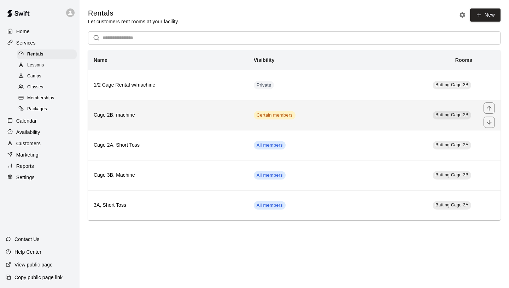
click at [332, 115] on td "Certain members" at bounding box center [306, 115] width 116 height 30
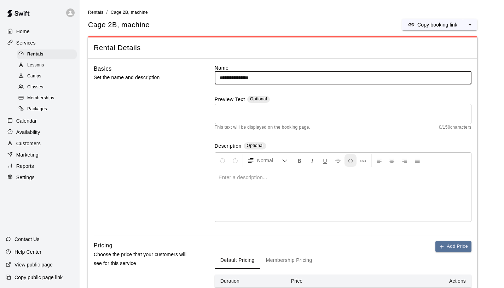
scroll to position [183, 0]
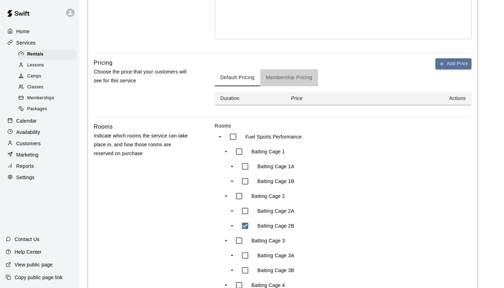
click at [292, 82] on button "Membership Pricing" at bounding box center [289, 77] width 58 height 17
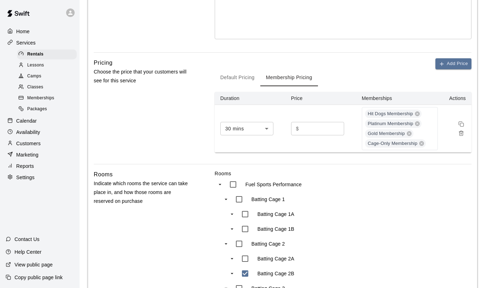
click at [307, 128] on input "*" at bounding box center [322, 128] width 42 height 13
click at [383, 170] on div "**********" at bounding box center [282, 225] width 389 height 698
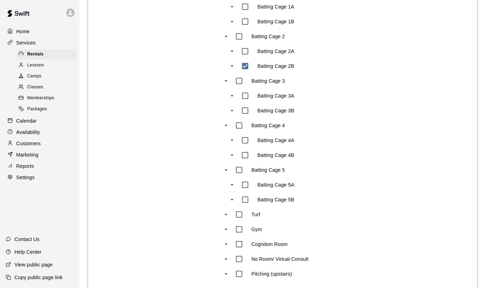
scroll to position [274, 0]
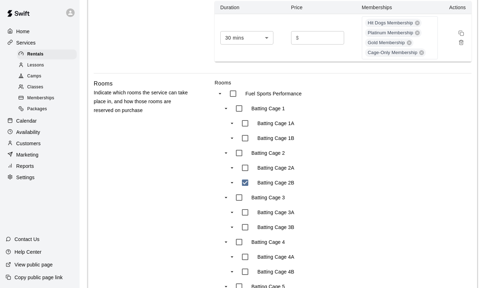
click at [311, 39] on input "number" at bounding box center [322, 37] width 42 height 13
type input "*"
click at [427, 112] on div "Rooms Fuel Sports Performance Batting Cage 1 Batting Cage 1A Batting Cage 1B Ba…" at bounding box center [343, 255] width 257 height 352
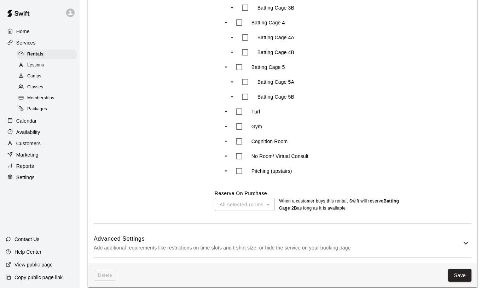
scroll to position [501, 0]
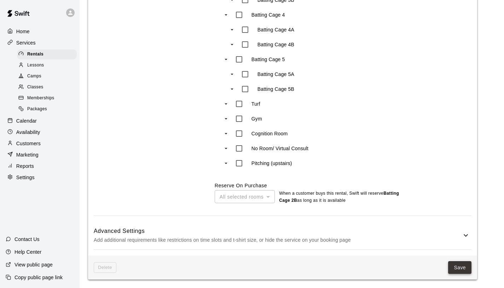
click at [453, 272] on button "Save" at bounding box center [459, 267] width 23 height 13
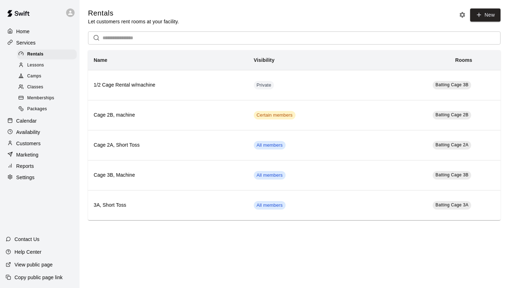
click at [52, 281] on div "Copy public page link" at bounding box center [40, 277] width 80 height 13
click at [40, 177] on div "Settings" at bounding box center [40, 177] width 68 height 11
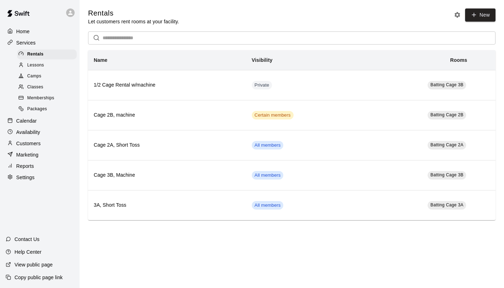
select select "**"
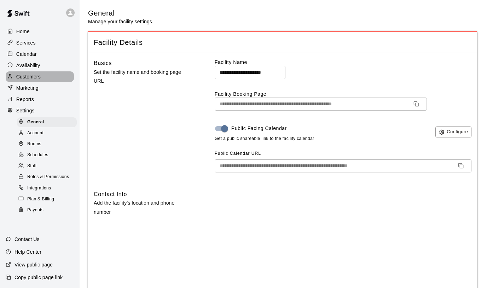
click at [39, 76] on p "Customers" at bounding box center [28, 76] width 24 height 7
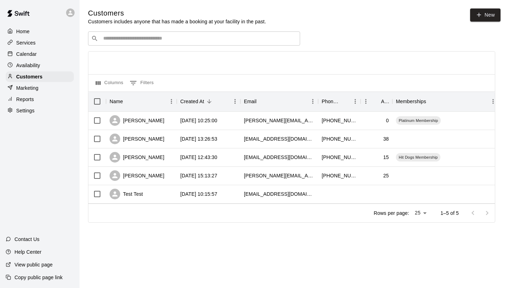
click at [37, 47] on div "Services" at bounding box center [40, 42] width 68 height 11
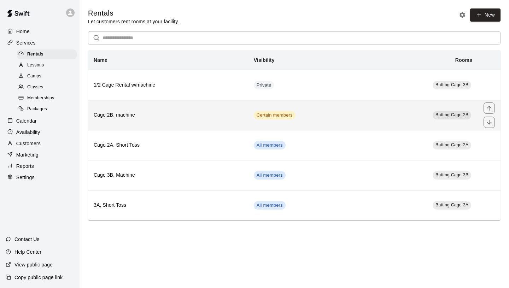
click at [183, 119] on th "Cage 2B, machine" at bounding box center [168, 115] width 160 height 30
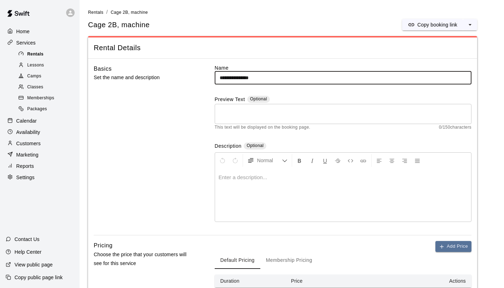
click at [42, 55] on span "Rentals" at bounding box center [35, 54] width 16 height 7
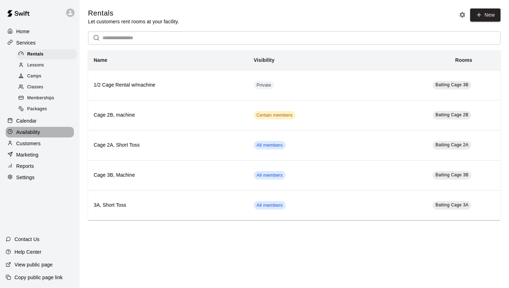
click at [40, 130] on p "Availability" at bounding box center [28, 132] width 24 height 7
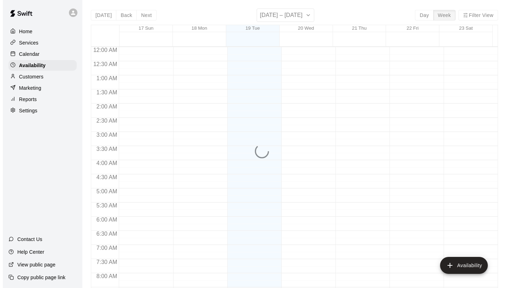
scroll to position [355, 0]
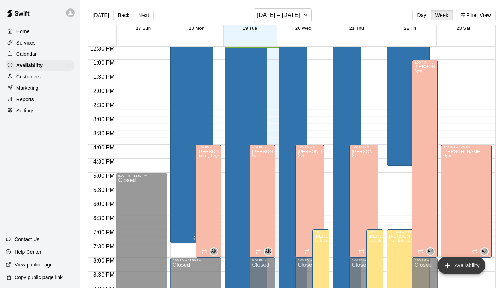
click at [460, 266] on button "Availability" at bounding box center [461, 265] width 48 height 17
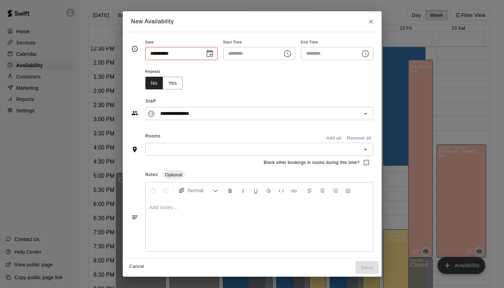
type input "**********"
type input "********"
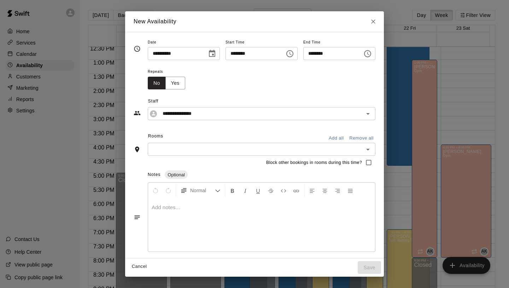
click at [209, 53] on icon "Choose date, selected date is Aug 19, 2025" at bounding box center [212, 53] width 8 height 8
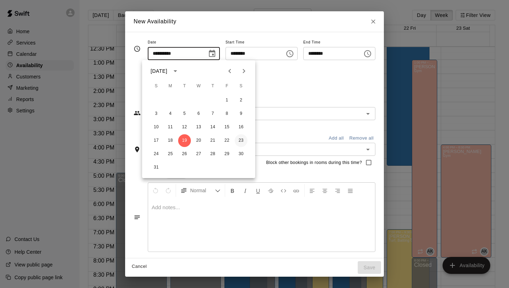
click at [243, 141] on button "23" at bounding box center [241, 140] width 13 height 13
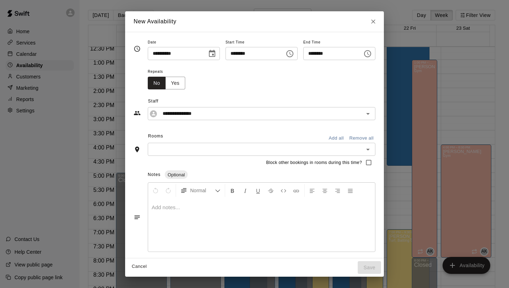
type input "**********"
click at [290, 55] on icon "Choose time, selected time is 12:00 PM" at bounding box center [290, 53] width 8 height 8
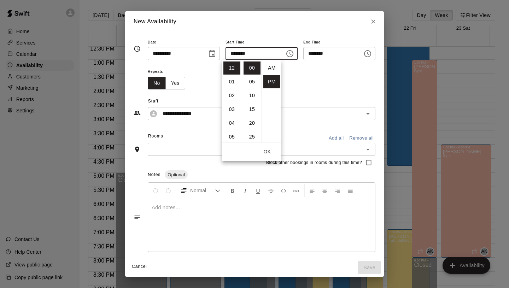
scroll to position [13, 0]
click at [233, 84] on li "01" at bounding box center [231, 81] width 17 height 13
type input "********"
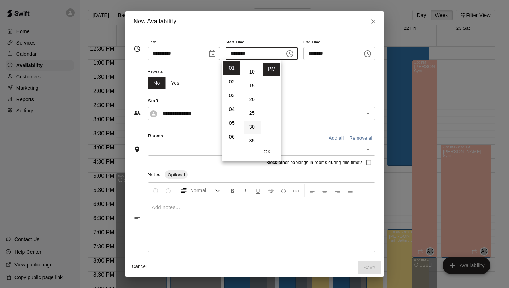
click at [253, 126] on li "30" at bounding box center [251, 127] width 17 height 13
type input "********"
click at [366, 54] on icon "Choose time, selected time is 1:30 PM" at bounding box center [367, 53] width 8 height 8
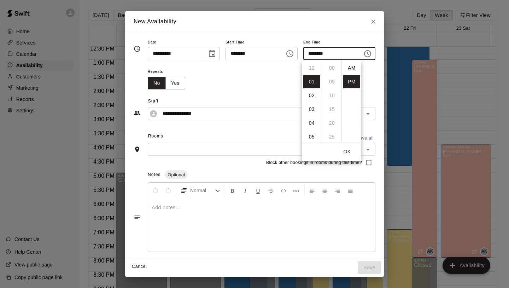
scroll to position [13, 0]
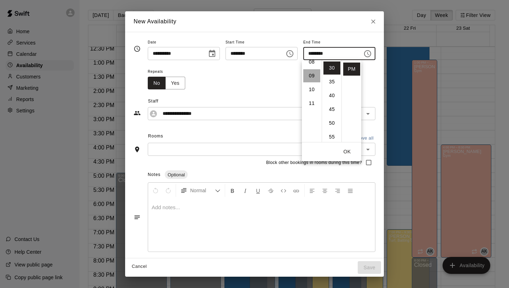
click at [310, 74] on li "09" at bounding box center [311, 75] width 17 height 13
type input "********"
click at [349, 150] on button "OK" at bounding box center [347, 151] width 23 height 13
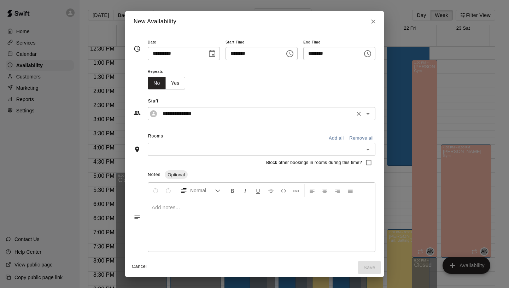
click at [218, 113] on input "**********" at bounding box center [256, 113] width 193 height 9
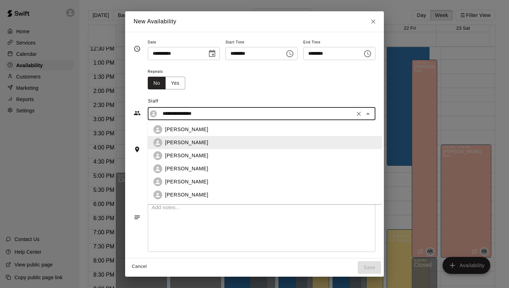
click at [193, 182] on div "[PERSON_NAME]" at bounding box center [270, 181] width 211 height 7
type input "**********"
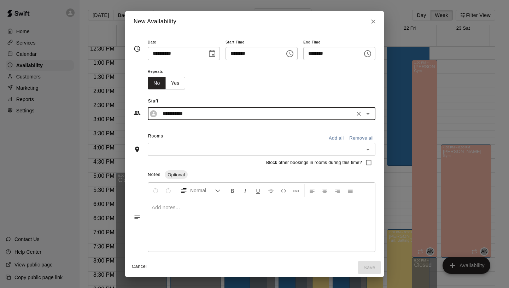
click at [368, 149] on icon "Open" at bounding box center [368, 150] width 4 height 2
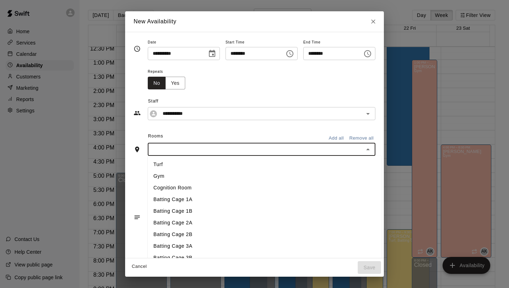
click at [266, 163] on li "Turf" at bounding box center [265, 165] width 234 height 12
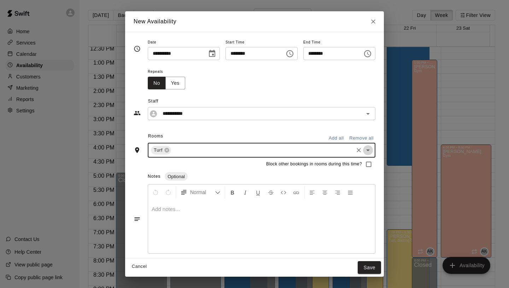
click at [370, 150] on icon "Open" at bounding box center [368, 150] width 8 height 8
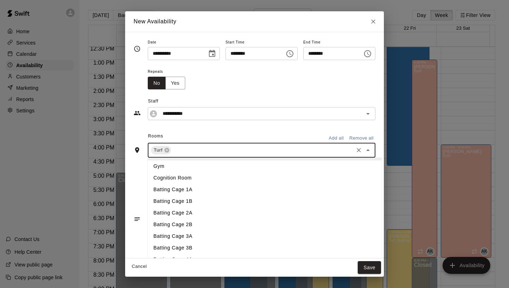
scroll to position [19, 0]
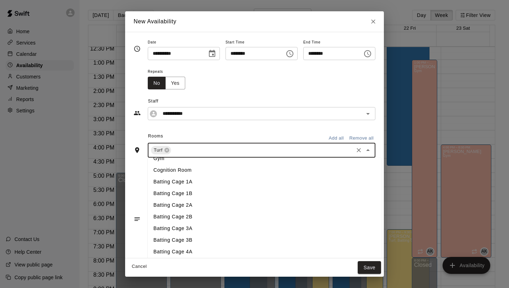
click at [187, 204] on li "Batting Cage 2A" at bounding box center [265, 205] width 234 height 12
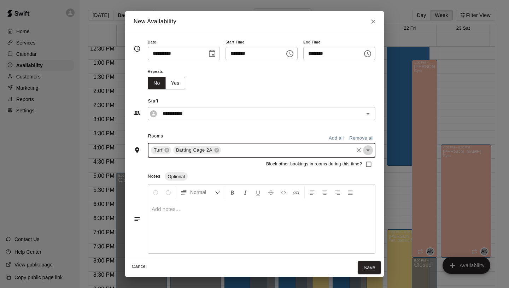
drag, startPoint x: 368, startPoint y: 151, endPoint x: 363, endPoint y: 152, distance: 5.4
click at [368, 151] on icon "Open" at bounding box center [368, 150] width 4 height 2
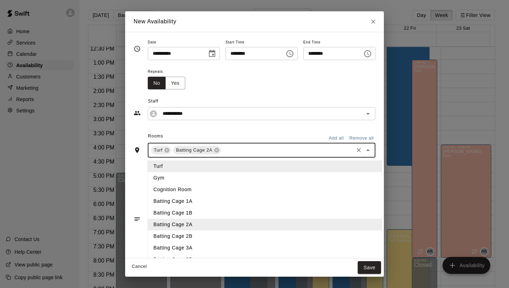
click at [179, 239] on li "Batting Cage 2B" at bounding box center [265, 236] width 234 height 12
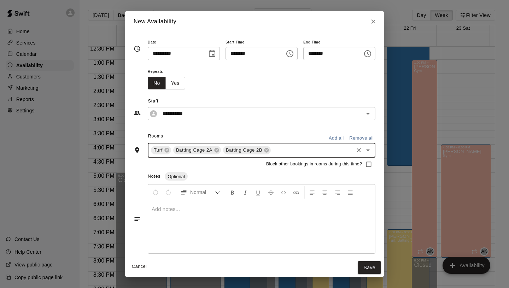
click at [369, 149] on icon "Open" at bounding box center [368, 150] width 8 height 8
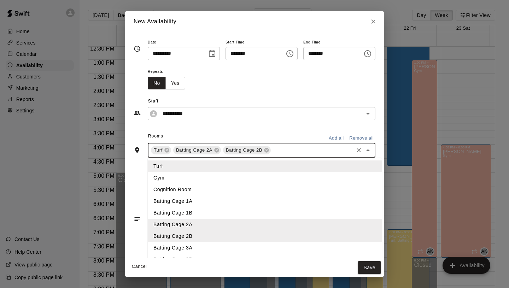
click at [220, 252] on li "Batting Cage 3A" at bounding box center [265, 248] width 234 height 12
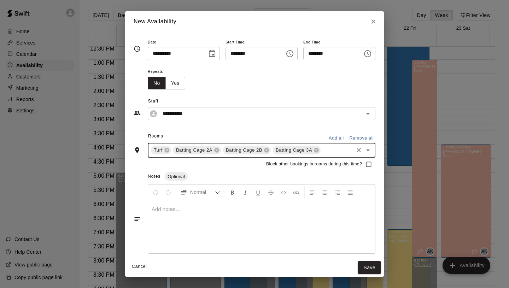
click at [367, 152] on icon "Open" at bounding box center [368, 150] width 8 height 8
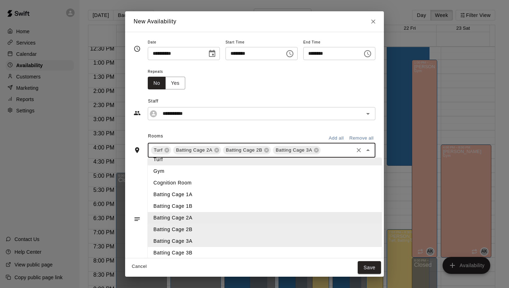
scroll to position [14, 0]
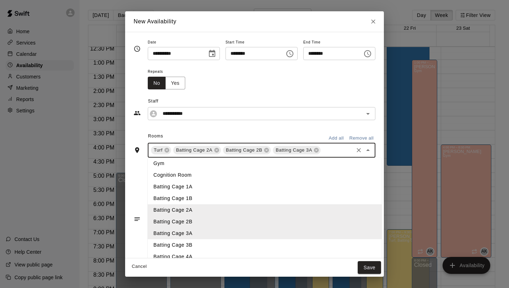
click at [248, 247] on li "Batting Cage 3B" at bounding box center [265, 245] width 234 height 12
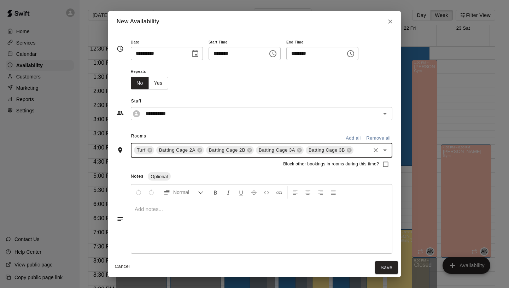
scroll to position [3, 0]
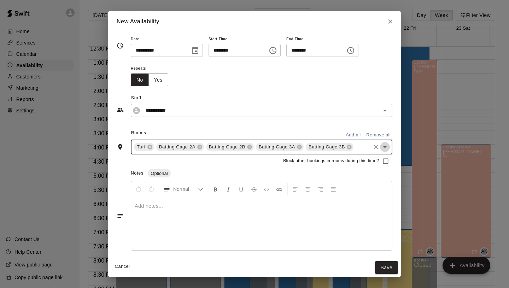
click at [381, 149] on icon "Open" at bounding box center [385, 147] width 8 height 8
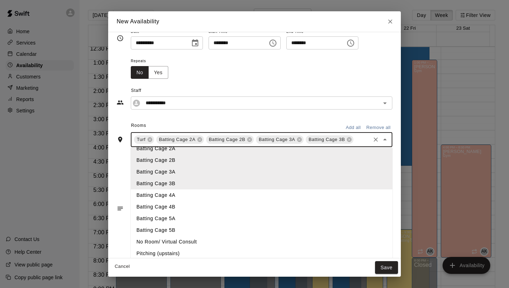
scroll to position [15, 0]
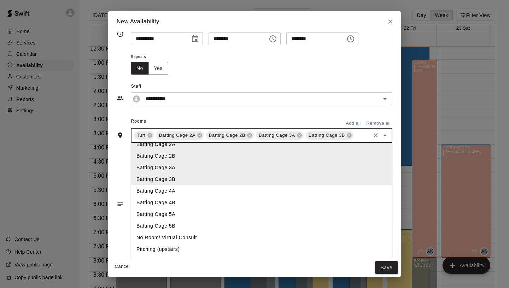
click at [203, 247] on li "Pitching (upstairs)" at bounding box center [262, 249] width 262 height 12
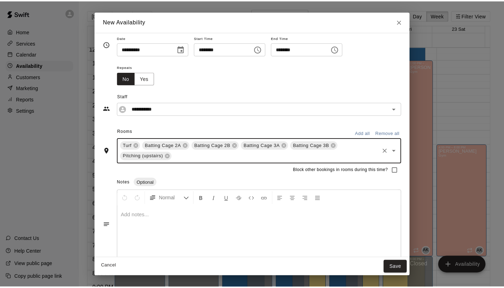
scroll to position [0, 0]
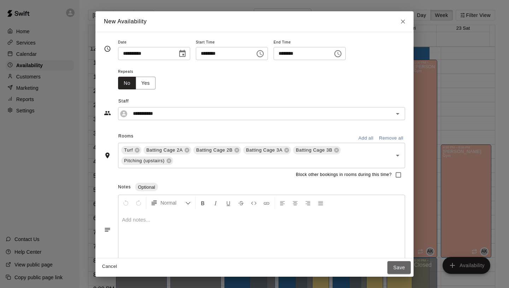
click at [403, 269] on button "Save" at bounding box center [398, 267] width 23 height 13
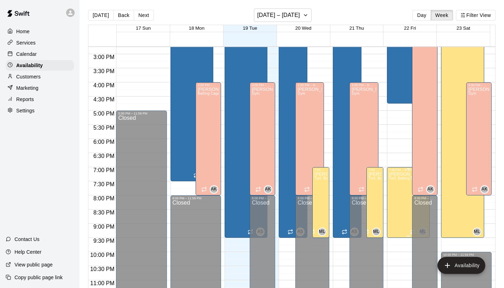
scroll to position [429, 0]
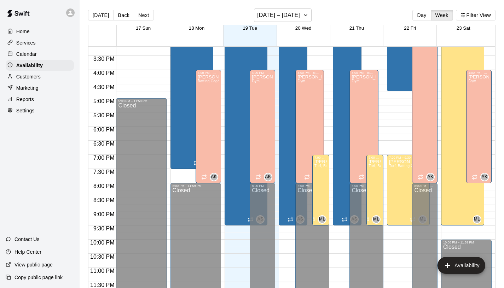
click at [19, 114] on div "Settings" at bounding box center [40, 110] width 68 height 11
select select "**"
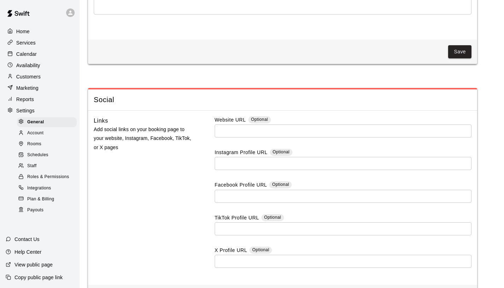
scroll to position [1852, 0]
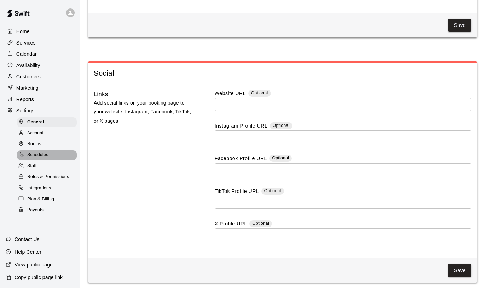
click at [53, 152] on div "Schedules" at bounding box center [47, 155] width 60 height 10
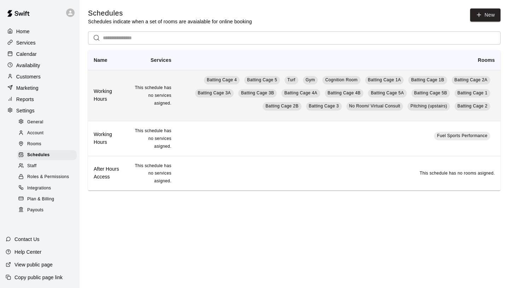
click at [132, 103] on td "This schedule has no services asigned." at bounding box center [151, 95] width 51 height 51
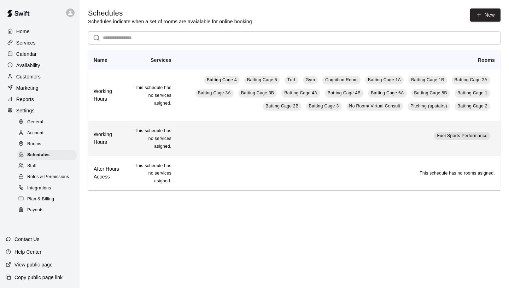
click at [218, 134] on td "Fuel Sports Performance" at bounding box center [338, 138] width 323 height 35
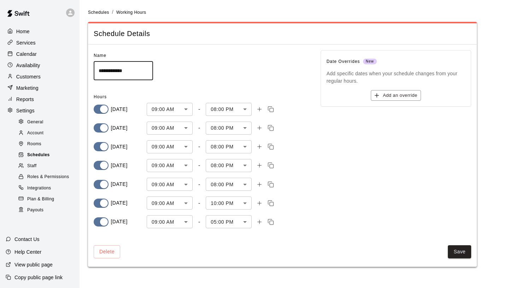
click at [41, 155] on span "Schedules" at bounding box center [38, 155] width 23 height 7
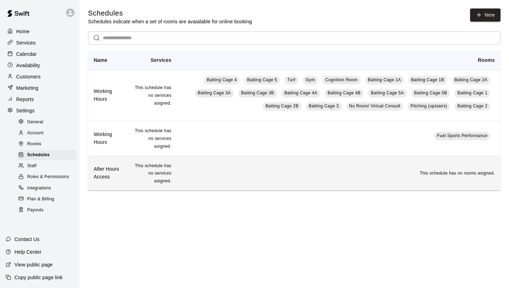
click at [227, 176] on td "This schedule has no rooms asigned." at bounding box center [338, 173] width 323 height 35
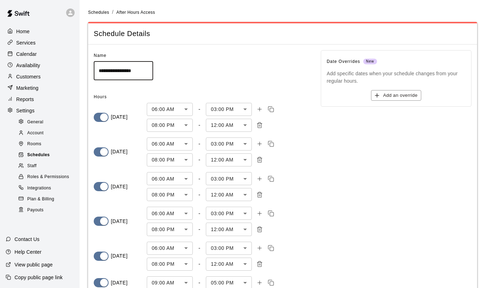
click at [50, 156] on div "Schedules" at bounding box center [47, 155] width 60 height 10
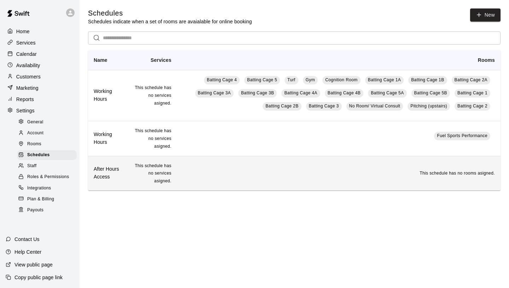
click at [272, 164] on td "This schedule has no rooms asigned." at bounding box center [338, 173] width 323 height 35
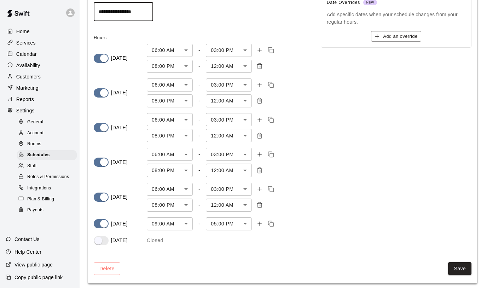
scroll to position [63, 0]
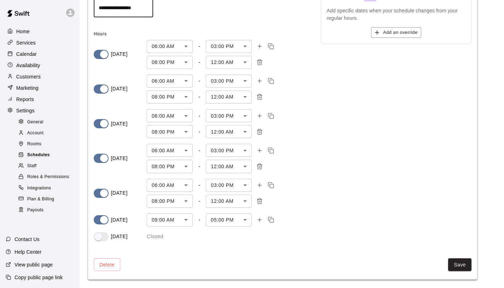
click at [51, 154] on div "Schedules" at bounding box center [47, 155] width 60 height 10
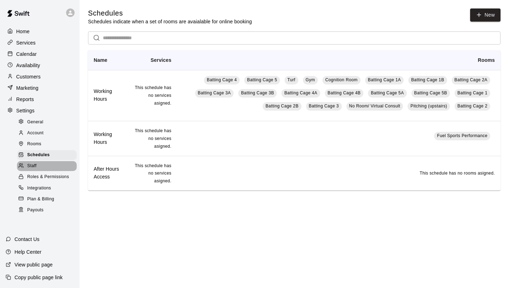
click at [52, 163] on div "Staff" at bounding box center [47, 166] width 60 height 10
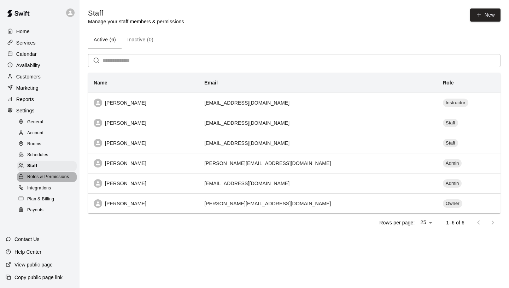
click at [55, 179] on span "Roles & Permissions" at bounding box center [48, 177] width 42 height 7
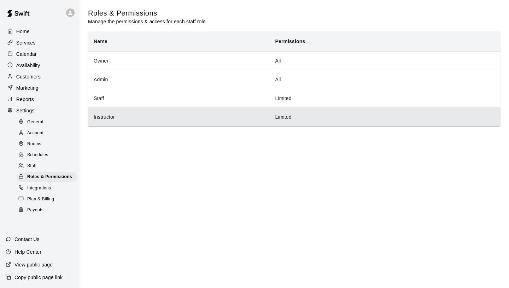
click at [150, 120] on th "Instructor" at bounding box center [178, 116] width 181 height 19
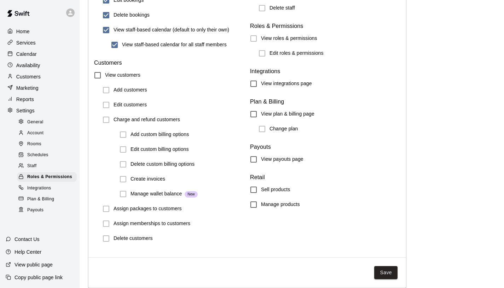
scroll to position [773, 0]
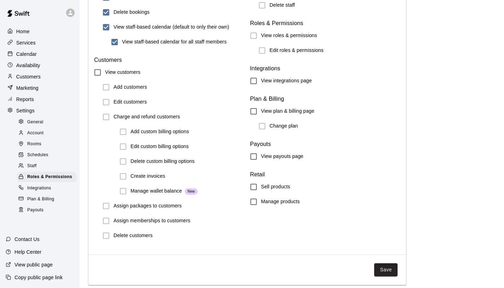
click at [390, 277] on div "Save" at bounding box center [244, 269] width 312 height 19
click at [382, 267] on button "Save" at bounding box center [385, 269] width 23 height 13
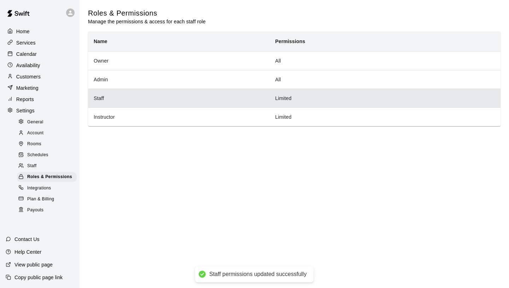
click at [215, 95] on th "Staff" at bounding box center [178, 98] width 181 height 19
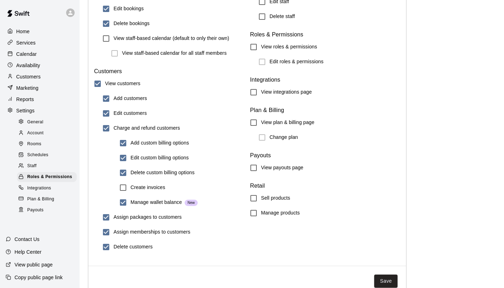
scroll to position [773, 0]
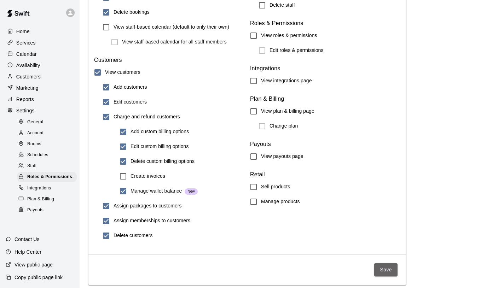
click at [382, 266] on button "Save" at bounding box center [385, 269] width 23 height 13
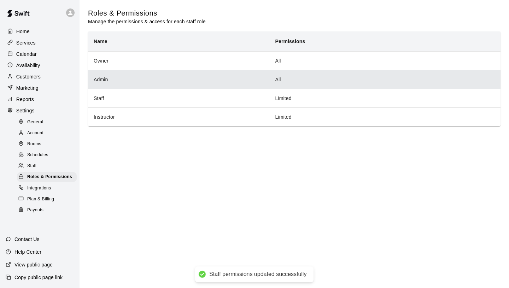
click at [159, 77] on th "Admin" at bounding box center [178, 79] width 181 height 19
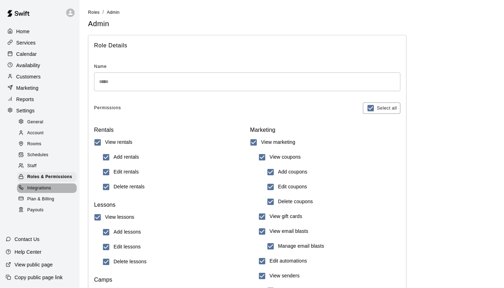
click at [38, 190] on span "Integrations" at bounding box center [39, 188] width 24 height 7
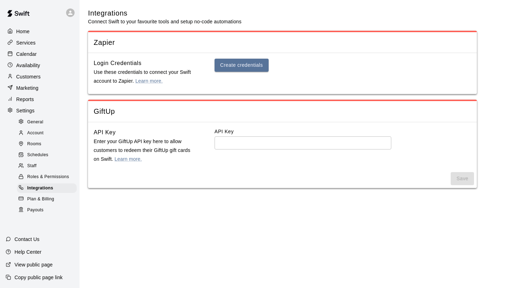
click at [36, 196] on span "Plan & Billing" at bounding box center [40, 199] width 27 height 7
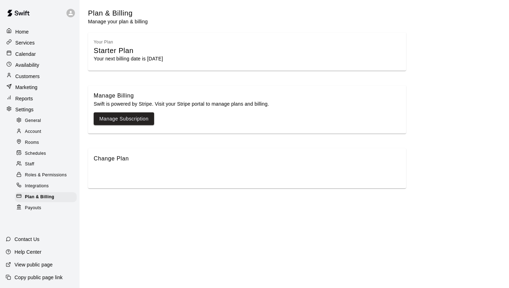
click at [35, 120] on span "General" at bounding box center [33, 120] width 16 height 7
select select "**"
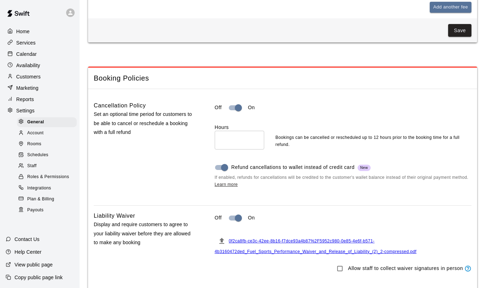
scroll to position [655, 0]
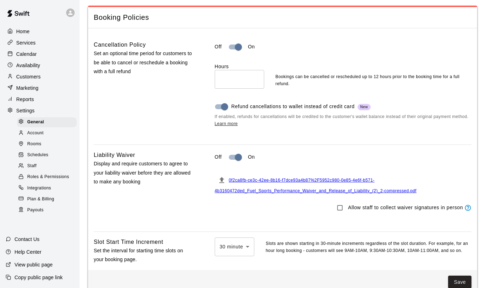
click at [229, 83] on input "**" at bounding box center [239, 79] width 49 height 19
type input "*"
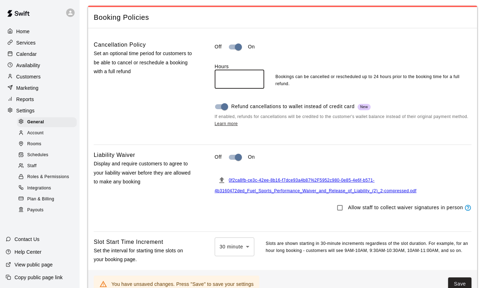
type input "**"
click at [356, 136] on div "Off On Hours ** ​ Bookings can be cancelled or rescheduled up to 24 hours prior…" at bounding box center [343, 89] width 257 height 99
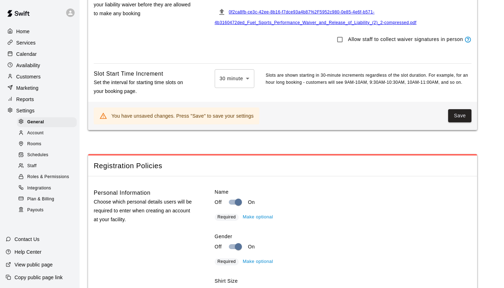
scroll to position [928, 0]
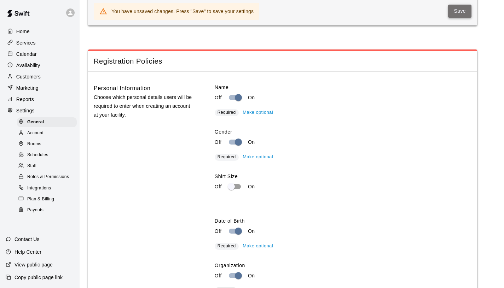
click at [460, 12] on button "Save" at bounding box center [459, 11] width 23 height 13
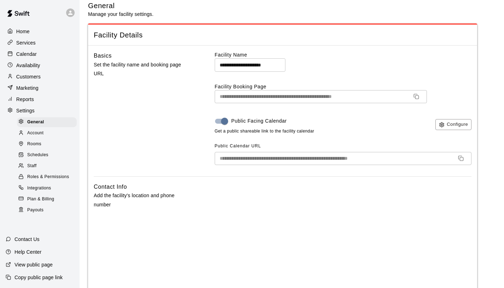
scroll to position [0, 0]
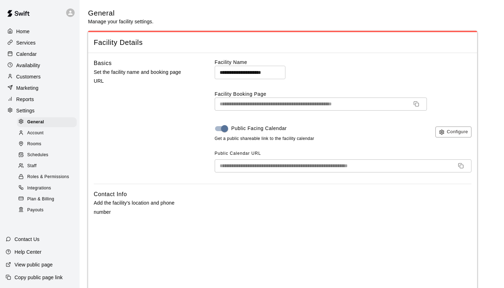
click at [25, 31] on p "Home" at bounding box center [22, 31] width 13 height 7
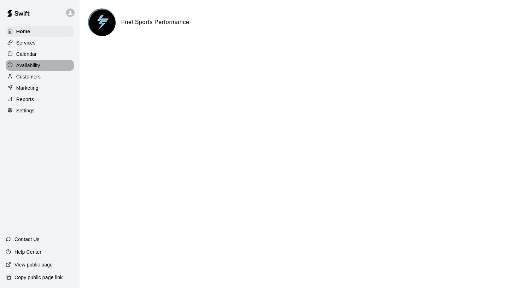
click at [43, 63] on div "Availability" at bounding box center [40, 65] width 68 height 11
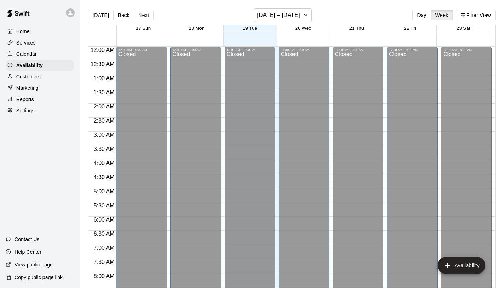
scroll to position [364, 0]
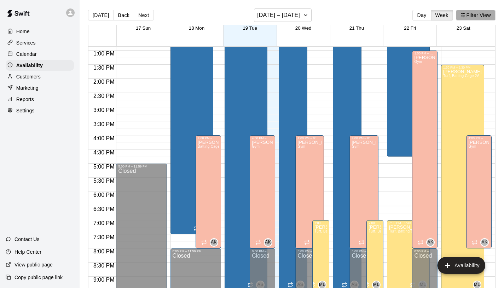
click at [478, 14] on button "Filter View" at bounding box center [476, 15] width 40 height 11
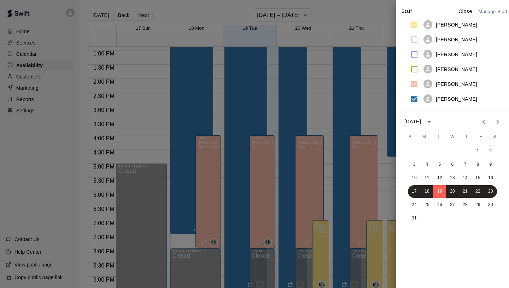
drag, startPoint x: 451, startPoint y: 8, endPoint x: 454, endPoint y: 9, distance: 3.7
click at [454, 8] on button "Close" at bounding box center [465, 11] width 23 height 10
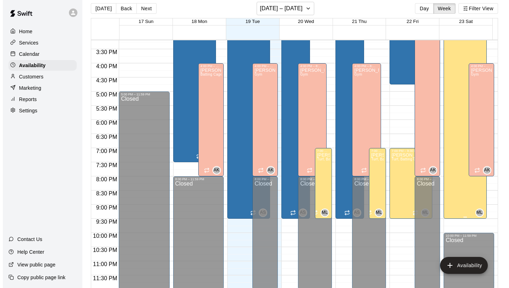
scroll to position [11, 0]
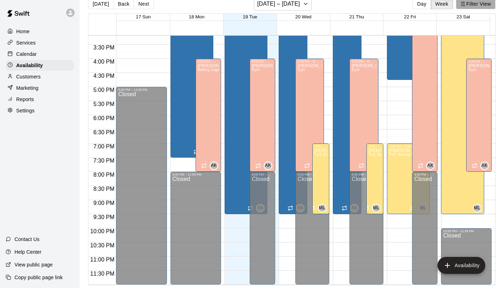
click at [473, 4] on button "Filter View" at bounding box center [476, 4] width 40 height 11
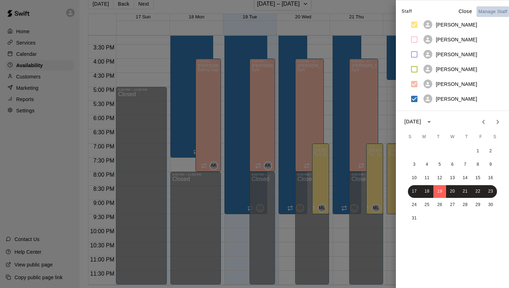
click at [481, 13] on button "Manage Staff" at bounding box center [492, 11] width 33 height 11
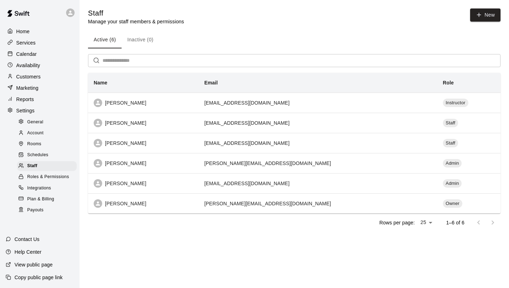
click at [35, 68] on p "Availability" at bounding box center [28, 65] width 24 height 7
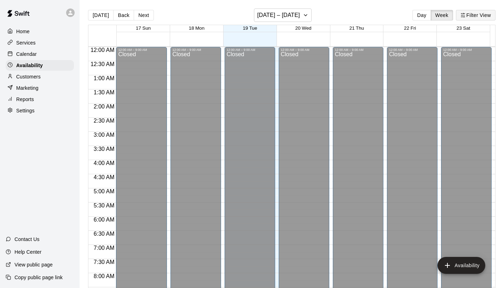
scroll to position [364, 0]
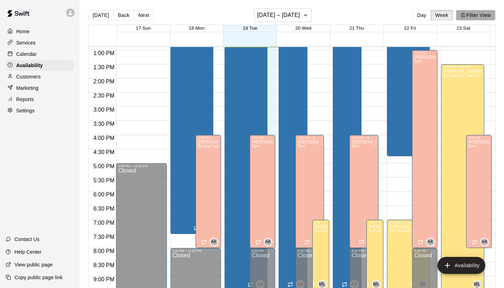
click at [469, 14] on button "Filter View" at bounding box center [476, 15] width 40 height 11
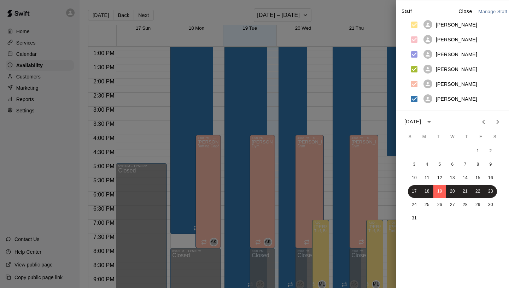
click at [377, 10] on div at bounding box center [254, 144] width 509 height 288
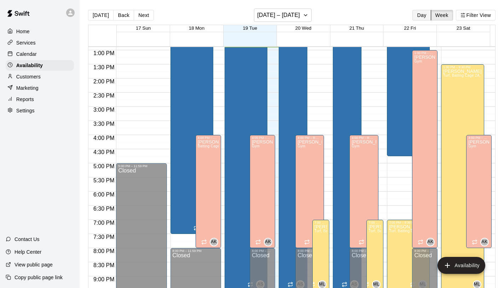
click at [421, 14] on button "Day" at bounding box center [421, 15] width 18 height 11
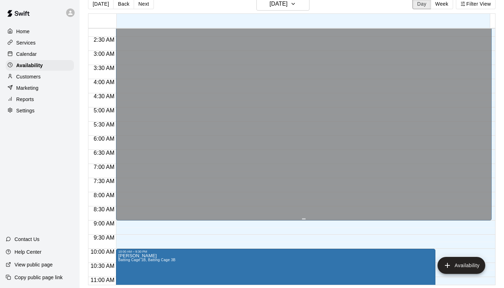
scroll to position [21, 0]
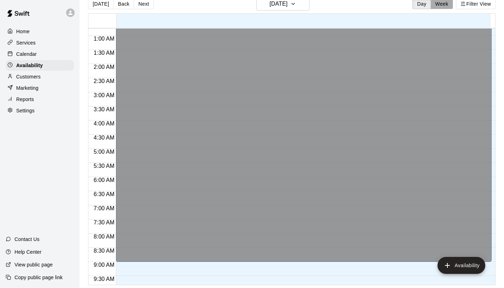
click at [443, 6] on button "Week" at bounding box center [441, 4] width 22 height 11
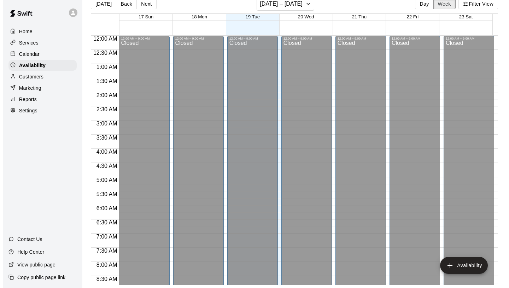
scroll to position [364, 0]
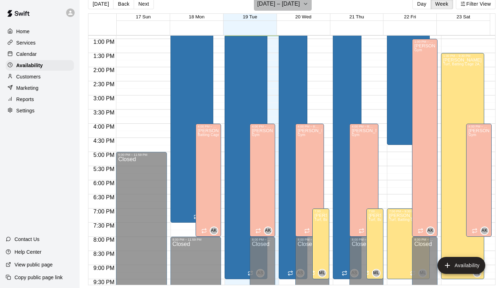
click at [303, 4] on icon "button" at bounding box center [306, 4] width 6 height 8
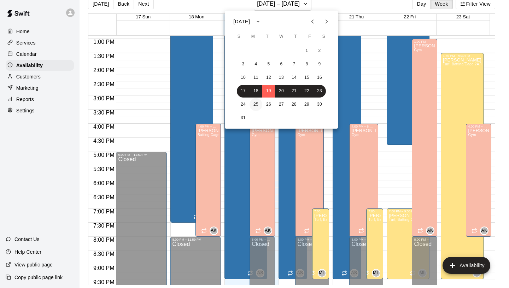
click at [255, 104] on button "25" at bounding box center [256, 104] width 13 height 13
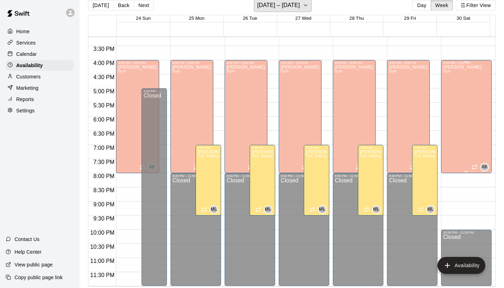
scroll to position [11, 0]
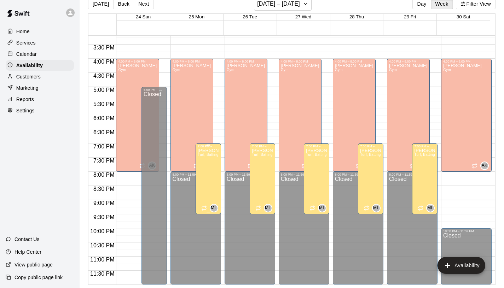
click at [215, 178] on div "[PERSON_NAME] Turf, Batting Cage 1A, Batting Cage 2A, Batting Cage 2B, Batting …" at bounding box center [208, 292] width 21 height 288
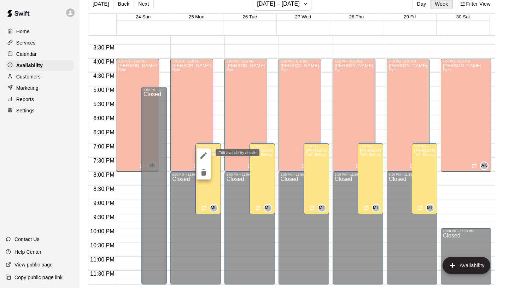
click at [206, 157] on icon "edit" at bounding box center [203, 155] width 8 height 8
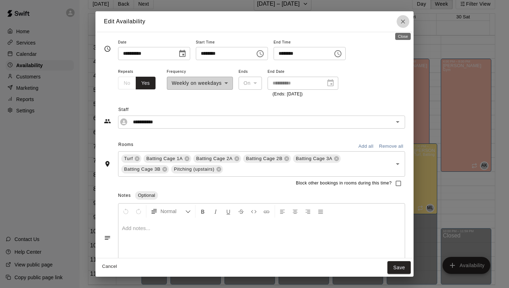
click at [404, 22] on icon "Close" at bounding box center [402, 21] width 7 height 7
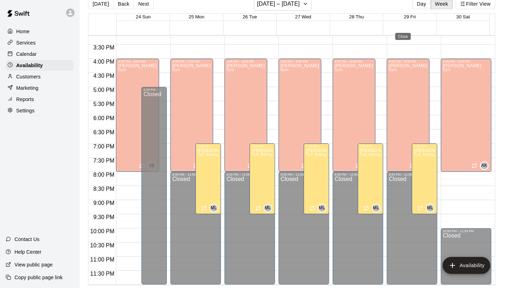
type input "**********"
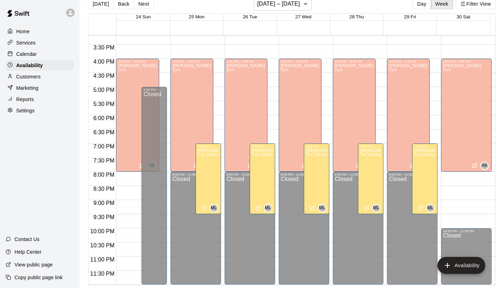
click at [30, 55] on p "Calendar" at bounding box center [26, 54] width 20 height 7
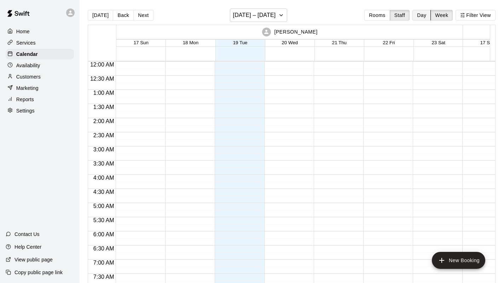
scroll to position [365, 0]
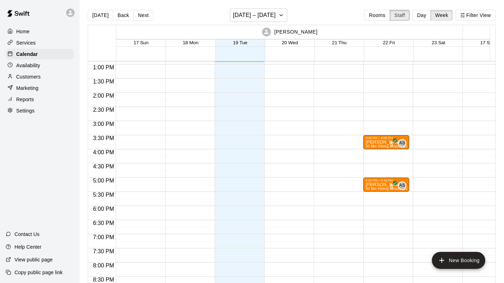
click at [404, 15] on button "Staff" at bounding box center [399, 15] width 20 height 11
click at [476, 14] on button "Filter View" at bounding box center [475, 15] width 40 height 11
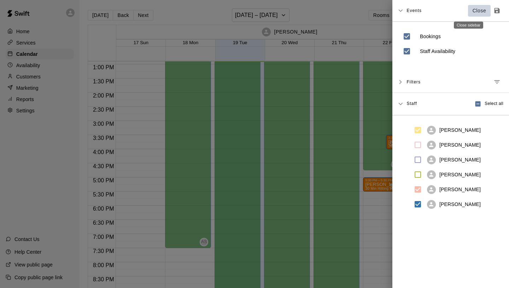
click at [473, 10] on p "Close" at bounding box center [480, 10] width 14 height 7
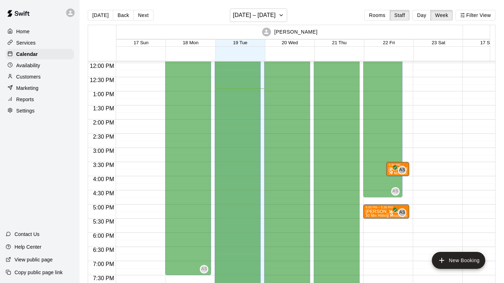
scroll to position [214, 0]
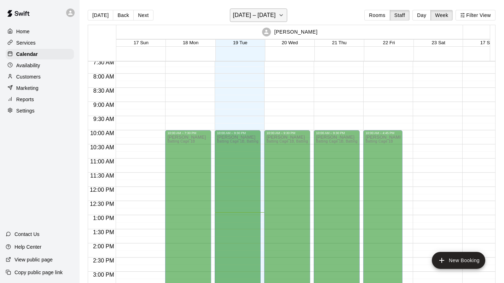
click at [278, 15] on icon "button" at bounding box center [281, 15] width 6 height 8
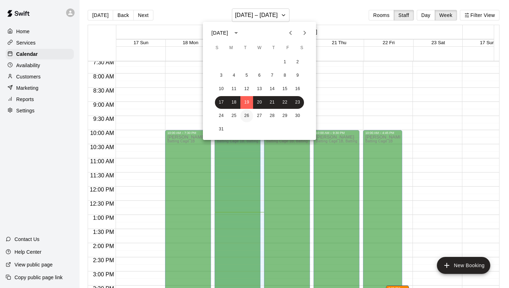
click at [248, 115] on button "26" at bounding box center [246, 116] width 13 height 13
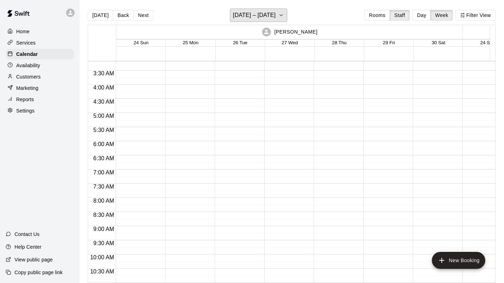
scroll to position [90, 0]
click at [477, 13] on button "Filter View" at bounding box center [475, 15] width 40 height 11
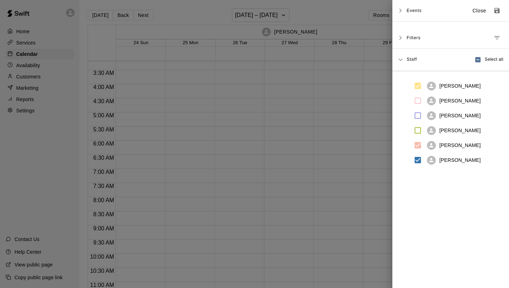
click at [417, 39] on span "Filters" at bounding box center [413, 37] width 14 height 13
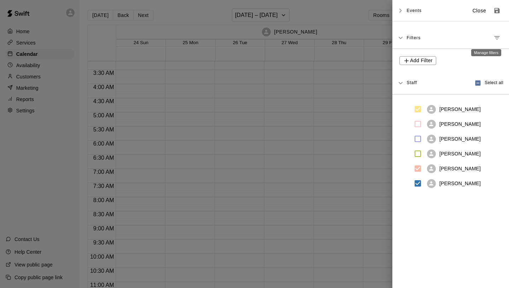
click at [493, 37] on icon "Manage filters" at bounding box center [496, 37] width 7 height 7
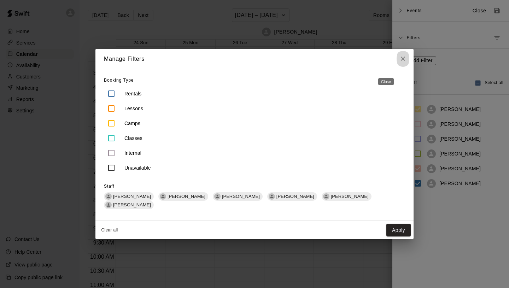
click at [401, 61] on icon "Close" at bounding box center [403, 59] width 4 height 4
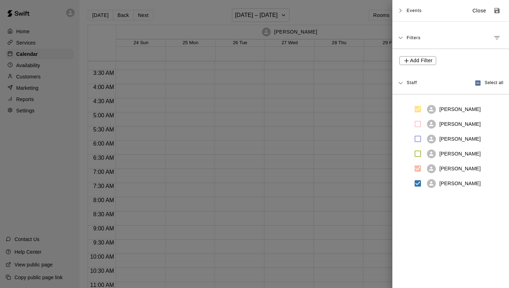
click at [408, 10] on span "Events" at bounding box center [413, 10] width 15 height 13
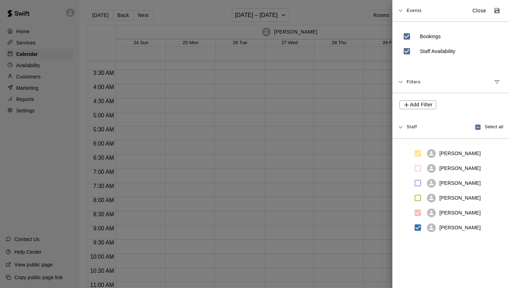
click at [411, 11] on span "Events" at bounding box center [413, 10] width 15 height 13
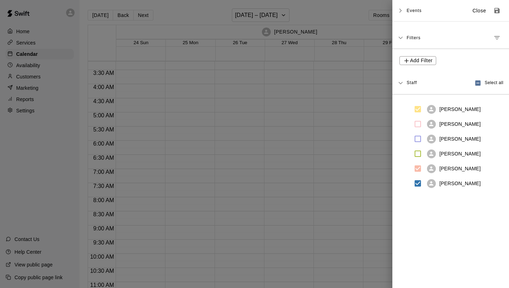
click at [342, 136] on div at bounding box center [254, 144] width 509 height 288
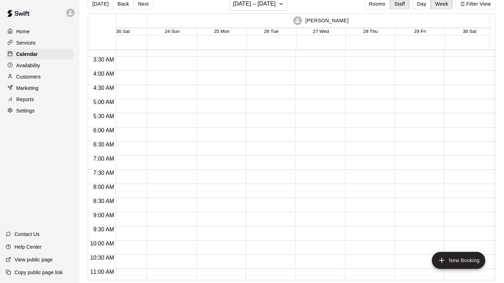
scroll to position [0, 315]
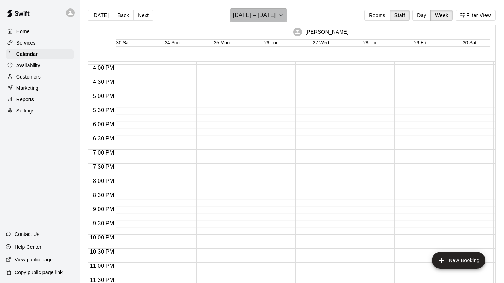
click at [270, 14] on h6 "[DATE] – [DATE]" at bounding box center [254, 15] width 43 height 10
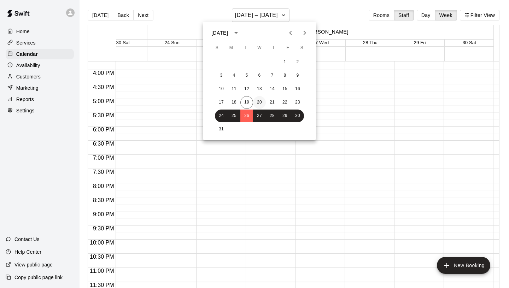
click at [257, 102] on button "20" at bounding box center [259, 102] width 13 height 13
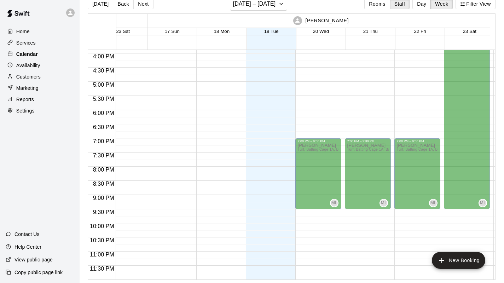
click at [34, 53] on p "Calendar" at bounding box center [27, 54] width 22 height 7
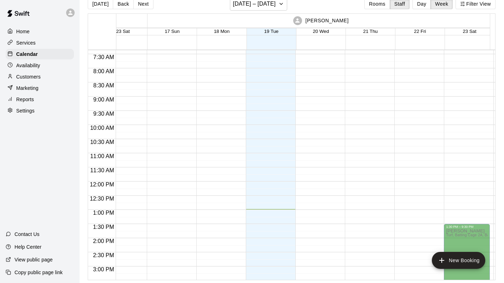
scroll to position [449, 315]
